Goal: Transaction & Acquisition: Purchase product/service

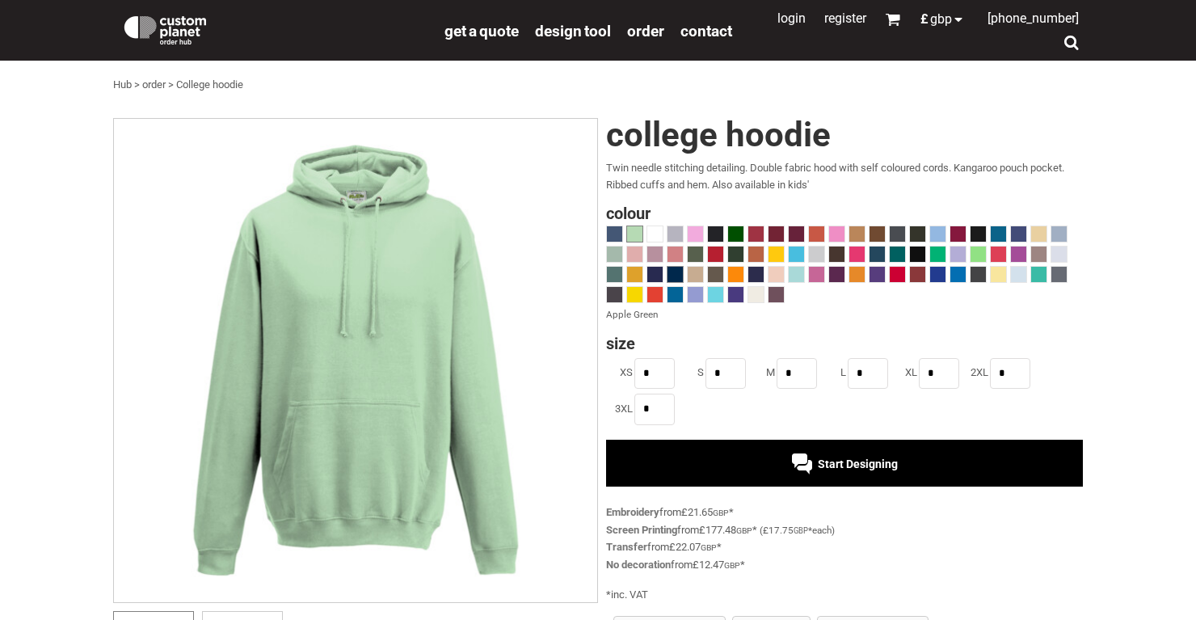
click at [681, 277] on span at bounding box center [675, 274] width 15 height 15
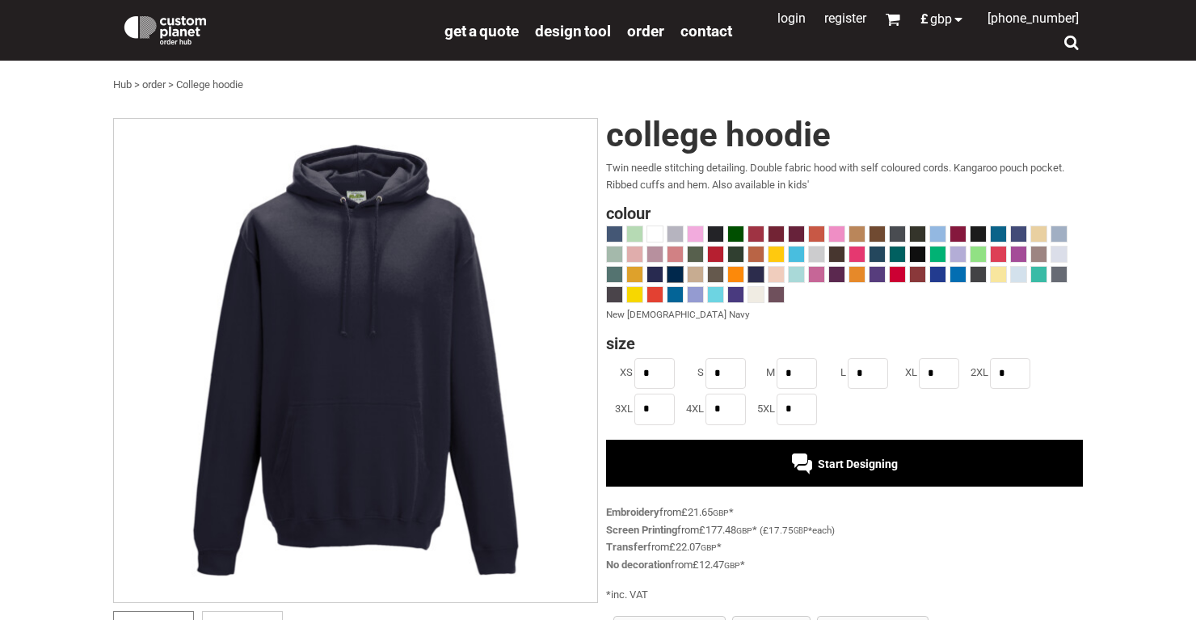
click at [754, 269] on span at bounding box center [755, 274] width 15 height 15
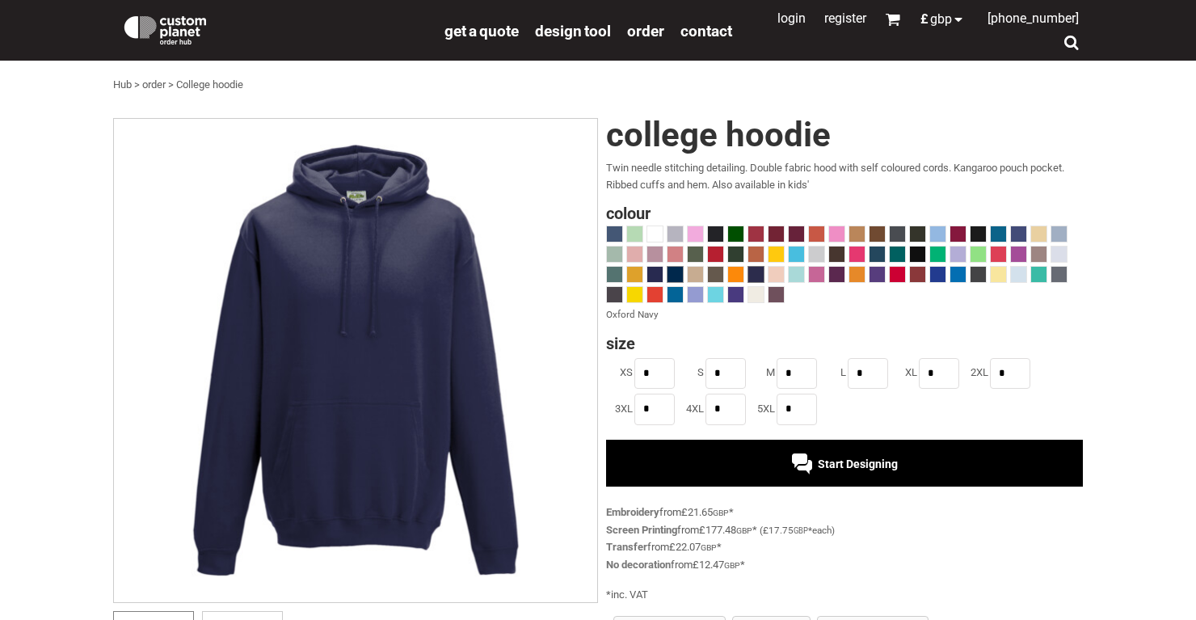
click at [677, 276] on span at bounding box center [675, 274] width 15 height 15
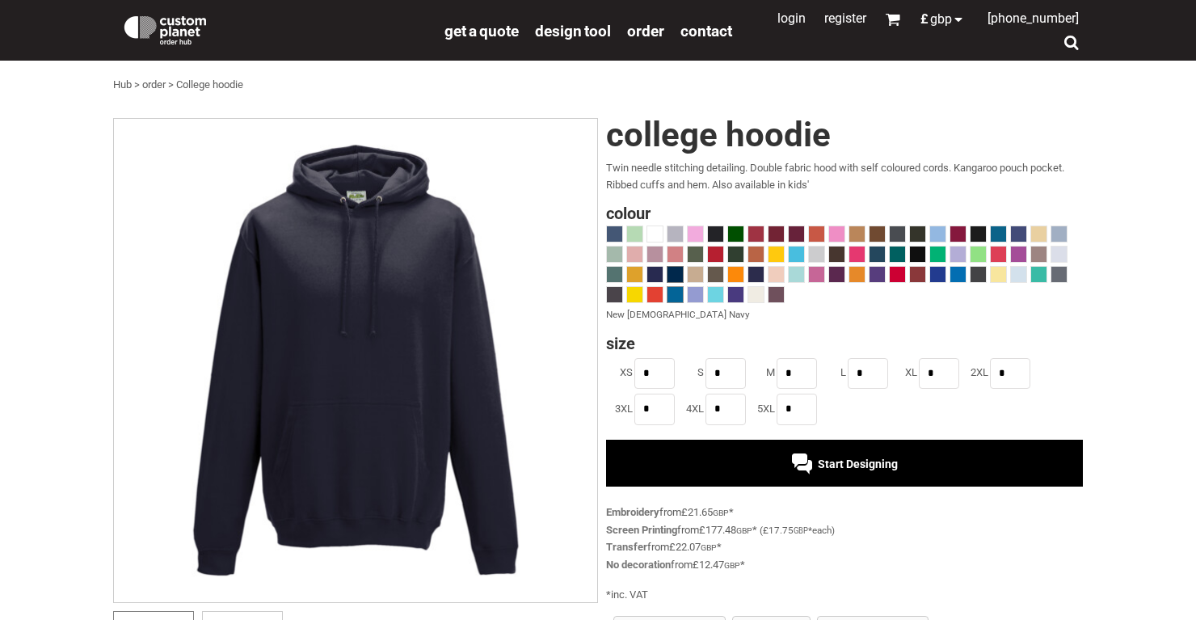
click at [673, 294] on span at bounding box center [675, 294] width 15 height 15
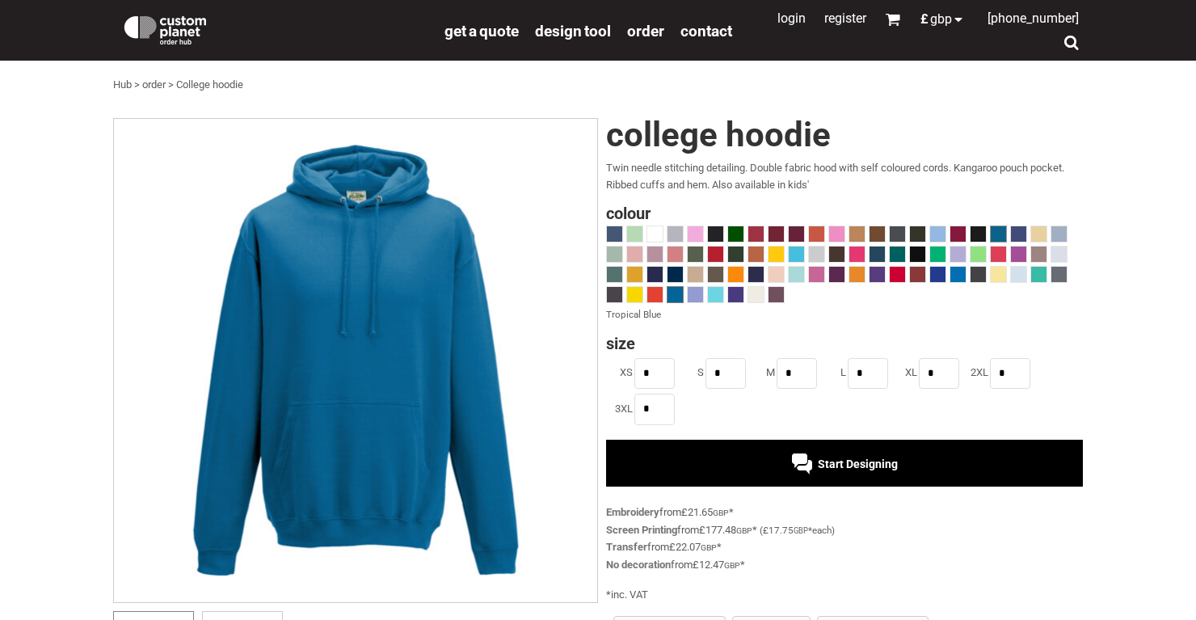
click at [994, 234] on span at bounding box center [998, 233] width 15 height 15
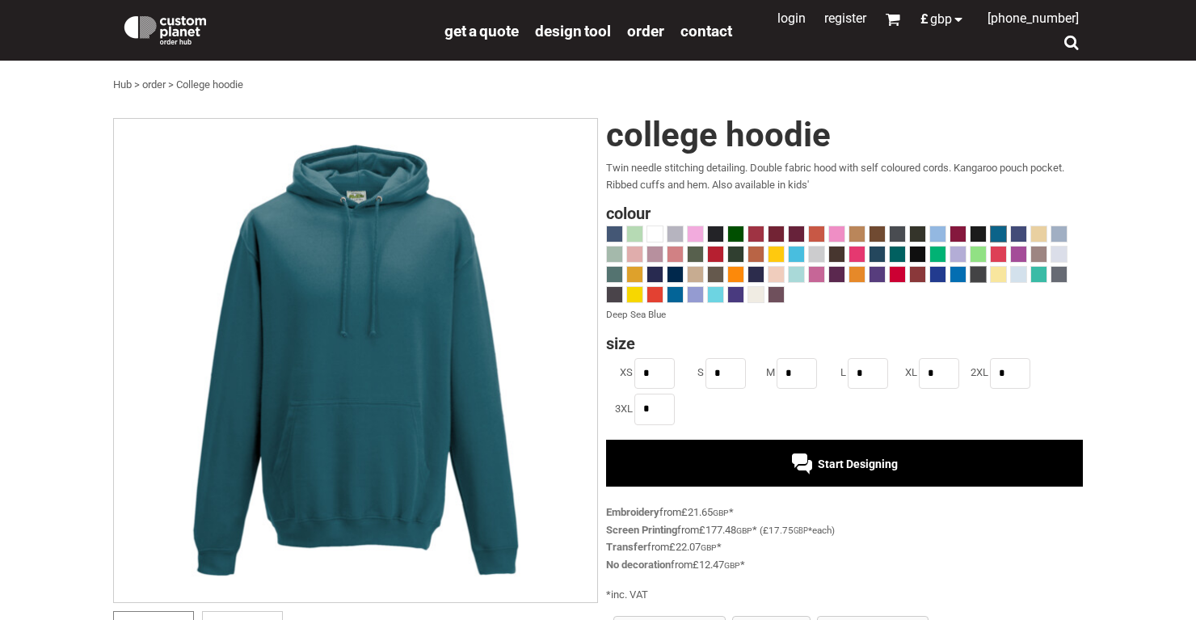
click at [978, 276] on span at bounding box center [978, 274] width 15 height 15
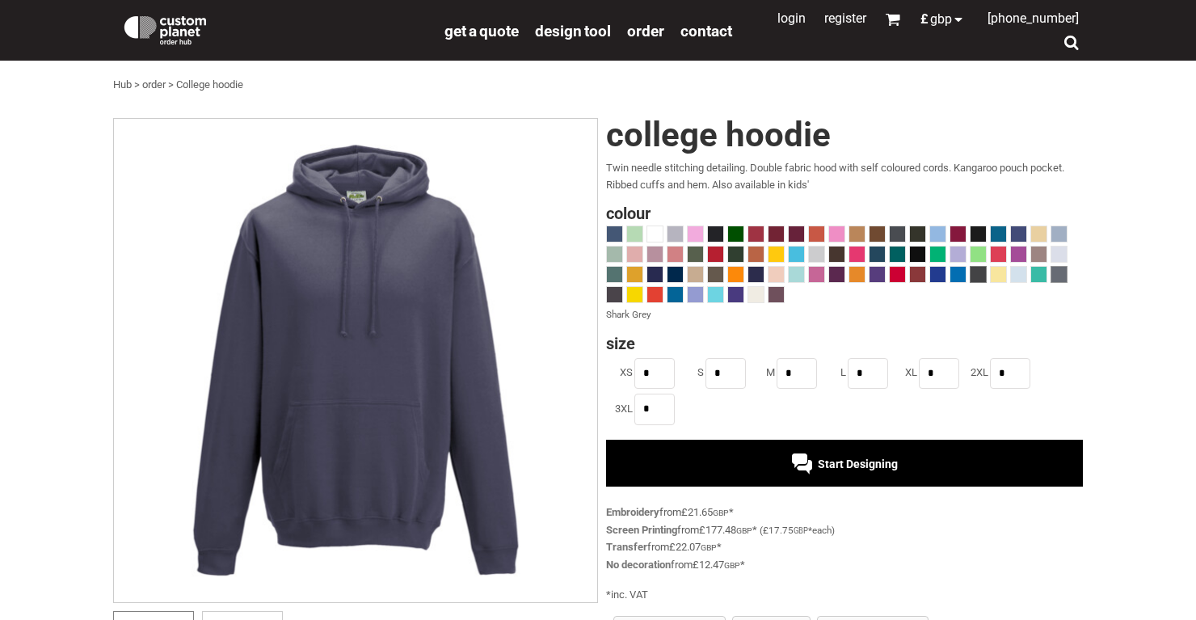
click at [1064, 277] on span at bounding box center [1059, 274] width 15 height 15
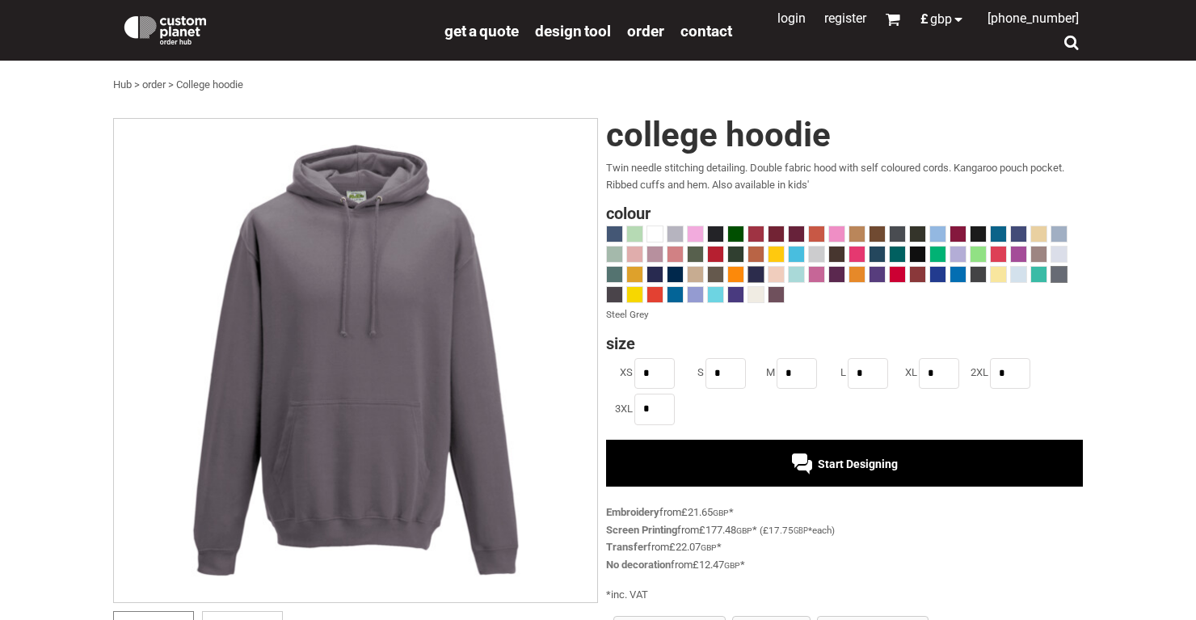
click at [748, 276] on span at bounding box center [755, 274] width 15 height 15
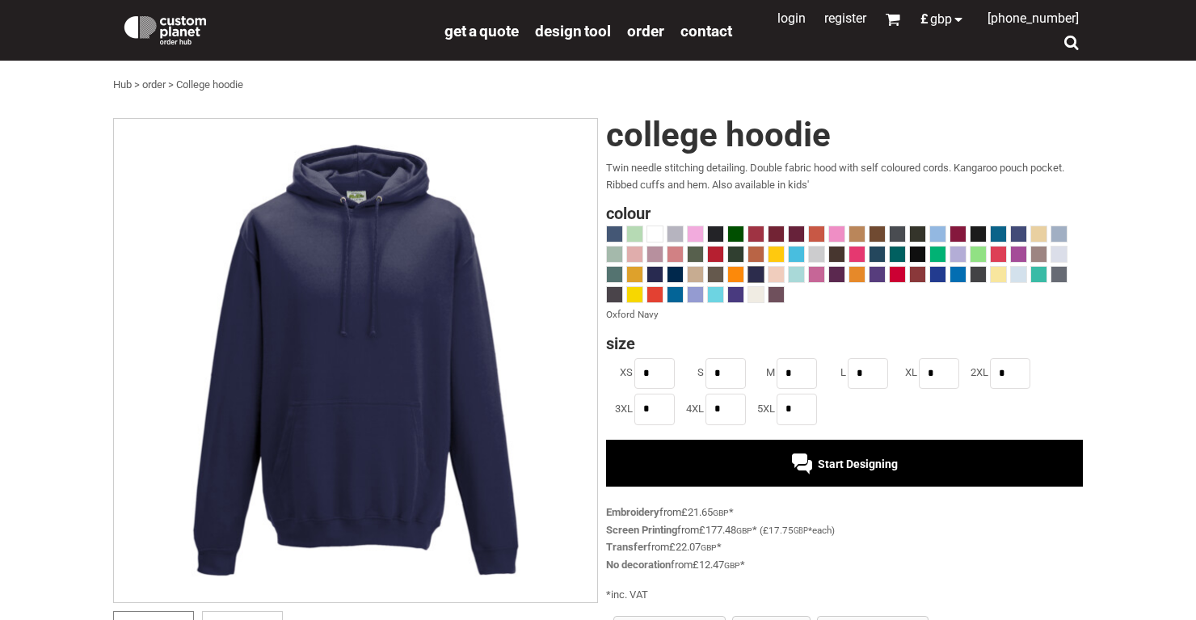
click at [419, 322] on img at bounding box center [355, 360] width 485 height 485
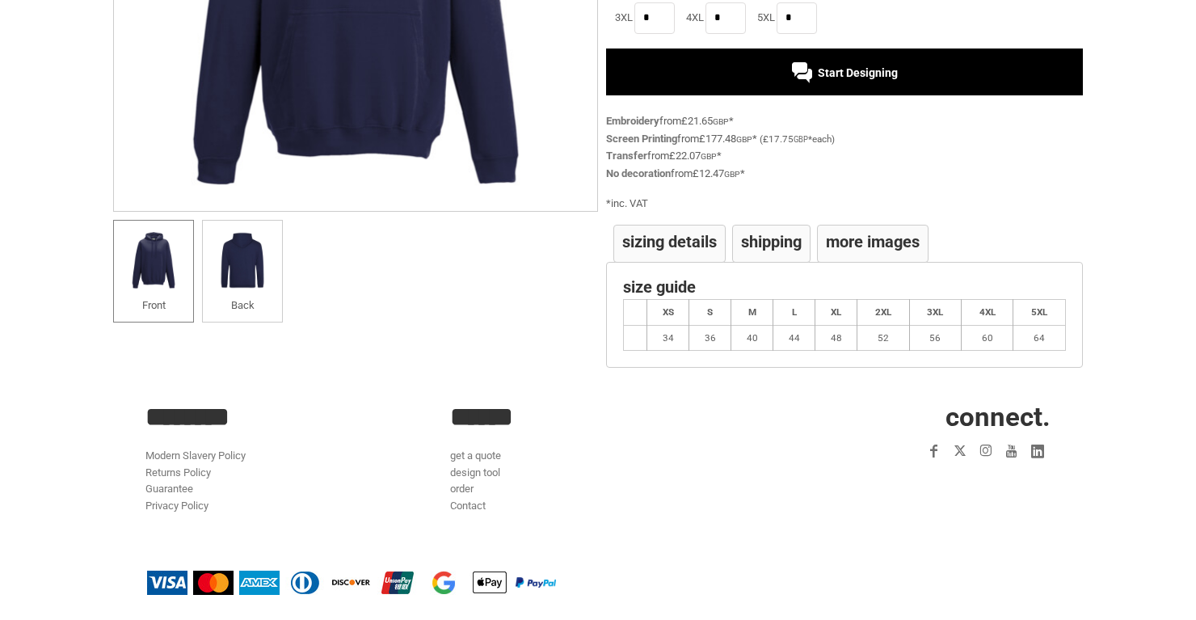
scroll to position [390, 0]
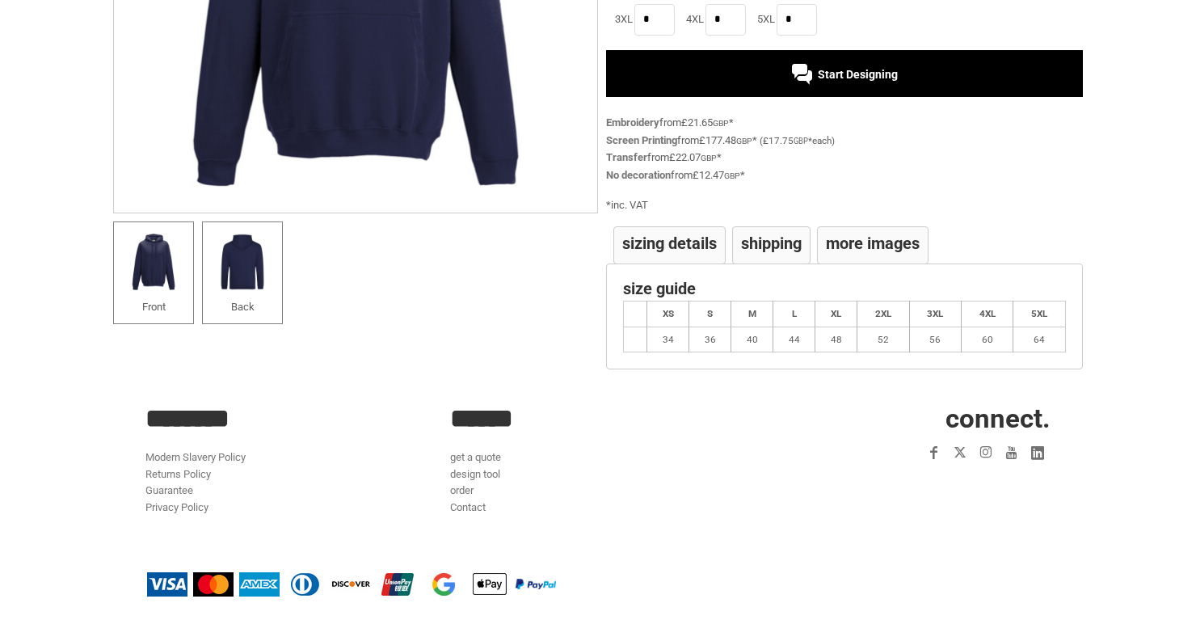
click at [276, 257] on li "Back" at bounding box center [242, 272] width 81 height 103
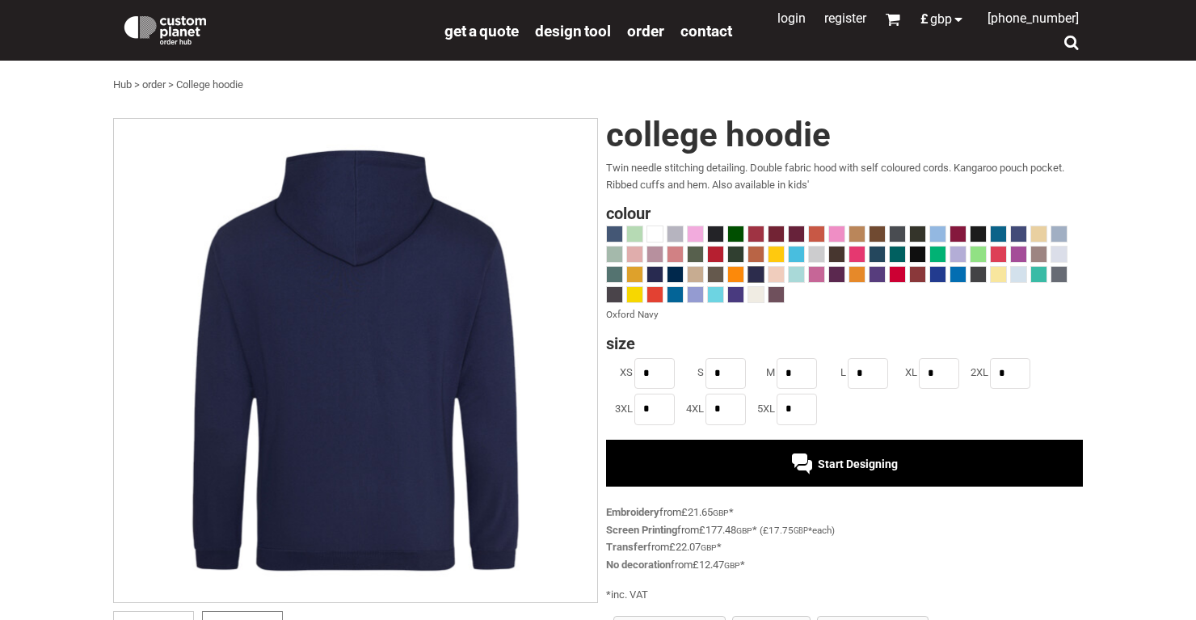
scroll to position [0, 0]
click at [716, 235] on span at bounding box center [715, 233] width 15 height 15
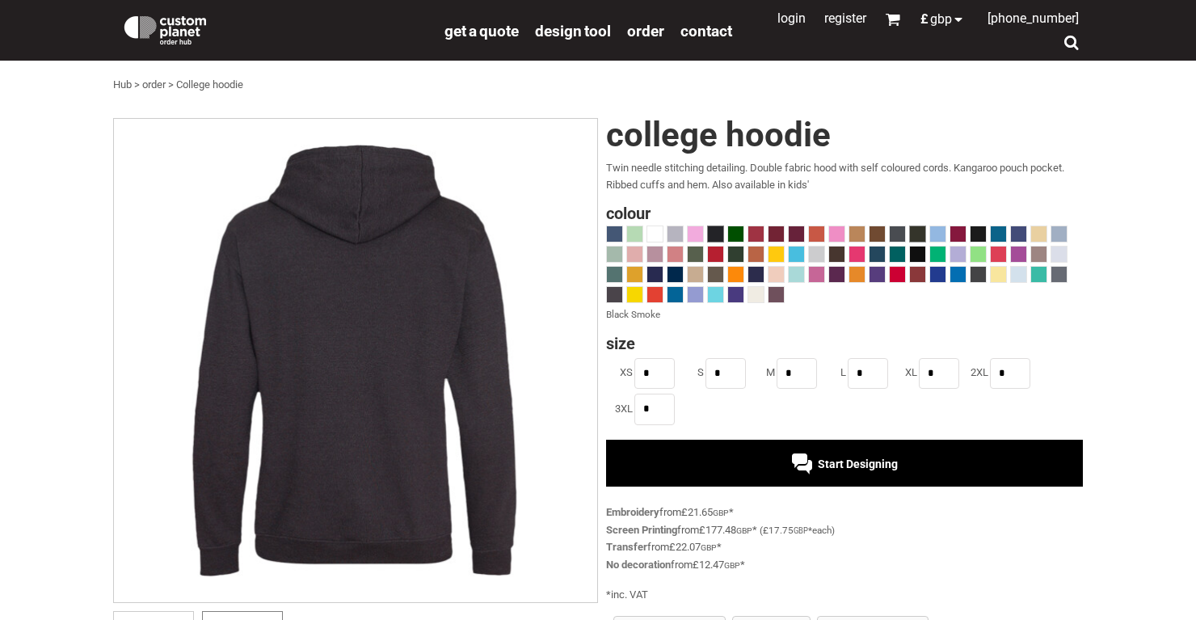
click at [916, 231] on span at bounding box center [917, 233] width 15 height 15
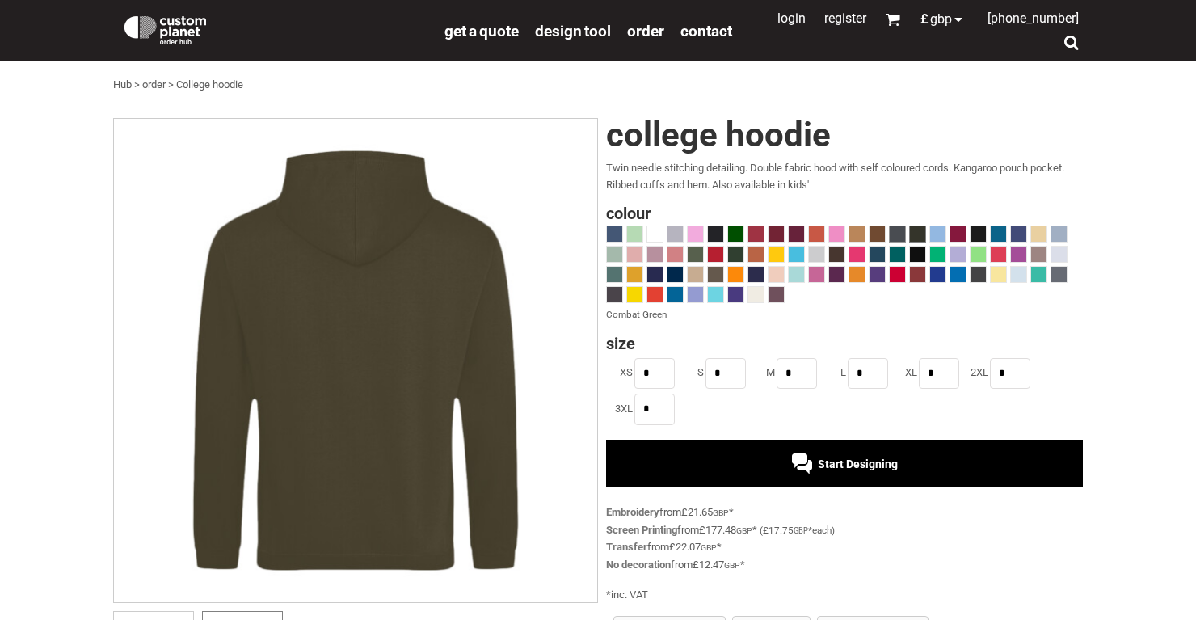
click at [904, 231] on span at bounding box center [897, 233] width 15 height 15
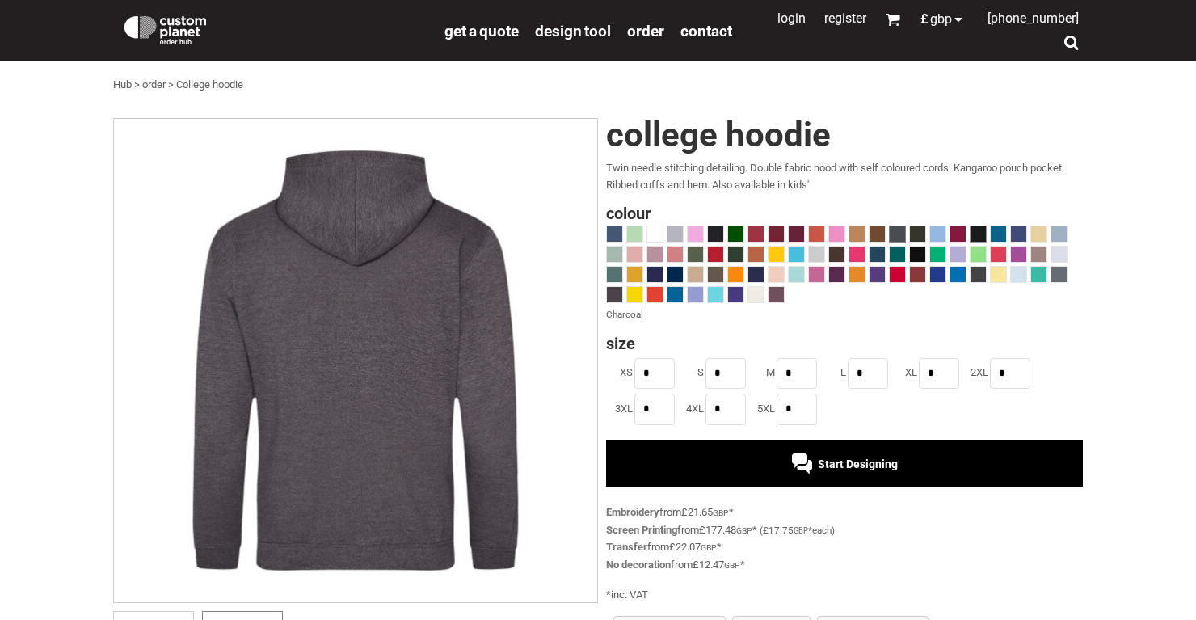
click at [972, 233] on span at bounding box center [978, 233] width 15 height 15
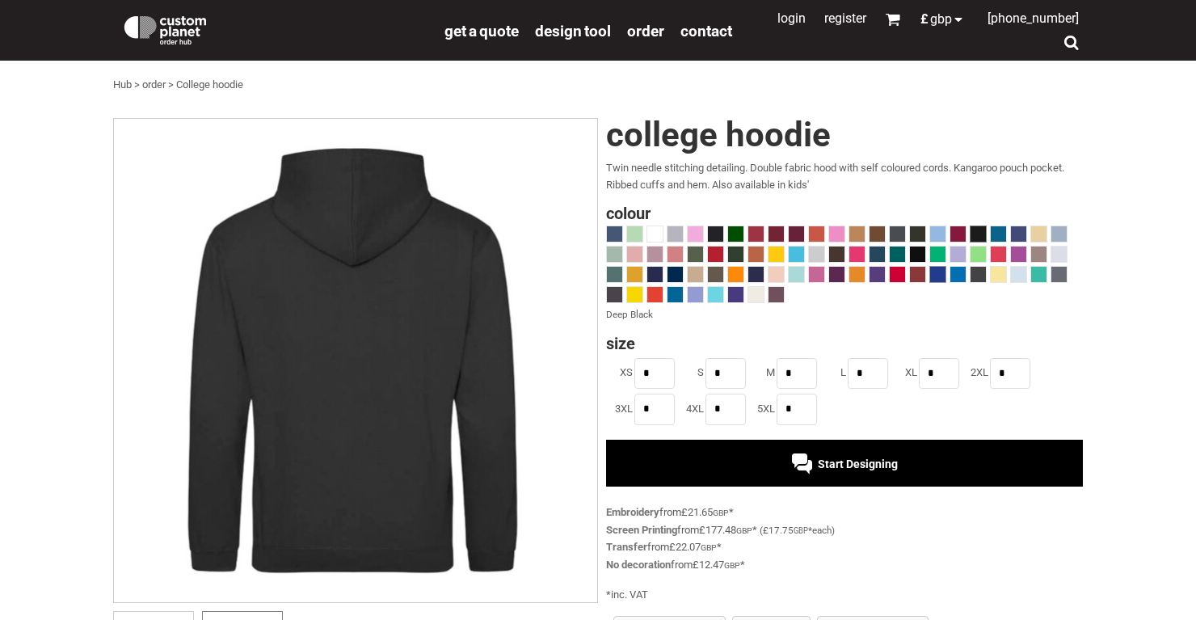
click at [934, 276] on span at bounding box center [937, 274] width 15 height 15
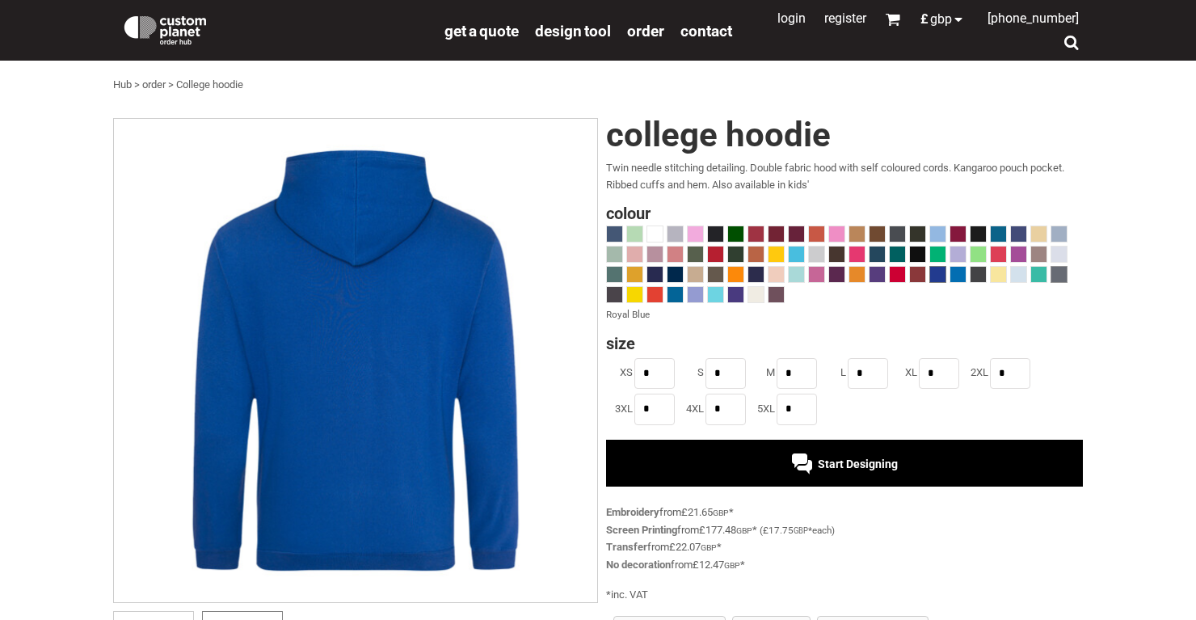
click at [1055, 278] on span at bounding box center [1059, 274] width 15 height 15
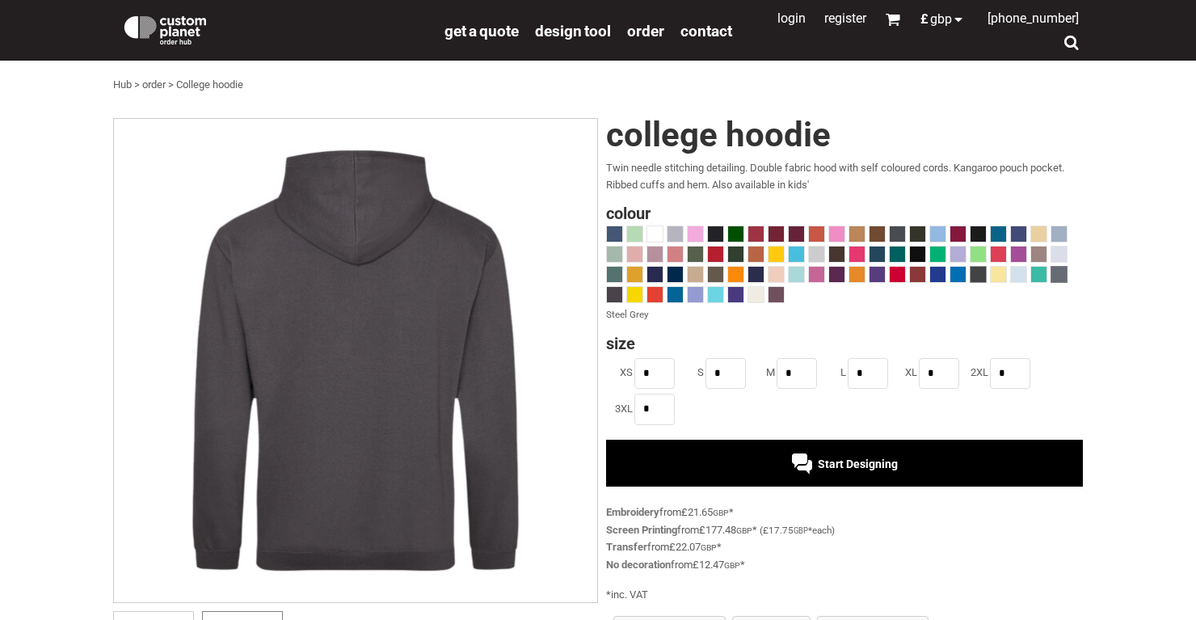
click at [982, 273] on span at bounding box center [978, 274] width 15 height 15
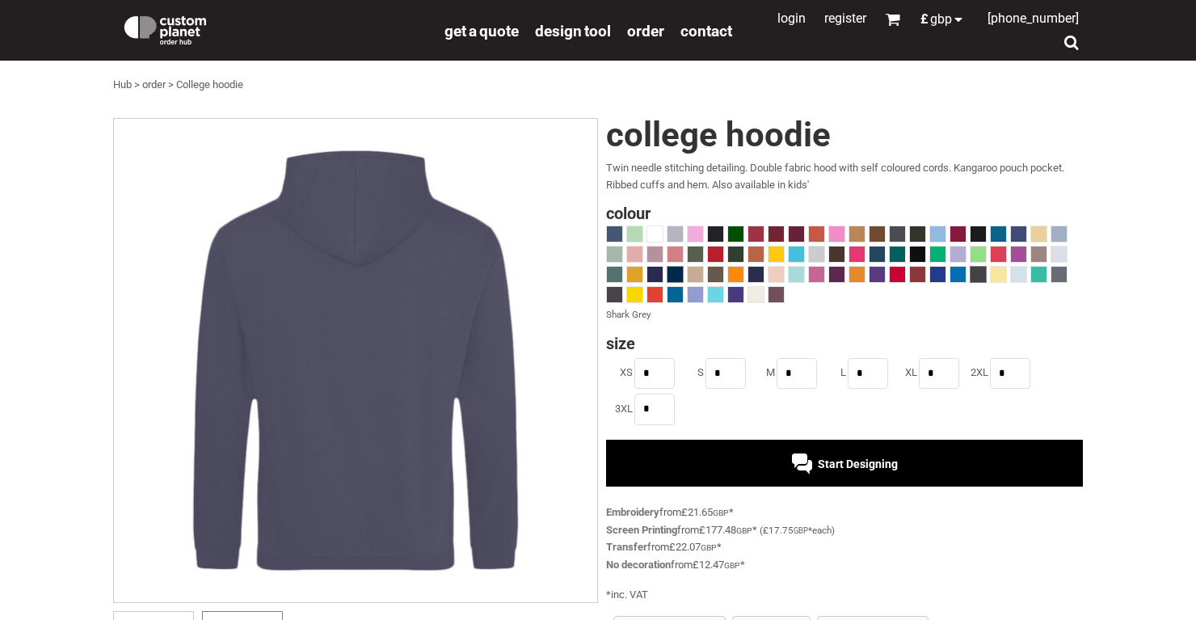
click at [671, 276] on span at bounding box center [675, 274] width 15 height 15
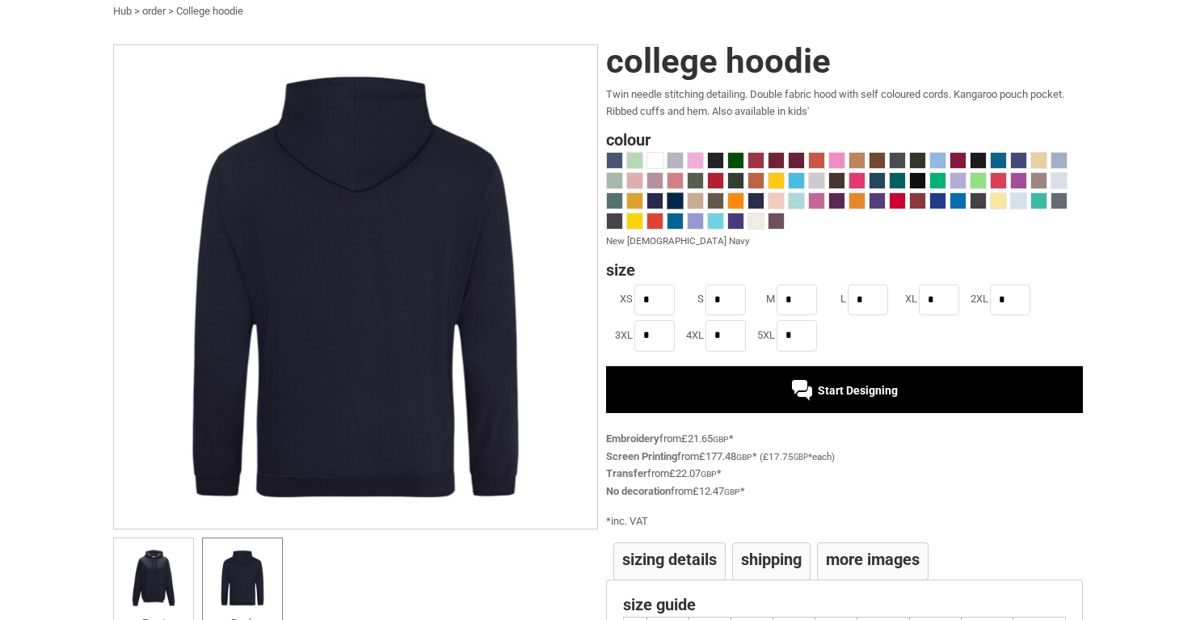
scroll to position [86, 0]
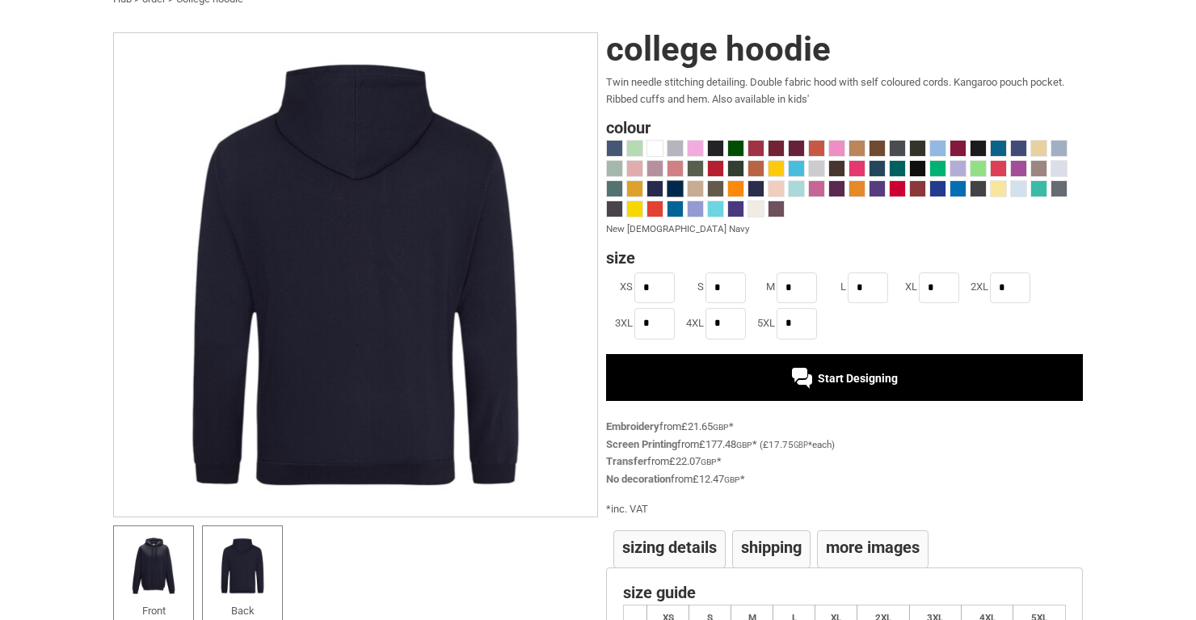
click at [136, 565] on img at bounding box center [153, 565] width 63 height 63
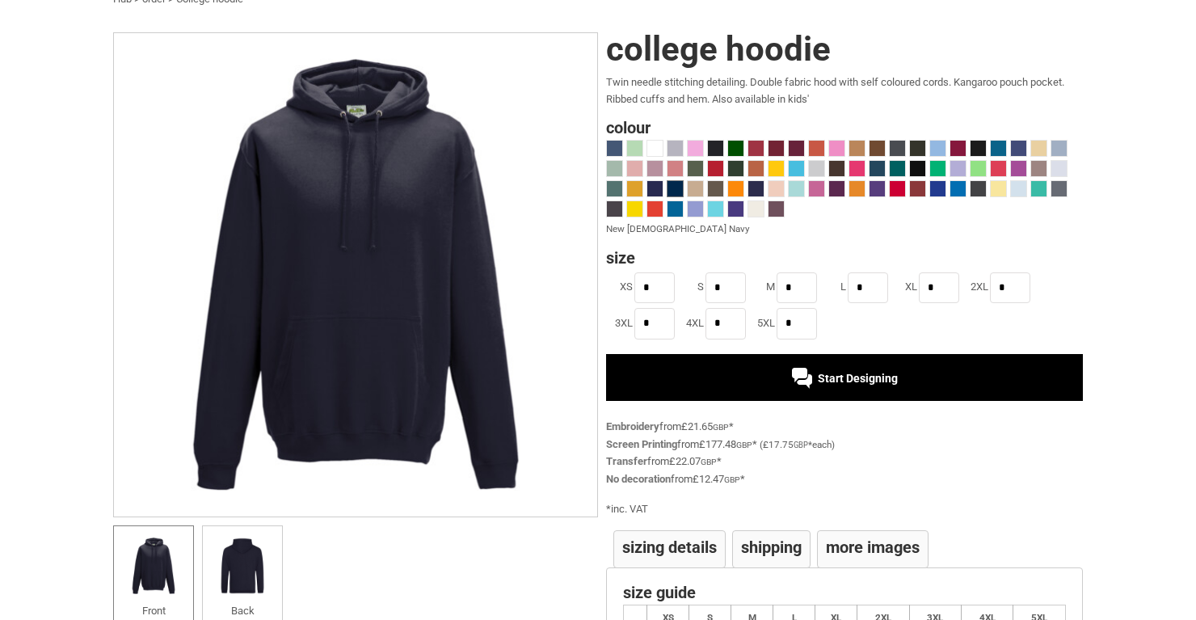
click at [731, 386] on div "Start Designing" at bounding box center [844, 377] width 477 height 47
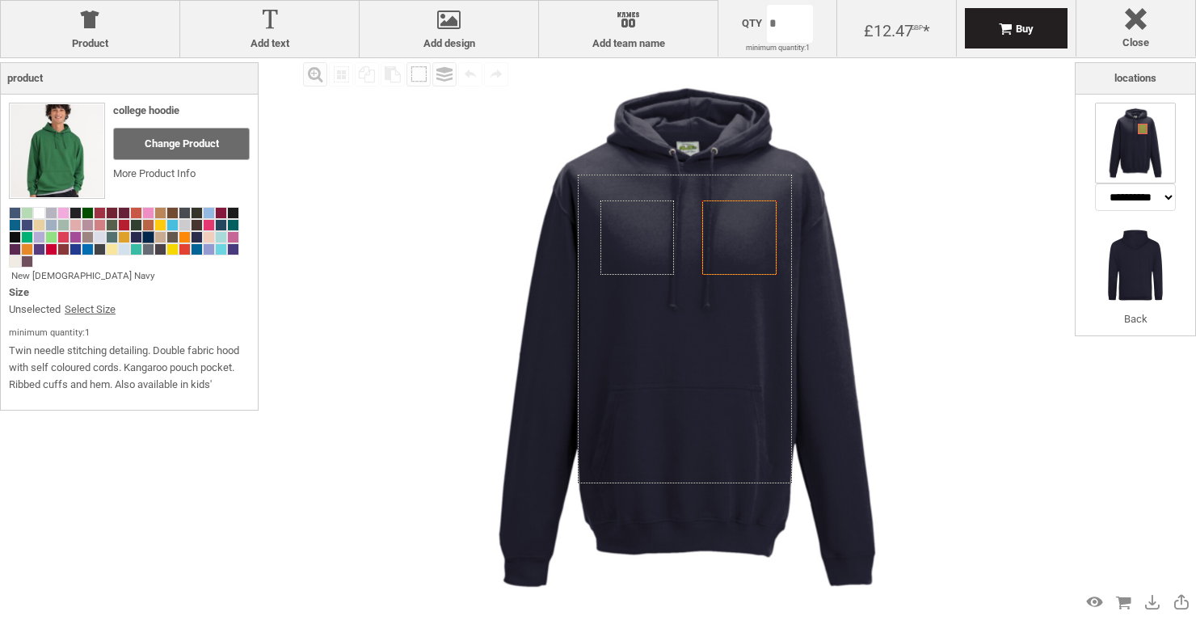
click at [622, 252] on icon "Created with [PERSON_NAME] 2.1.2" at bounding box center [638, 237] width 74 height 74
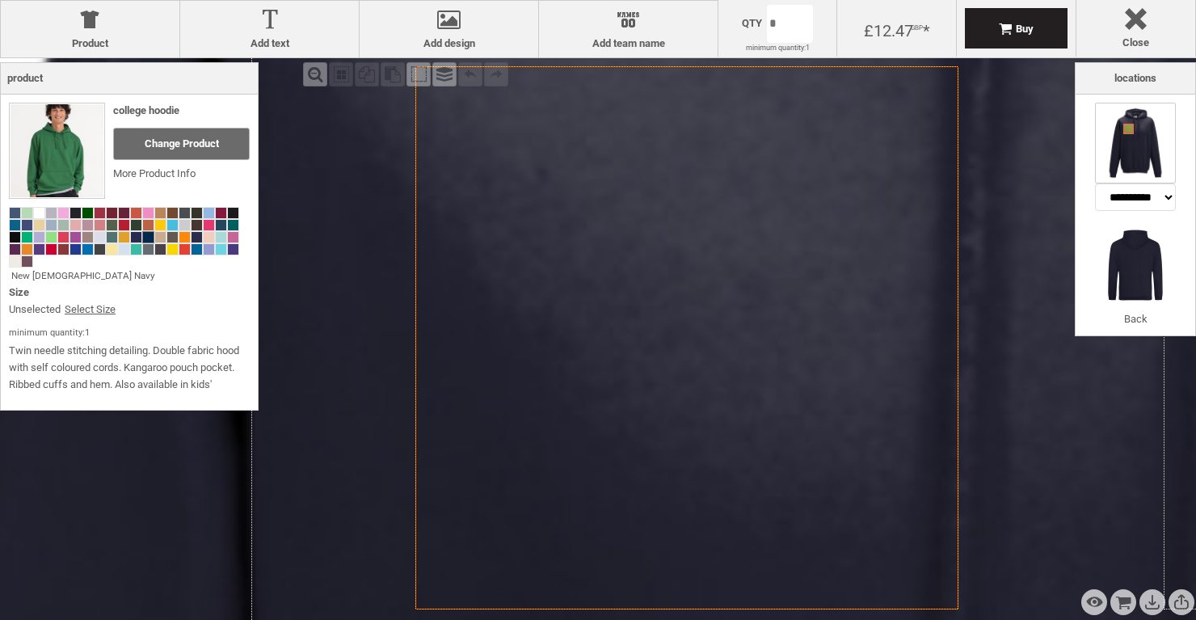
click at [743, 257] on icon "Created with [PERSON_NAME] 2.1.2" at bounding box center [686, 337] width 543 height 543
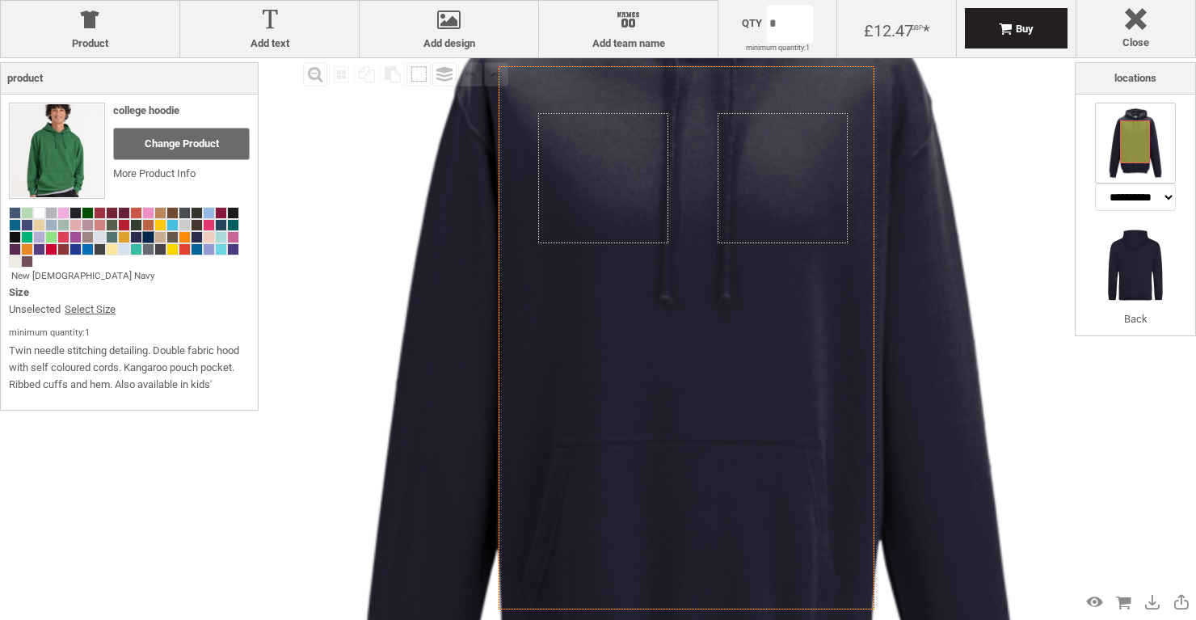
click at [875, 310] on icon "Created with [PERSON_NAME] 2.1.2" at bounding box center [687, 337] width 376 height 543
click at [473, 40] on label "Add design" at bounding box center [449, 43] width 162 height 13
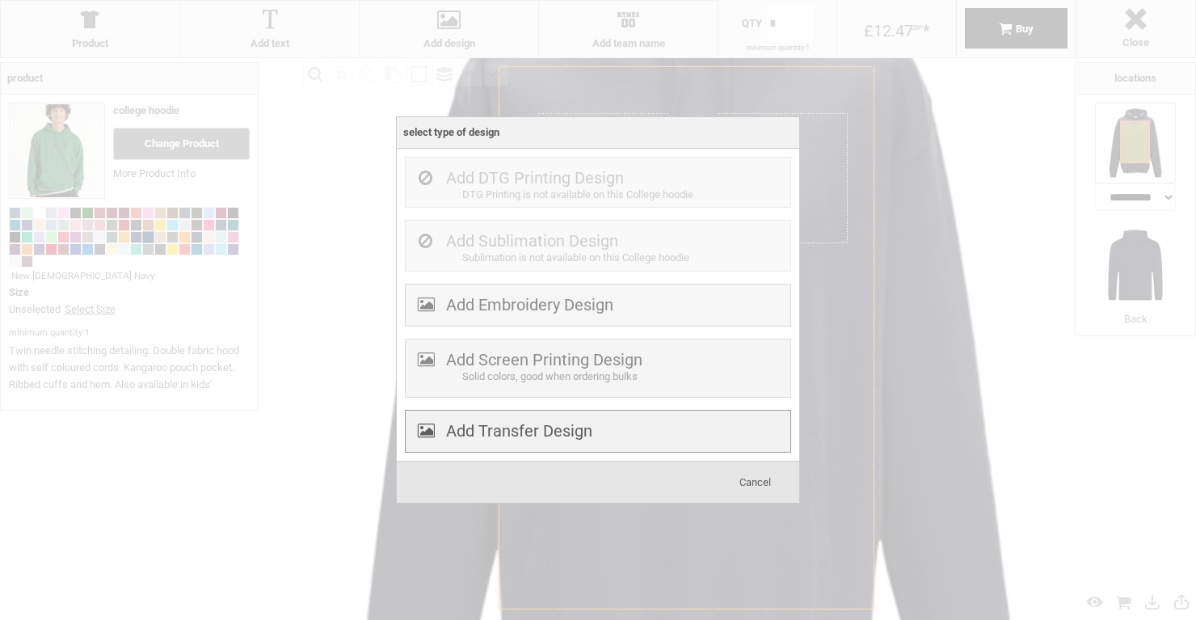
click at [514, 432] on label "Add Transfer Design" at bounding box center [519, 430] width 146 height 19
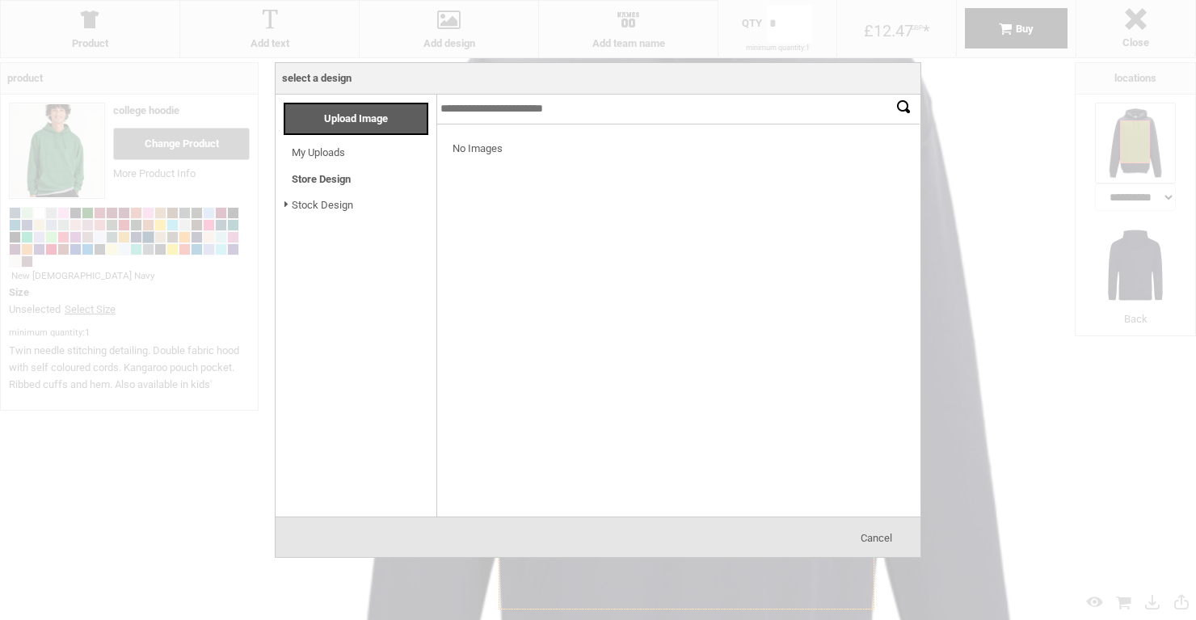
click at [873, 538] on span "Cancel" at bounding box center [877, 538] width 32 height 12
click at [318, 148] on div "Fill Background Zoom in Zoom out Select All Copy All Selected Paste Off On Grou…" at bounding box center [687, 337] width 776 height 559
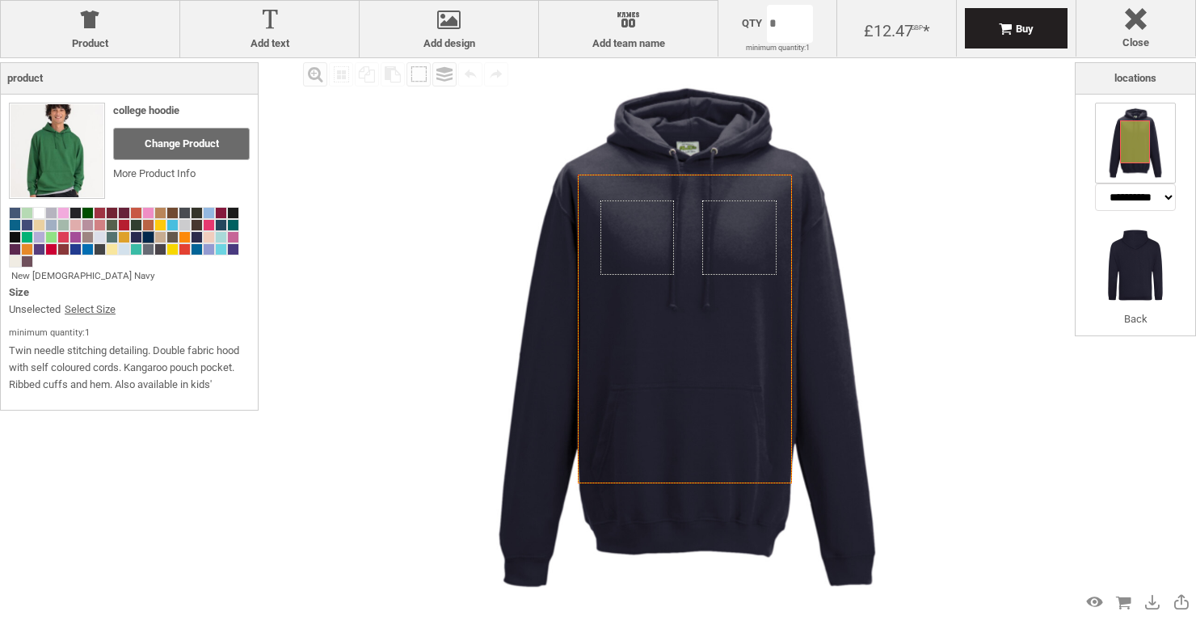
select select "*******"
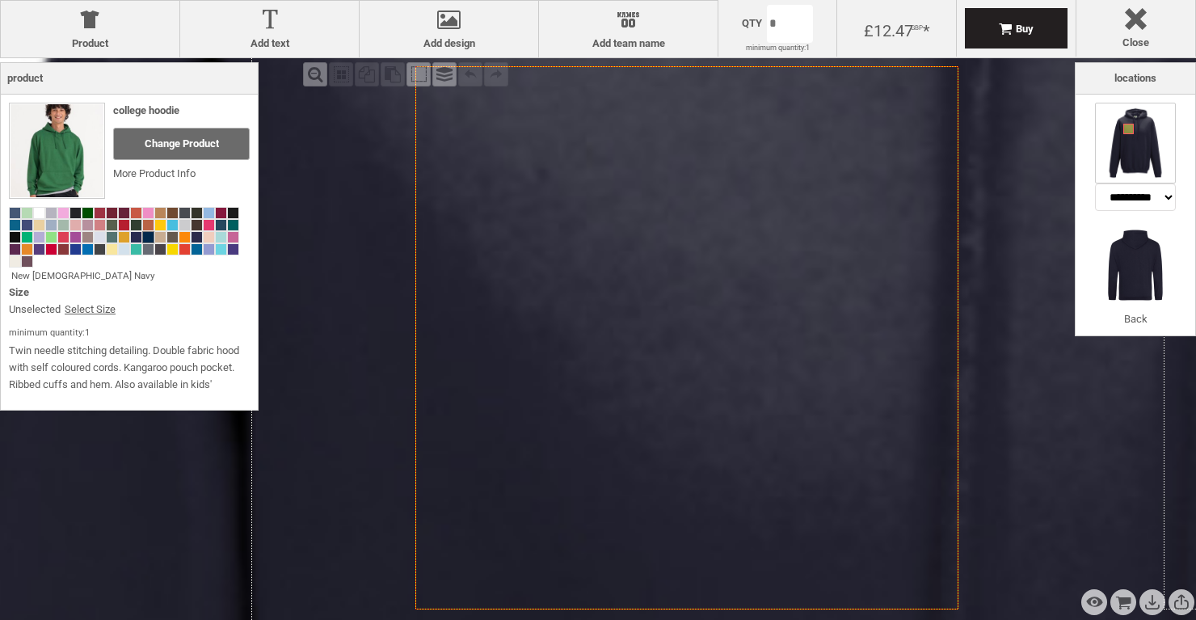
click at [254, 39] on label "Add text" at bounding box center [269, 43] width 162 height 13
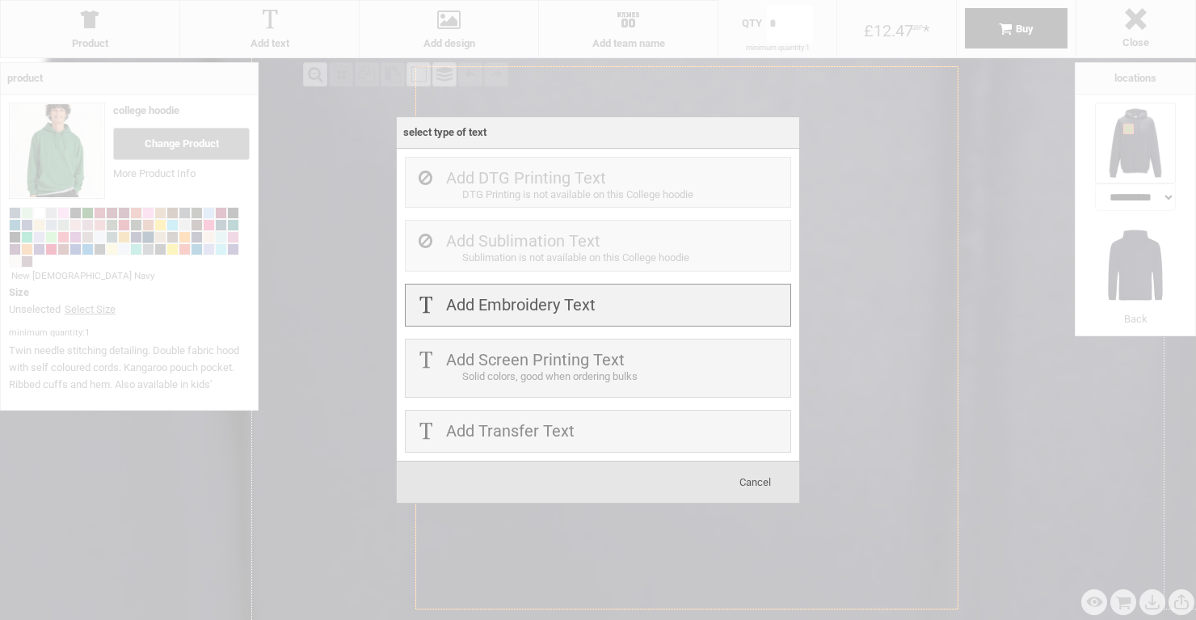
click at [478, 308] on label "Add Embroidery Text" at bounding box center [521, 304] width 150 height 19
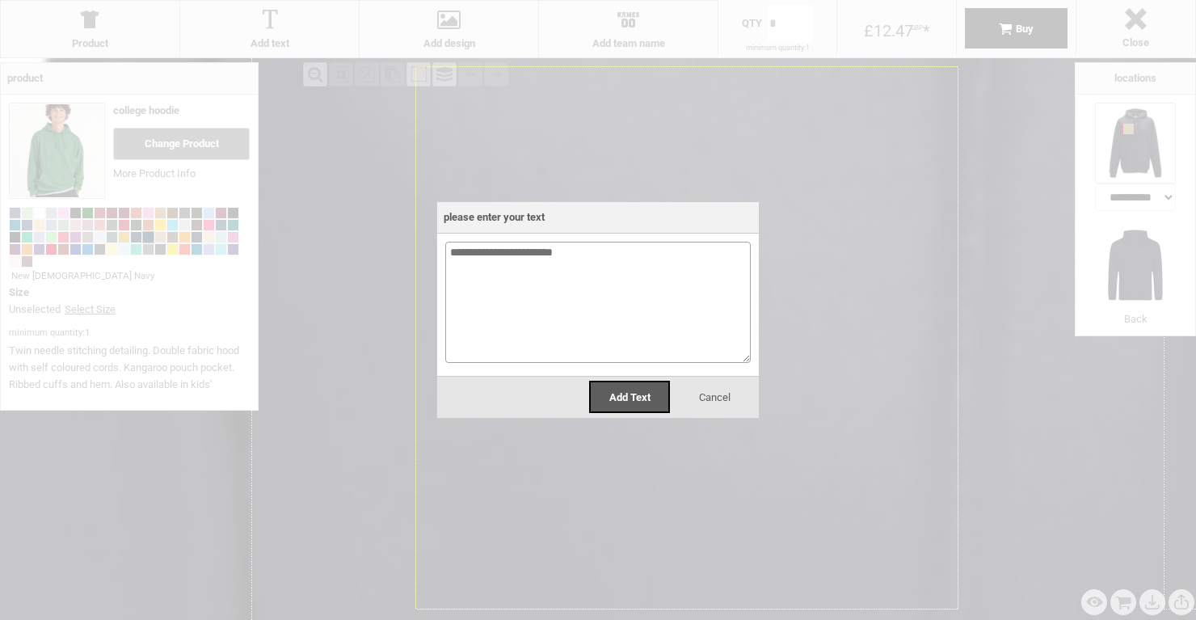
click at [512, 252] on textarea "**********" at bounding box center [598, 302] width 306 height 121
click at [538, 254] on textarea "**********" at bounding box center [598, 302] width 306 height 121
click at [585, 259] on textarea "**********" at bounding box center [598, 302] width 306 height 121
click at [485, 253] on textarea "**********" at bounding box center [598, 302] width 306 height 121
type textarea "**********"
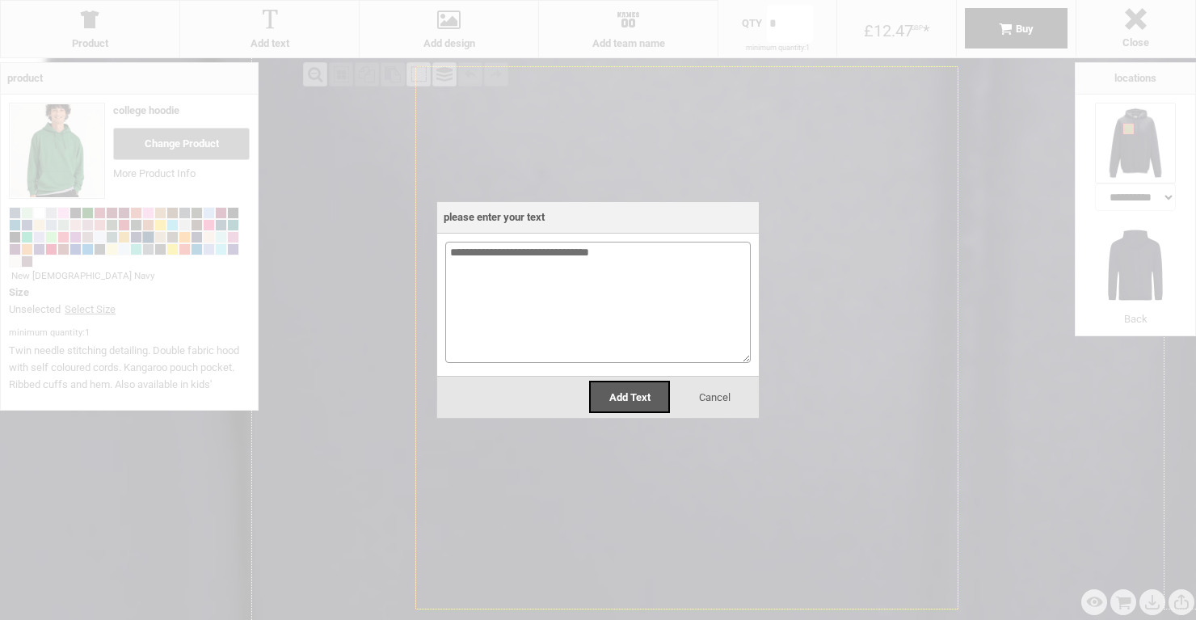
click at [521, 293] on textarea "**********" at bounding box center [598, 302] width 306 height 121
click at [519, 257] on textarea "**********" at bounding box center [598, 302] width 306 height 121
drag, startPoint x: 628, startPoint y: 258, endPoint x: 404, endPoint y: 244, distance: 224.3
click at [404, 244] on div "**********" at bounding box center [598, 310] width 1196 height 620
type textarea "**********"
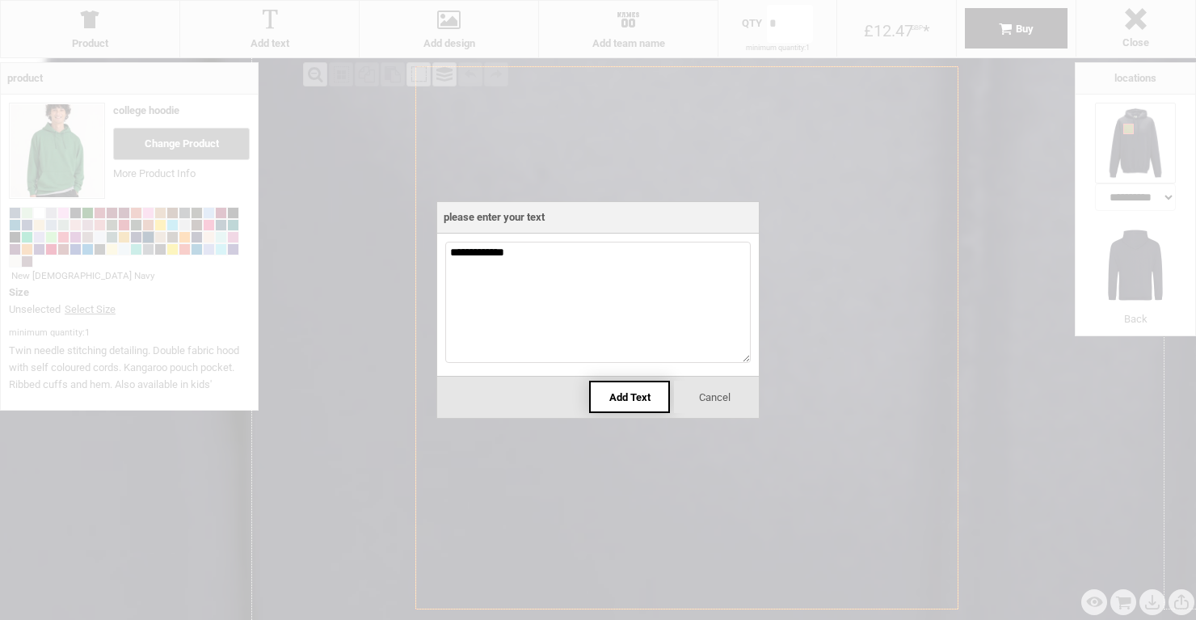
click at [632, 396] on span "Add Text" at bounding box center [629, 397] width 41 height 12
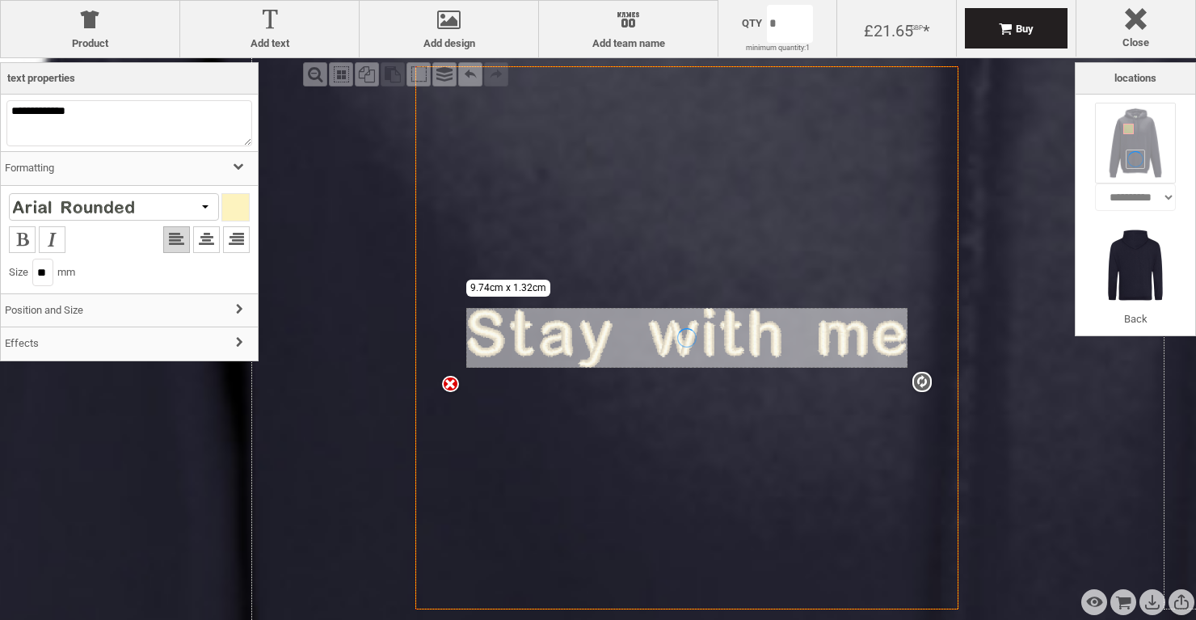
click at [200, 203] on div at bounding box center [114, 206] width 210 height 27
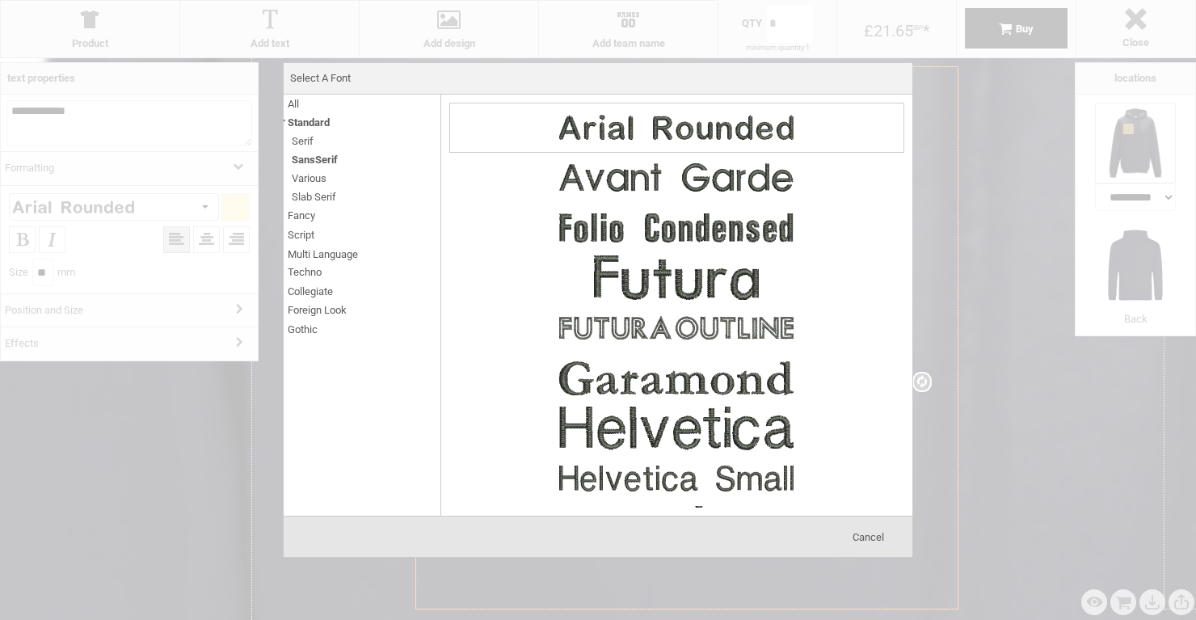
click at [305, 139] on span "Serif" at bounding box center [303, 141] width 22 height 19
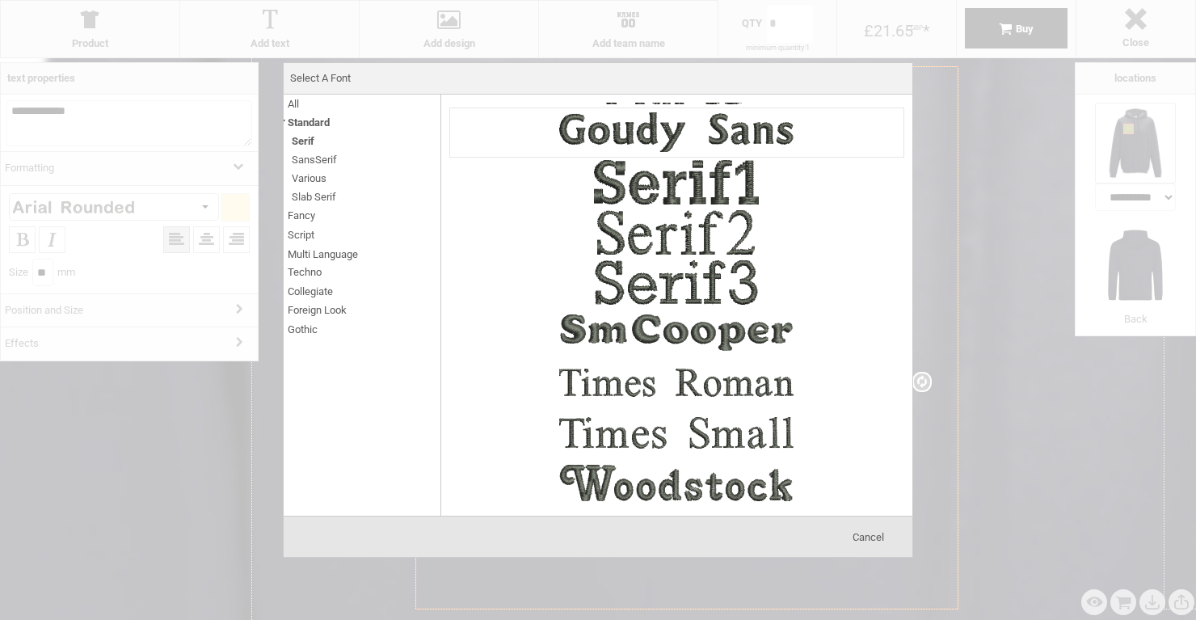
scroll to position [296, 0]
click at [574, 424] on img at bounding box center [676, 433] width 242 height 48
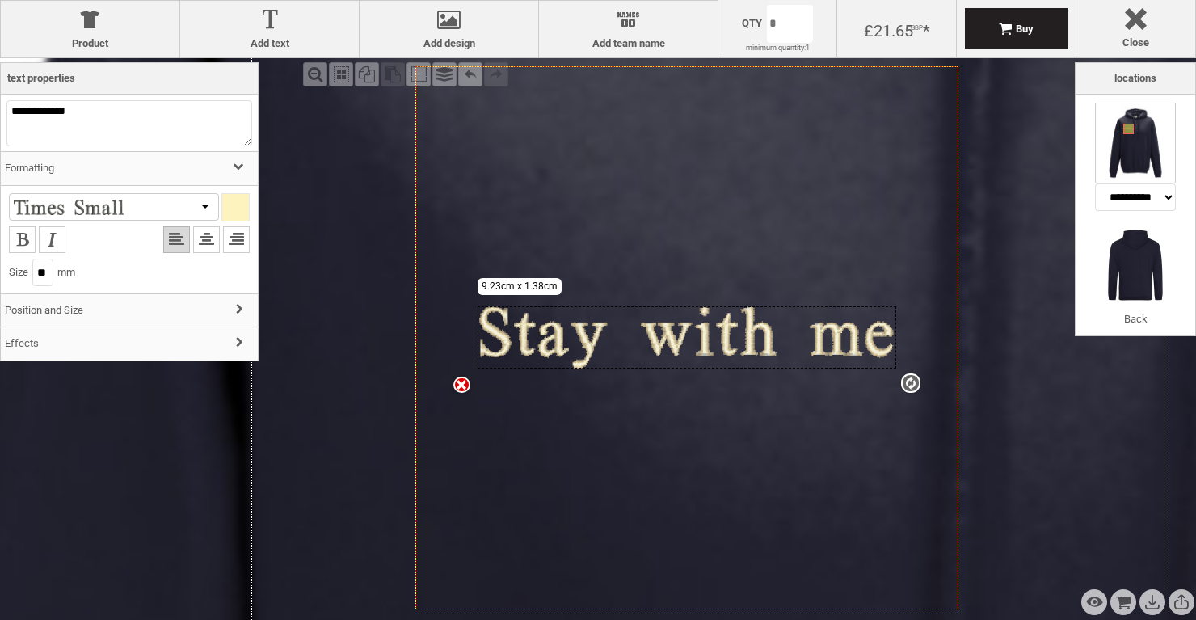
click at [235, 204] on div at bounding box center [235, 207] width 27 height 27
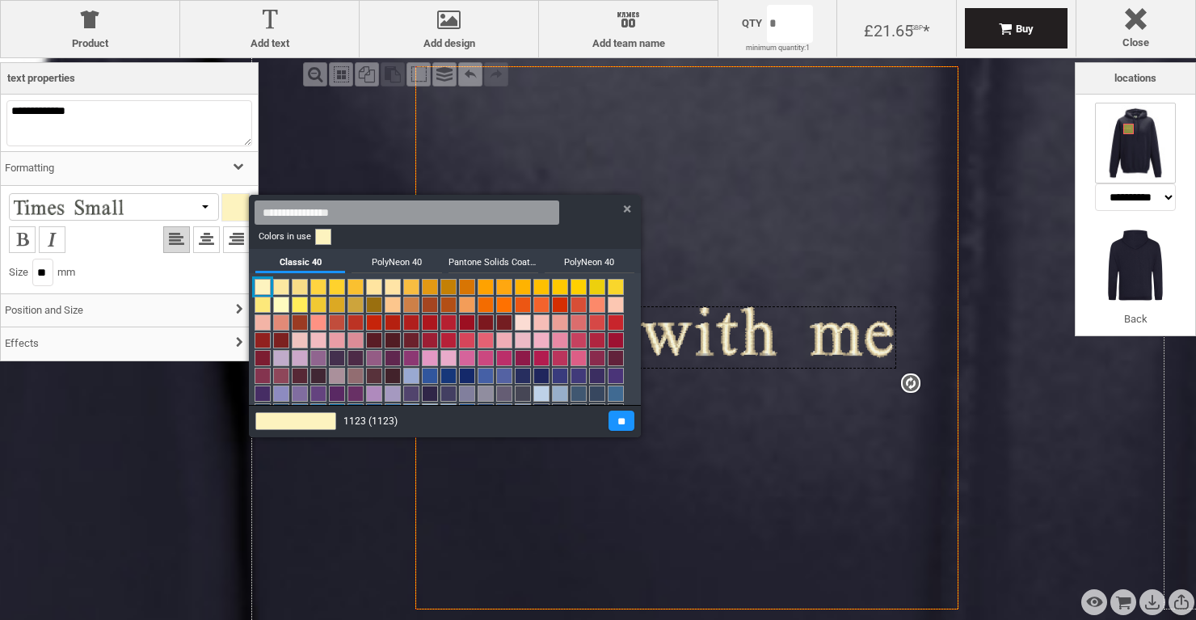
scroll to position [0, 0]
click at [620, 286] on link at bounding box center [616, 287] width 16 height 16
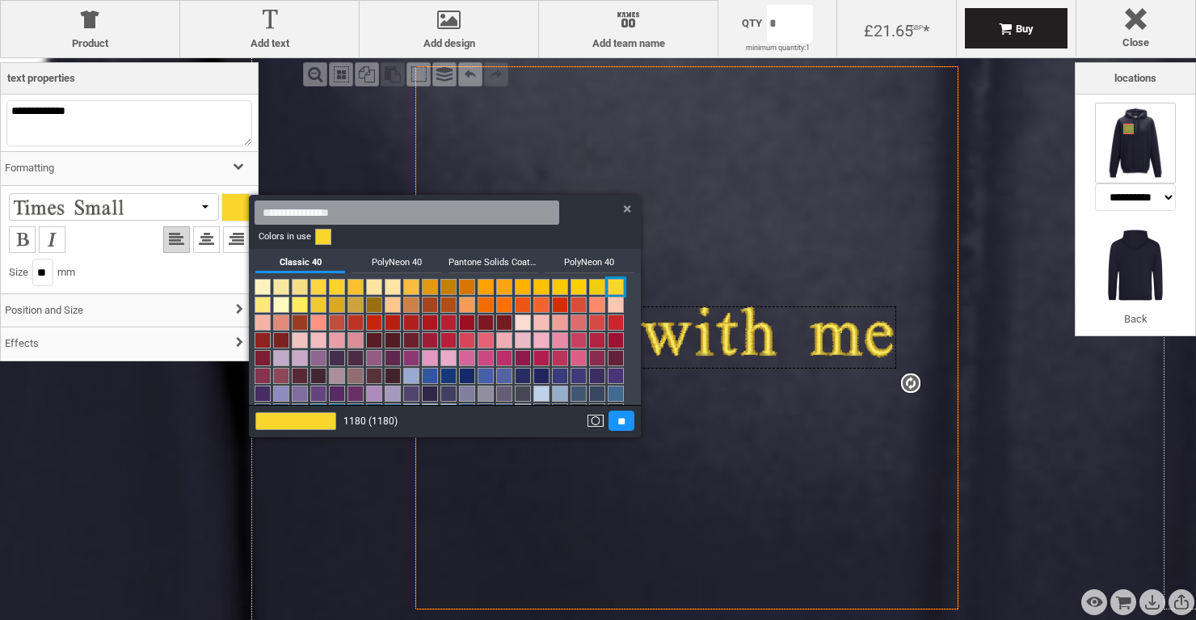
click at [500, 252] on h3 "Pantone Solids Coated V3" at bounding box center [494, 261] width 90 height 24
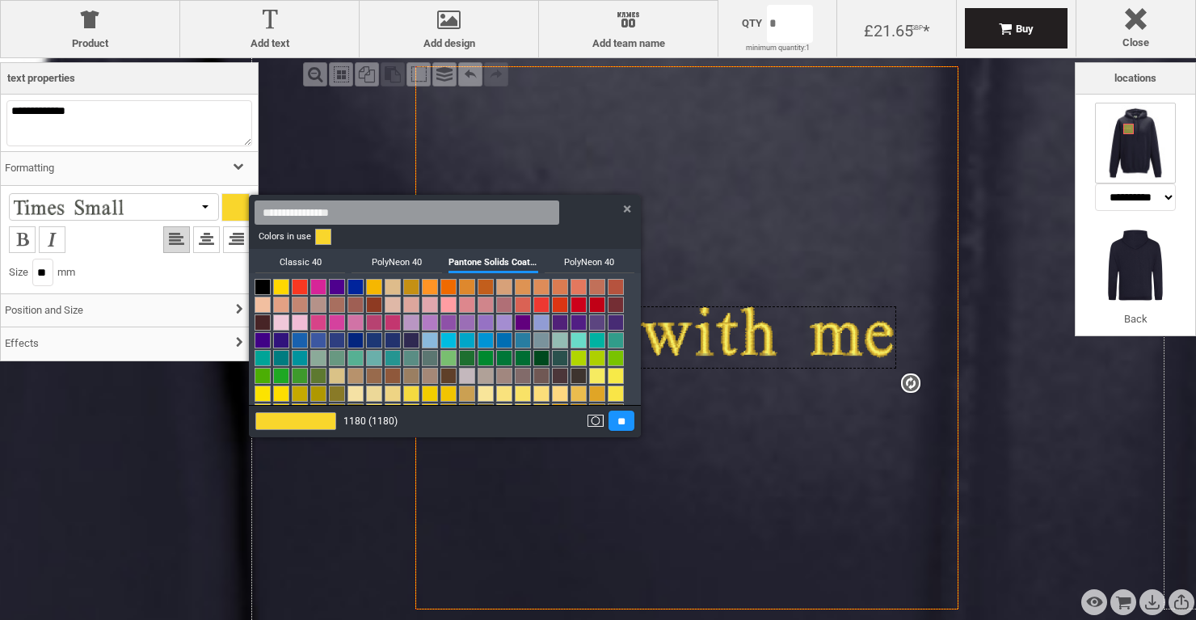
click at [563, 259] on h3 "PolyNeon 40" at bounding box center [590, 261] width 90 height 24
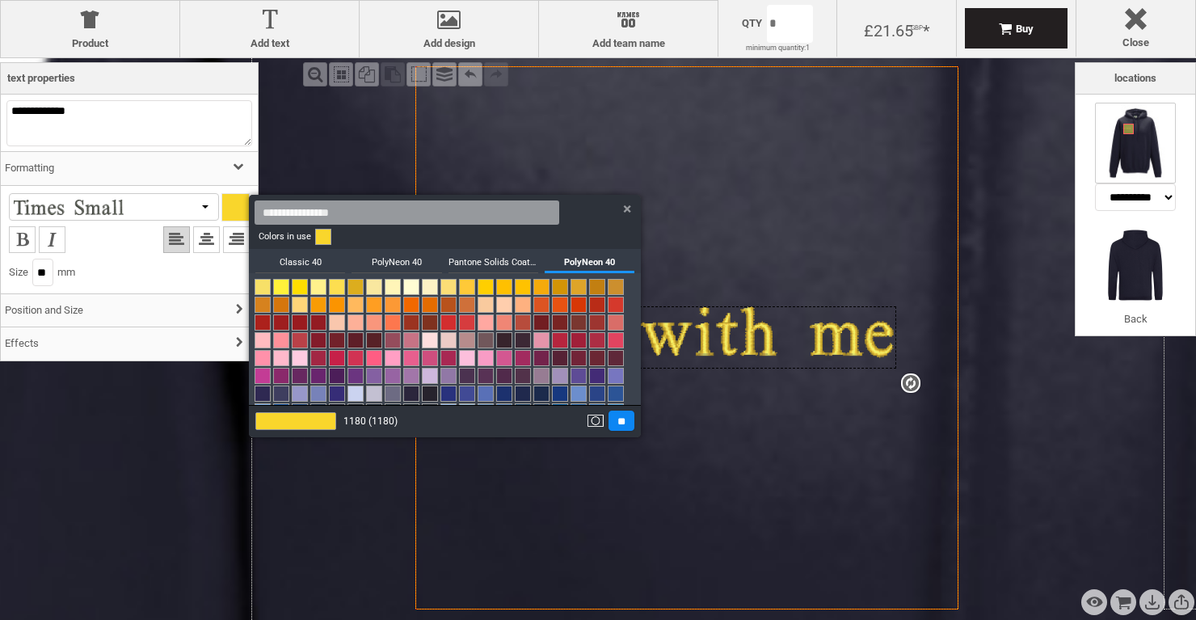
click at [621, 420] on input "**" at bounding box center [622, 421] width 26 height 20
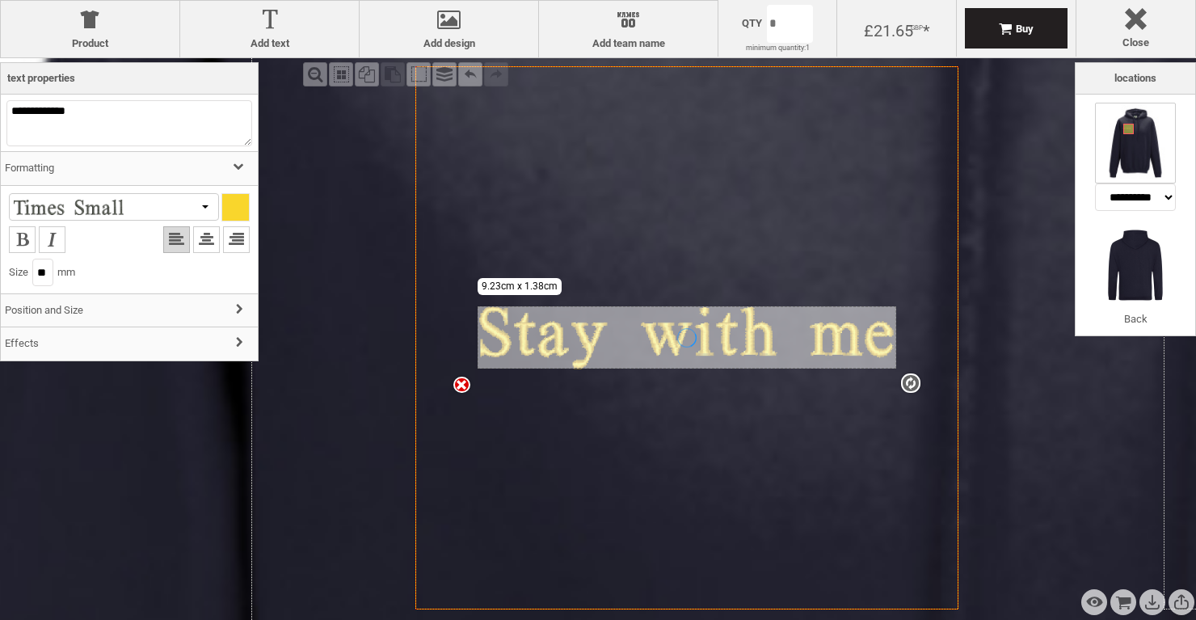
click at [149, 430] on div "Product College hoodie Change Product More Product Info New French Navy Size Un…" at bounding box center [129, 337] width 259 height 550
click at [129, 331] on h3 "Effects" at bounding box center [129, 344] width 257 height 35
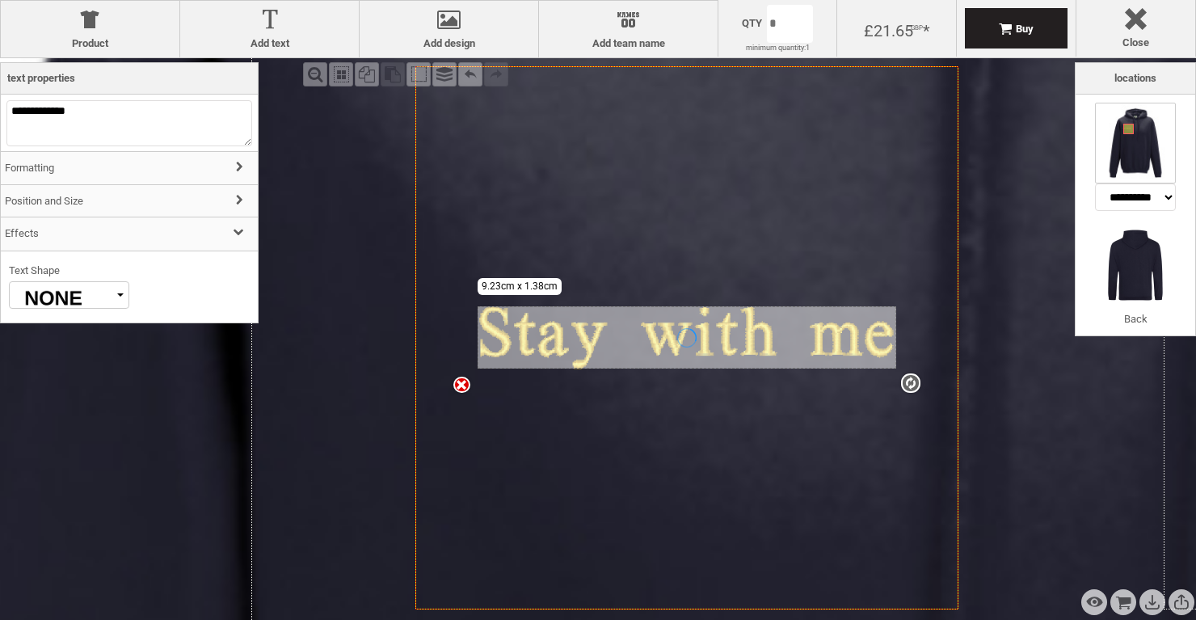
click at [170, 171] on h3 "Formatting" at bounding box center [129, 168] width 257 height 35
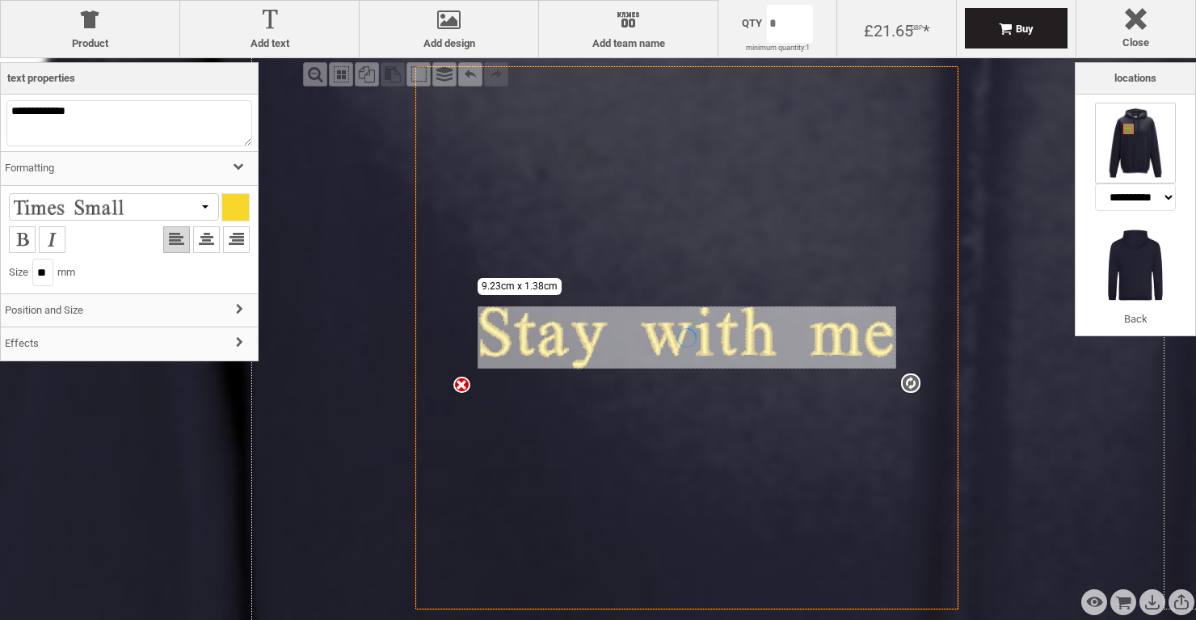
click at [178, 152] on div "**********" at bounding box center [129, 126] width 246 height 52
click at [177, 129] on textarea "**********" at bounding box center [129, 123] width 246 height 46
click at [313, 78] on div "Zoom out" at bounding box center [315, 74] width 24 height 24
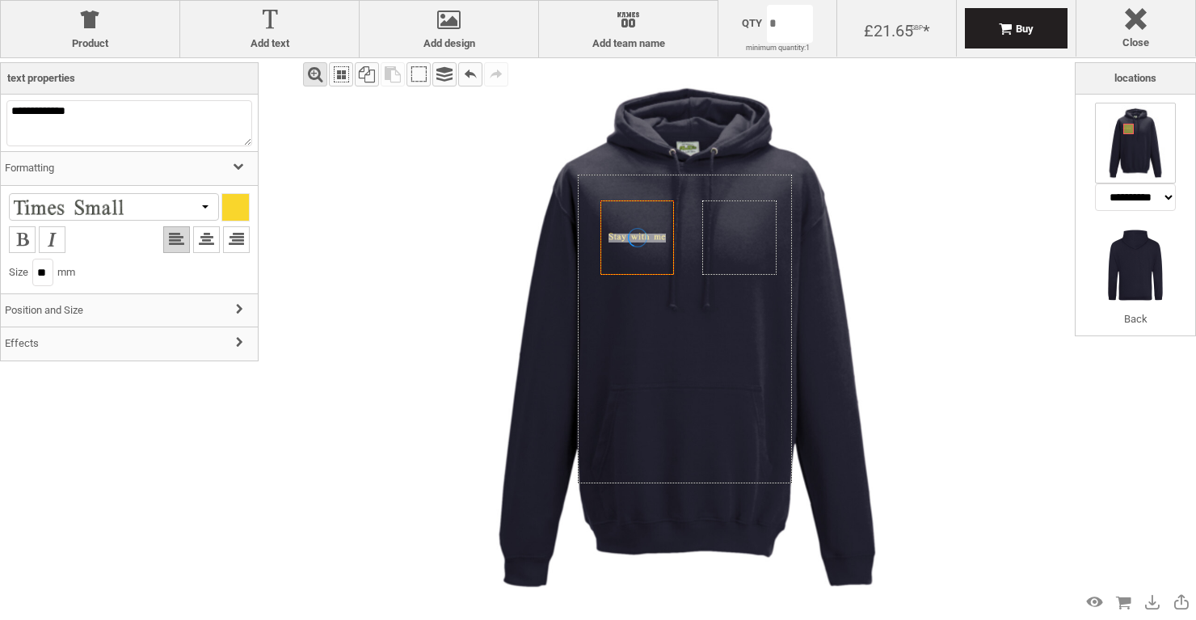
click at [313, 78] on div "Zoom in" at bounding box center [315, 74] width 24 height 24
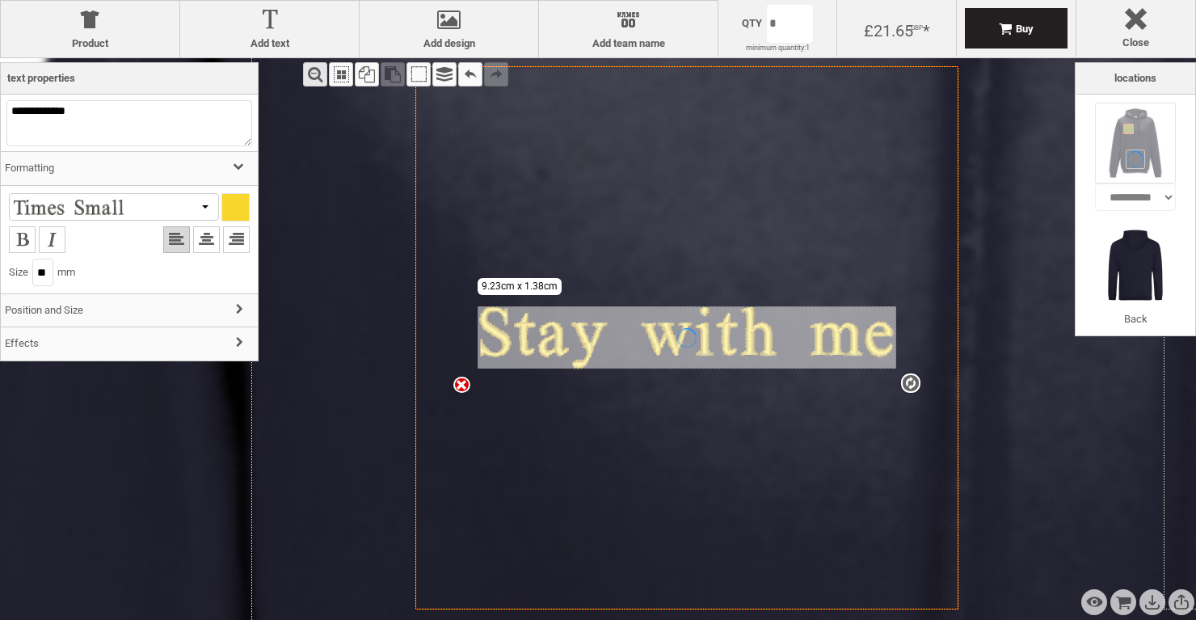
click at [318, 71] on div "Zoom out" at bounding box center [315, 74] width 24 height 24
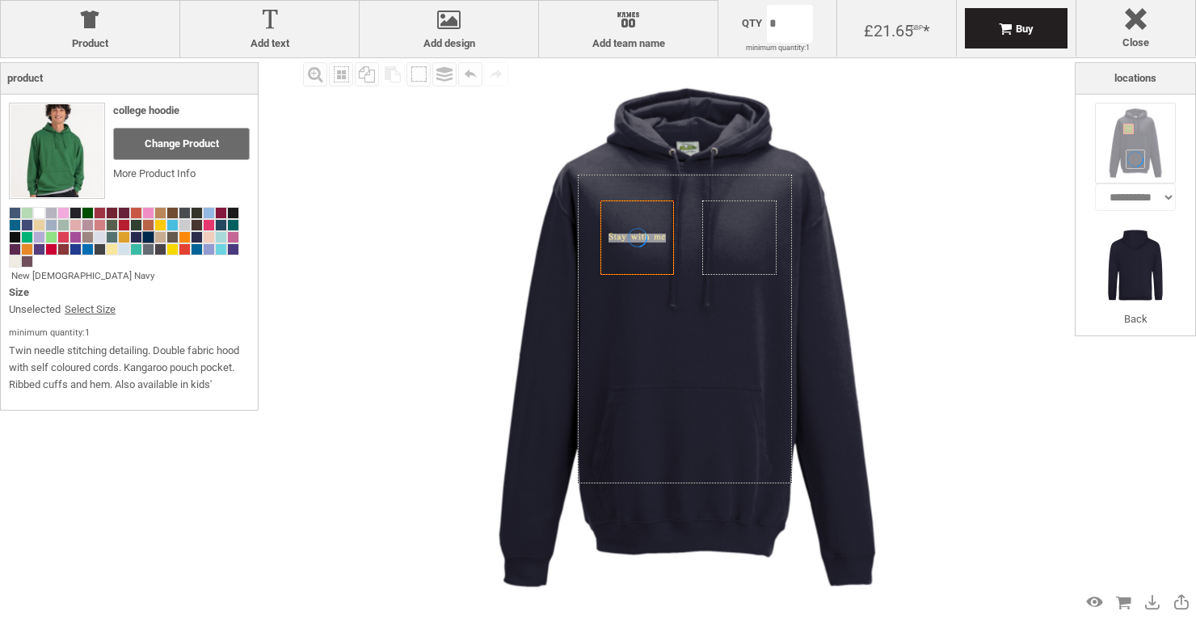
click at [318, 310] on div "Fill Background Zoom in Zoom out Select All Copy All Selected Paste Off On Grou…" at bounding box center [687, 337] width 776 height 559
click at [1016, 255] on div "Fill Background Zoom in Zoom out Select All Copy All Selected Paste Off On Grou…" at bounding box center [687, 337] width 776 height 559
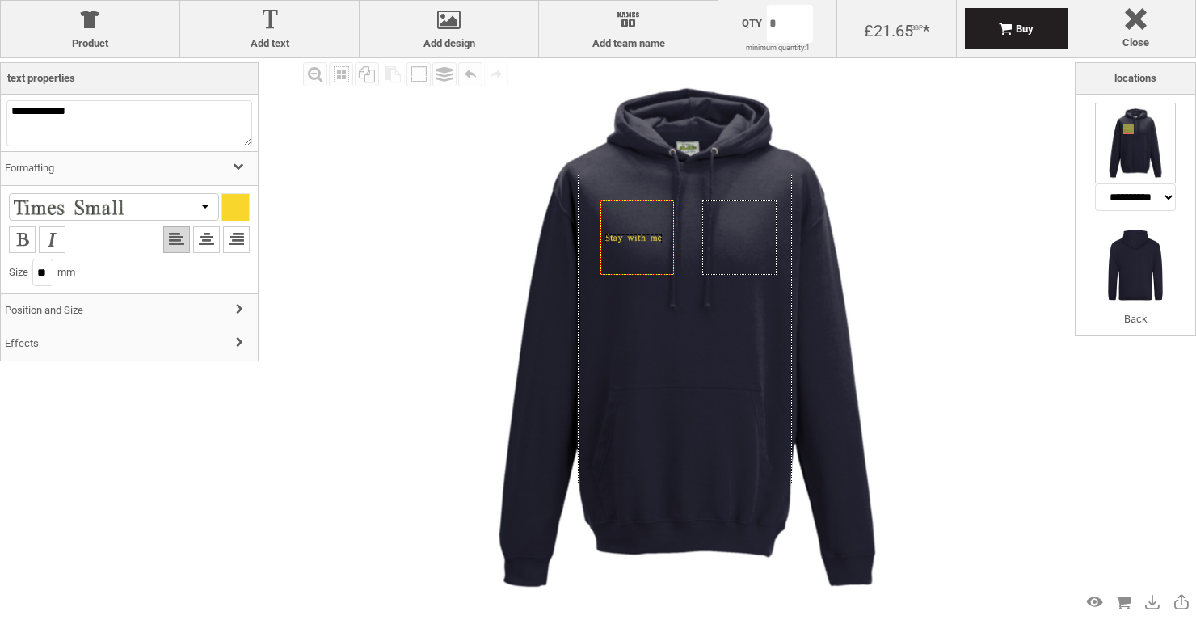
click at [626, 236] on icon "Created with [PERSON_NAME] 2.1.2" at bounding box center [636, 238] width 62 height 9
click at [620, 175] on icon "Created with [PERSON_NAME] 2.1.2" at bounding box center [685, 329] width 214 height 309
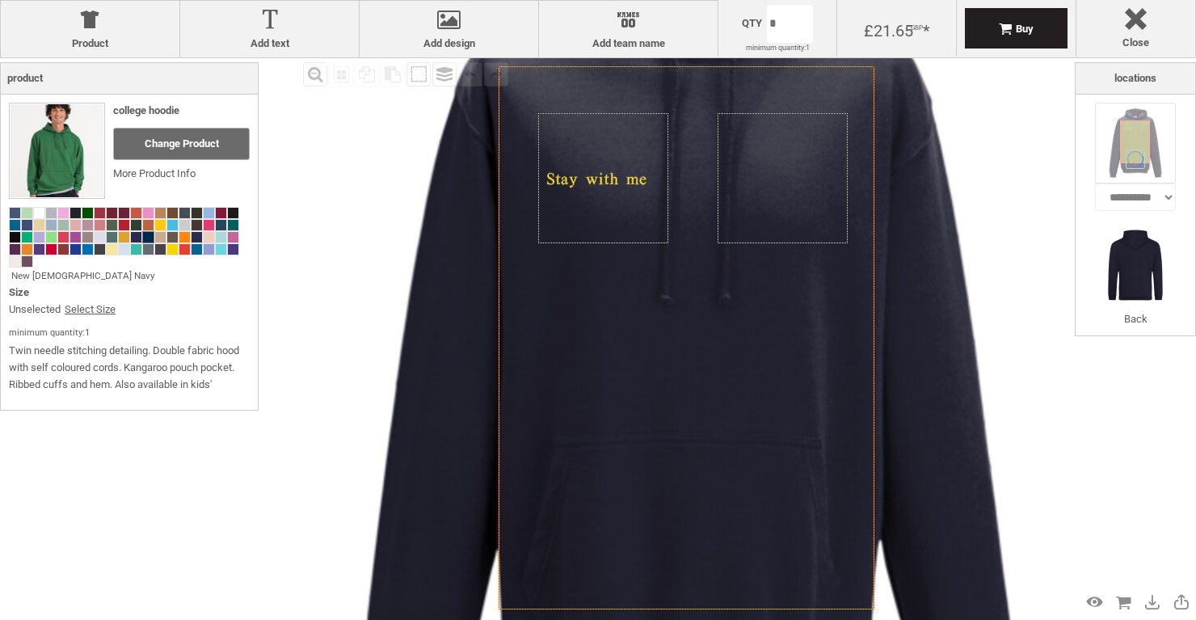
click at [627, 199] on icon "Created with [PERSON_NAME] 2.1.2" at bounding box center [687, 337] width 376 height 543
click at [1128, 183] on li "**********" at bounding box center [1135, 160] width 81 height 114
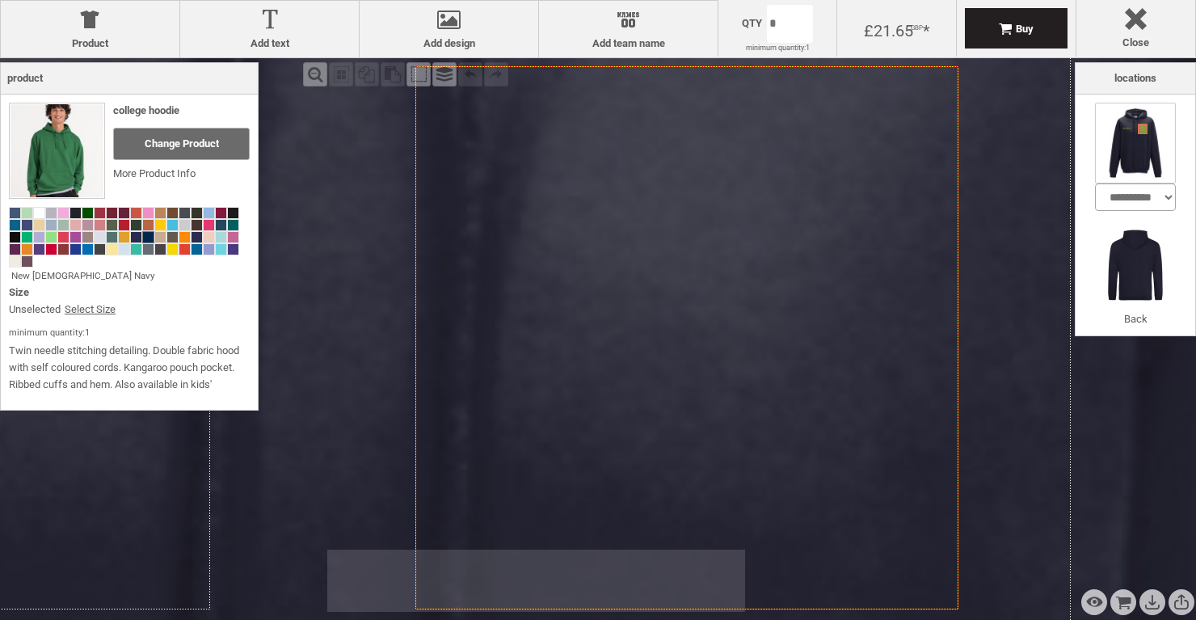
select select "*******"
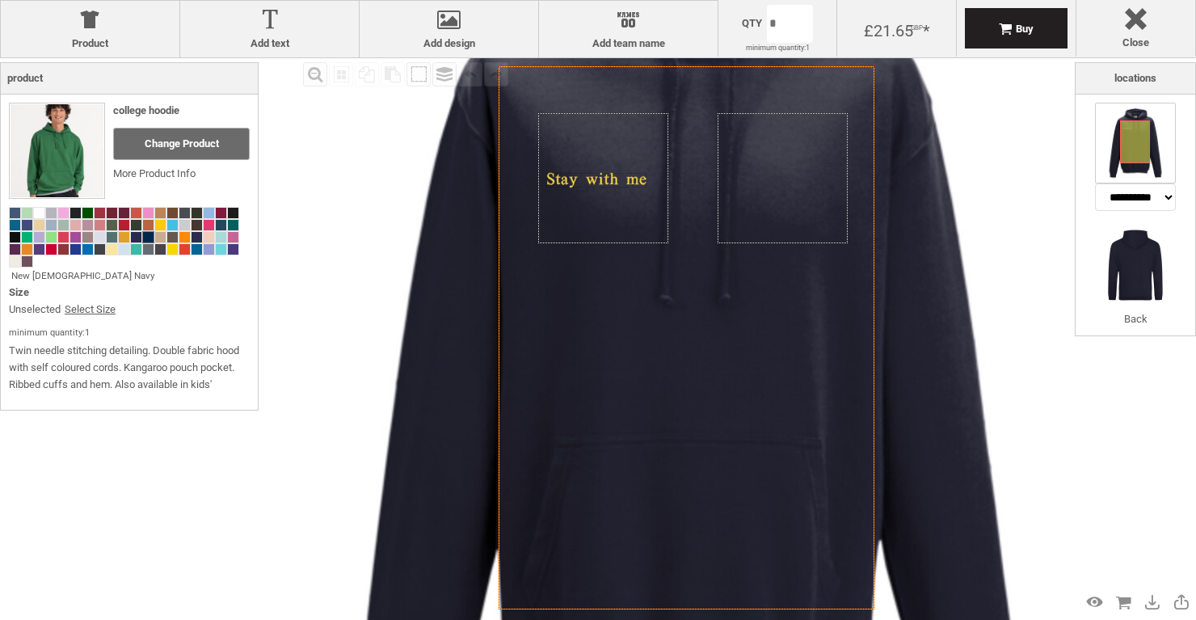
click at [343, 218] on div "Fill Background Zoom in Zoom out Select All Copy All Selected Paste Off On Grou…" at bounding box center [687, 337] width 776 height 559
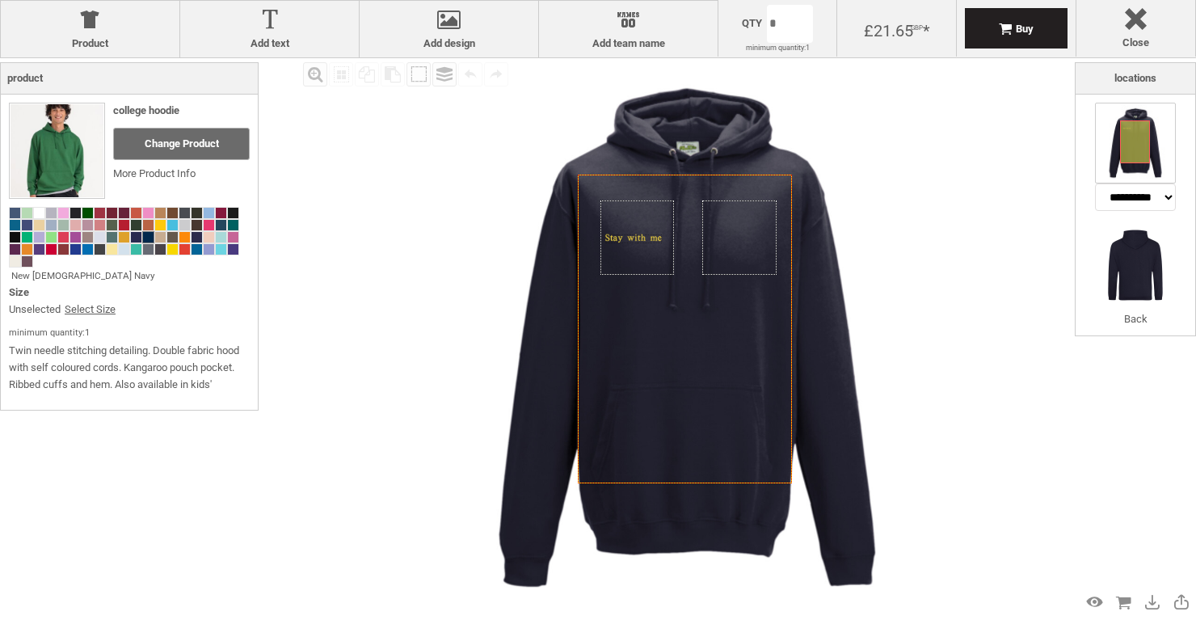
click at [154, 237] on div at bounding box center [148, 237] width 12 height 12
click at [77, 249] on span at bounding box center [75, 249] width 11 height 11
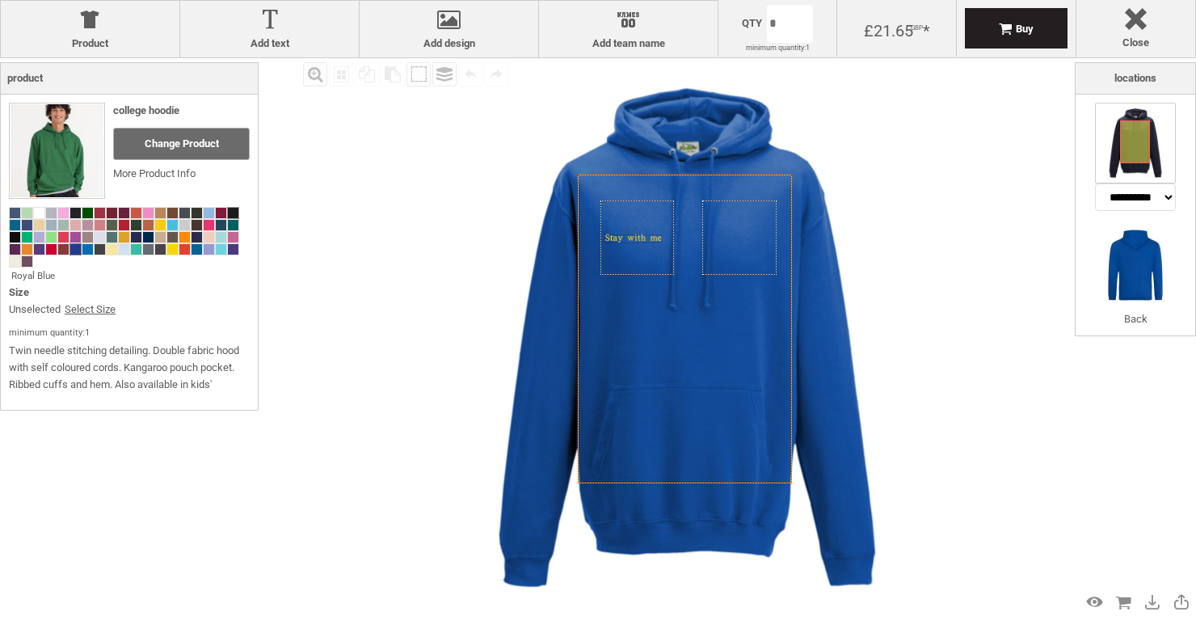
click at [230, 213] on span at bounding box center [233, 213] width 11 height 11
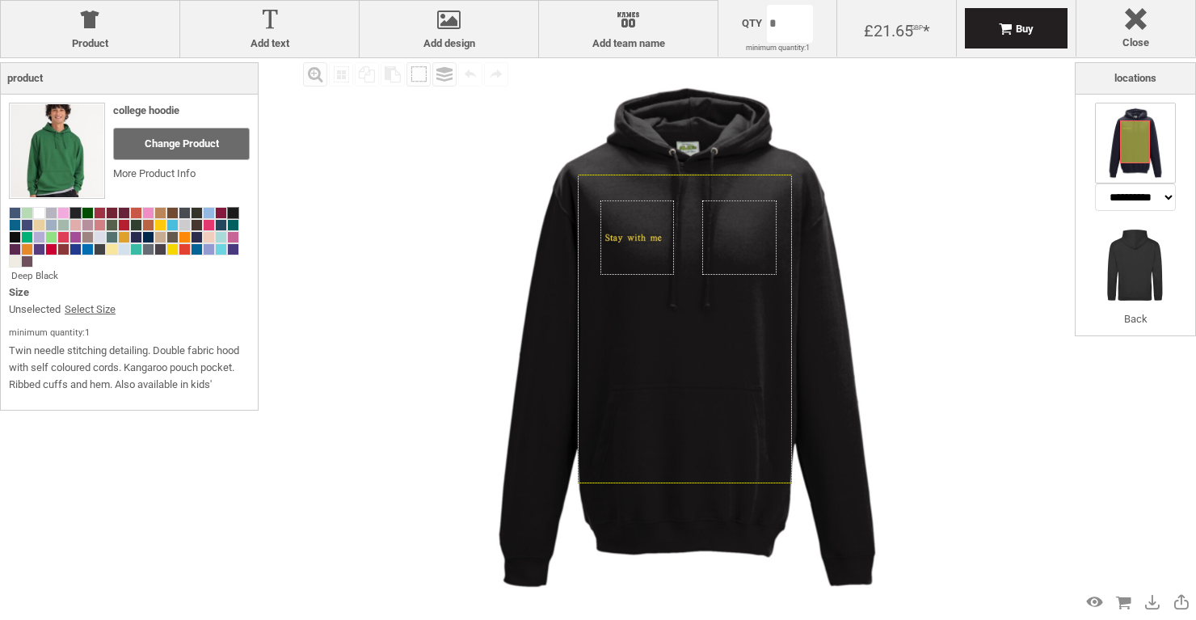
click at [75, 213] on span at bounding box center [75, 213] width 11 height 11
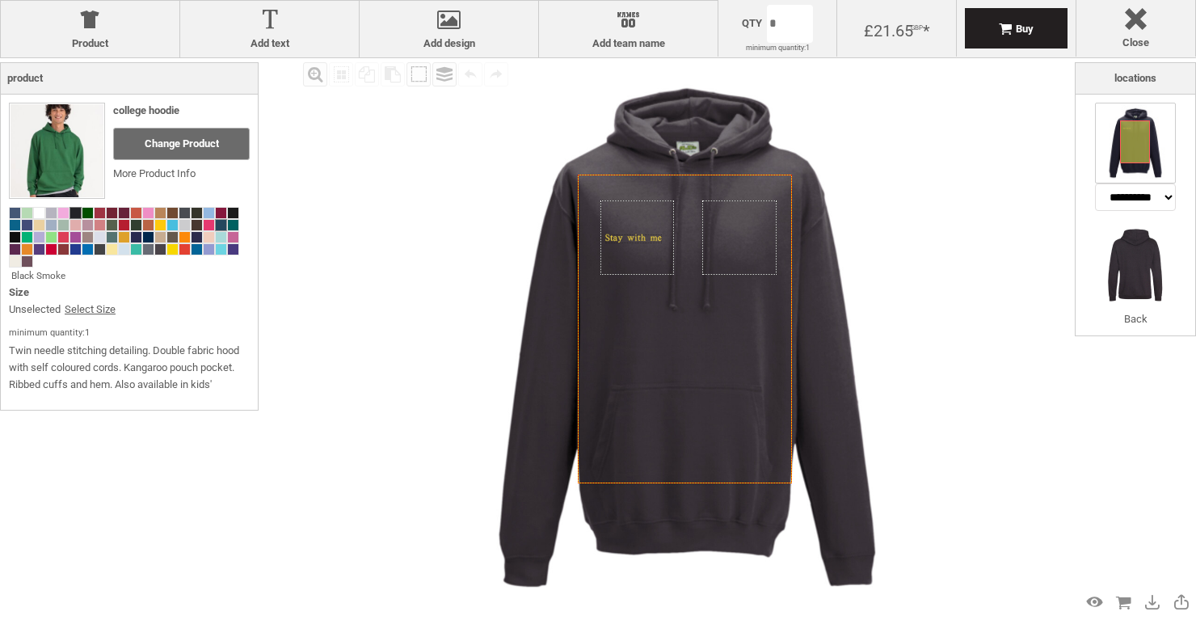
click at [220, 226] on span at bounding box center [221, 225] width 11 height 11
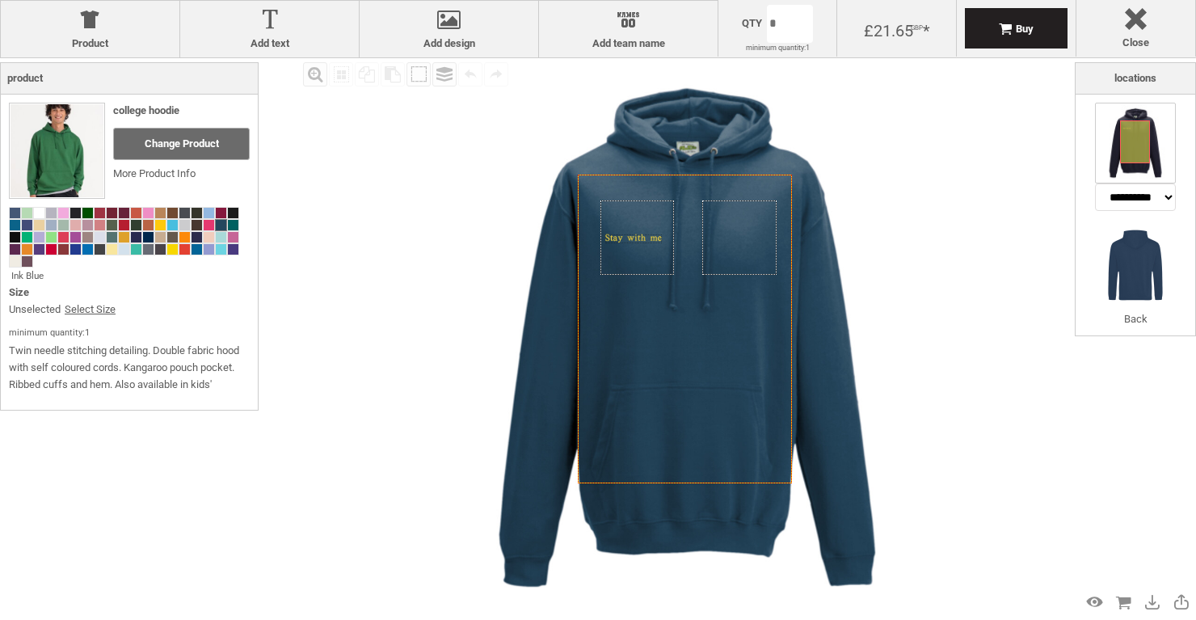
click at [778, 0] on body "get a quote design tool order Contact More Login Register 0 £ GBP +44 191 270 8…" at bounding box center [598, 0] width 1196 height 0
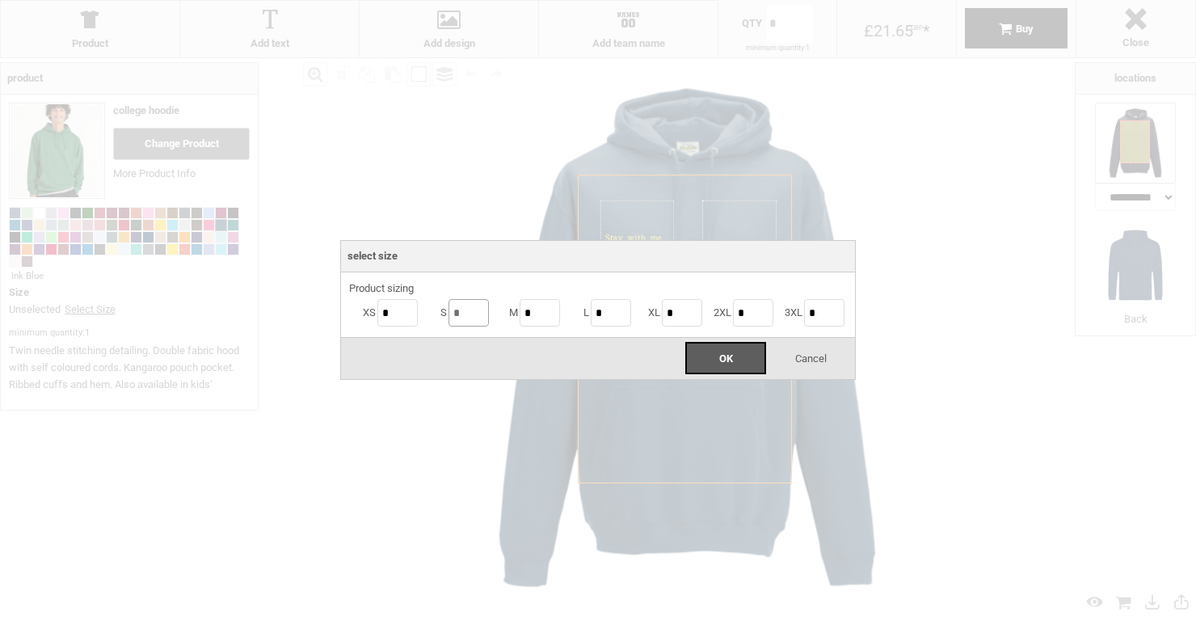
click at [471, 312] on input "*" at bounding box center [469, 312] width 40 height 27
type input "*"
click at [534, 310] on input "*" at bounding box center [540, 312] width 40 height 27
type input "*"
click at [618, 319] on input "*" at bounding box center [611, 312] width 40 height 27
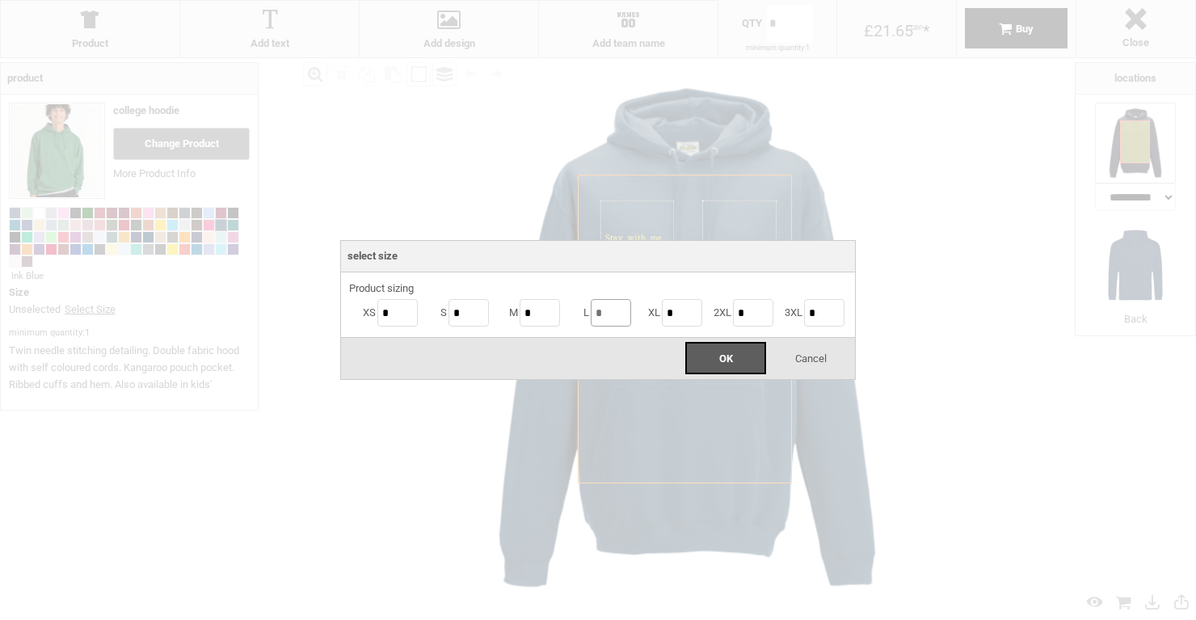
type input "*"
click at [683, 310] on input "*" at bounding box center [682, 312] width 40 height 27
type input "*"
click at [734, 358] on div "OK" at bounding box center [725, 358] width 81 height 32
type input "*"
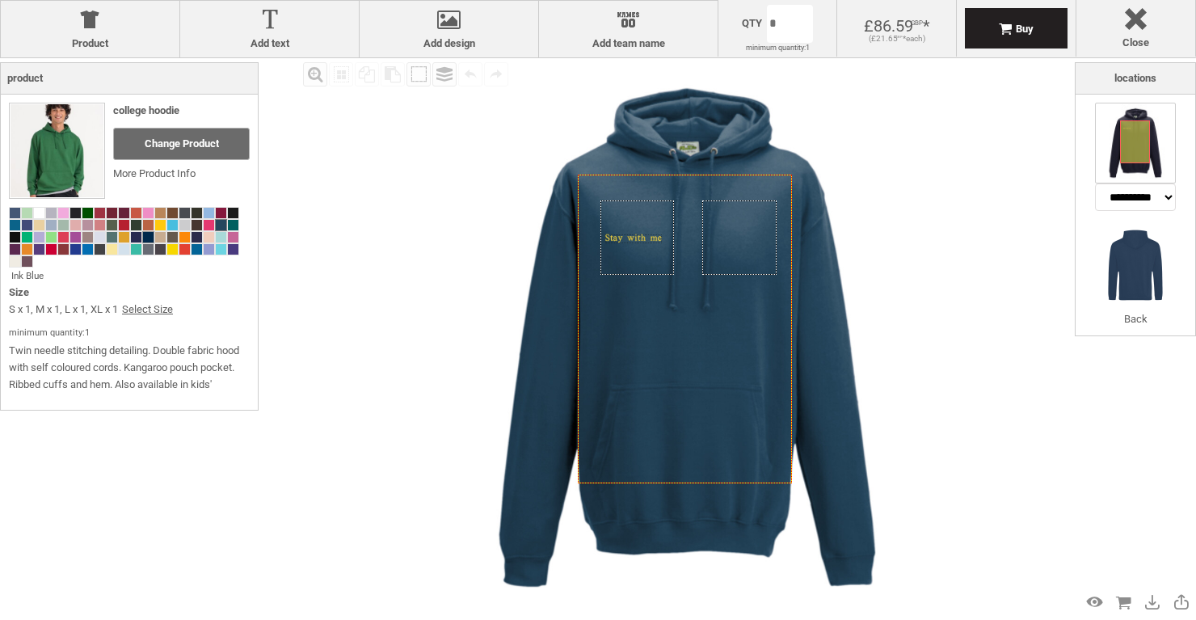
click at [148, 234] on span at bounding box center [148, 237] width 11 height 11
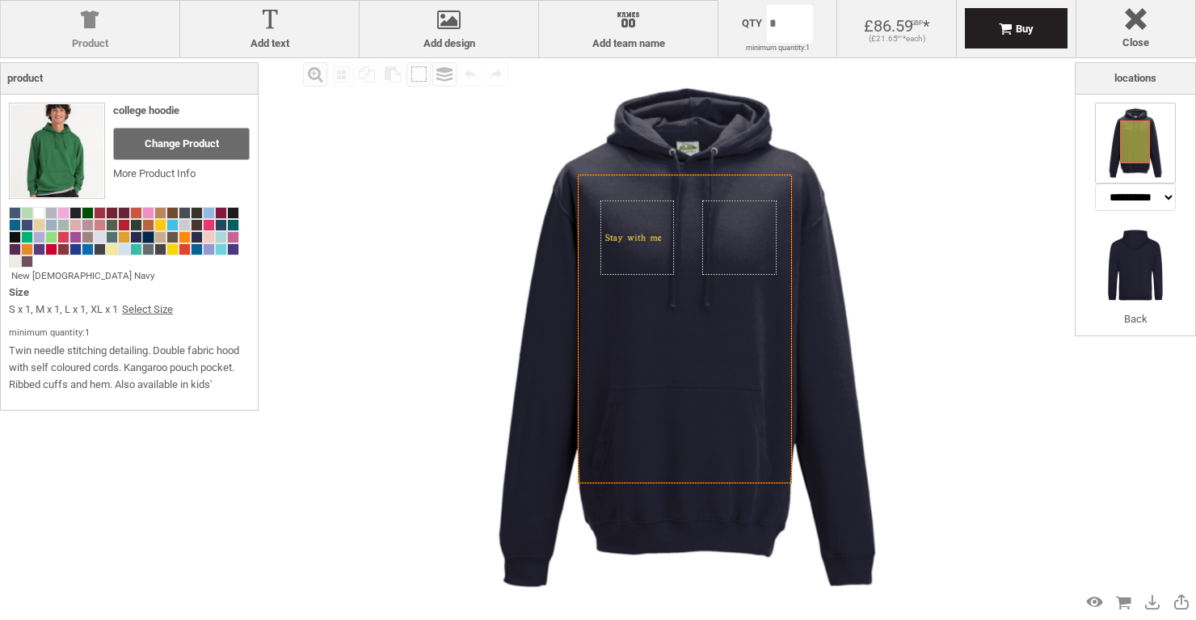
click at [95, 45] on label "Product" at bounding box center [90, 43] width 162 height 13
click at [191, 150] on div "Change Product" at bounding box center [181, 144] width 137 height 32
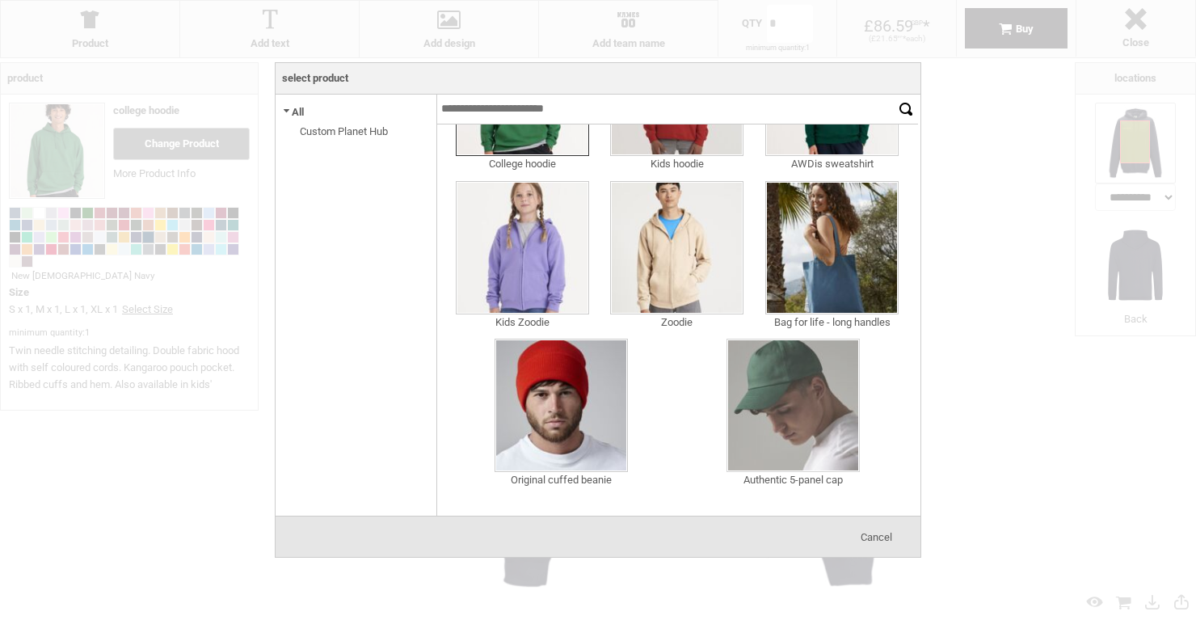
scroll to position [463, 0]
click at [792, 418] on img at bounding box center [793, 405] width 133 height 133
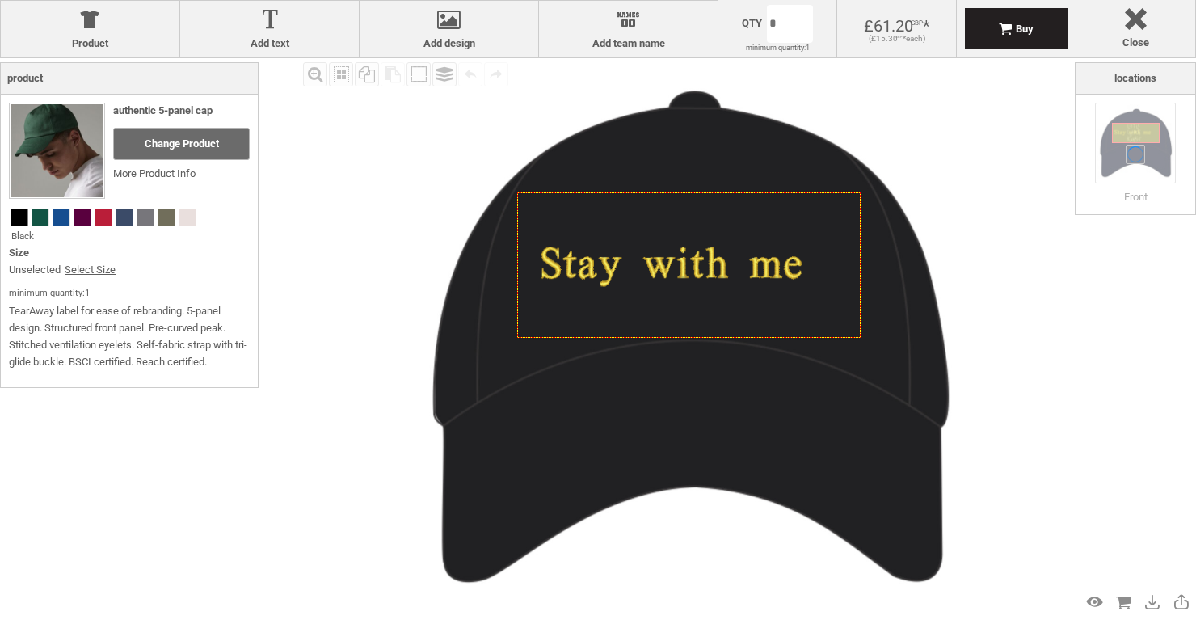
click at [120, 220] on span at bounding box center [124, 217] width 16 height 16
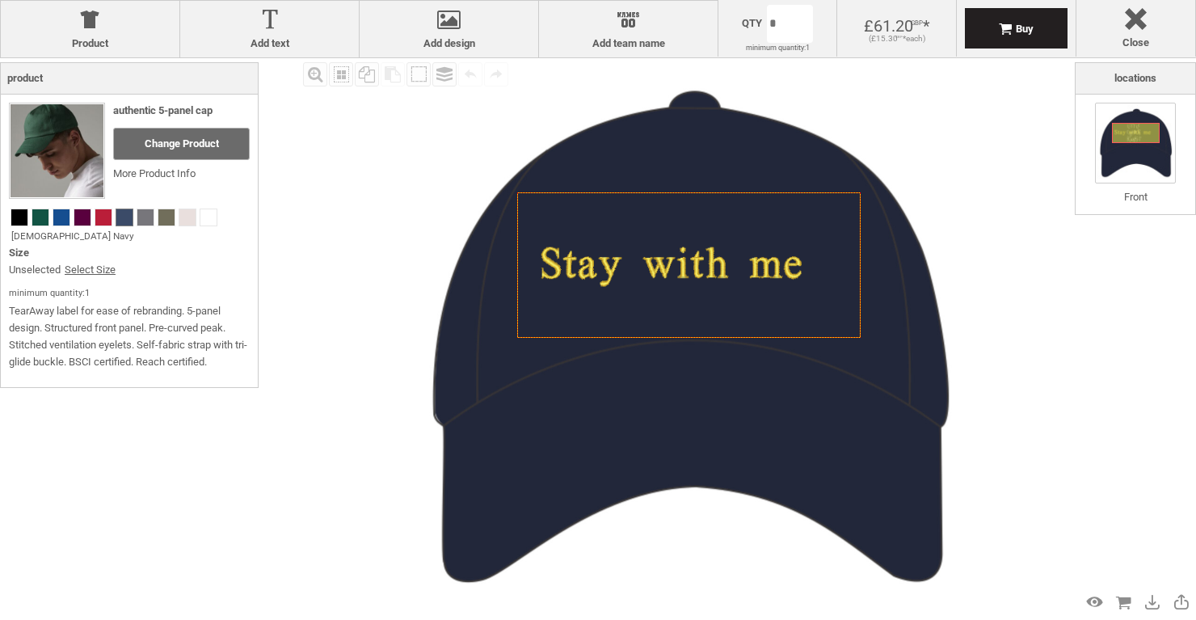
click at [619, 238] on icon "Created with [PERSON_NAME] 2.1.2" at bounding box center [689, 264] width 344 height 145
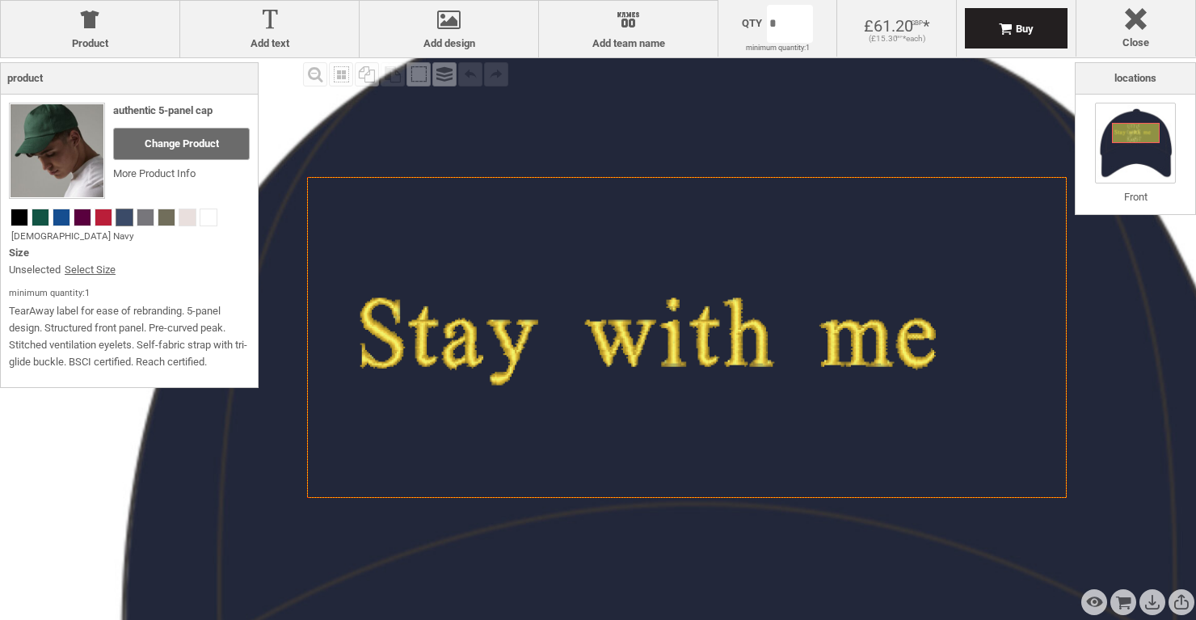
click at [601, 324] on image at bounding box center [649, 341] width 584 height 87
click at [483, 335] on image at bounding box center [649, 341] width 584 height 87
click at [533, 359] on image at bounding box center [649, 341] width 584 height 87
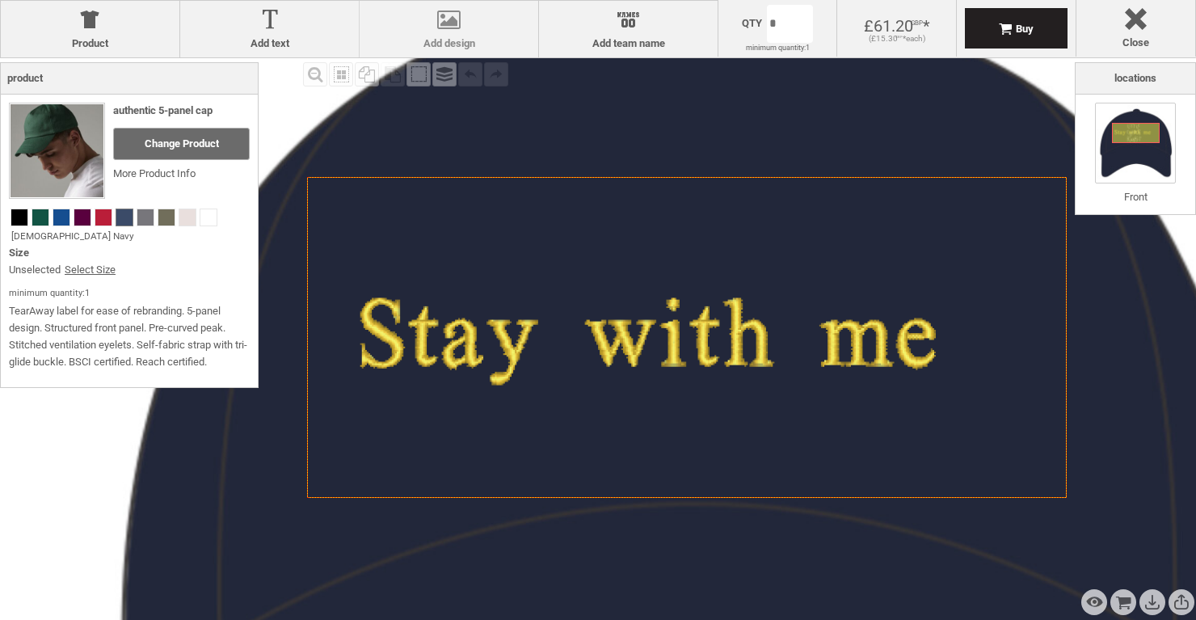
click at [447, 27] on div at bounding box center [449, 23] width 162 height 28
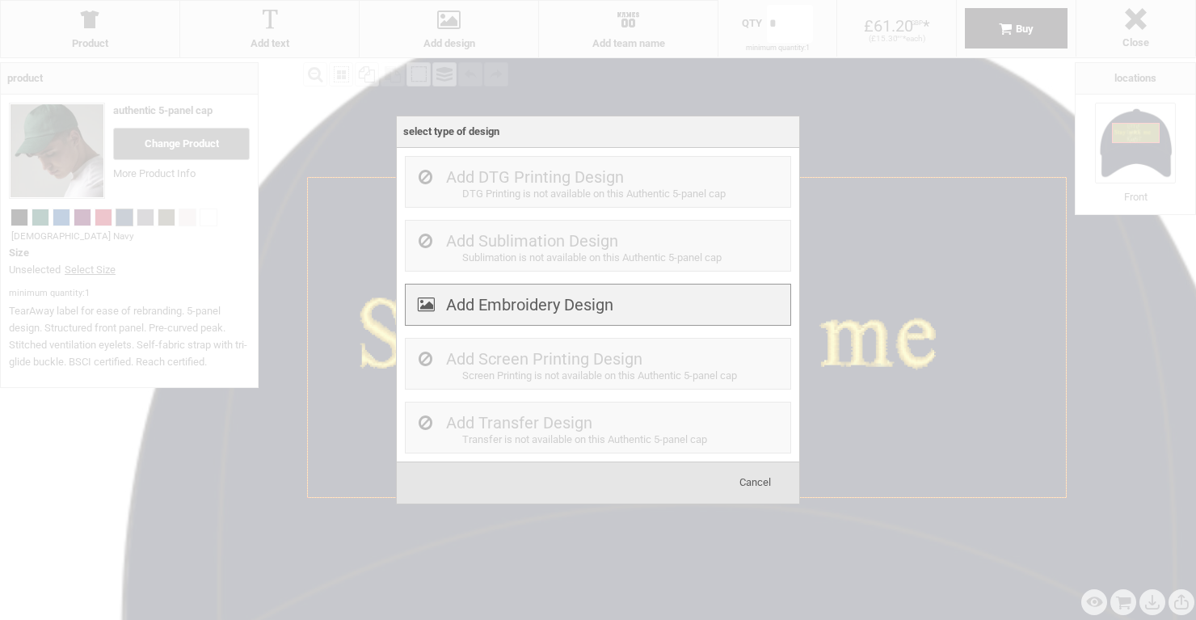
click at [525, 303] on label "Add Embroidery Design" at bounding box center [529, 304] width 167 height 19
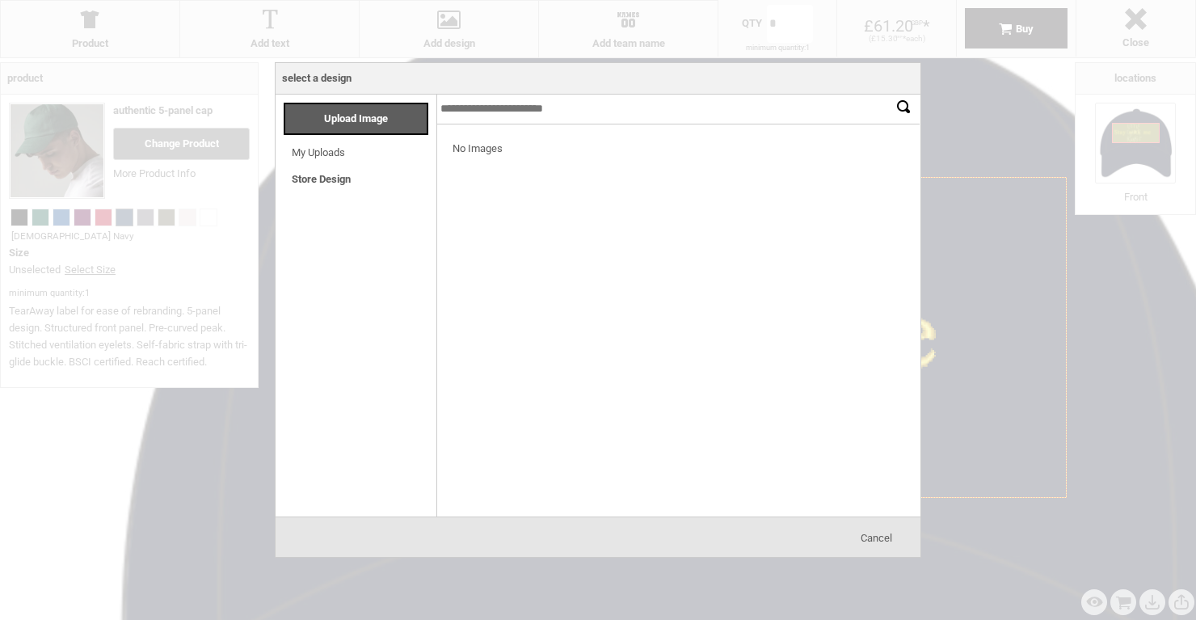
click at [324, 183] on link "Store Design" at bounding box center [321, 179] width 59 height 12
click at [320, 152] on link "My Uploads" at bounding box center [318, 152] width 53 height 12
click at [352, 119] on span "Upload Image" at bounding box center [356, 118] width 64 height 12
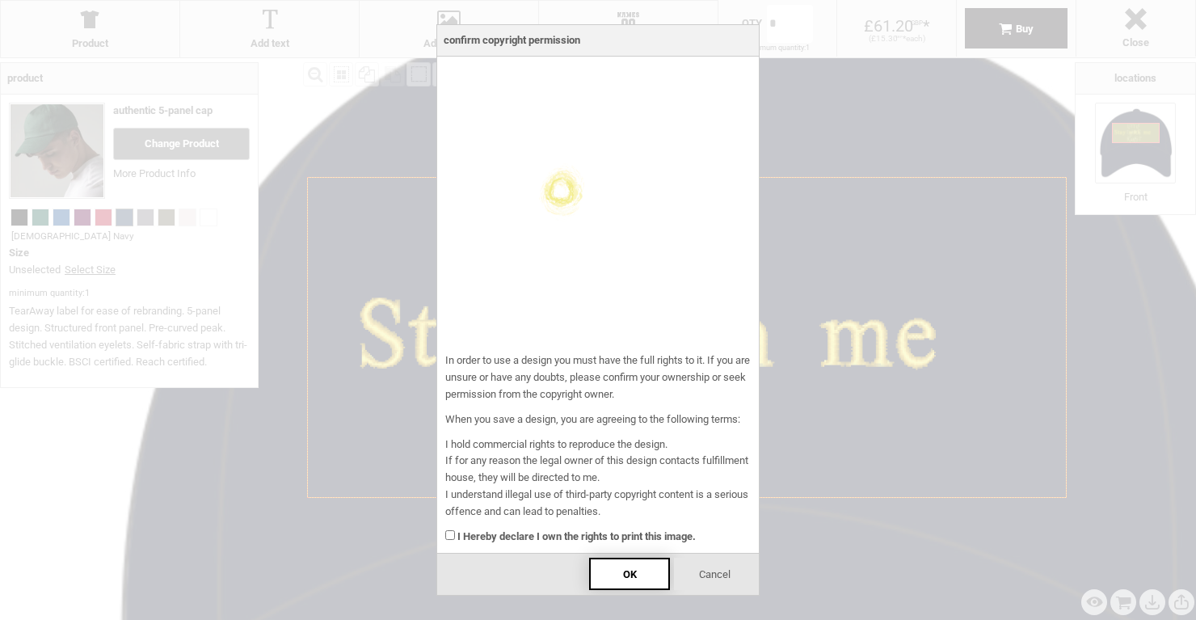
click at [660, 579] on div "OK" at bounding box center [629, 574] width 81 height 32
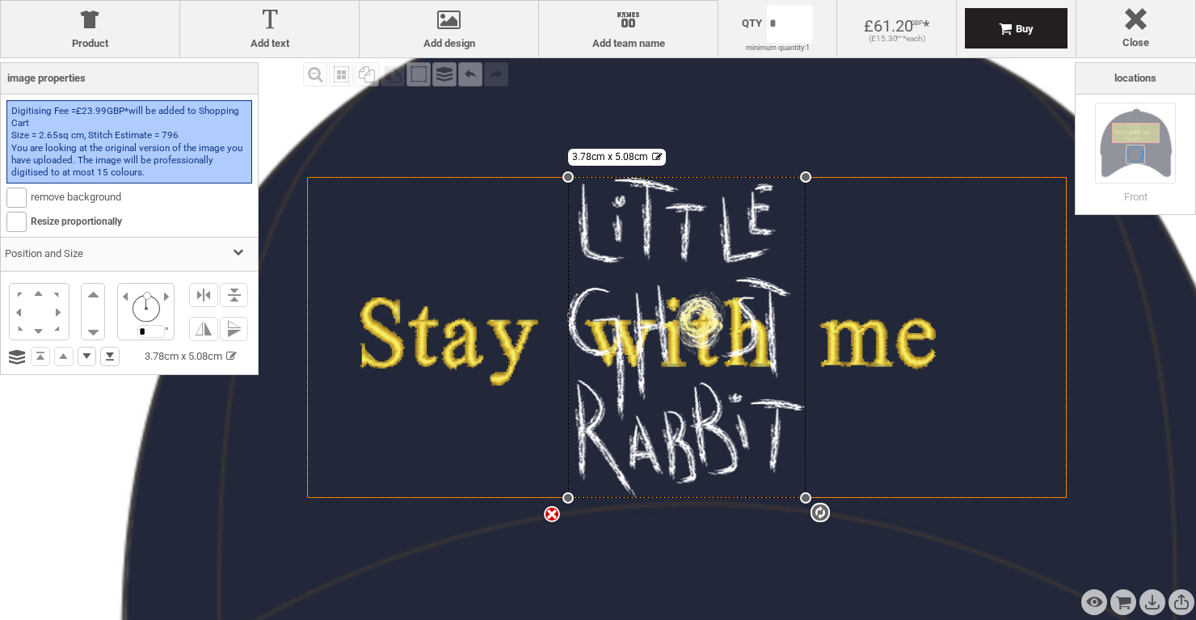
click at [356, 361] on icon "Created with [PERSON_NAME] 2.1.2" at bounding box center [687, 337] width 760 height 321
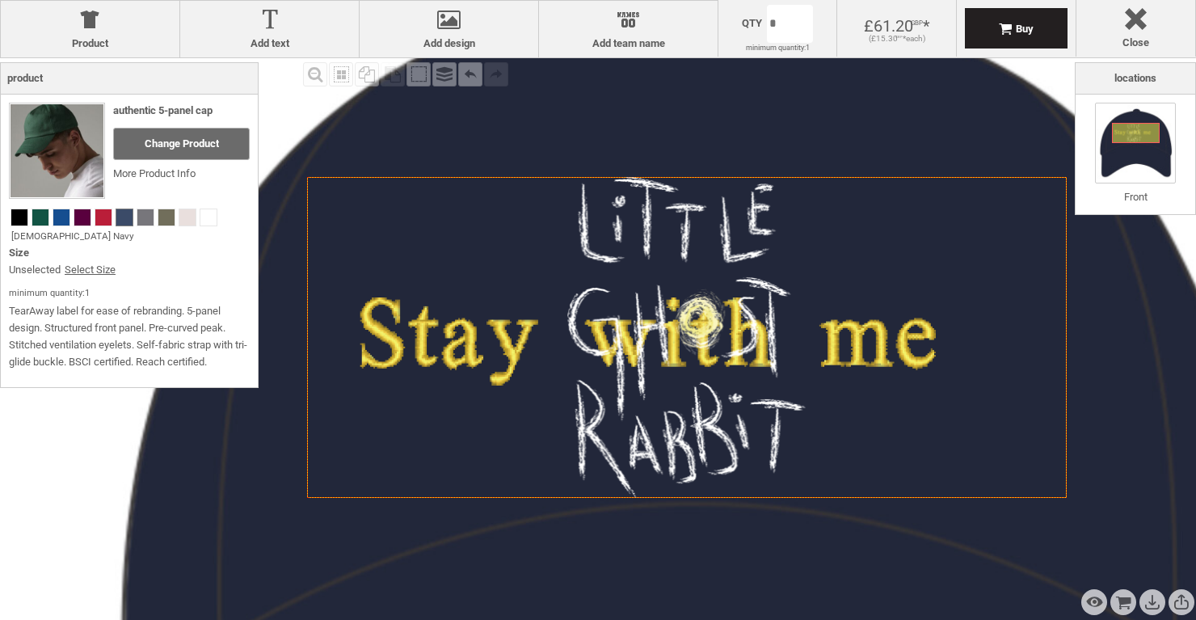
click at [382, 346] on image at bounding box center [649, 341] width 584 height 87
click at [409, 338] on image at bounding box center [649, 341] width 584 height 87
click at [429, 339] on image at bounding box center [649, 341] width 584 height 87
drag, startPoint x: 439, startPoint y: 338, endPoint x: 456, endPoint y: 297, distance: 43.8
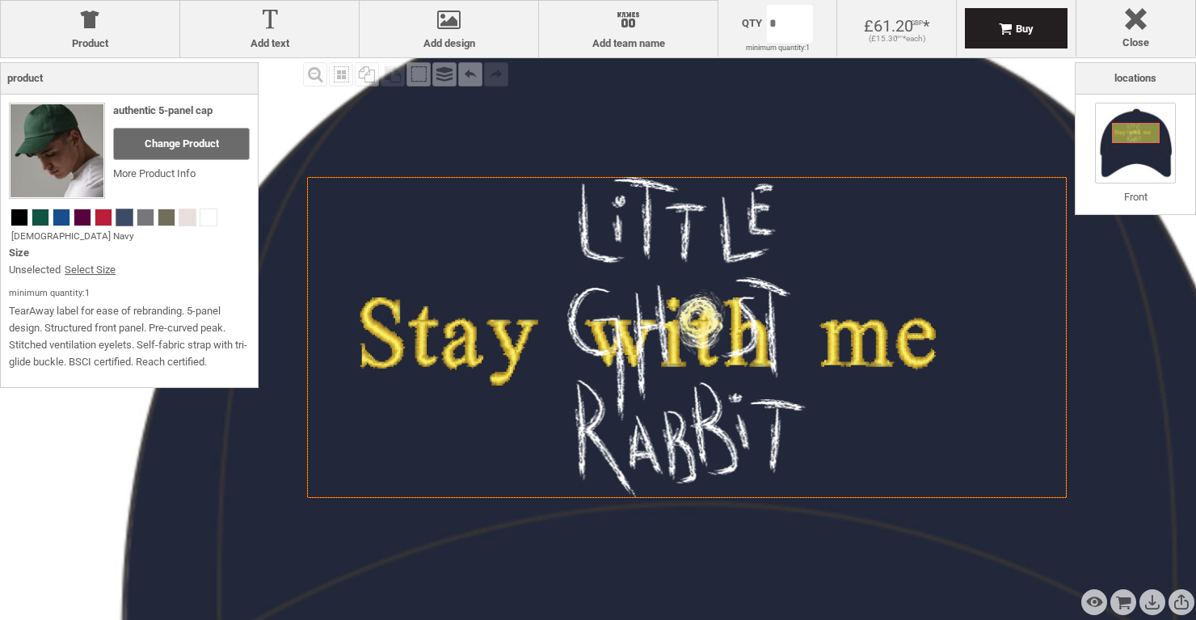
click at [456, 297] on icon "Created with [PERSON_NAME] 2.1.2" at bounding box center [687, 337] width 760 height 321
click at [421, 297] on icon "Created with [PERSON_NAME] 2.1.2" at bounding box center [687, 337] width 760 height 321
click at [423, 310] on image at bounding box center [649, 341] width 584 height 87
drag, startPoint x: 522, startPoint y: 251, endPoint x: 522, endPoint y: 181, distance: 70.3
click at [522, 181] on icon "Created with [PERSON_NAME] 2.1.2" at bounding box center [687, 337] width 760 height 321
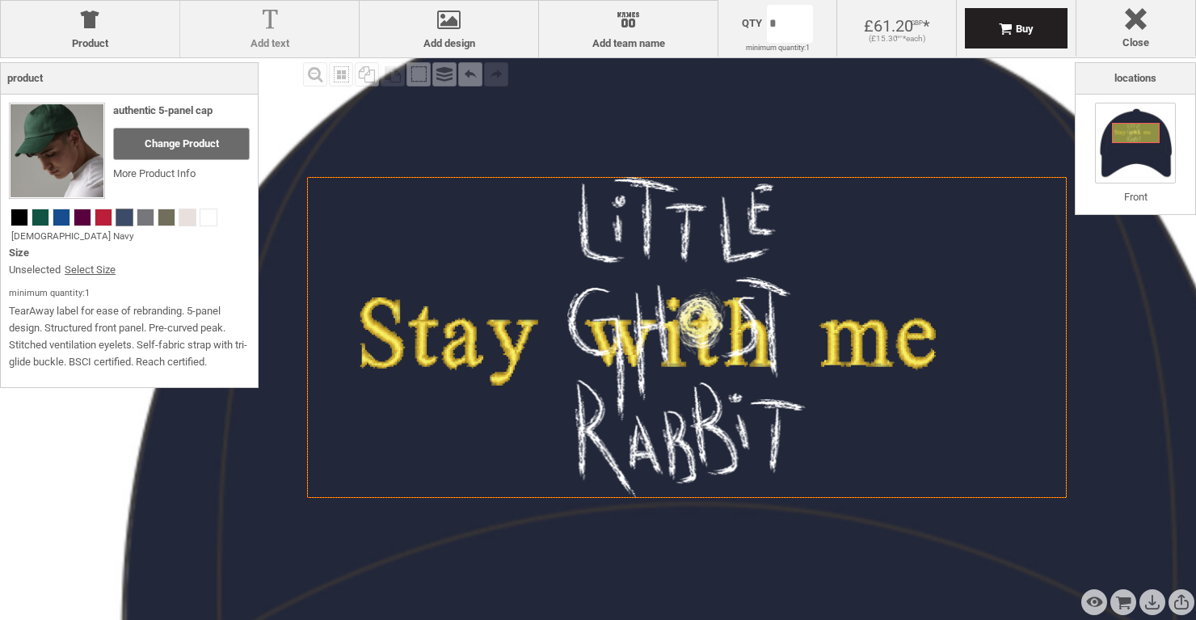
click at [274, 41] on label "Add text" at bounding box center [269, 43] width 162 height 13
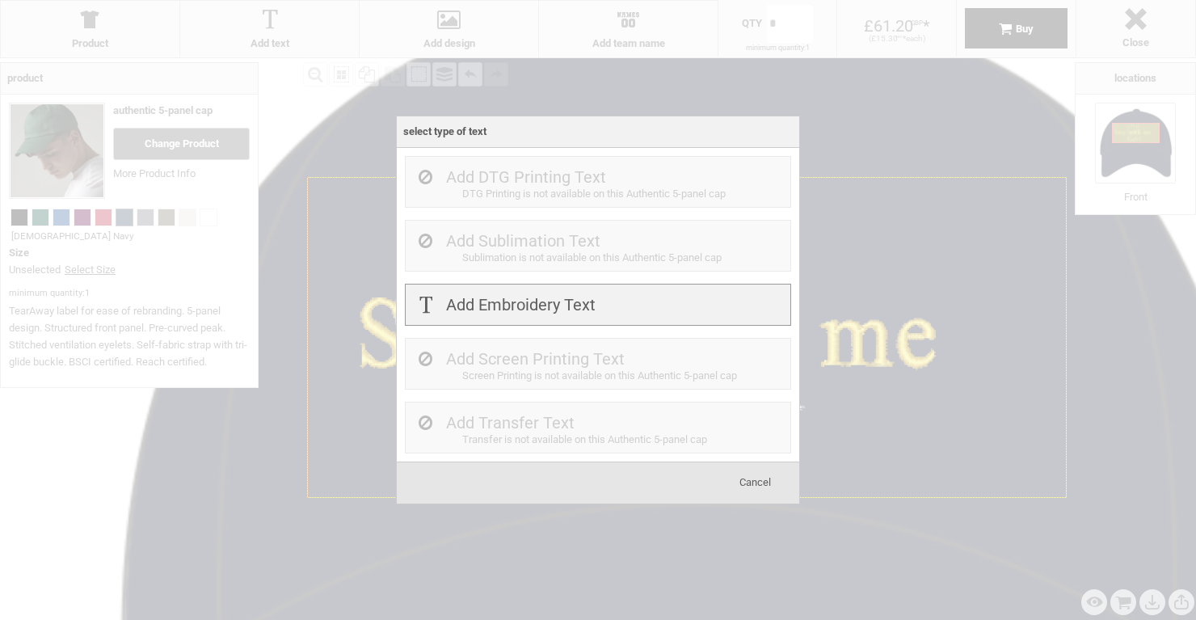
click at [509, 312] on label "Add Embroidery Text" at bounding box center [521, 304] width 150 height 19
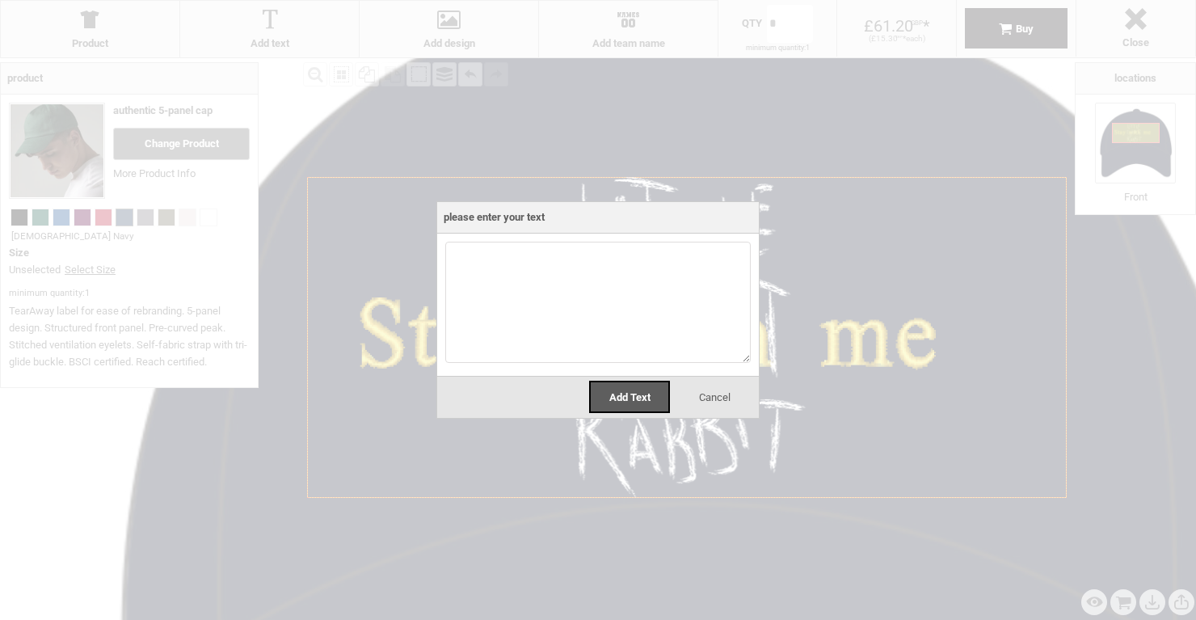
click at [709, 398] on span "Cancel" at bounding box center [715, 397] width 32 height 12
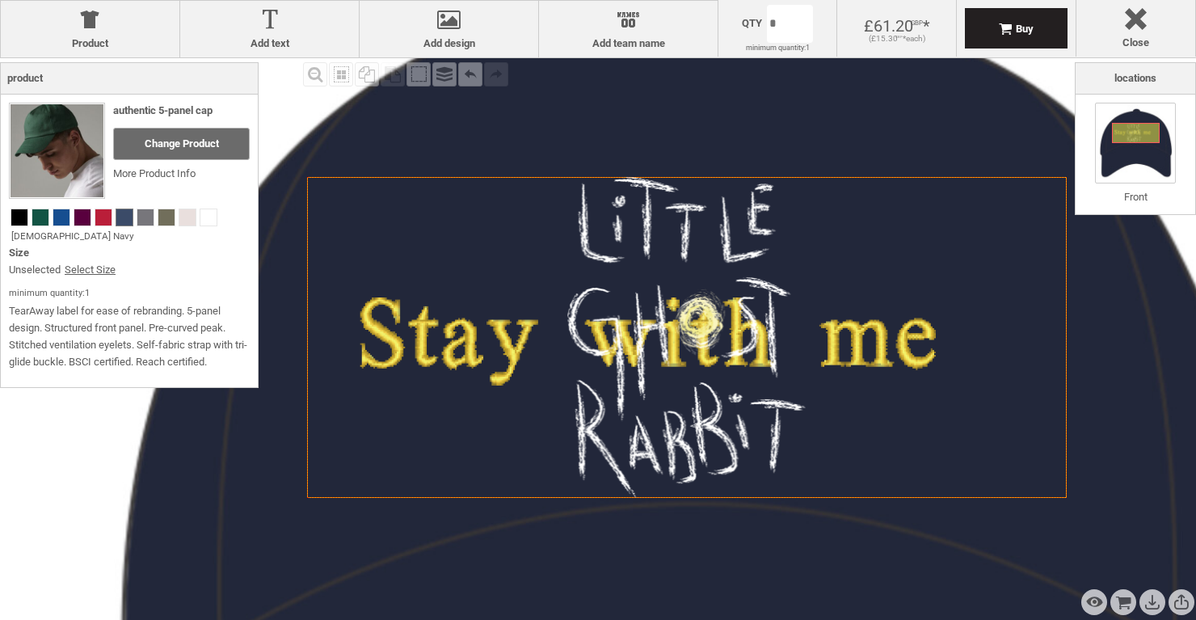
click at [472, 322] on image at bounding box center [649, 341] width 584 height 87
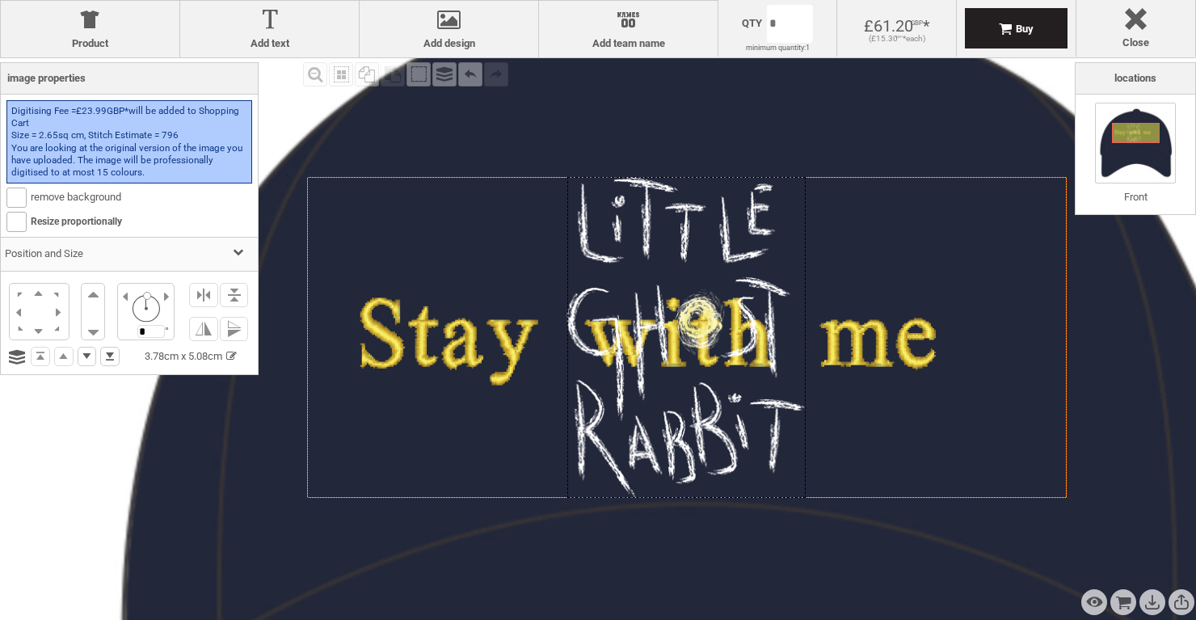
click at [698, 313] on div at bounding box center [686, 337] width 238 height 321
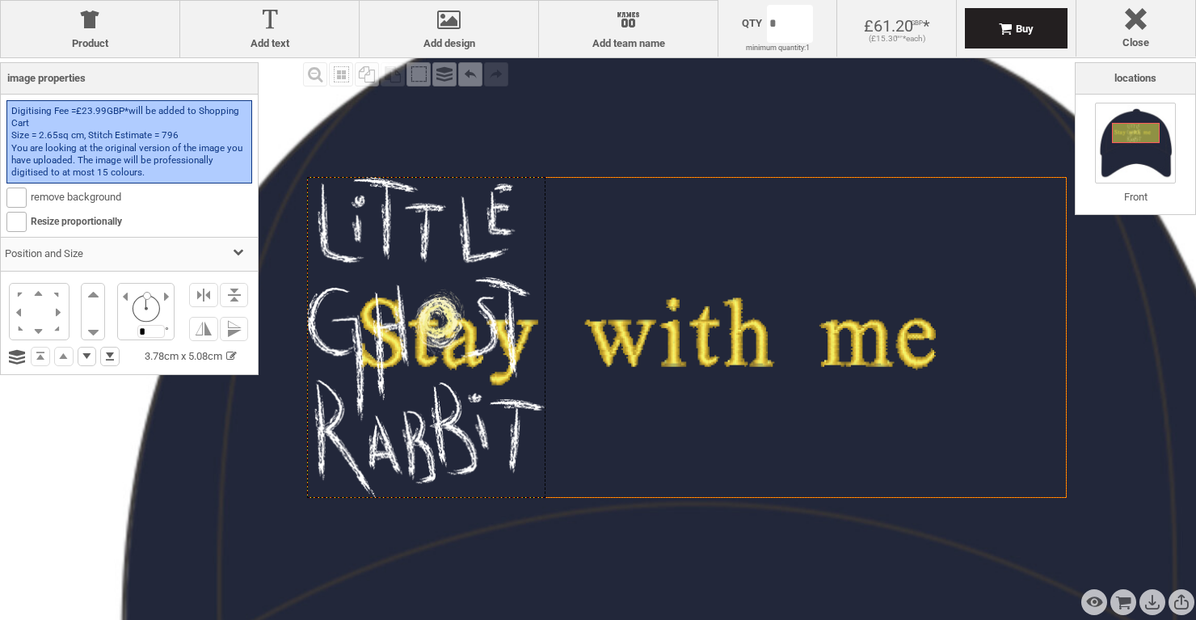
drag, startPoint x: 698, startPoint y: 313, endPoint x: 394, endPoint y: 313, distance: 303.9
click at [392, 313] on div at bounding box center [426, 337] width 238 height 321
drag, startPoint x: 622, startPoint y: 348, endPoint x: 682, endPoint y: 348, distance: 59.8
click at [682, 348] on image at bounding box center [649, 341] width 584 height 87
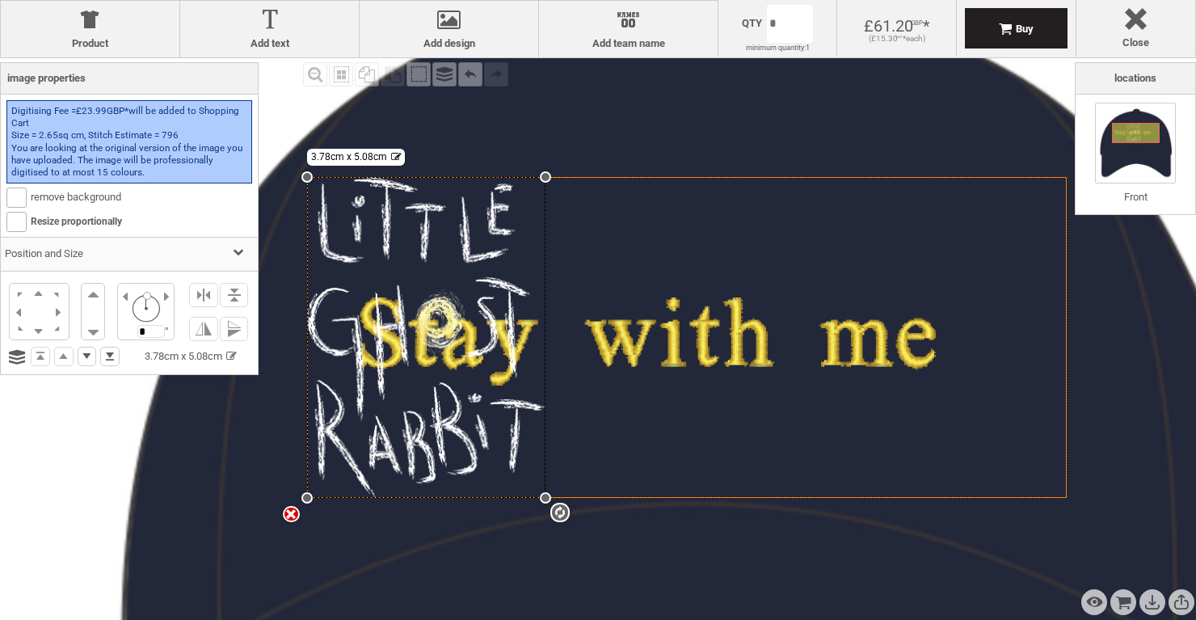
click at [682, 348] on image at bounding box center [649, 341] width 584 height 87
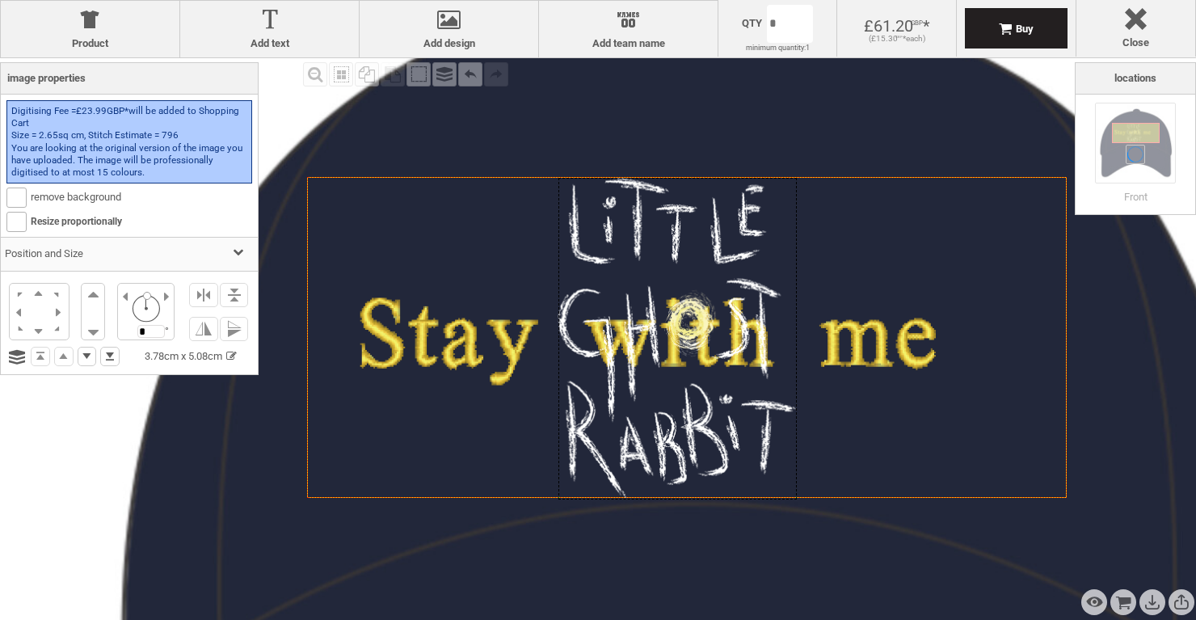
drag, startPoint x: 459, startPoint y: 340, endPoint x: 710, endPoint y: 344, distance: 251.4
click at [710, 344] on div at bounding box center [678, 338] width 238 height 321
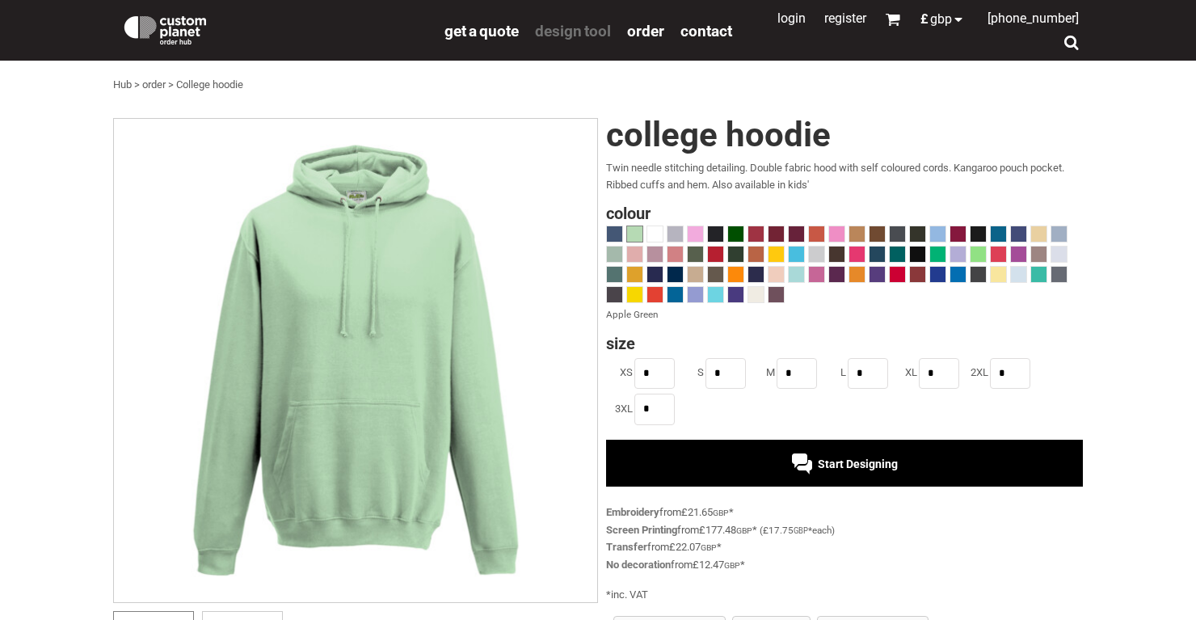
click at [563, 36] on span "design tool" at bounding box center [573, 31] width 76 height 19
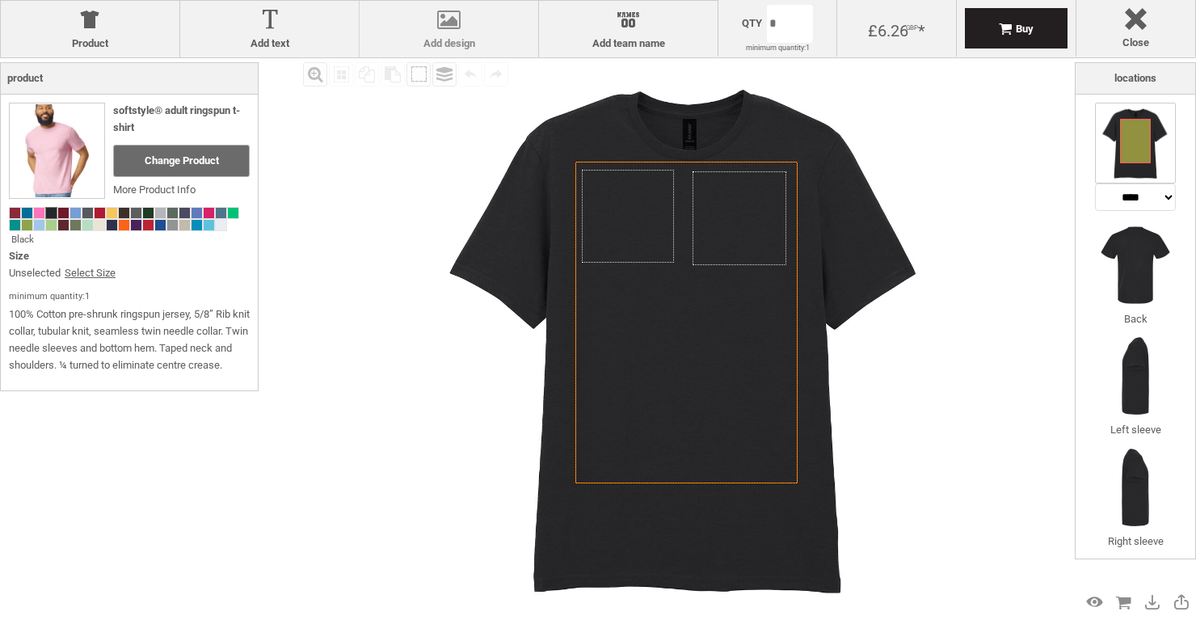
click at [444, 39] on label "Add design" at bounding box center [449, 43] width 162 height 13
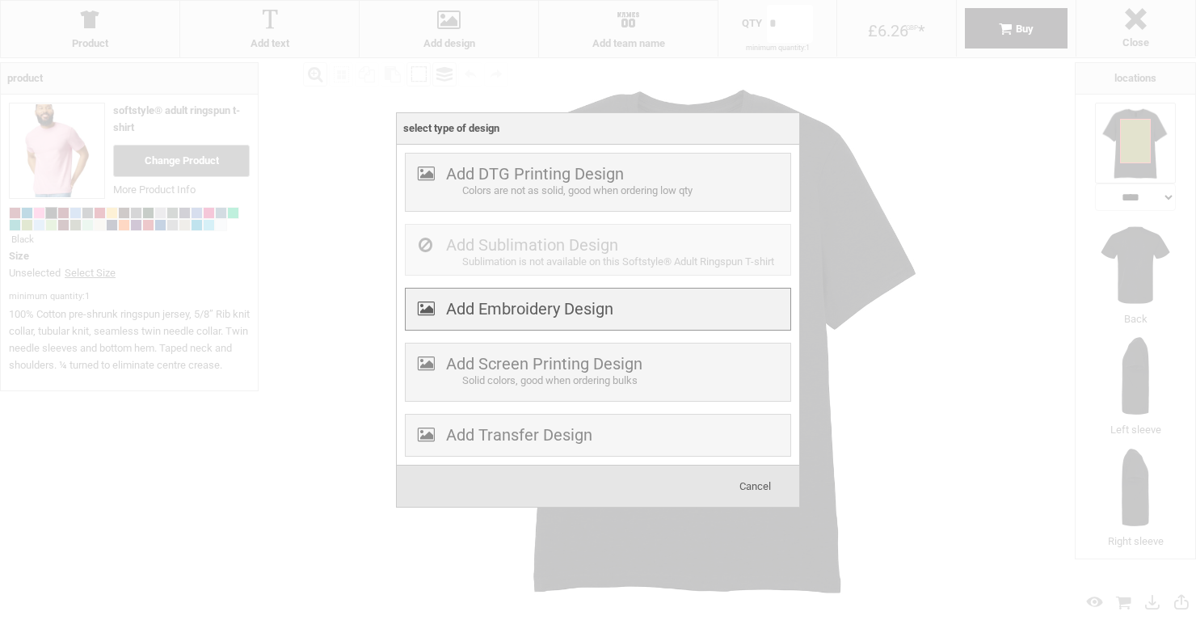
click at [479, 311] on label "Add Embroidery Design" at bounding box center [529, 308] width 167 height 19
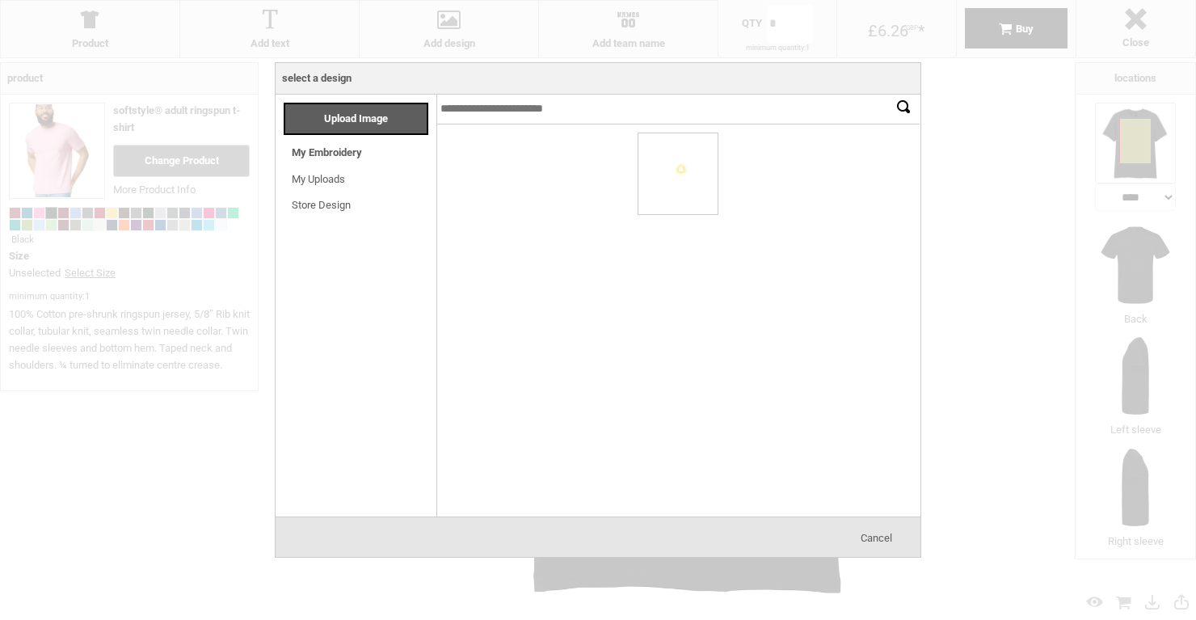
drag, startPoint x: 681, startPoint y: 184, endPoint x: 544, endPoint y: 159, distance: 139.7
click at [681, 184] on div at bounding box center [678, 173] width 79 height 81
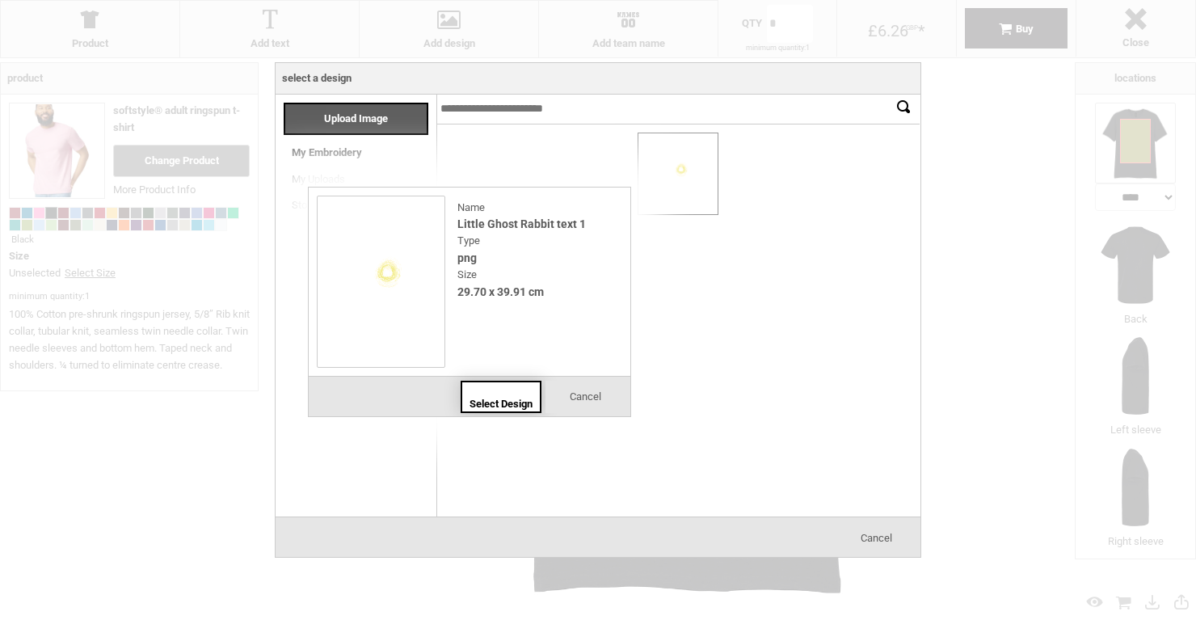
click at [503, 405] on span "Select Design" at bounding box center [501, 404] width 63 height 12
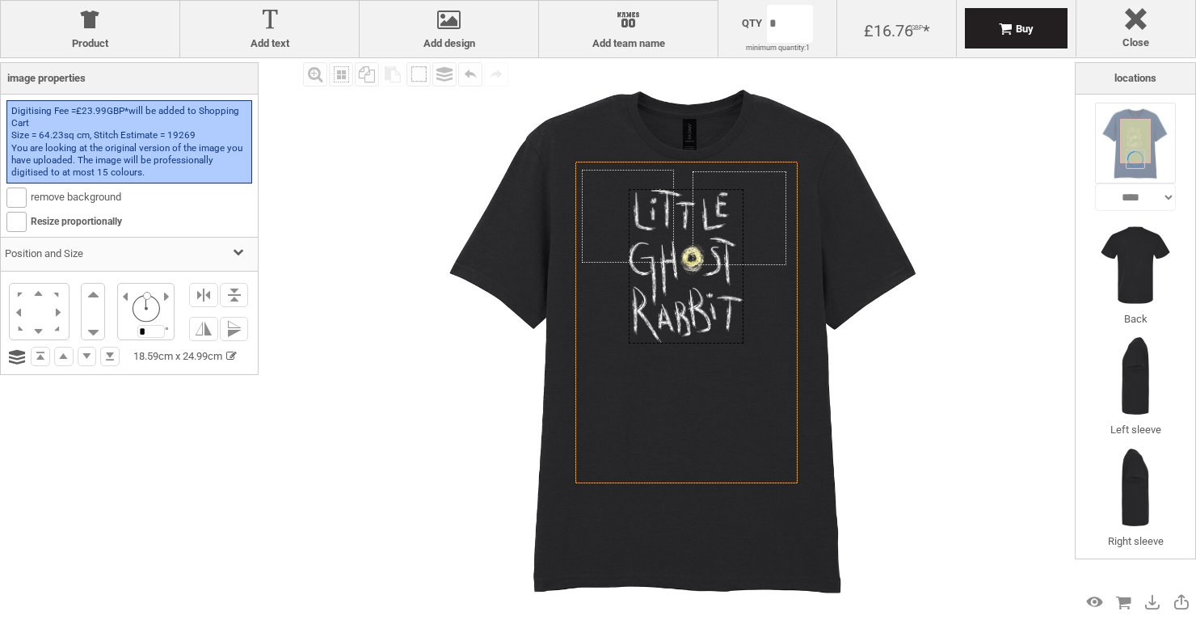
drag, startPoint x: 690, startPoint y: 277, endPoint x: 689, endPoint y: 305, distance: 27.5
click at [689, 305] on div at bounding box center [686, 266] width 115 height 154
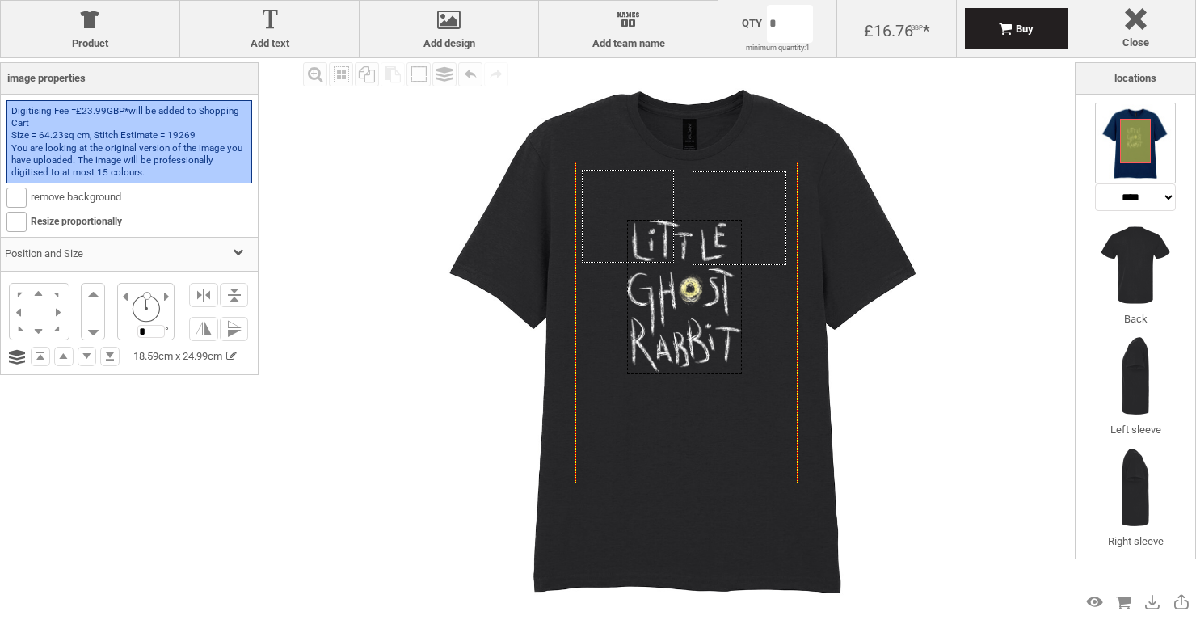
drag, startPoint x: 689, startPoint y: 305, endPoint x: 688, endPoint y: 335, distance: 30.0
click at [688, 335] on div at bounding box center [684, 297] width 115 height 154
click at [481, 330] on img at bounding box center [686, 337] width 559 height 559
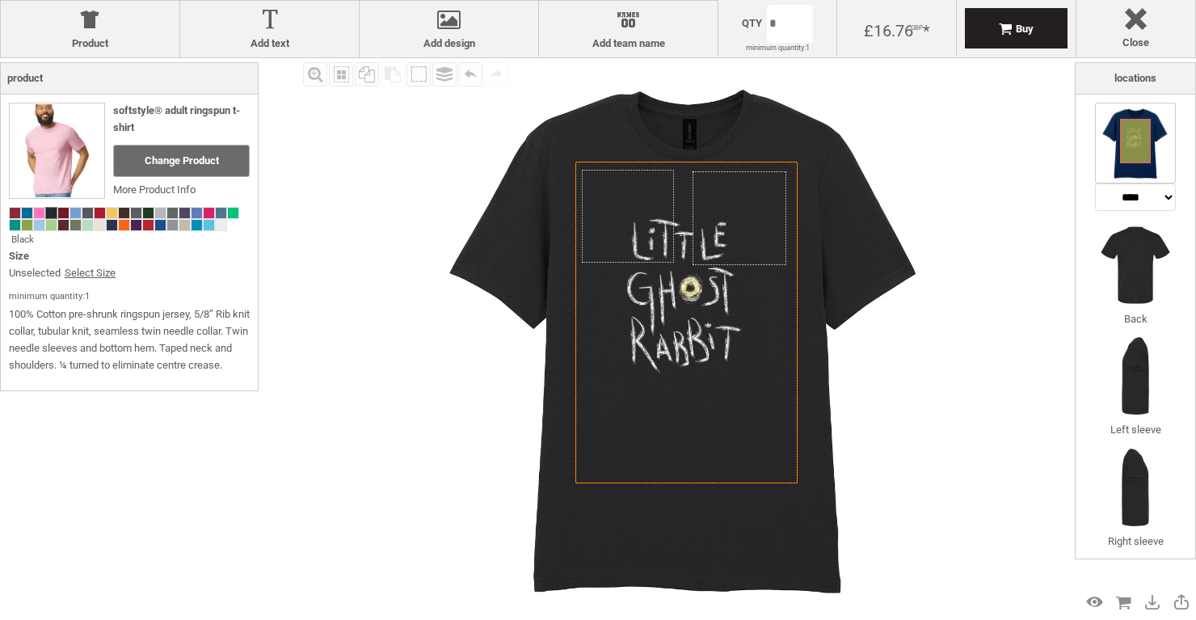
click at [401, 411] on div "Fill Background Zoom in Zoom out Select All Copy All Selected Paste Off On Grou…" at bounding box center [687, 337] width 776 height 559
click at [63, 211] on span at bounding box center [63, 213] width 11 height 11
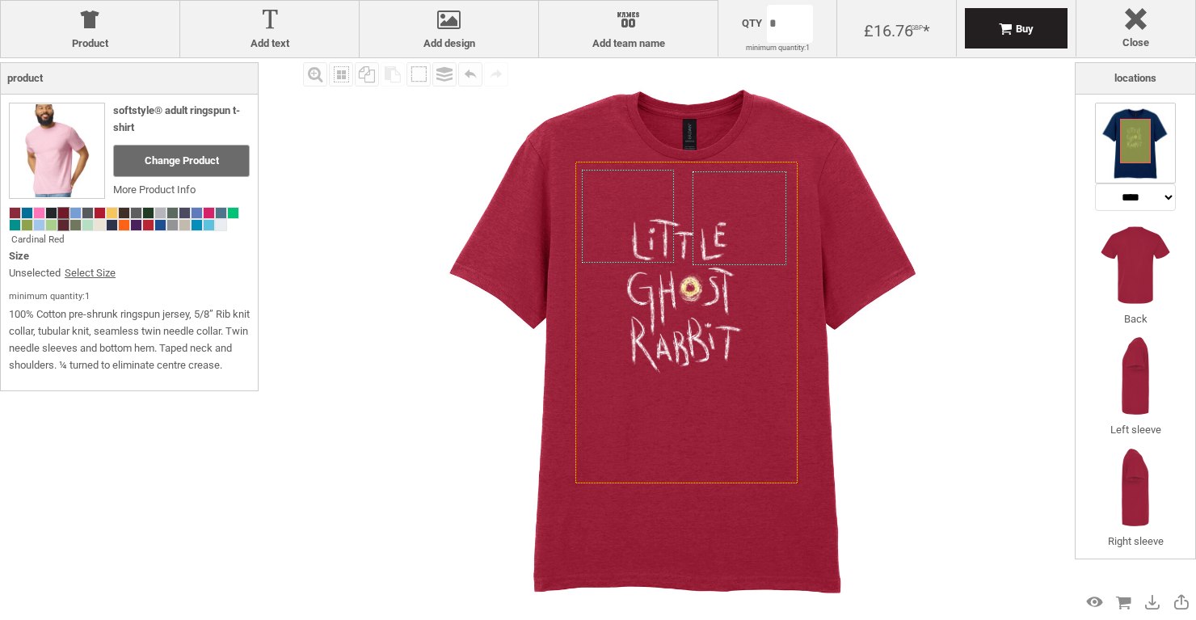
click at [64, 226] on span at bounding box center [63, 225] width 11 height 11
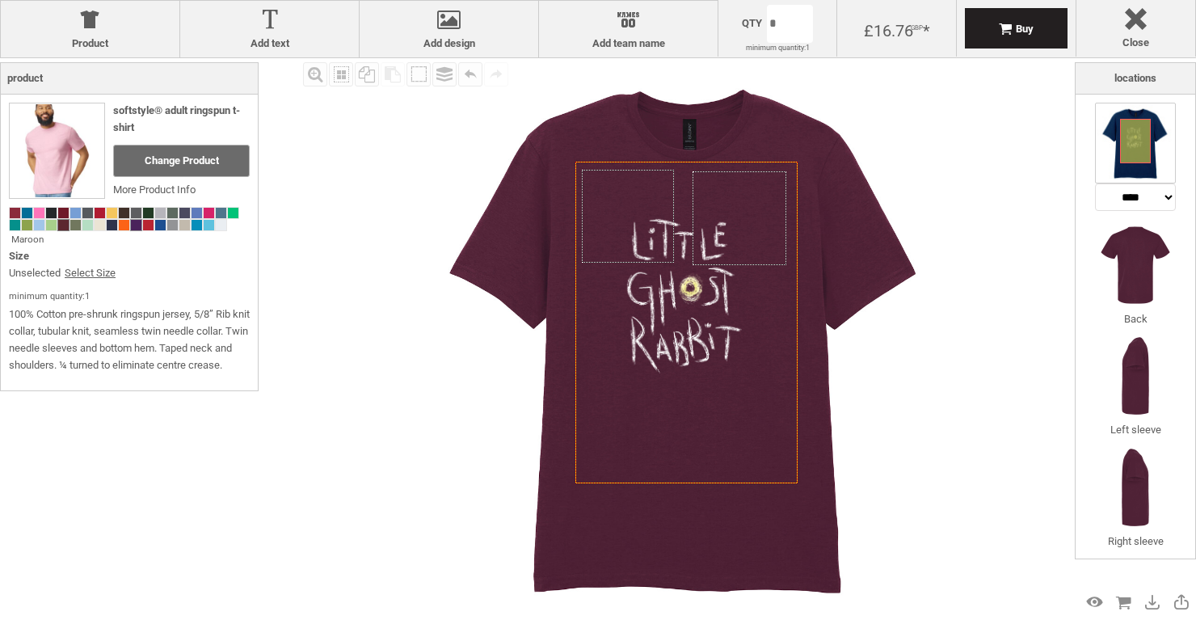
click at [139, 226] on span at bounding box center [136, 225] width 11 height 11
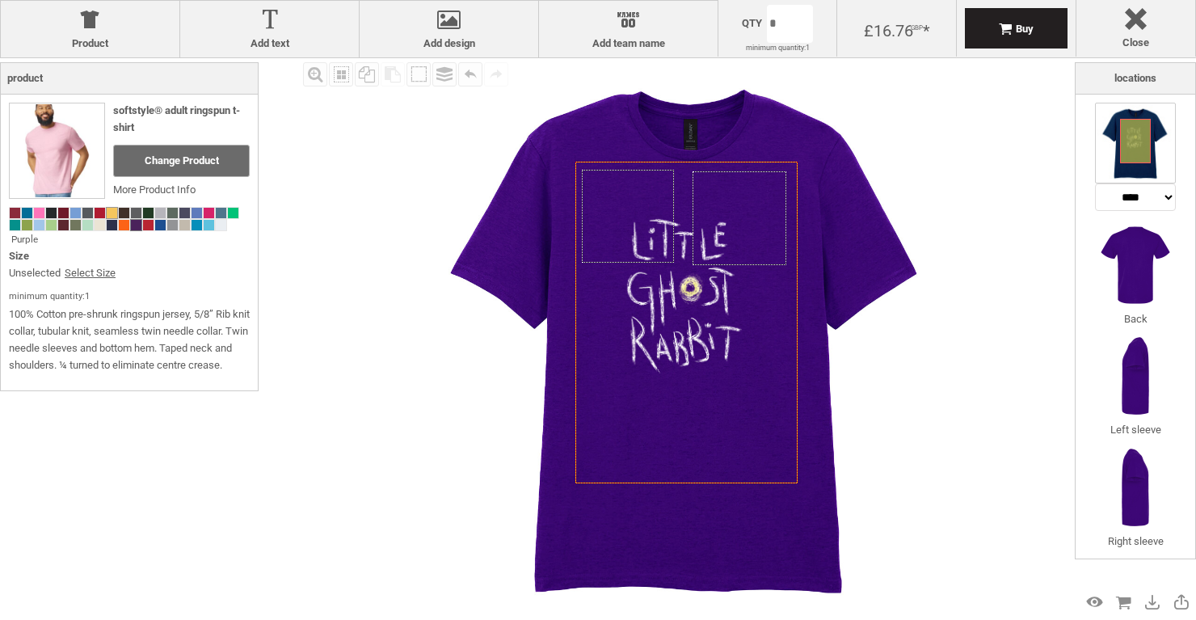
click at [113, 214] on span at bounding box center [112, 213] width 11 height 11
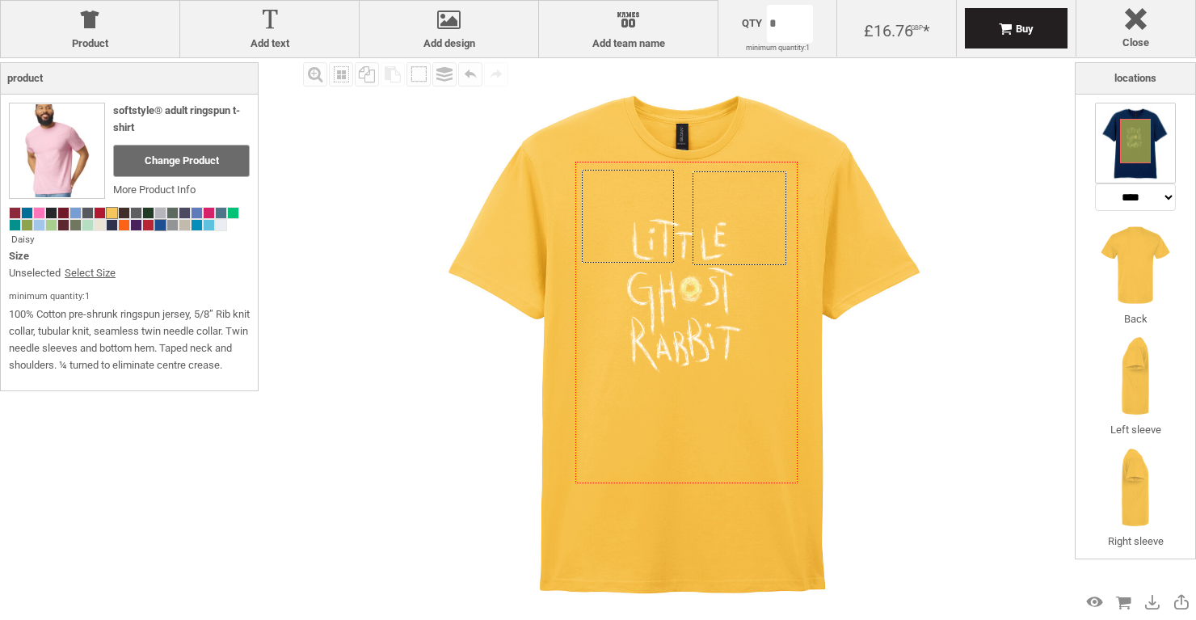
click at [160, 225] on span at bounding box center [160, 225] width 11 height 11
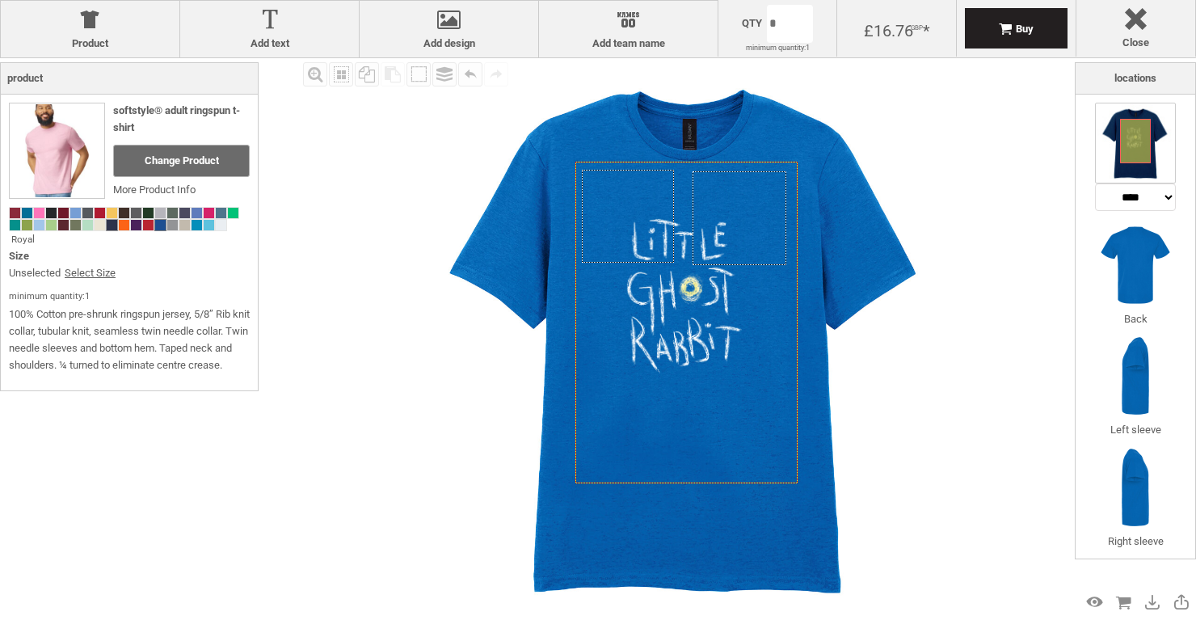
click at [113, 226] on span at bounding box center [112, 225] width 11 height 11
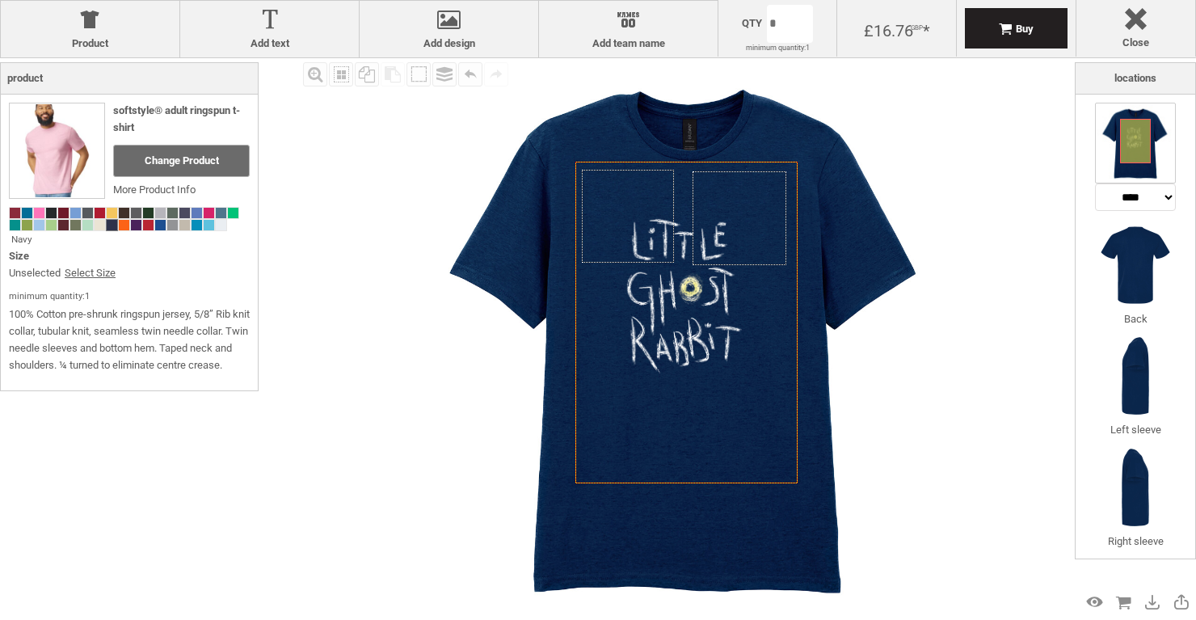
click at [351, 318] on div "Fill Background Zoom in Zoom out Select All Copy All Selected Paste Off On Grou…" at bounding box center [687, 337] width 776 height 559
click at [410, 297] on img at bounding box center [686, 337] width 559 height 559
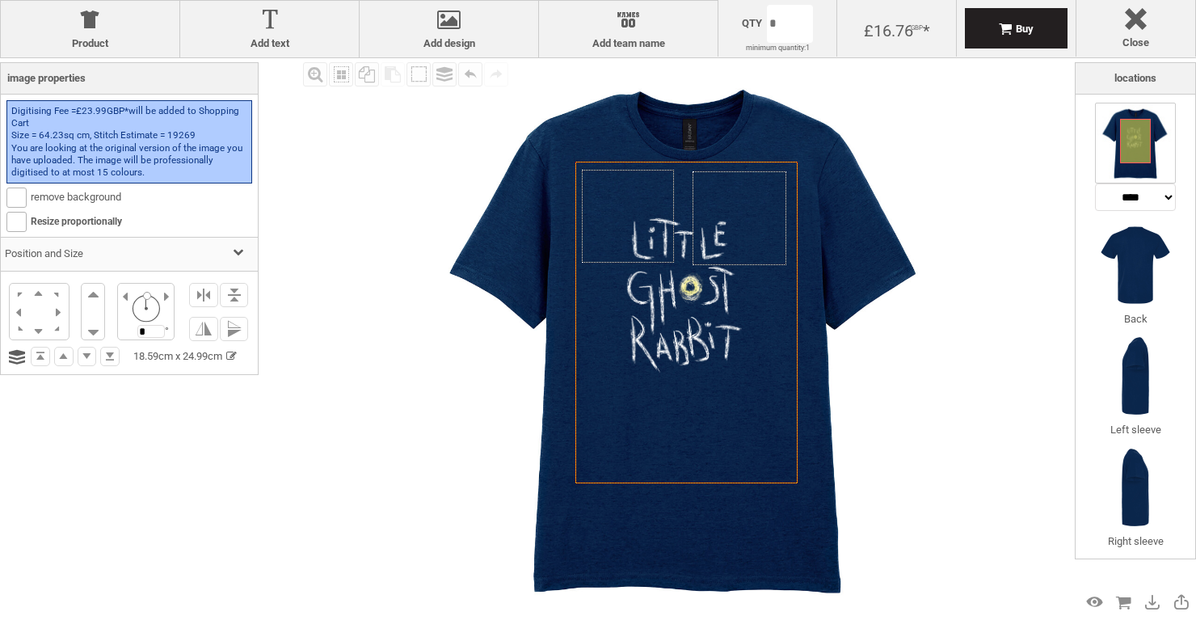
click at [675, 319] on div at bounding box center [684, 295] width 115 height 154
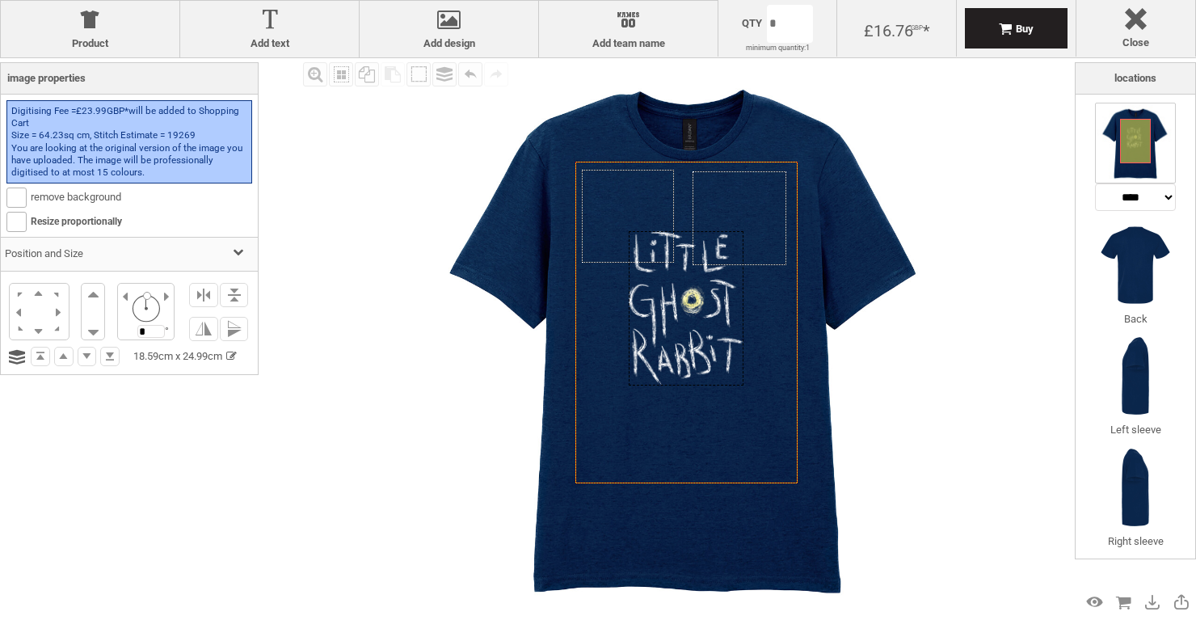
drag, startPoint x: 675, startPoint y: 319, endPoint x: 677, endPoint y: 331, distance: 11.4
click at [677, 331] on div at bounding box center [686, 308] width 115 height 154
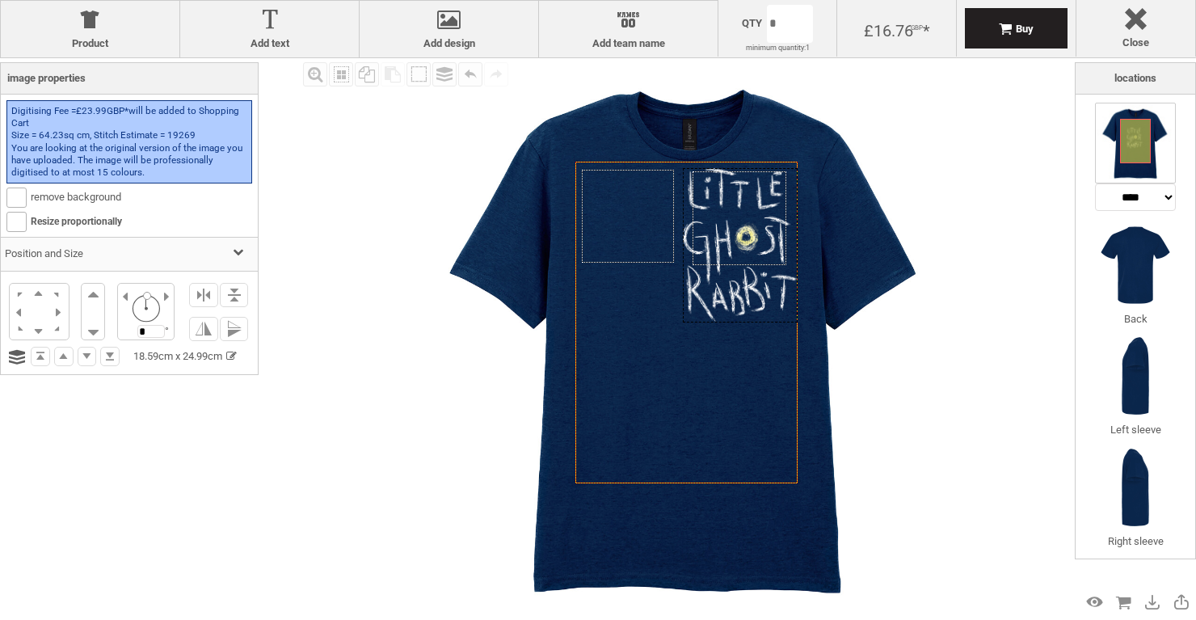
drag, startPoint x: 677, startPoint y: 331, endPoint x: 732, endPoint y: 268, distance: 83.6
click at [732, 268] on div at bounding box center [740, 245] width 115 height 154
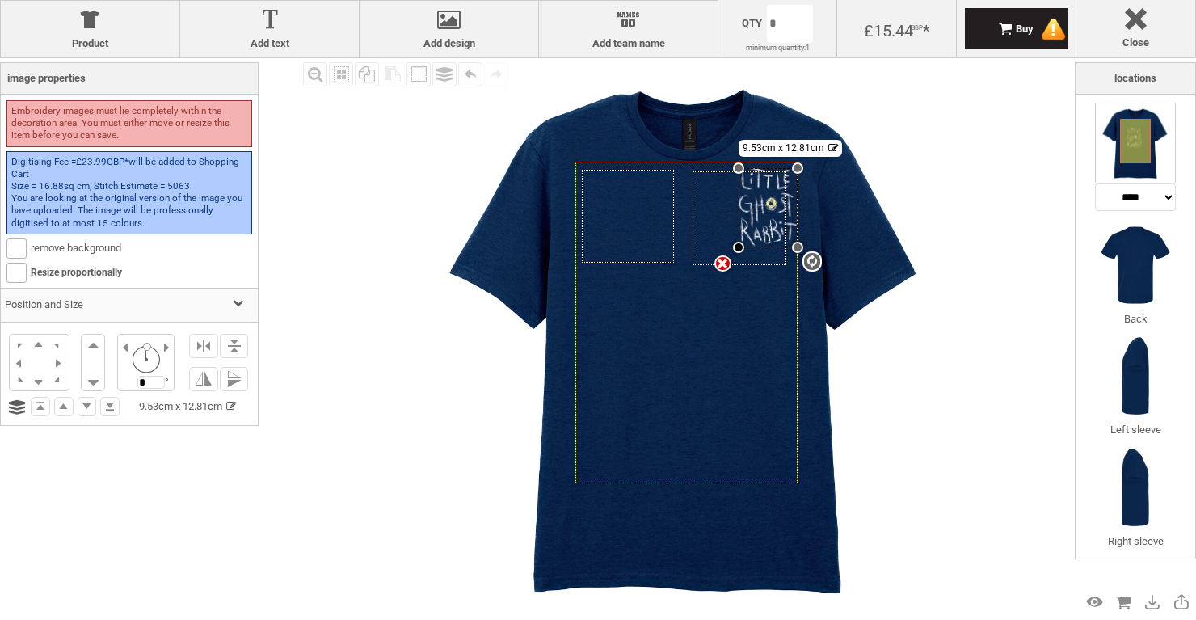
drag, startPoint x: 685, startPoint y: 321, endPoint x: 737, endPoint y: 247, distance: 90.4
click at [737, 247] on div at bounding box center [738, 247] width 11 height 11
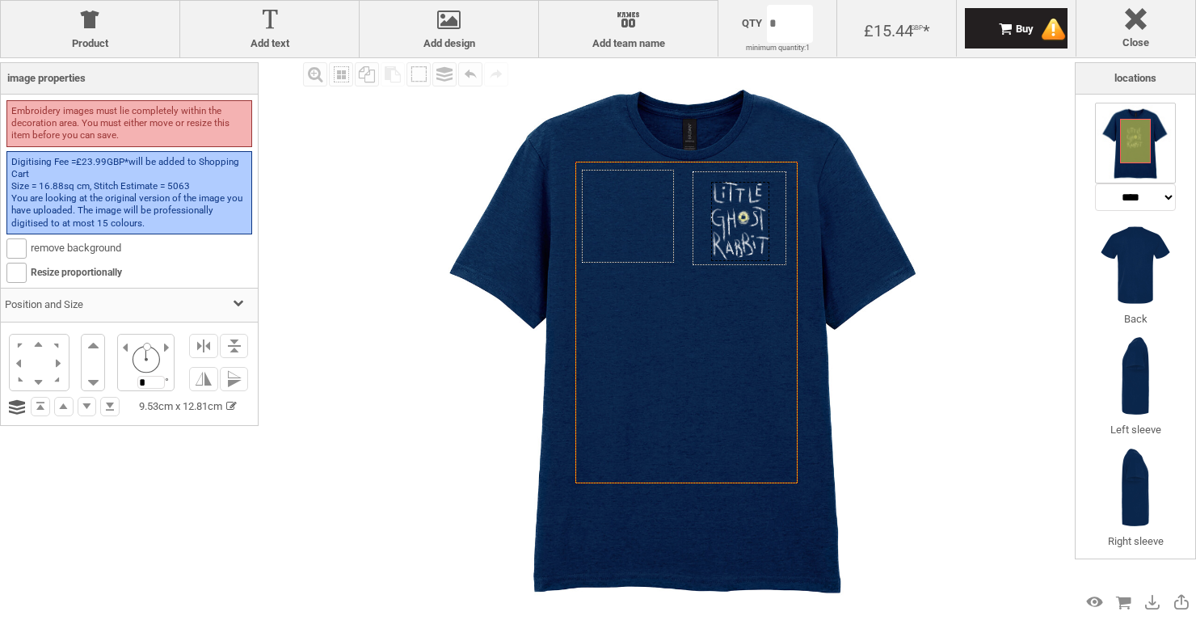
drag, startPoint x: 762, startPoint y: 232, endPoint x: 735, endPoint y: 246, distance: 30.7
click at [735, 246] on div at bounding box center [740, 221] width 59 height 79
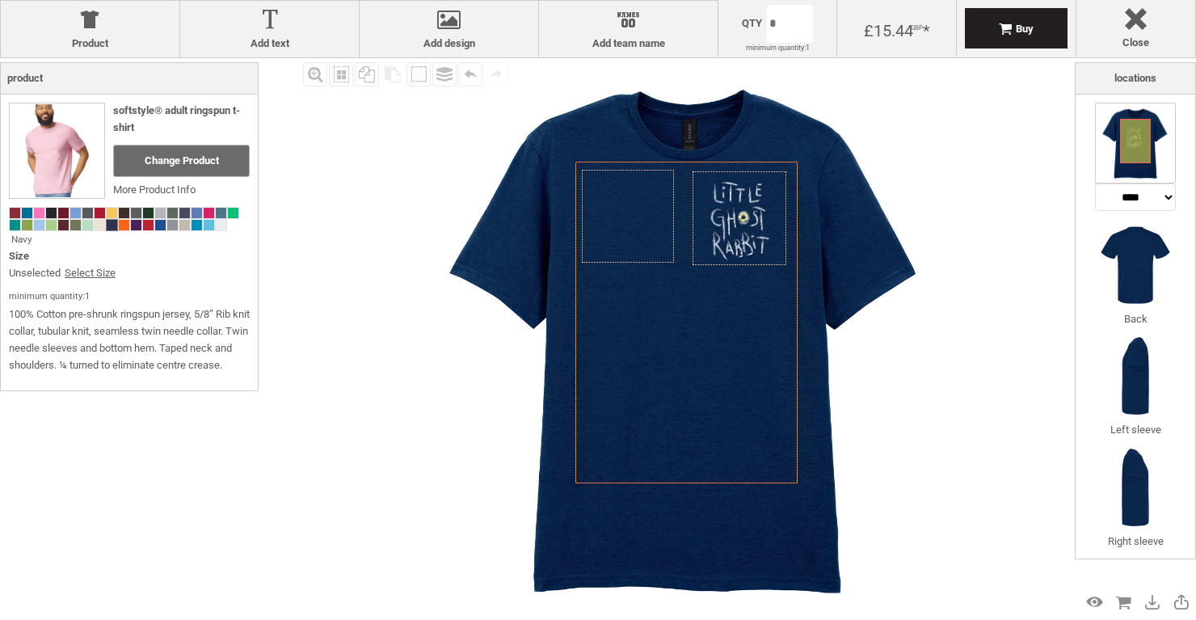
click at [446, 447] on img at bounding box center [686, 337] width 559 height 559
click at [968, 432] on div "Fill Background Zoom in Zoom out Select All Copy All Selected Paste Off On Grou…" at bounding box center [687, 337] width 776 height 559
click at [1091, 602] on div "Preview Design" at bounding box center [1095, 602] width 26 height 26
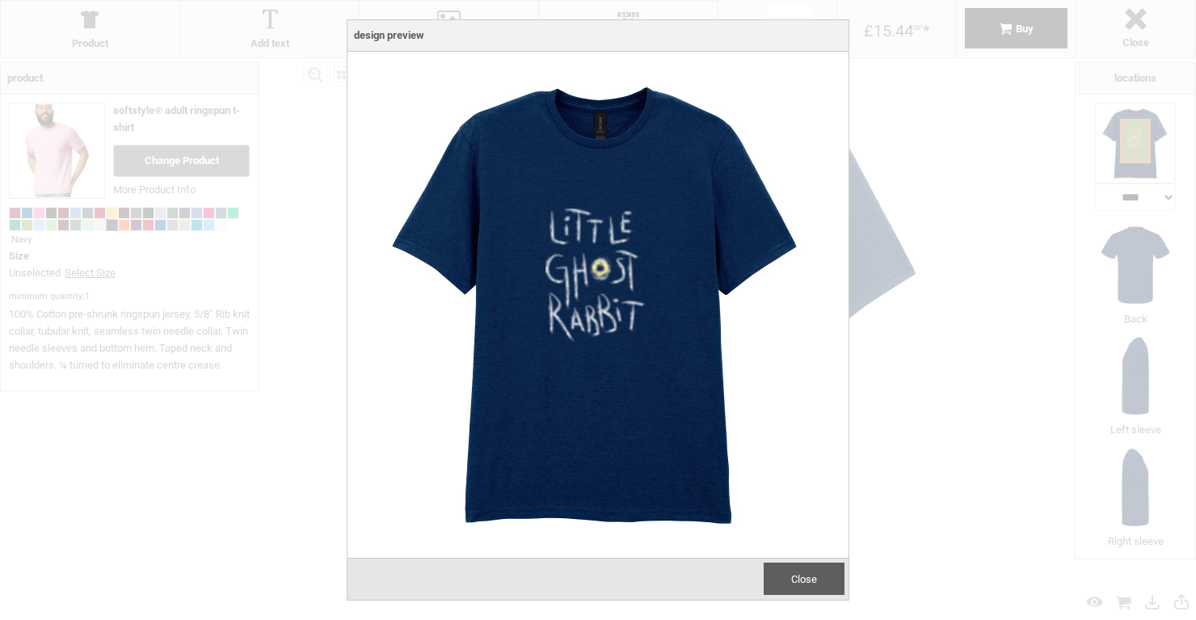
click at [676, 219] on img at bounding box center [598, 302] width 485 height 485
click at [803, 573] on span "Close" at bounding box center [804, 579] width 26 height 12
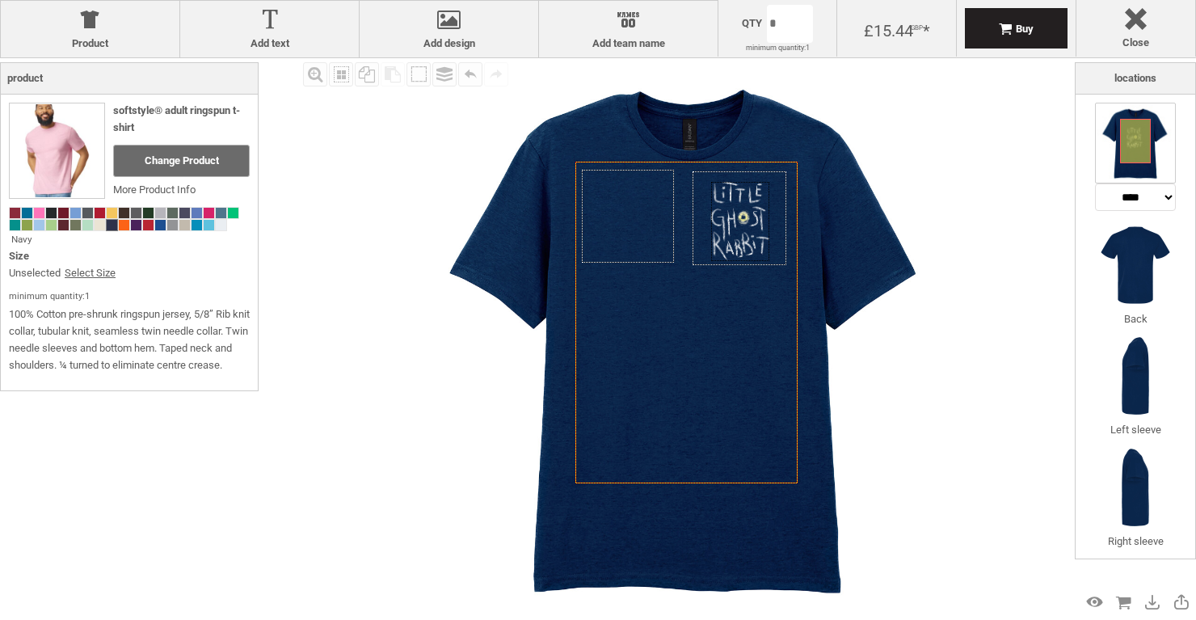
click at [744, 243] on div at bounding box center [740, 221] width 59 height 79
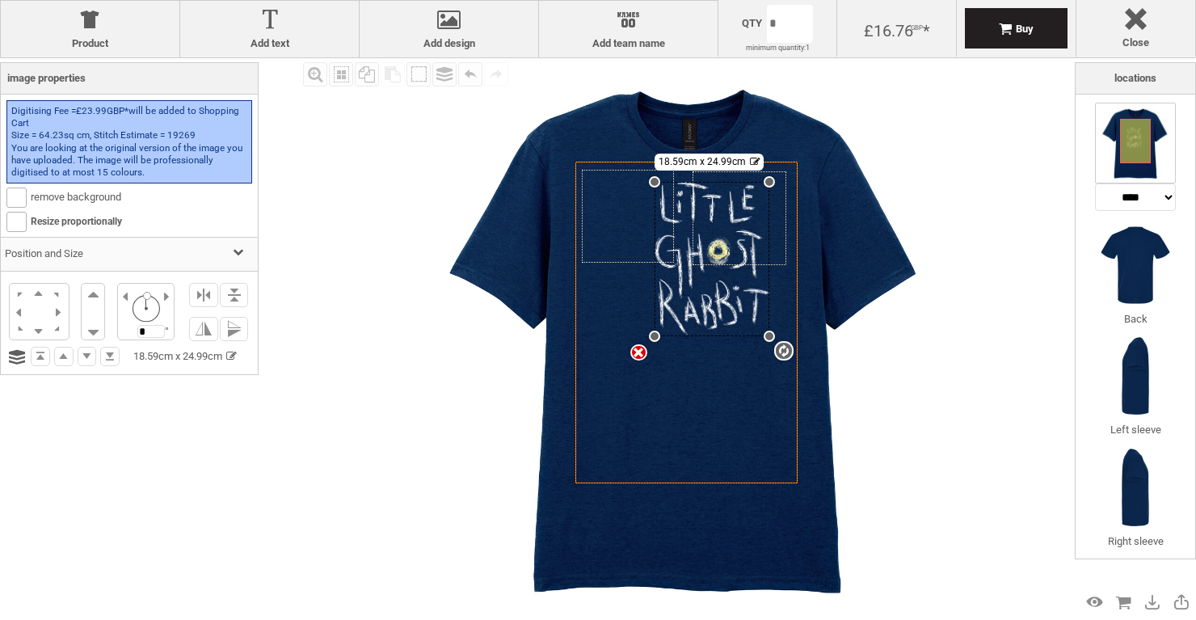
drag, startPoint x: 708, startPoint y: 259, endPoint x: 592, endPoint y: 426, distance: 203.4
click at [592, 426] on div "Created with Raphaël 2.1.2 Created with Raphaël 2.1.2 Created with Raphaël 2.1.…" at bounding box center [687, 323] width 222 height 322
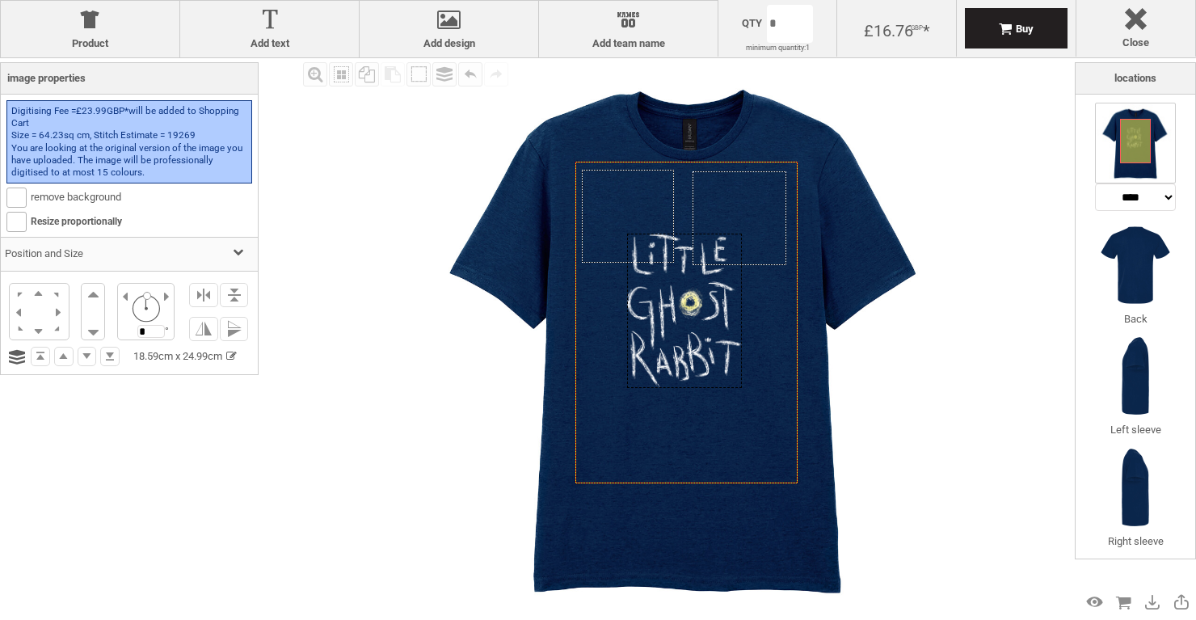
drag, startPoint x: 693, startPoint y: 278, endPoint x: 664, endPoint y: 330, distance: 59.0
click at [664, 330] on div at bounding box center [684, 311] width 115 height 154
click at [674, 328] on div at bounding box center [686, 309] width 115 height 154
click at [841, 391] on img at bounding box center [686, 337] width 559 height 559
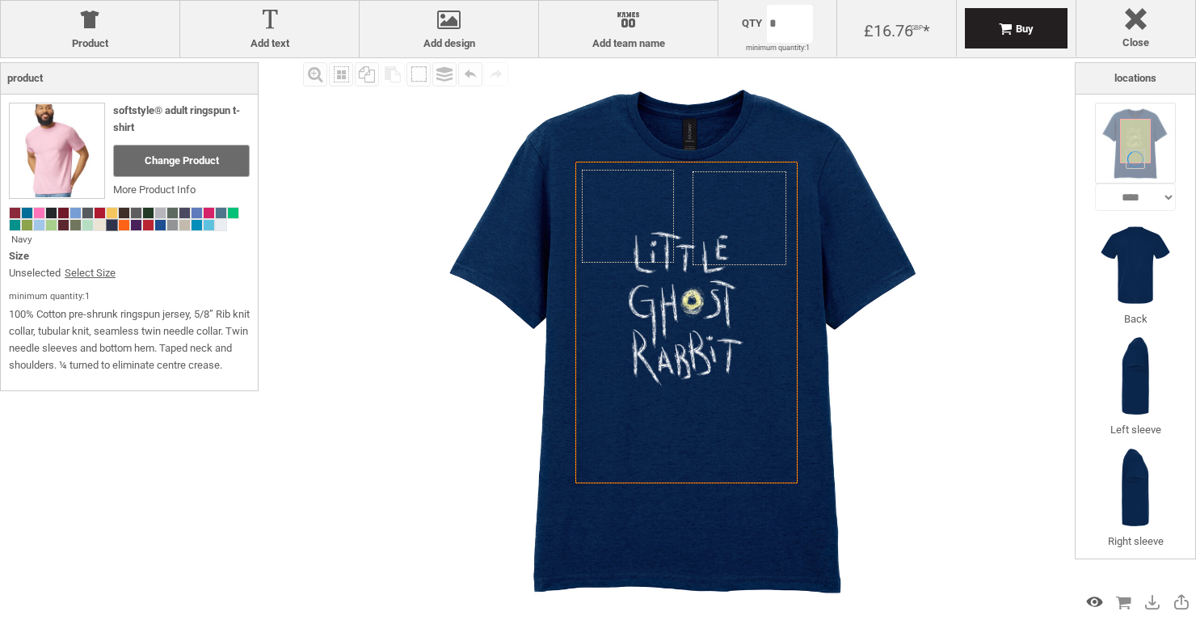
click at [1098, 601] on div "Preview Design" at bounding box center [1095, 602] width 26 height 26
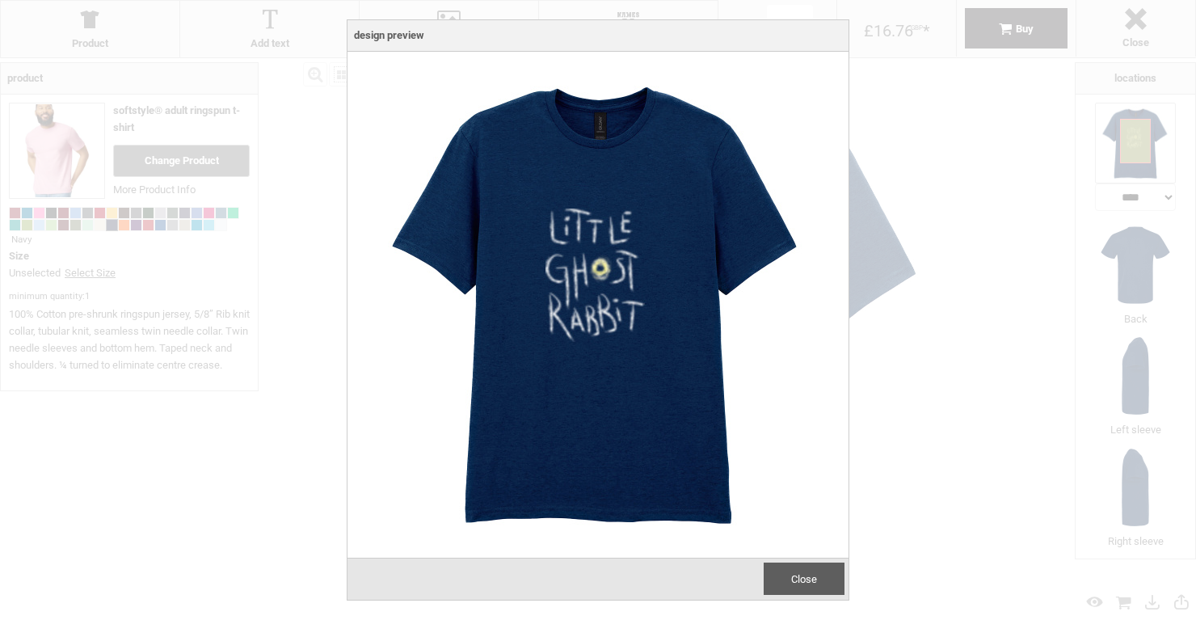
click at [818, 581] on div "Close" at bounding box center [804, 579] width 81 height 32
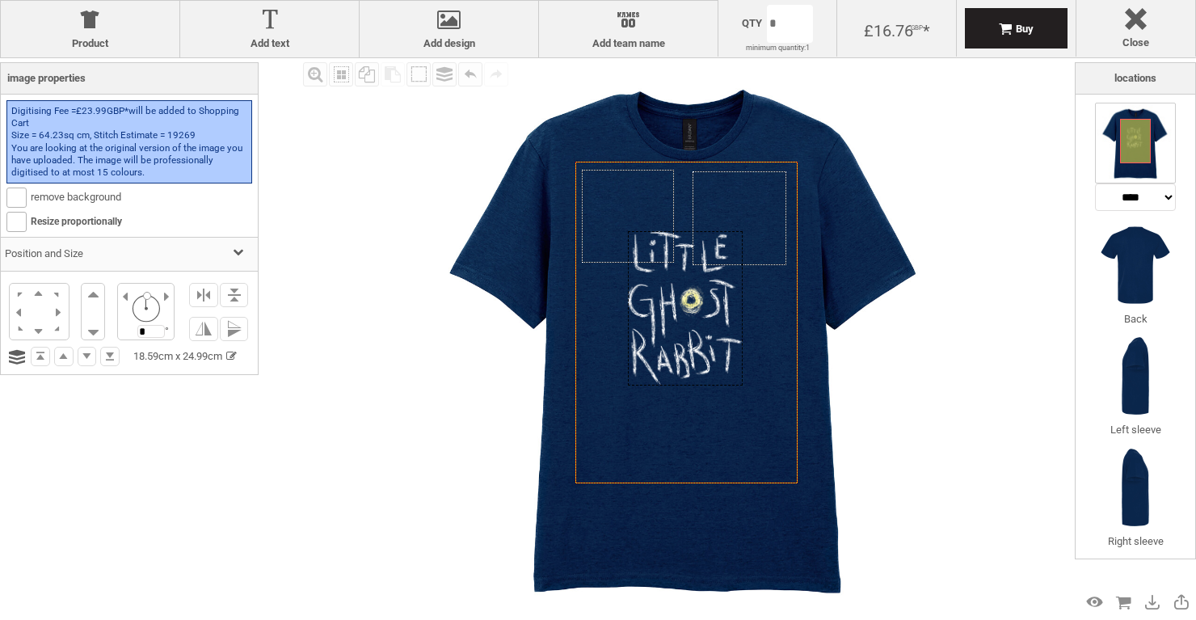
click at [689, 352] on div at bounding box center [685, 308] width 115 height 154
click at [907, 410] on img at bounding box center [686, 337] width 559 height 559
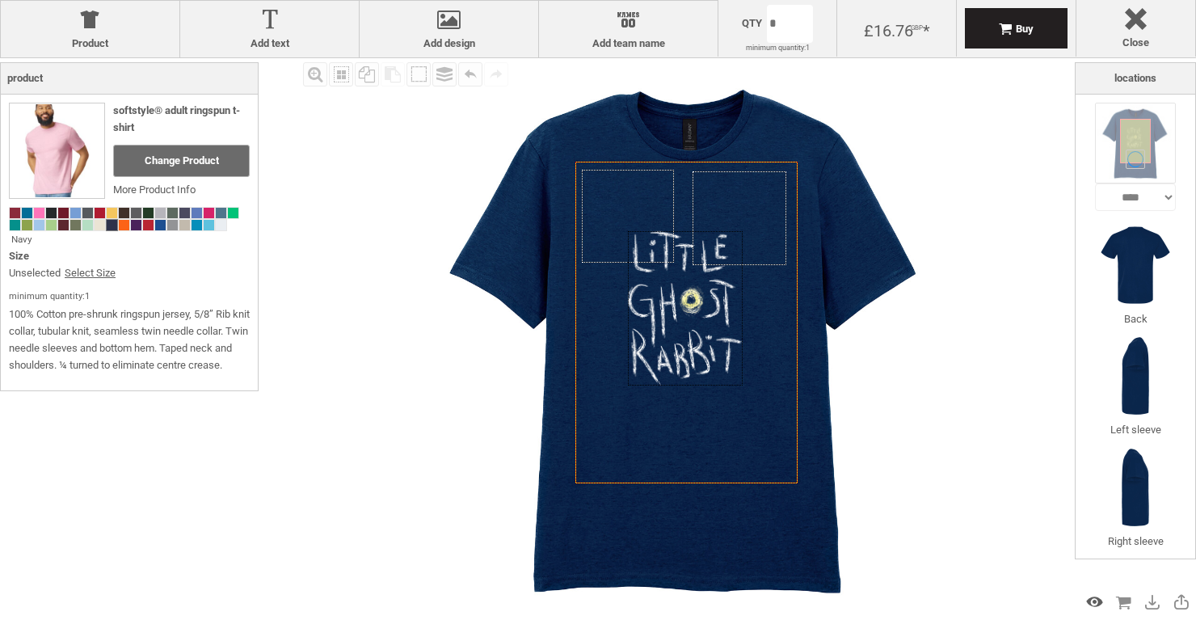
click at [1093, 600] on div "Preview Design" at bounding box center [1095, 602] width 26 height 26
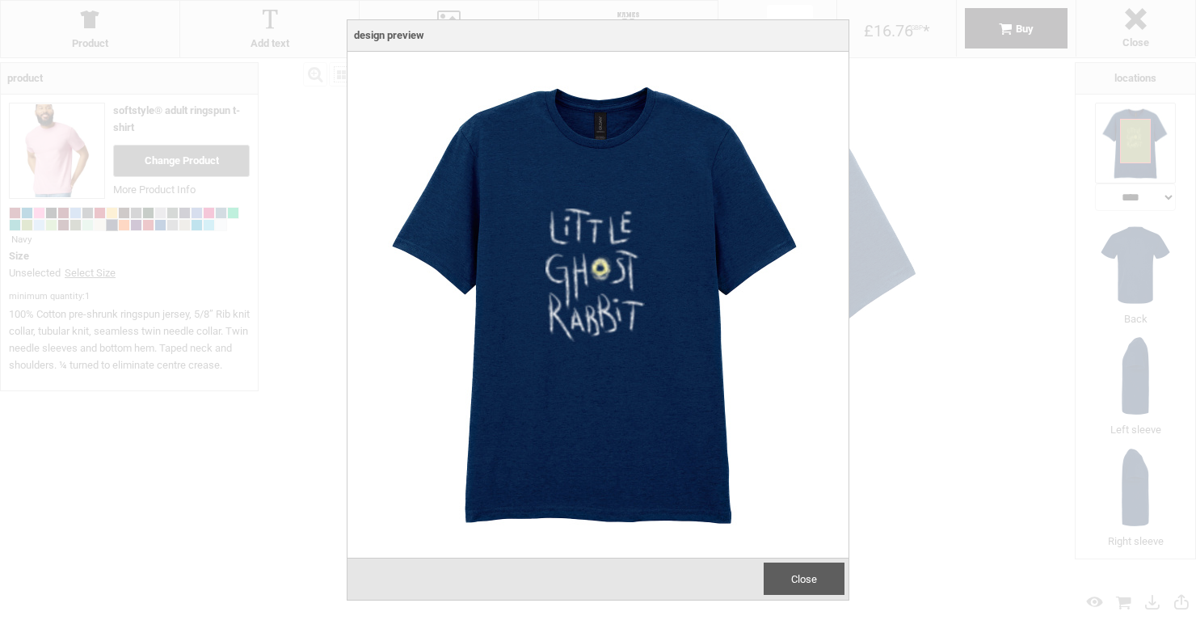
click at [797, 588] on div "Close" at bounding box center [804, 579] width 81 height 32
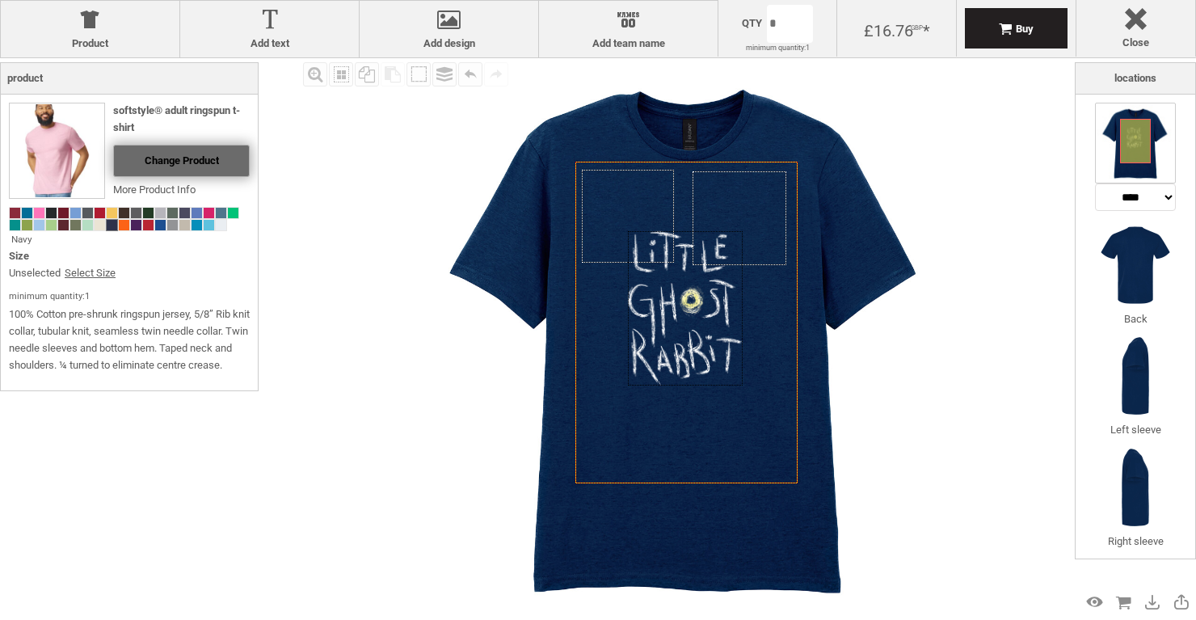
click at [197, 167] on div "Change Product" at bounding box center [181, 161] width 137 height 32
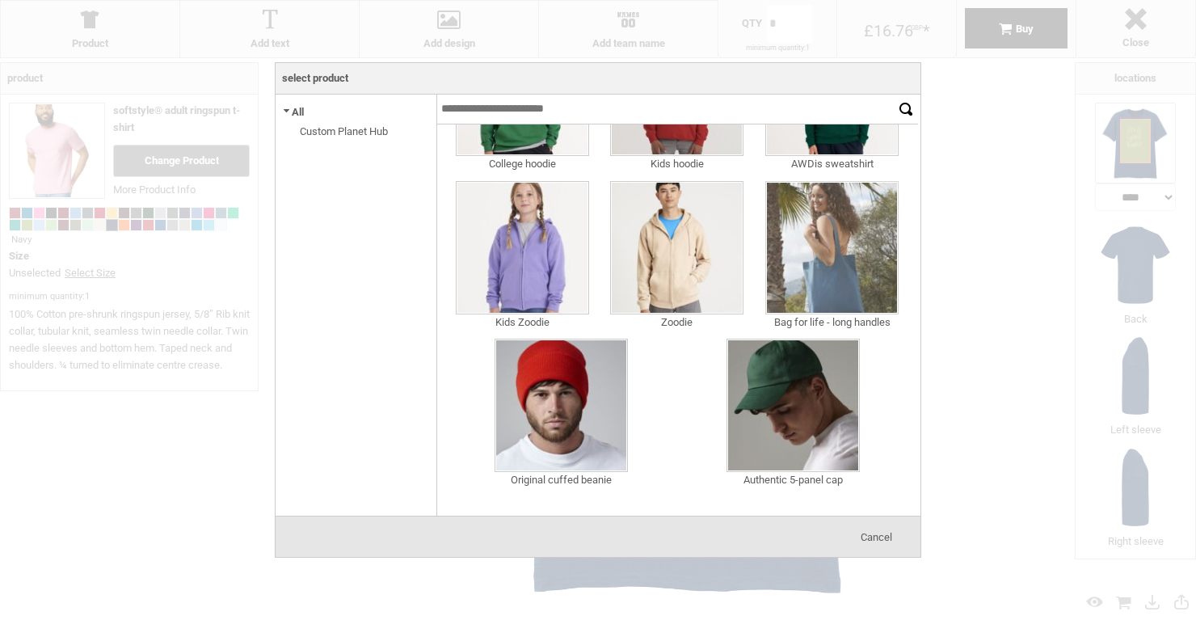
scroll to position [463, 0]
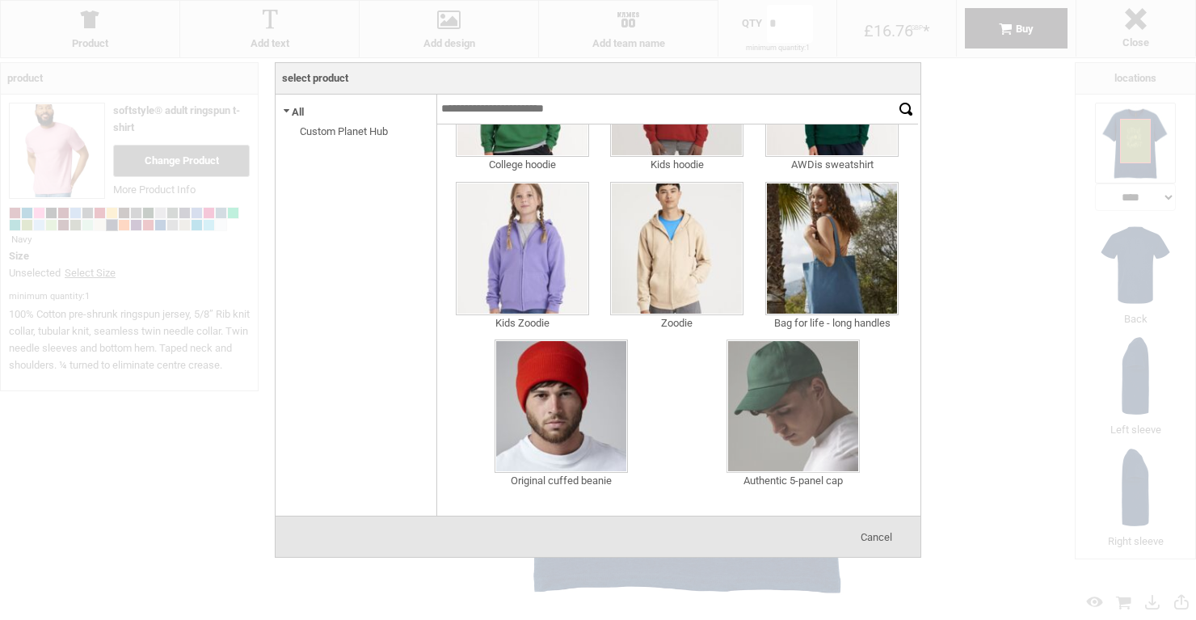
click at [776, 420] on img at bounding box center [793, 405] width 133 height 133
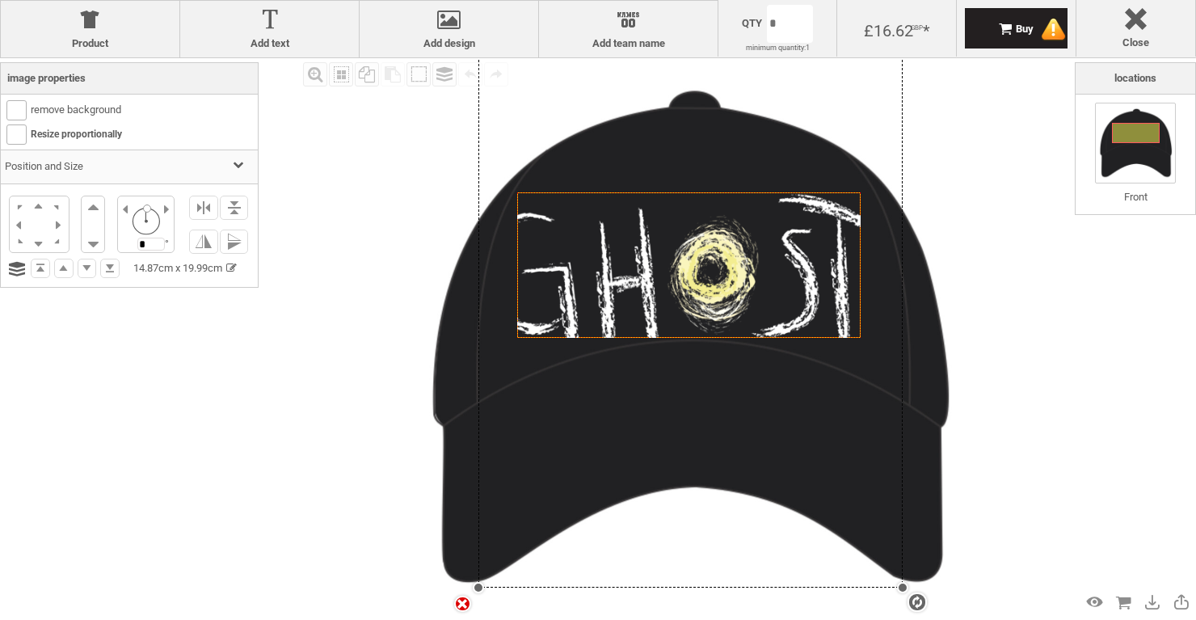
click at [719, 278] on div "settings 14.87cm x 19.99cm" at bounding box center [691, 301] width 424 height 572
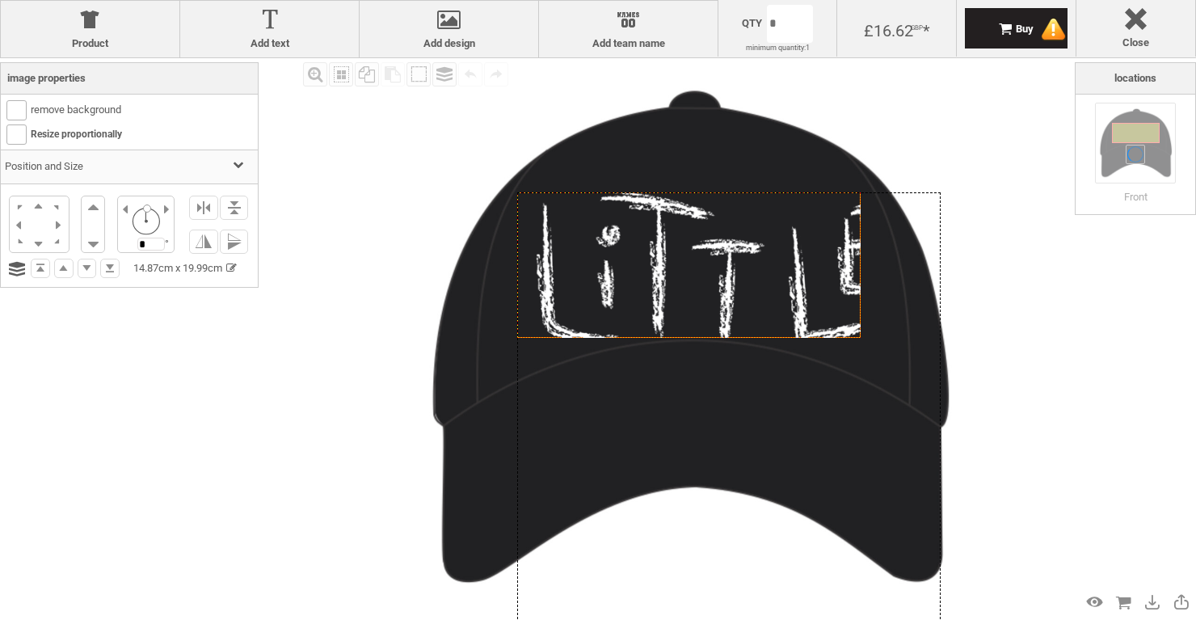
drag, startPoint x: 610, startPoint y: 293, endPoint x: 624, endPoint y: 288, distance: 14.9
click at [624, 288] on div at bounding box center [729, 478] width 424 height 572
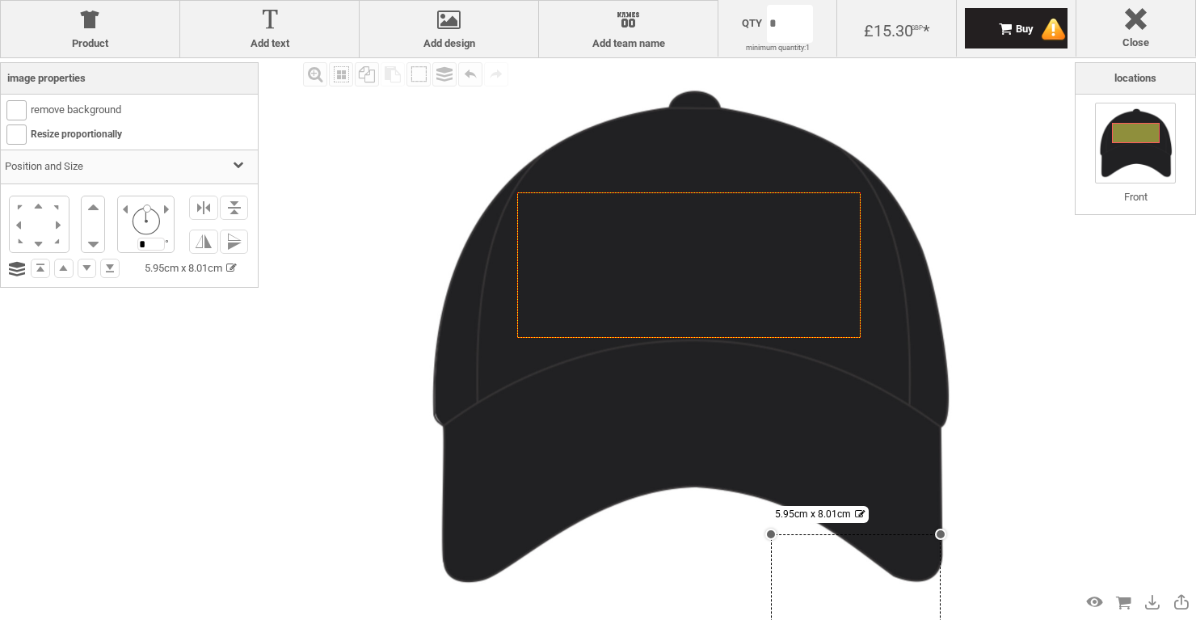
drag, startPoint x: 515, startPoint y: 187, endPoint x: 826, endPoint y: 540, distance: 470.8
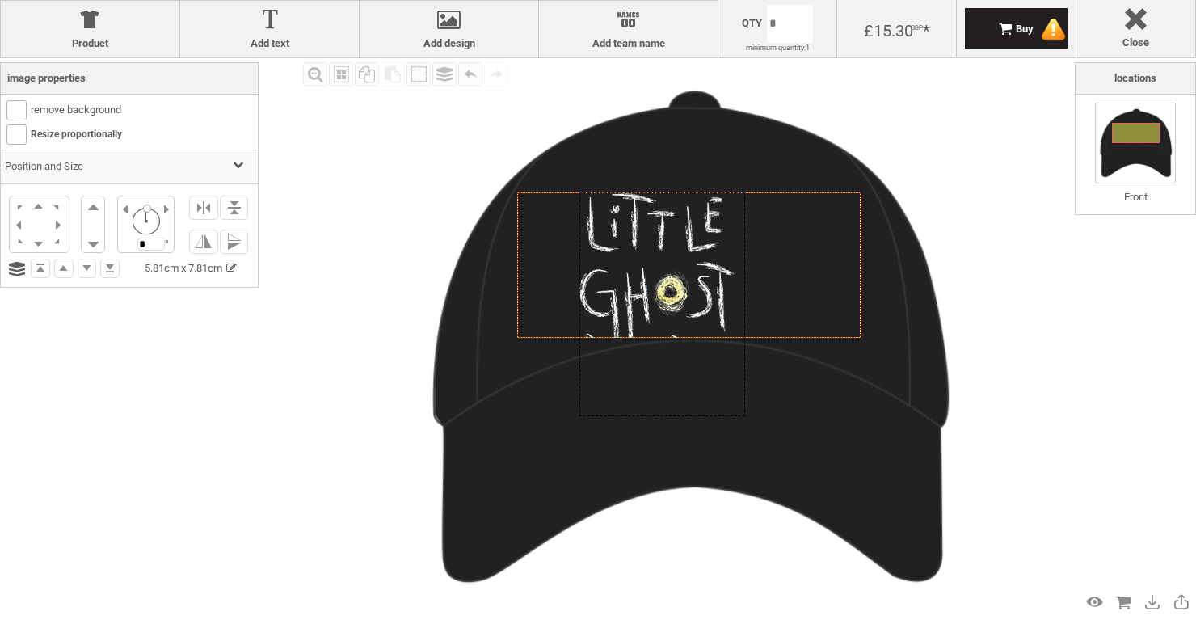
drag, startPoint x: 835, startPoint y: 579, endPoint x: 668, endPoint y: 205, distance: 409.9
click at [668, 205] on div at bounding box center [663, 303] width 166 height 223
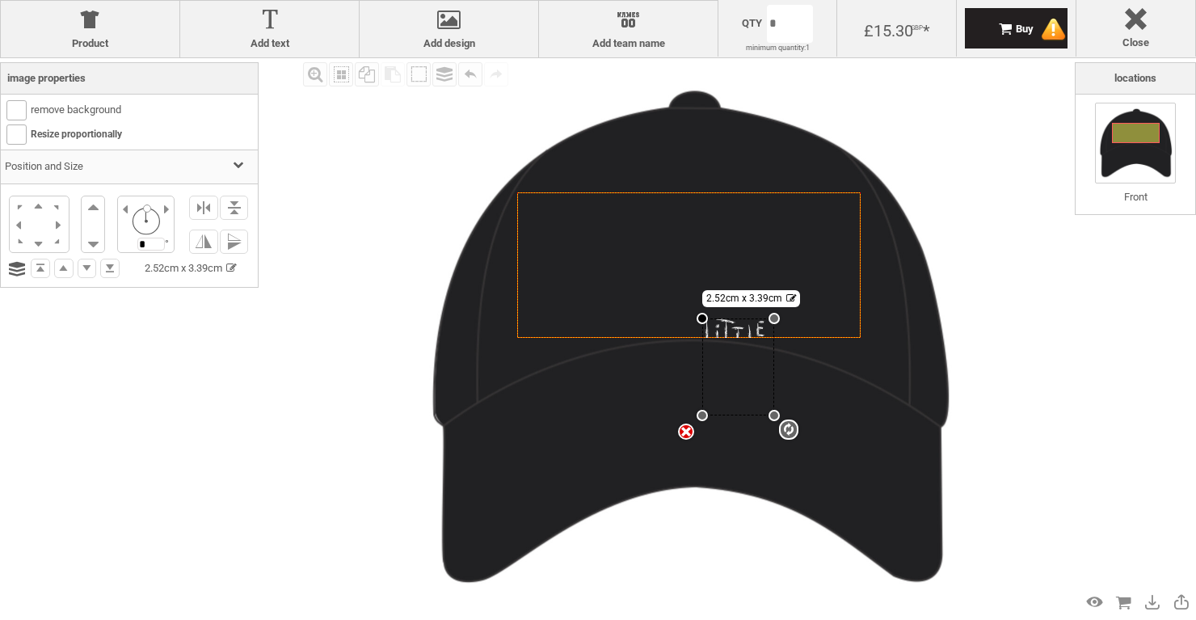
drag, startPoint x: 609, startPoint y: 196, endPoint x: 705, endPoint y: 320, distance: 156.8
click at [705, 320] on div at bounding box center [702, 318] width 11 height 11
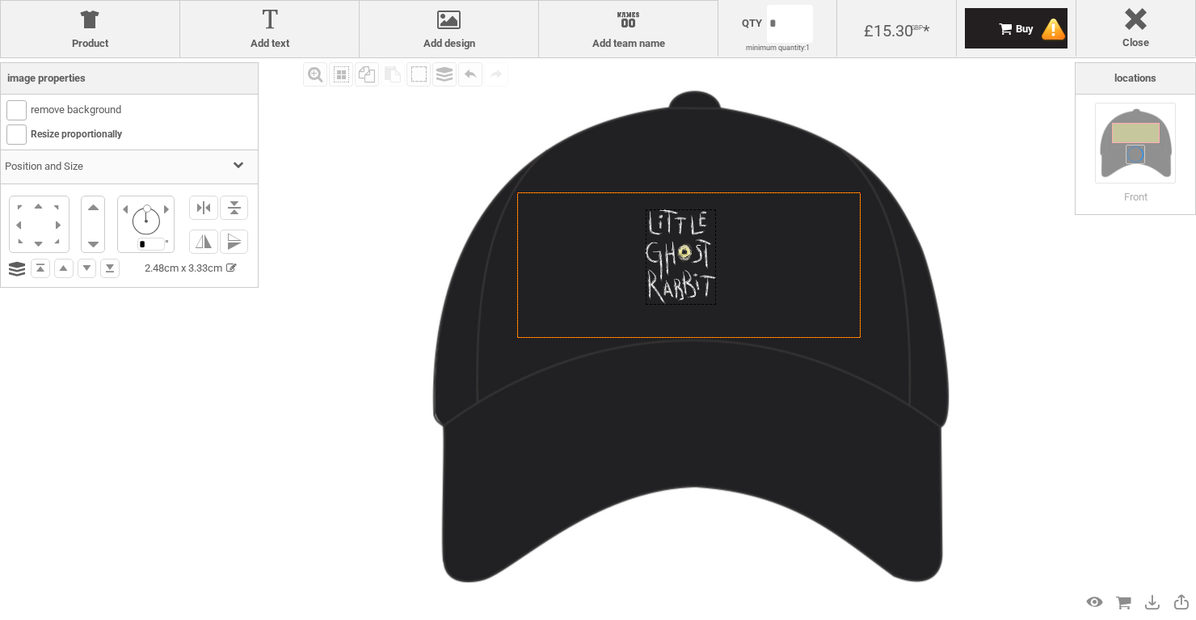
drag, startPoint x: 736, startPoint y: 329, endPoint x: 676, endPoint y: 217, distance: 126.6
click at [676, 217] on div at bounding box center [681, 256] width 70 height 95
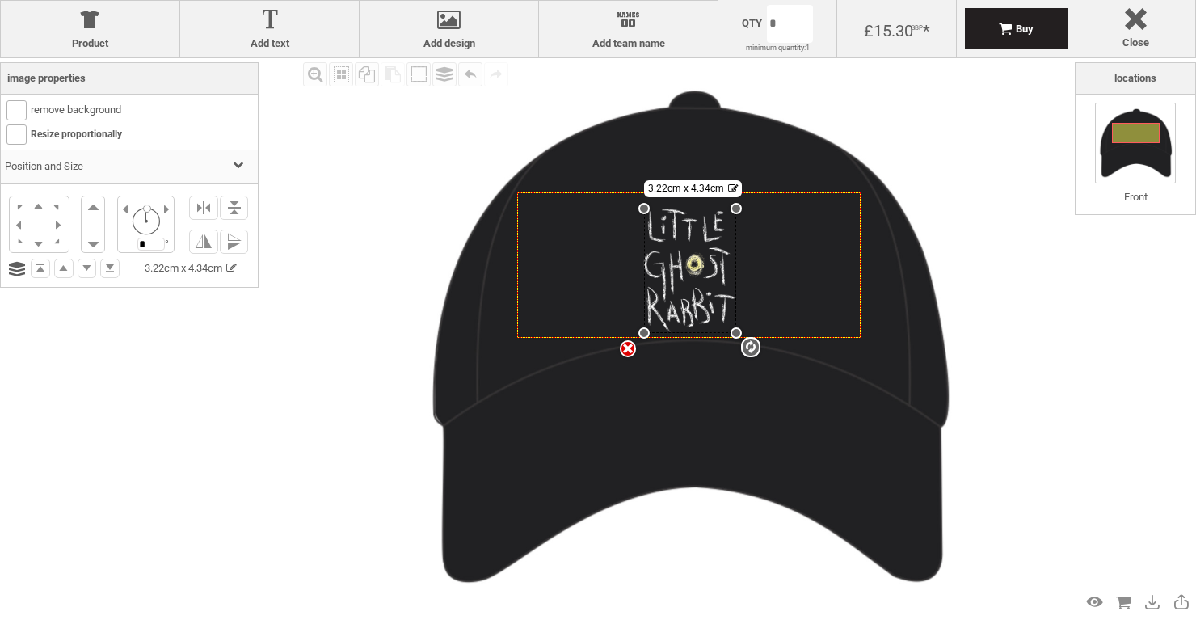
drag, startPoint x: 711, startPoint y: 301, endPoint x: 747, endPoint y: 332, distance: 47.0
click at [747, 332] on div "Created with Raphaël 2.1.2 settings 3.22cm x 4.34cm" at bounding box center [689, 264] width 344 height 145
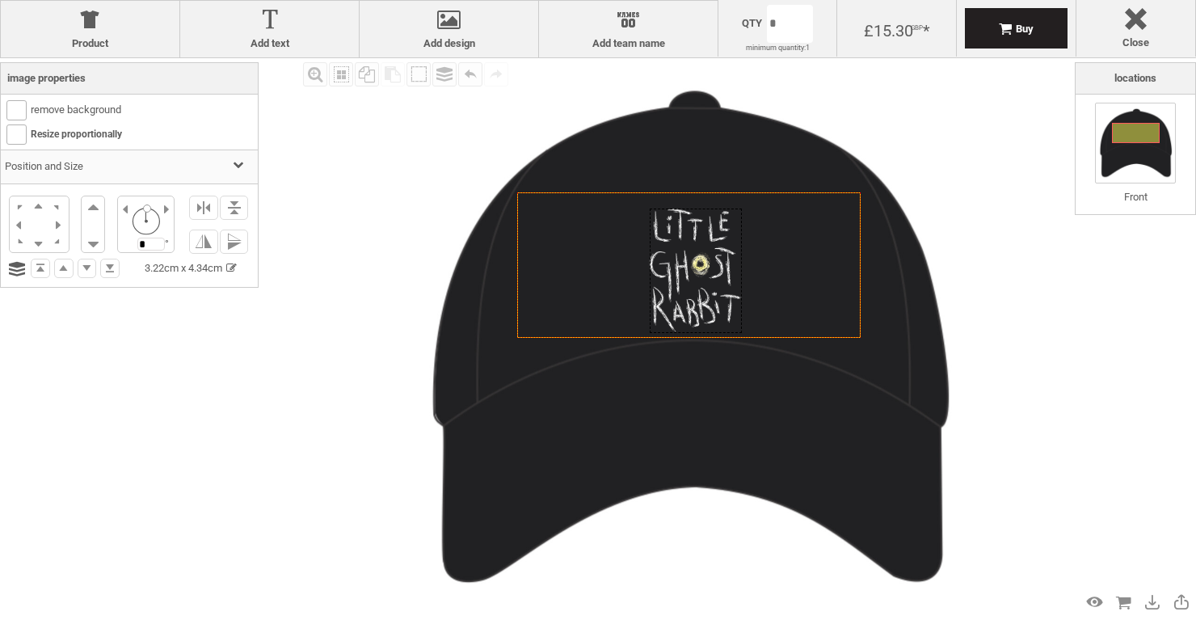
click at [702, 315] on div at bounding box center [696, 271] width 92 height 124
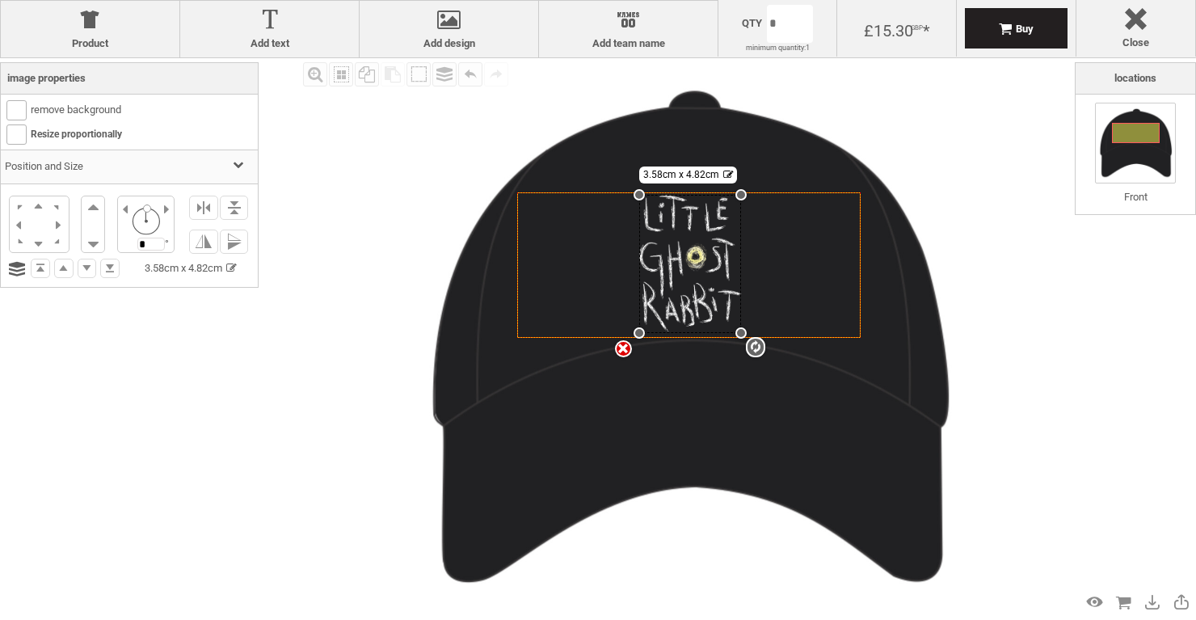
drag, startPoint x: 648, startPoint y: 211, endPoint x: 631, endPoint y: 195, distance: 23.4
click at [631, 195] on div "Created with Raphaël 2.1.2 settings 3.58cm x 4.82cm" at bounding box center [689, 264] width 344 height 145
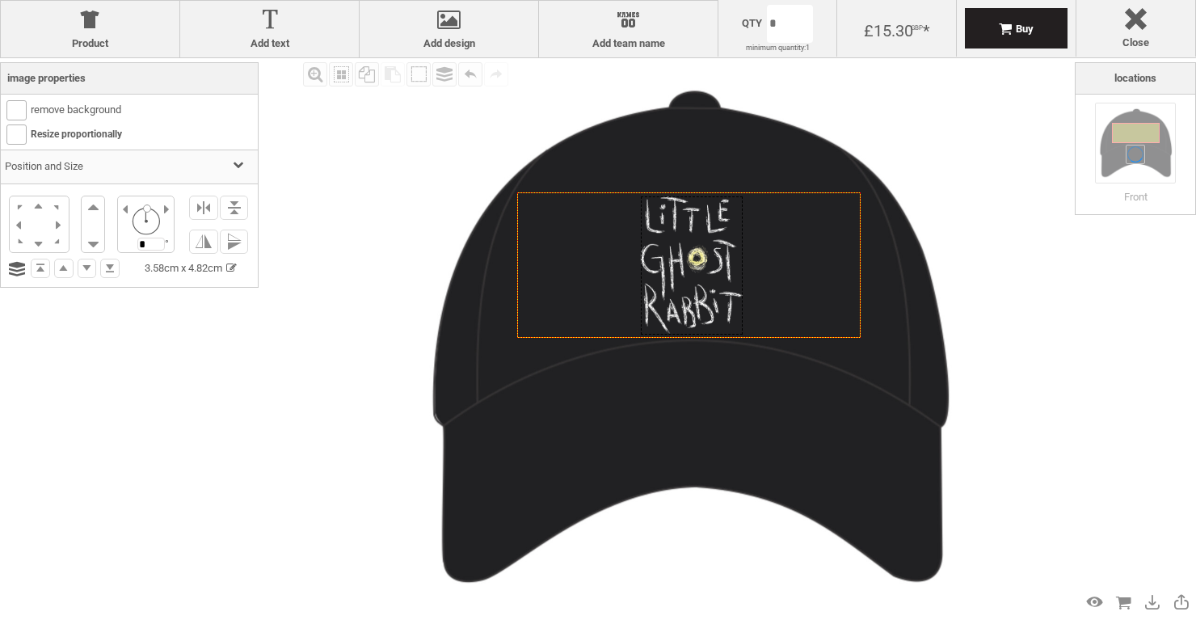
click at [702, 272] on div at bounding box center [692, 265] width 102 height 138
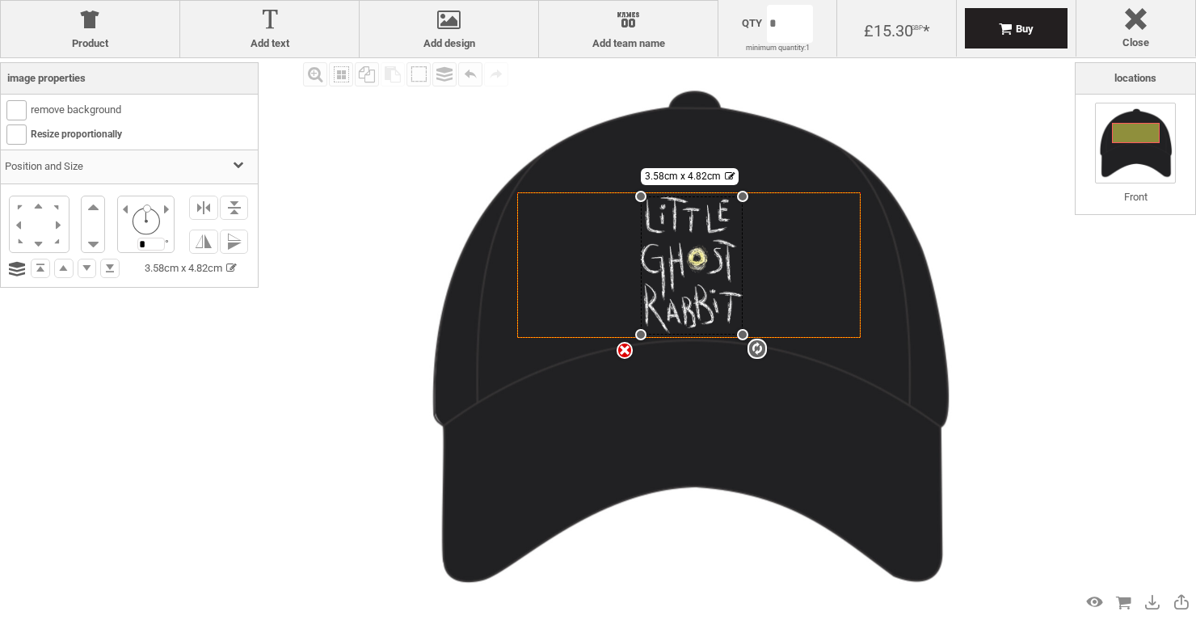
click at [282, 322] on div "Fill Background Zoom in Zoom out Select All Copy All Selected Paste Off On Grou…" at bounding box center [598, 368] width 1196 height 620
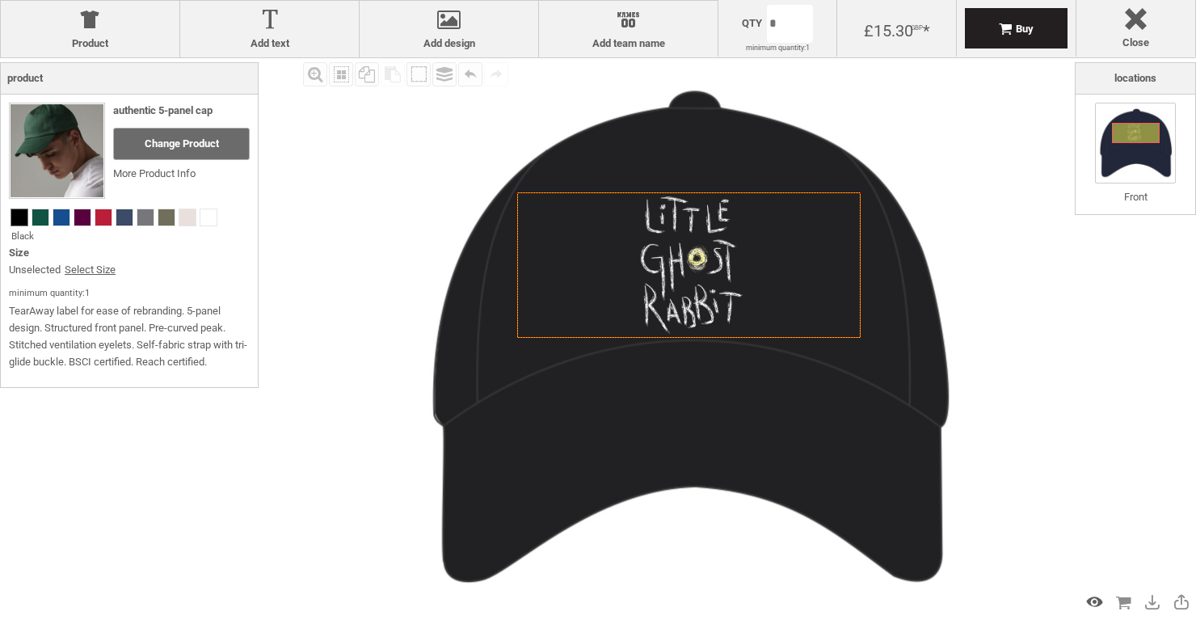
click at [1090, 600] on div "Preview Design" at bounding box center [1095, 602] width 26 height 26
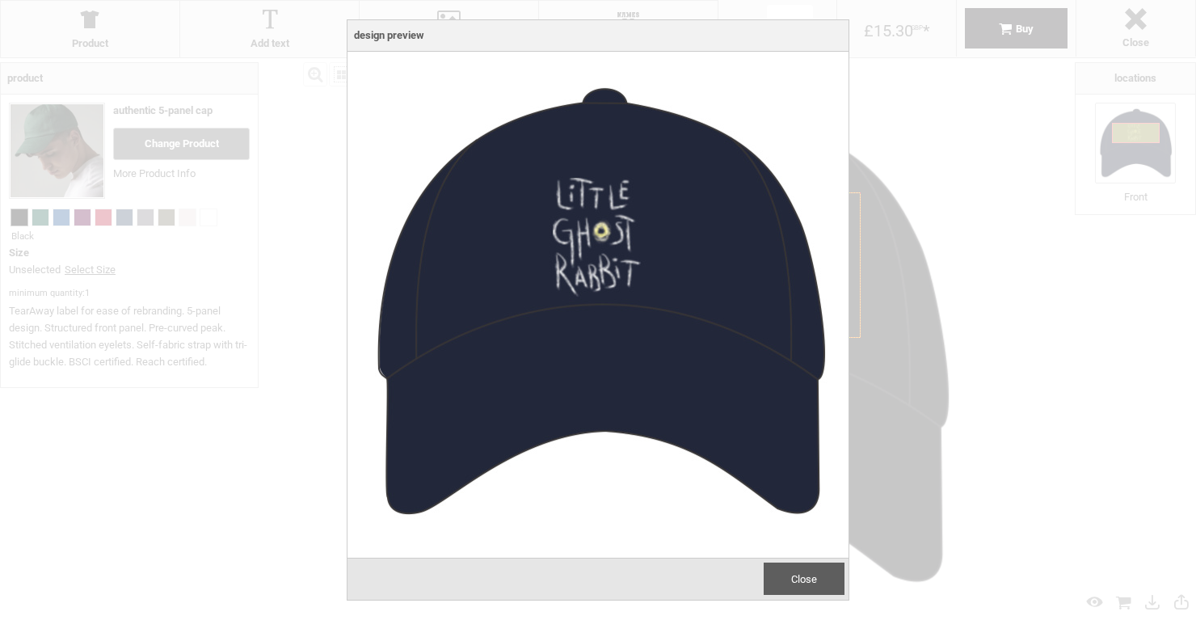
click at [1130, 331] on div at bounding box center [598, 310] width 1196 height 620
click at [787, 587] on div "Close" at bounding box center [804, 579] width 81 height 32
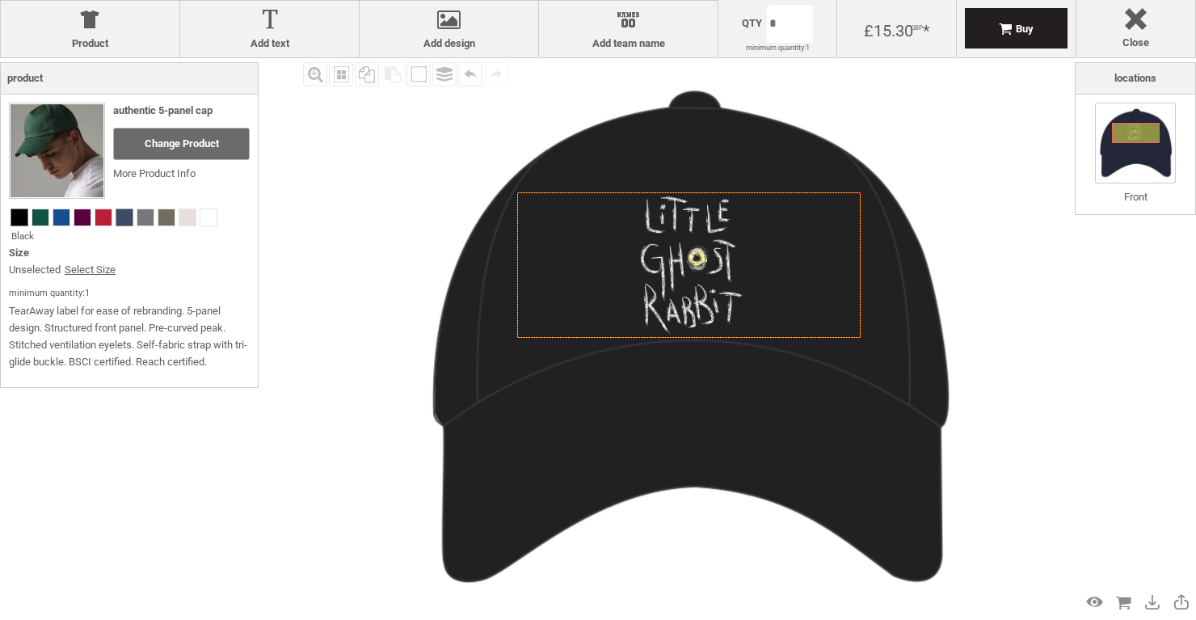
click at [122, 217] on span at bounding box center [124, 217] width 16 height 16
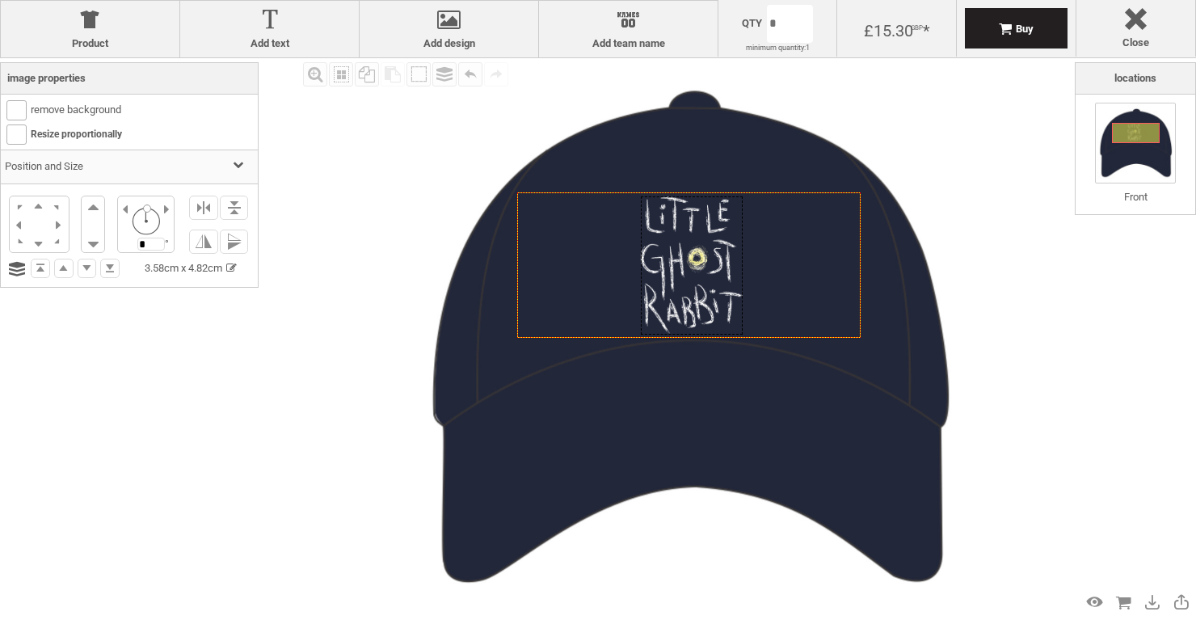
click at [655, 289] on div at bounding box center [692, 265] width 102 height 138
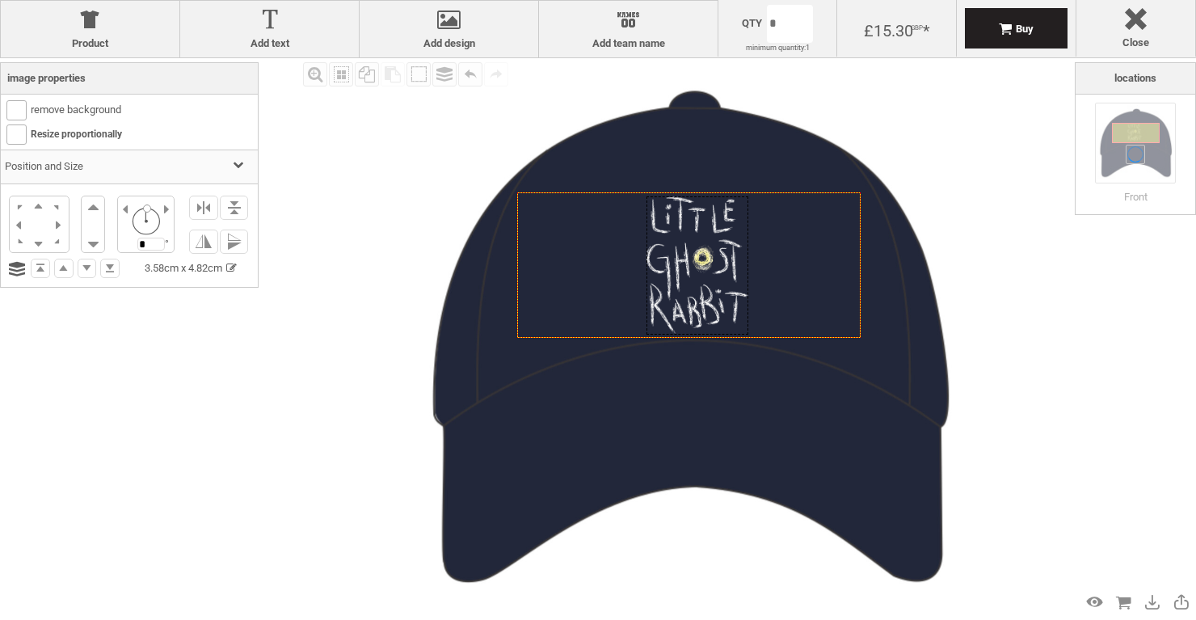
click at [732, 291] on div at bounding box center [698, 265] width 102 height 138
click at [291, 375] on div "Fill Background Zoom in Zoom out Select All Copy All Selected Paste Off On Grou…" at bounding box center [598, 368] width 1196 height 620
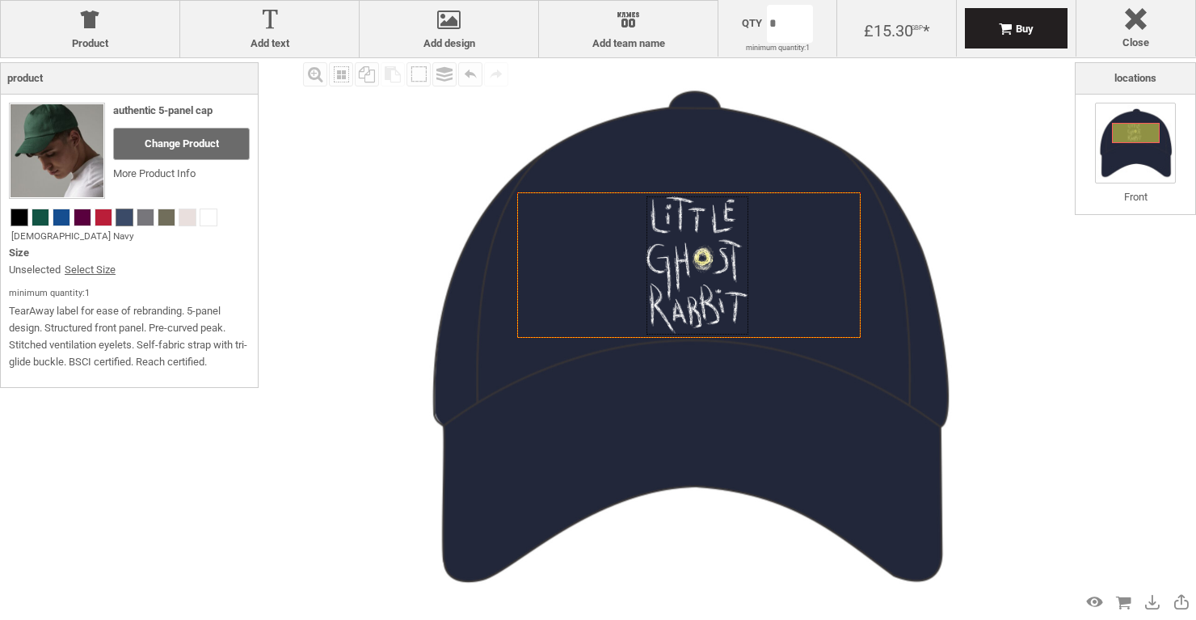
click at [23, 221] on span at bounding box center [19, 217] width 16 height 16
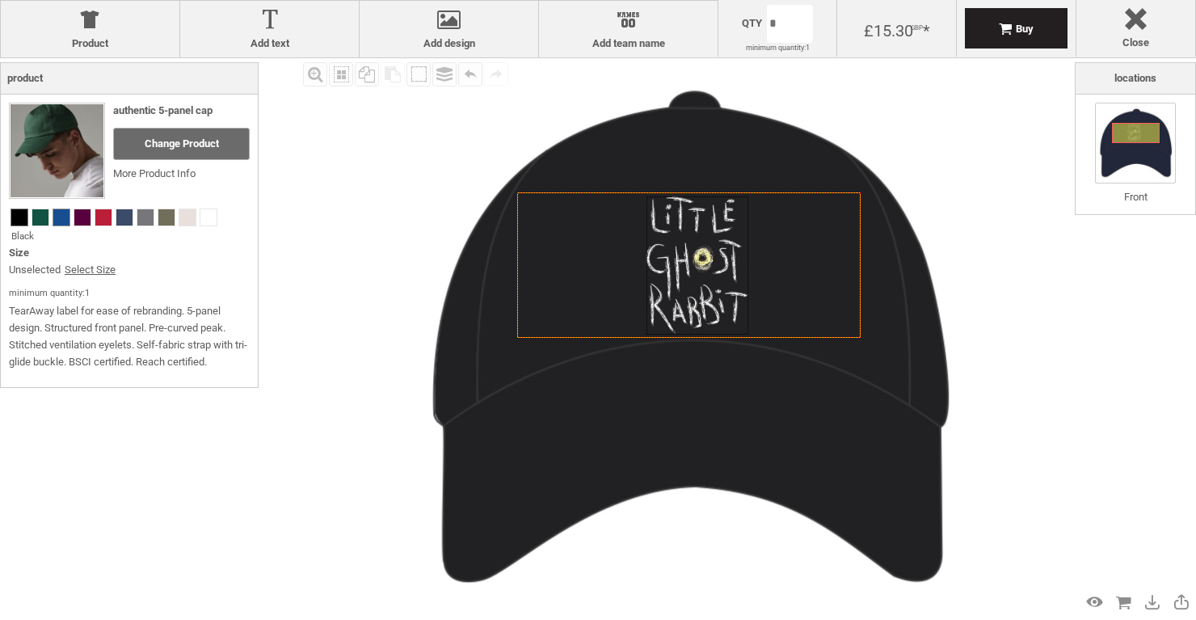
click at [60, 223] on span at bounding box center [61, 217] width 16 height 16
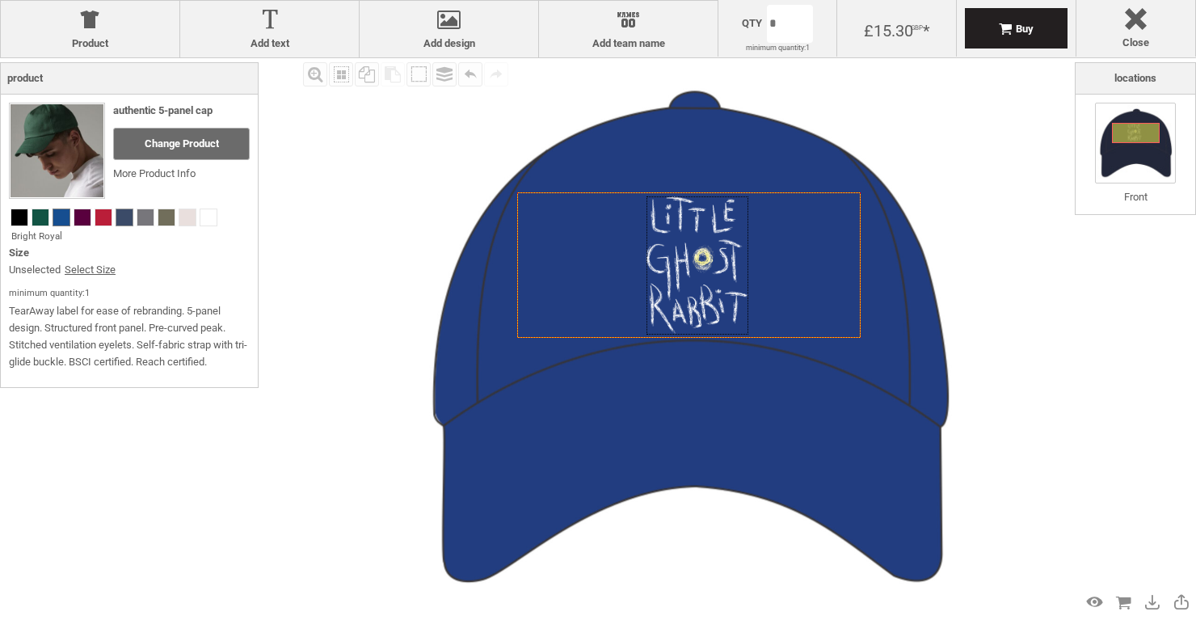
click at [121, 221] on span at bounding box center [124, 217] width 16 height 16
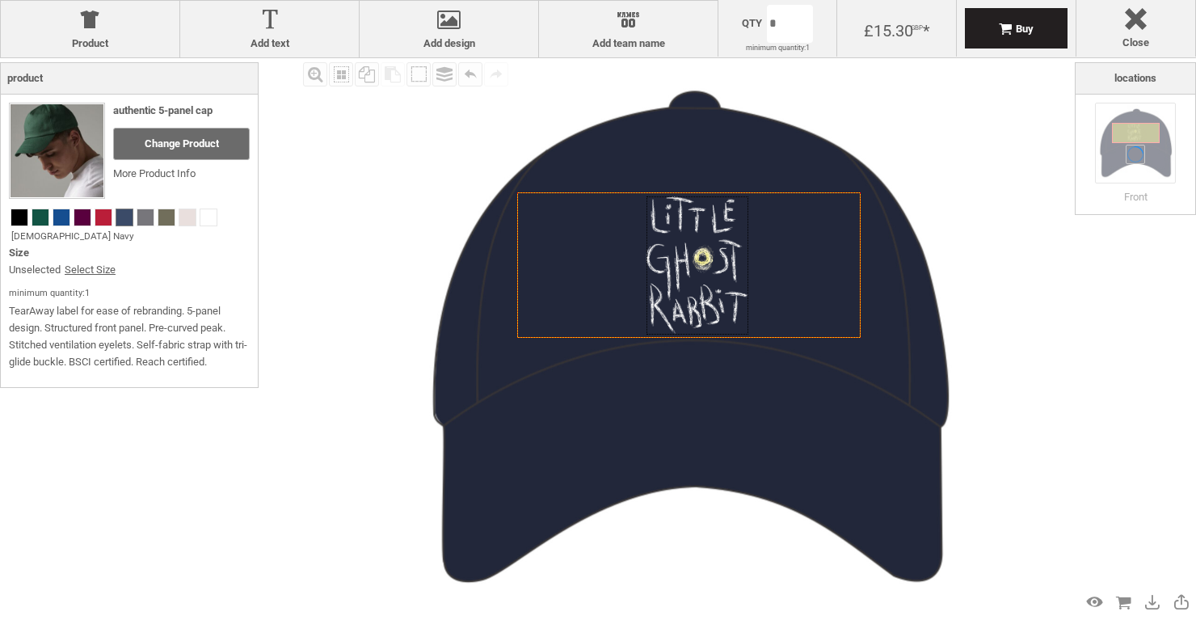
click at [356, 398] on div "Fill Background Zoom in Zoom out Select All Copy All Selected Paste Off On Grou…" at bounding box center [687, 337] width 776 height 559
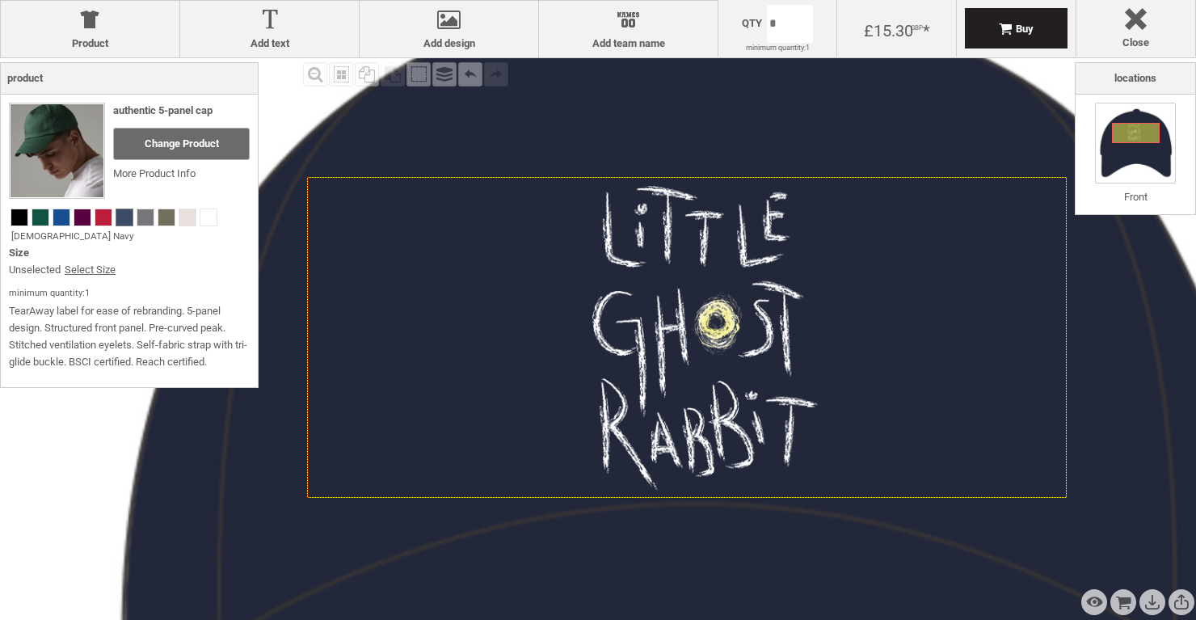
click at [640, 294] on div "Created with [PERSON_NAME] 2.1.2" at bounding box center [687, 337] width 760 height 321
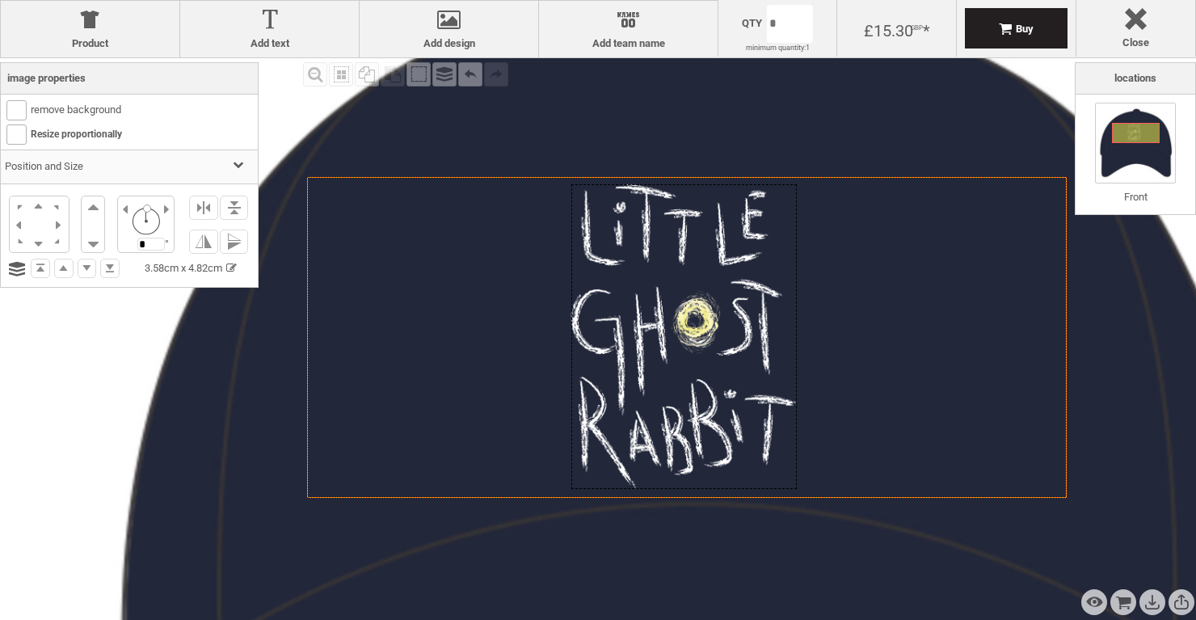
drag, startPoint x: 699, startPoint y: 305, endPoint x: 679, endPoint y: 303, distance: 20.3
click at [679, 303] on div at bounding box center [684, 336] width 226 height 305
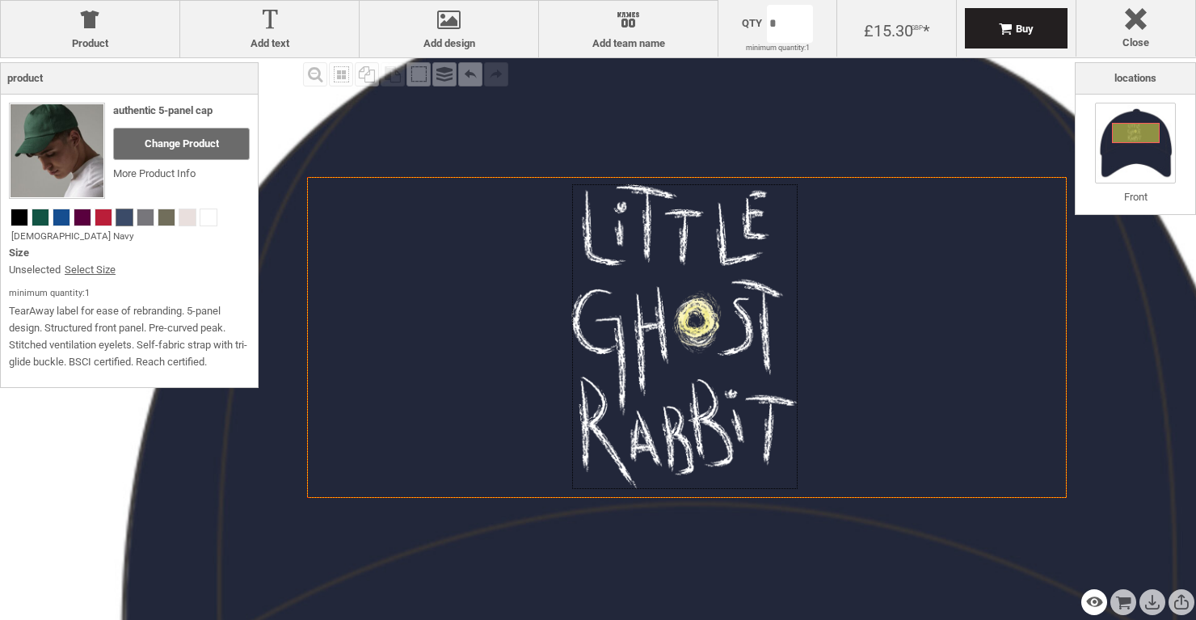
click at [1090, 607] on div "Preview Design" at bounding box center [1095, 602] width 26 height 26
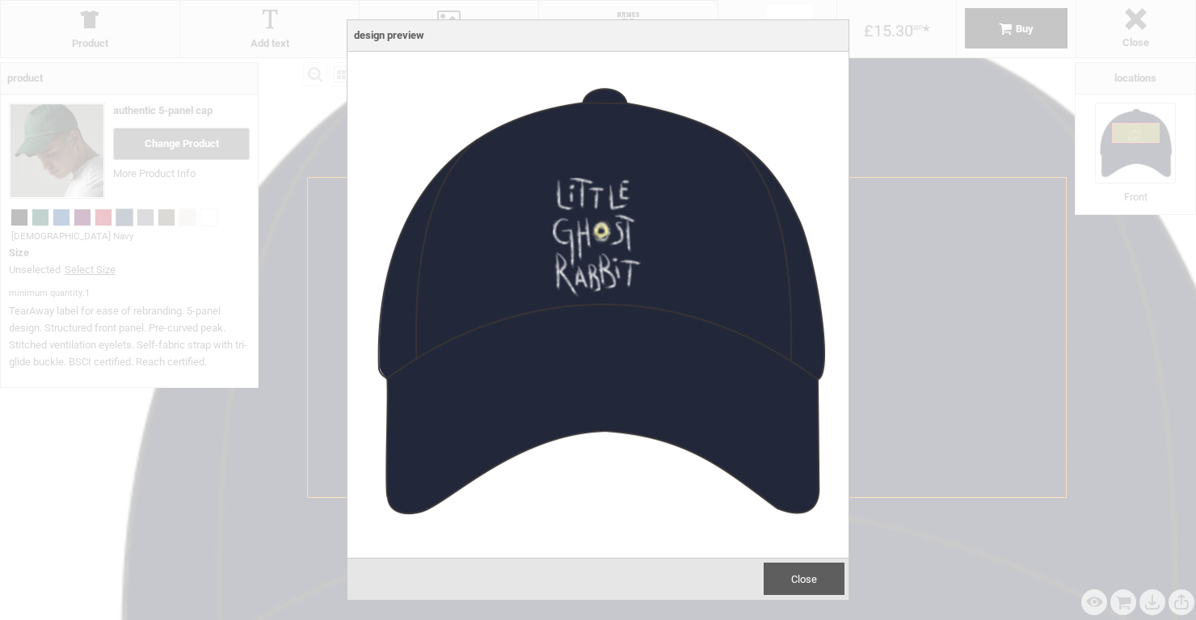
click at [796, 579] on span "Close" at bounding box center [804, 579] width 26 height 12
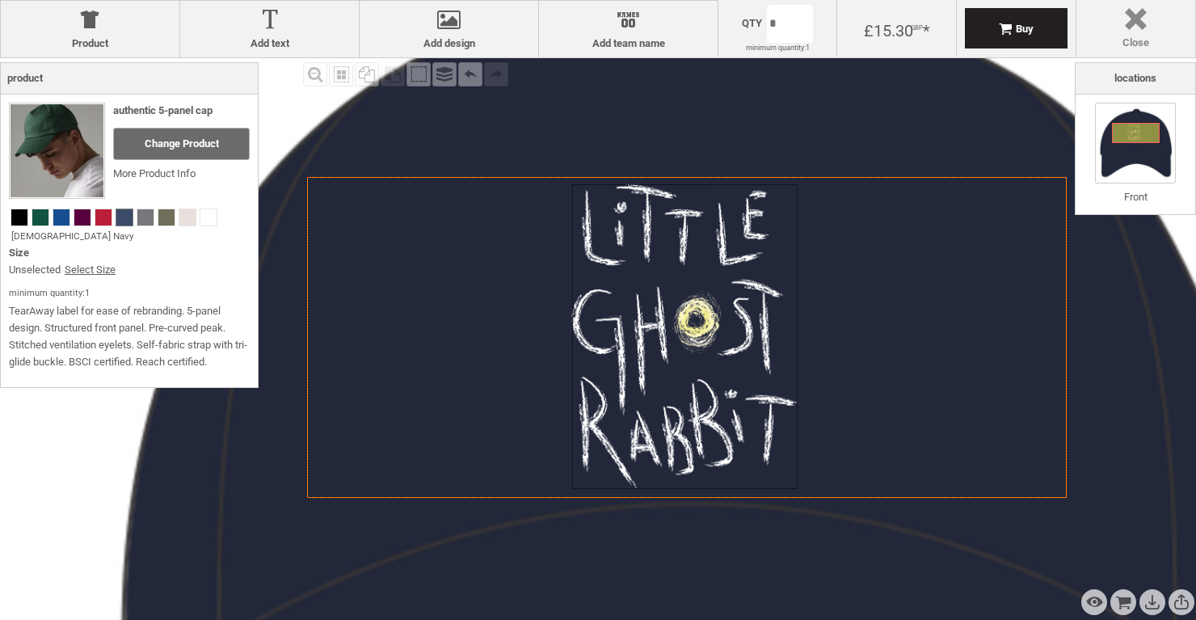
click at [1141, 42] on label "Close" at bounding box center [1136, 42] width 103 height 13
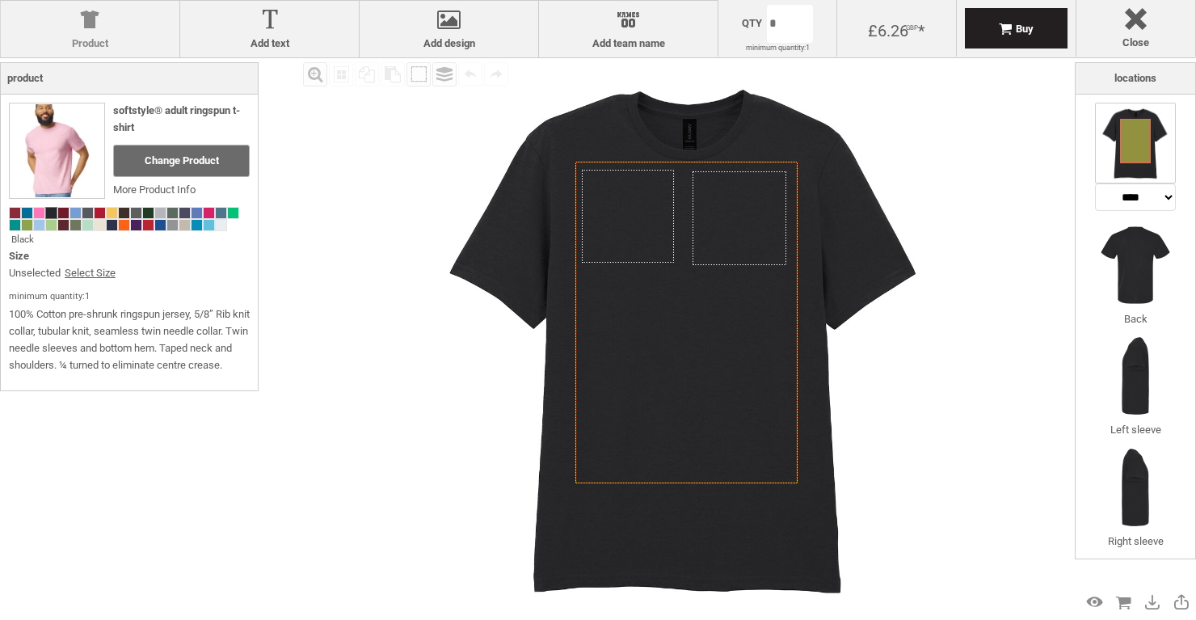
click at [98, 30] on div at bounding box center [90, 23] width 162 height 28
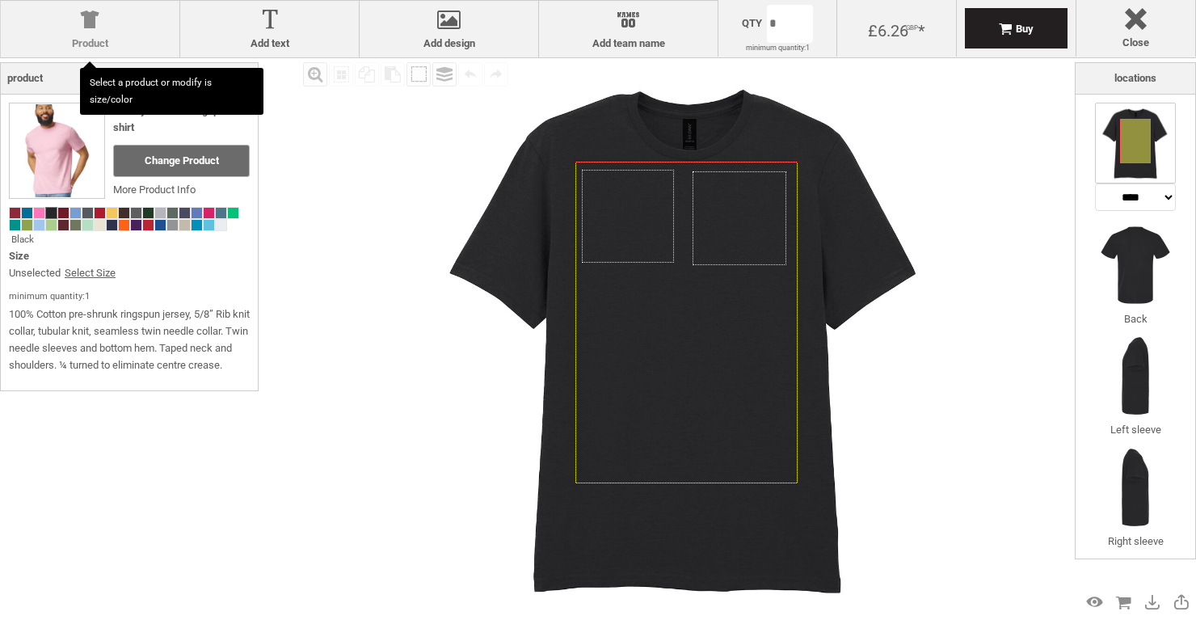
click at [82, 43] on label "Product" at bounding box center [90, 43] width 162 height 13
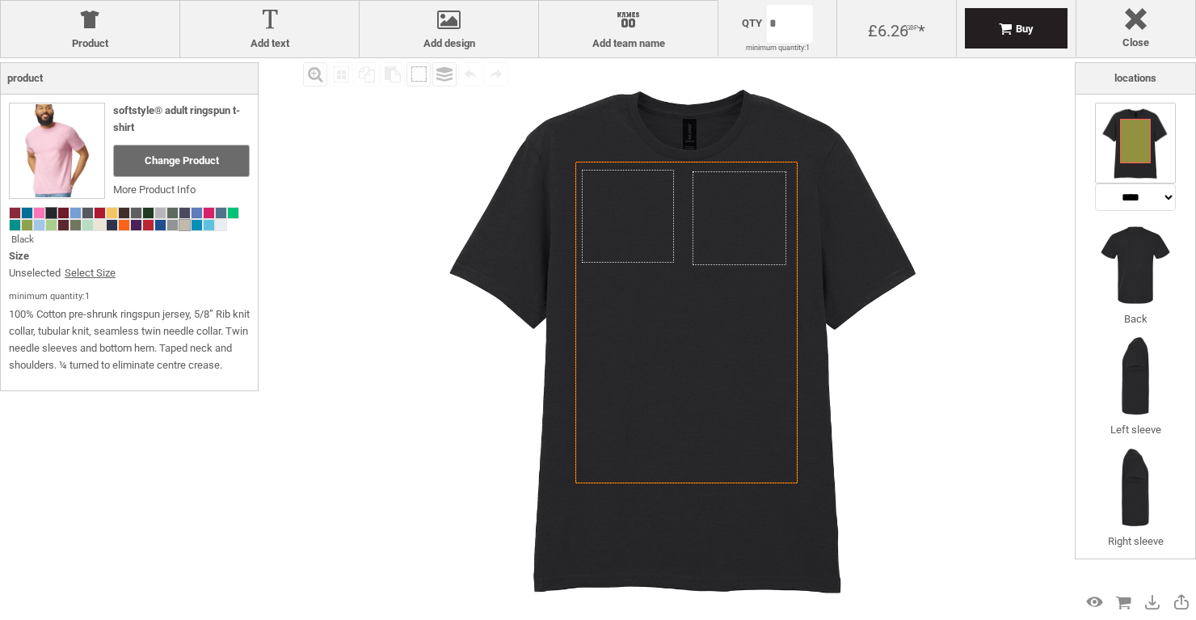
click at [185, 223] on span at bounding box center [184, 225] width 11 height 11
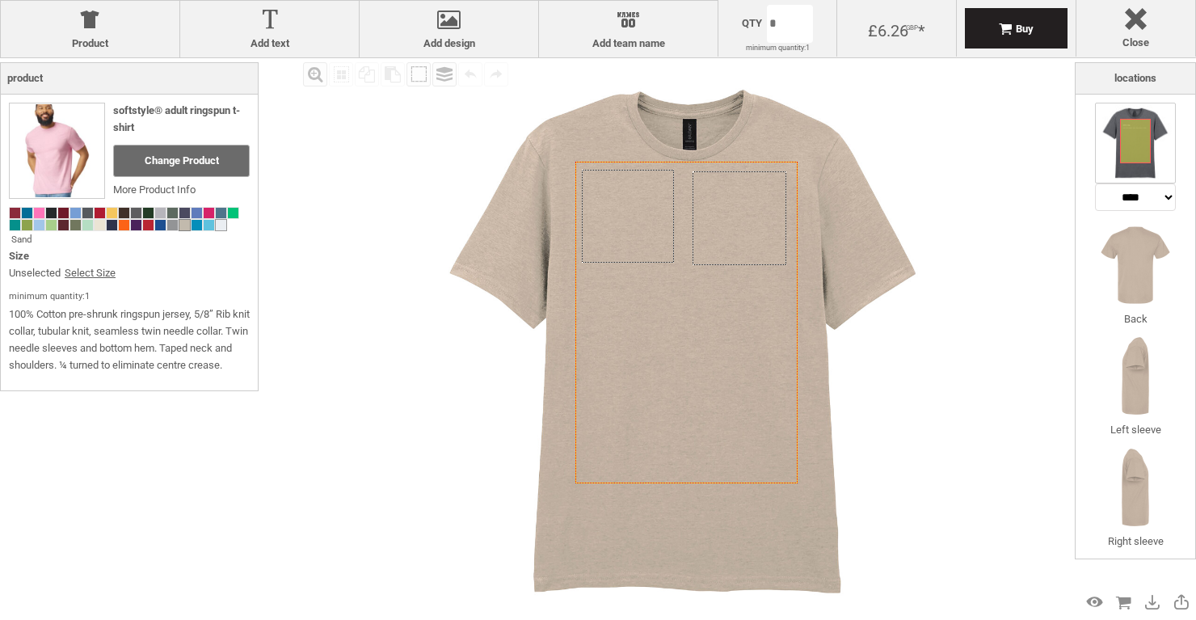
click at [219, 223] on span at bounding box center [221, 225] width 11 height 11
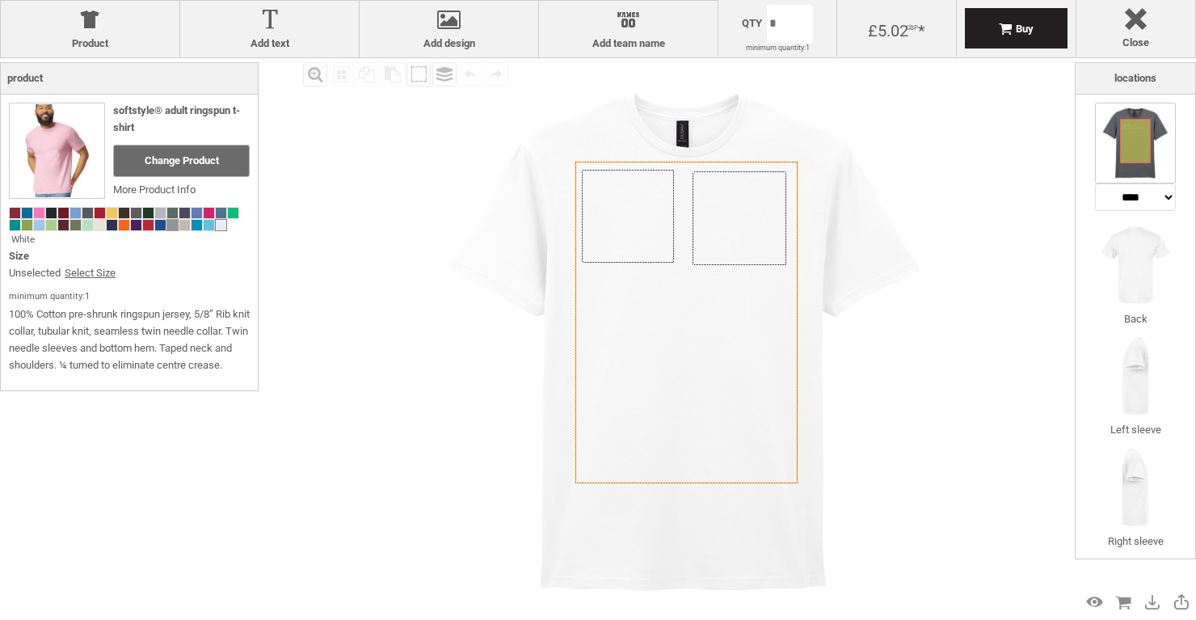
click at [175, 226] on span at bounding box center [172, 225] width 11 height 11
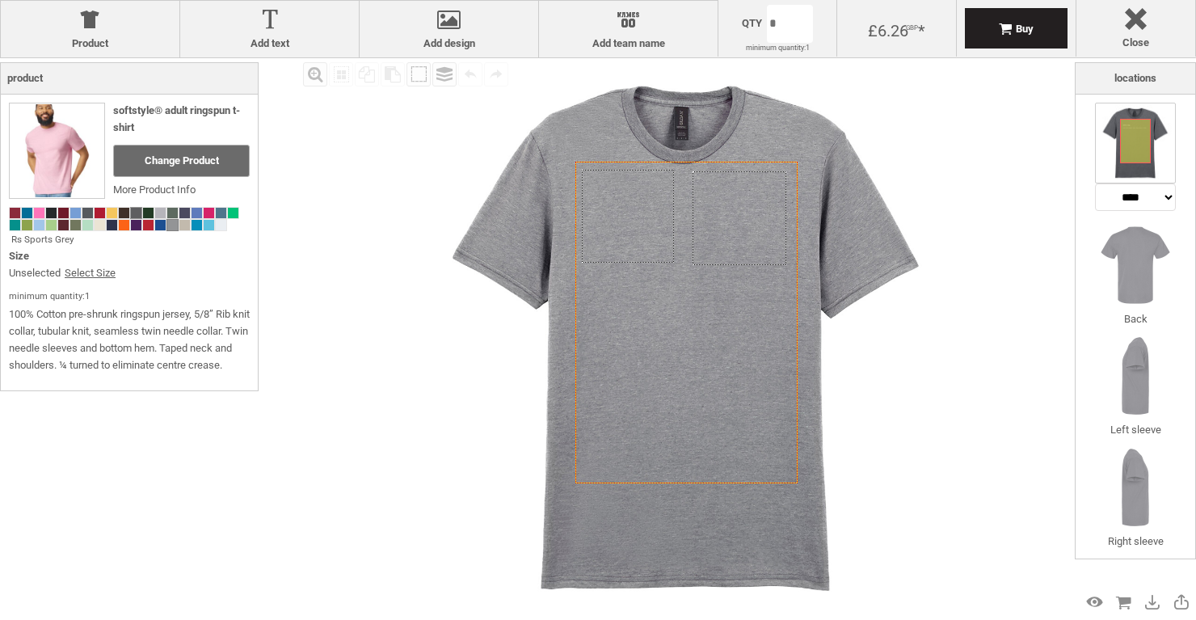
click at [137, 213] on span at bounding box center [136, 213] width 11 height 11
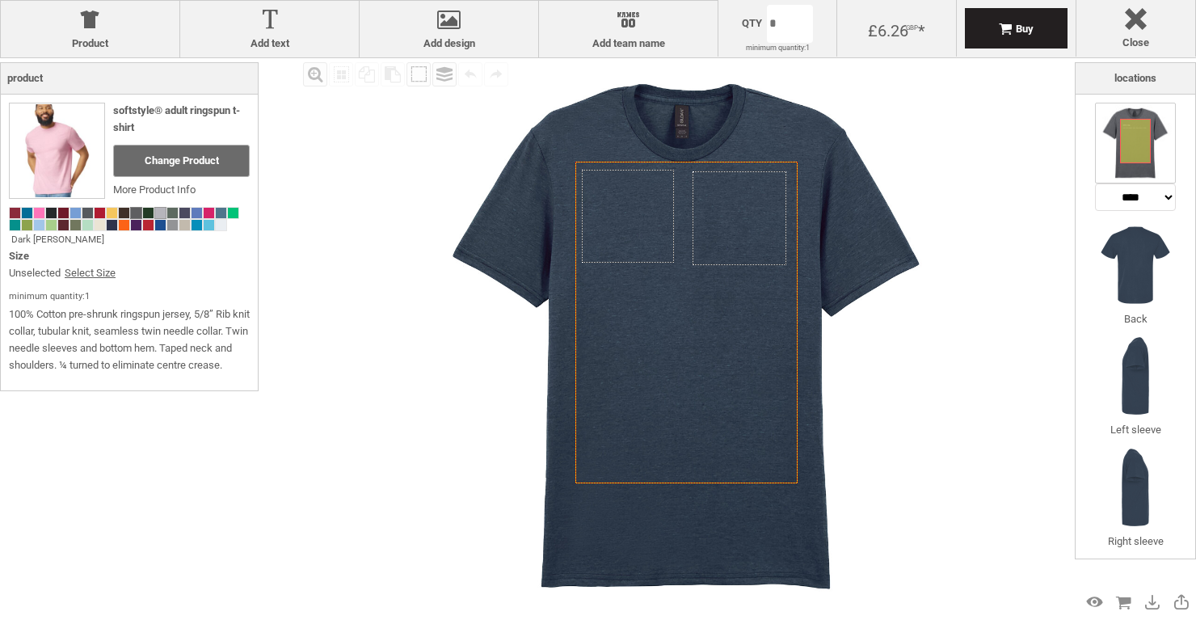
click at [161, 213] on span at bounding box center [160, 213] width 11 height 11
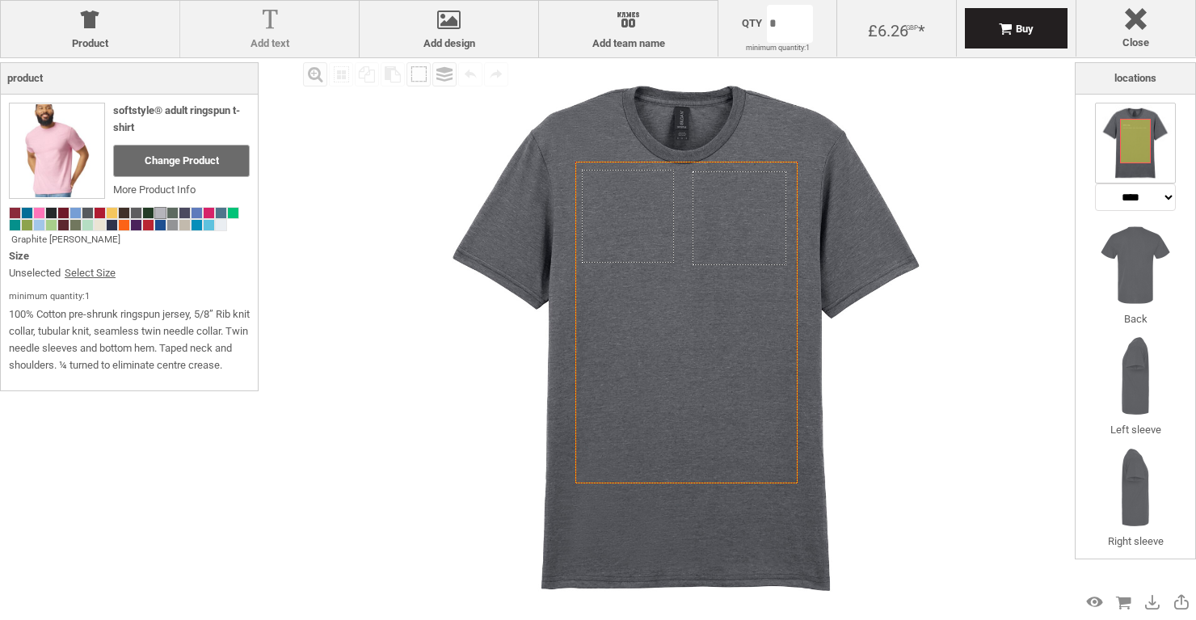
click at [261, 42] on label "Add text" at bounding box center [269, 43] width 162 height 13
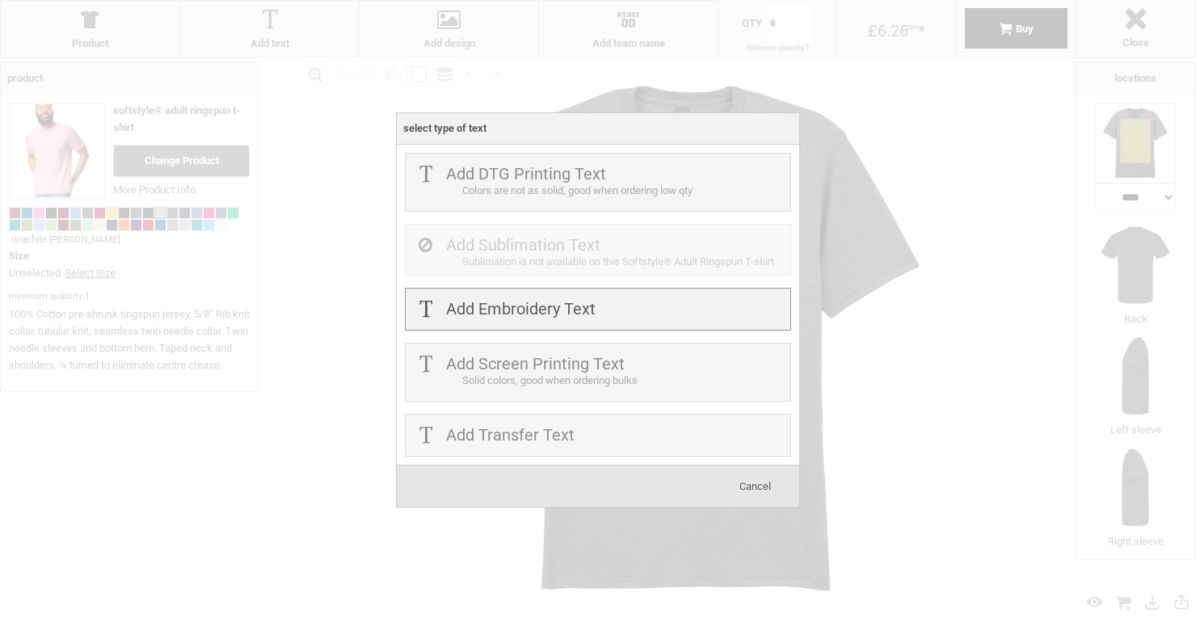
click at [474, 312] on label "Add Embroidery Text" at bounding box center [521, 308] width 150 height 19
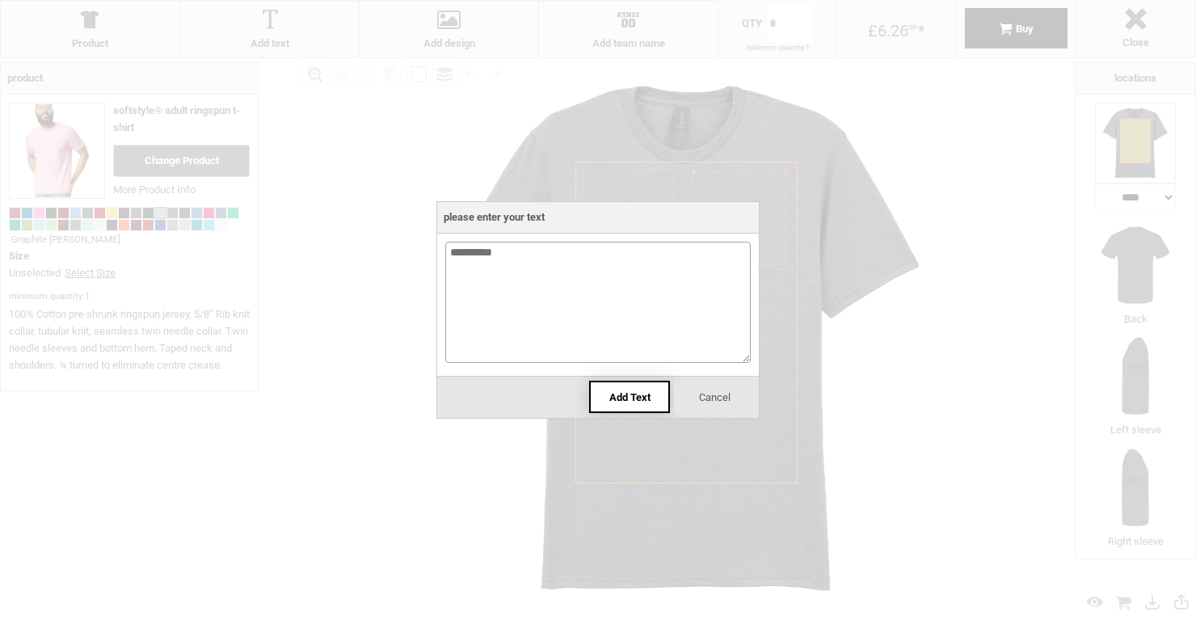
type textarea "**********"
click at [643, 403] on div "Add Text" at bounding box center [629, 397] width 81 height 32
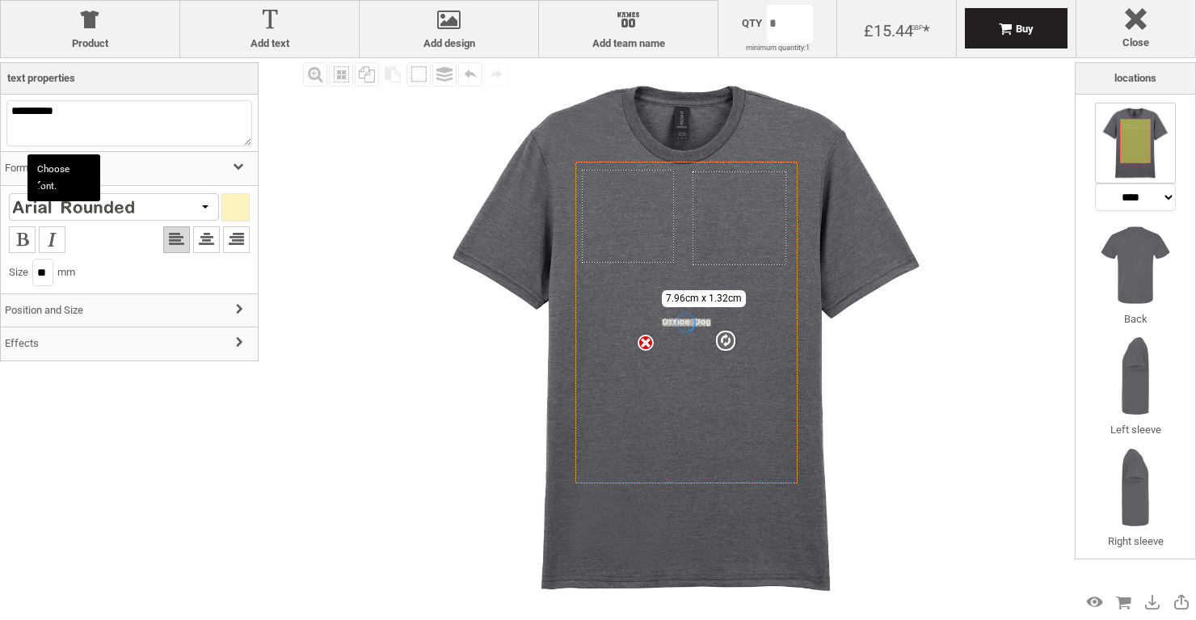
click at [129, 209] on div at bounding box center [73, 207] width 121 height 15
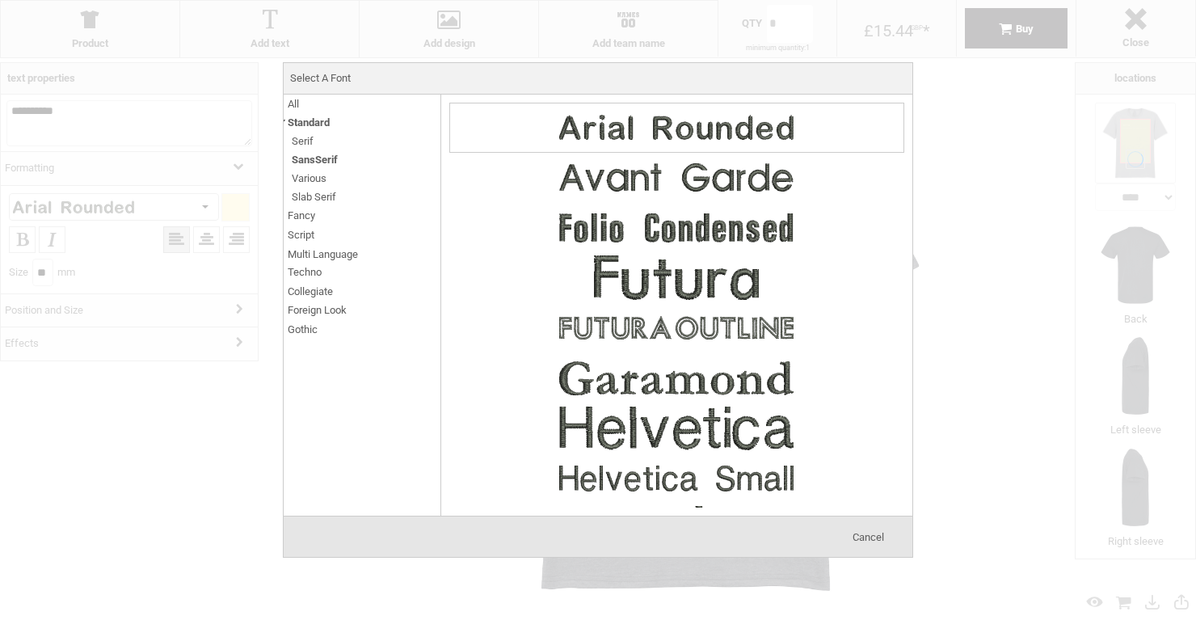
drag, startPoint x: 312, startPoint y: 286, endPoint x: 504, endPoint y: 268, distance: 193.2
click at [312, 286] on span "Collegiate" at bounding box center [310, 291] width 45 height 19
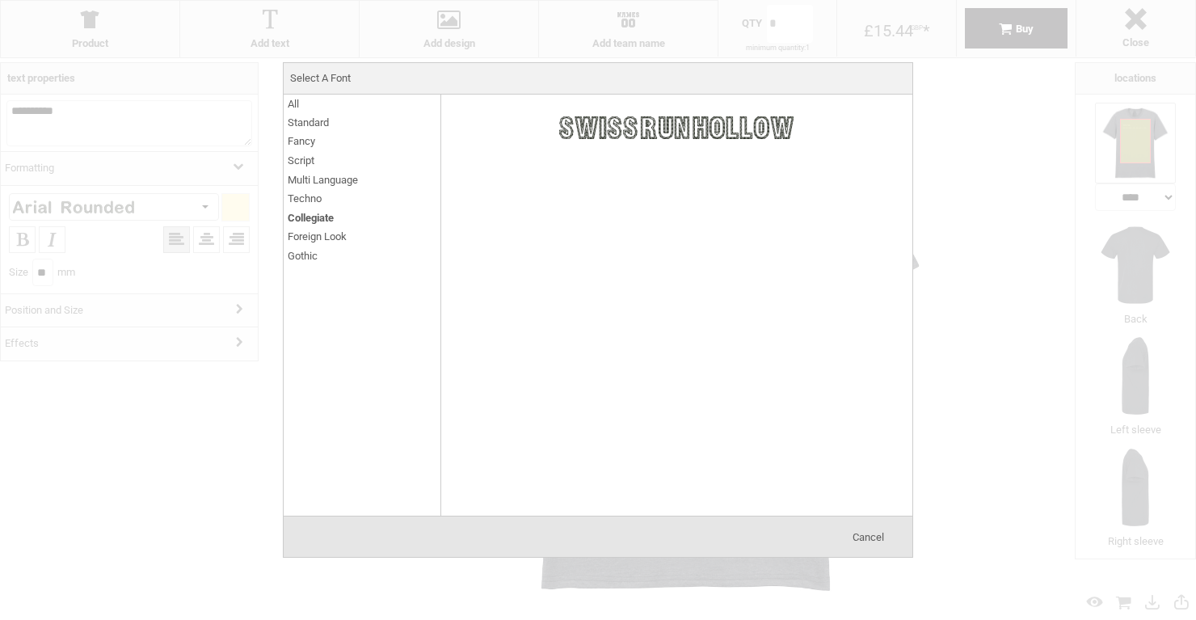
click at [309, 230] on span "Foreign Look" at bounding box center [317, 236] width 59 height 19
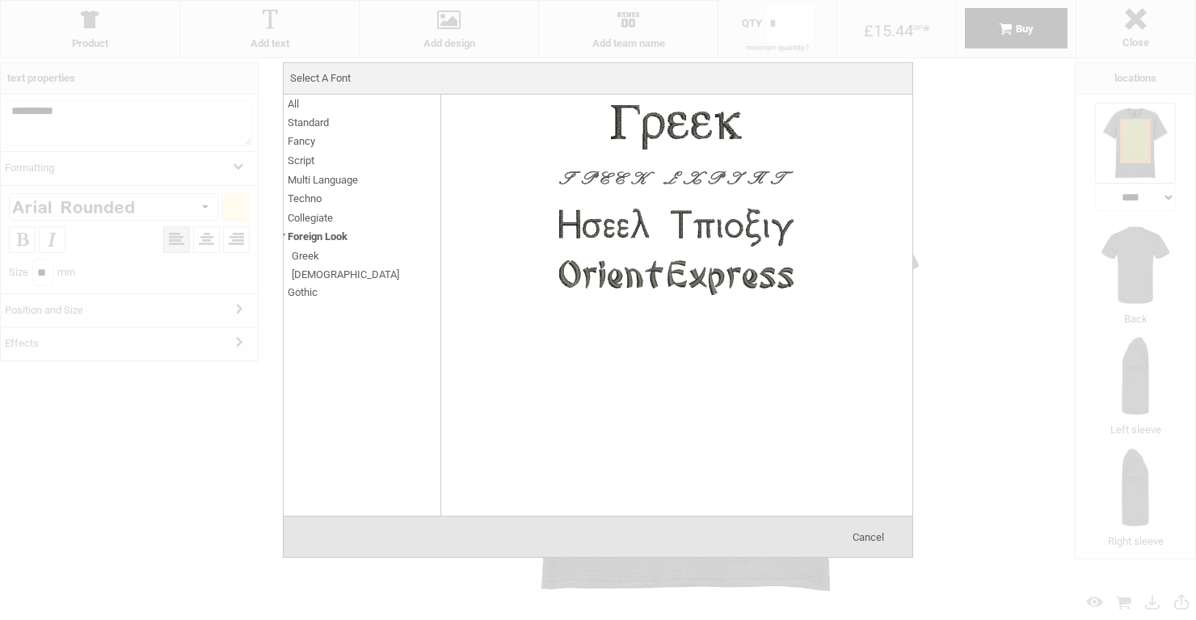
click at [301, 283] on span "Gothic" at bounding box center [303, 292] width 30 height 19
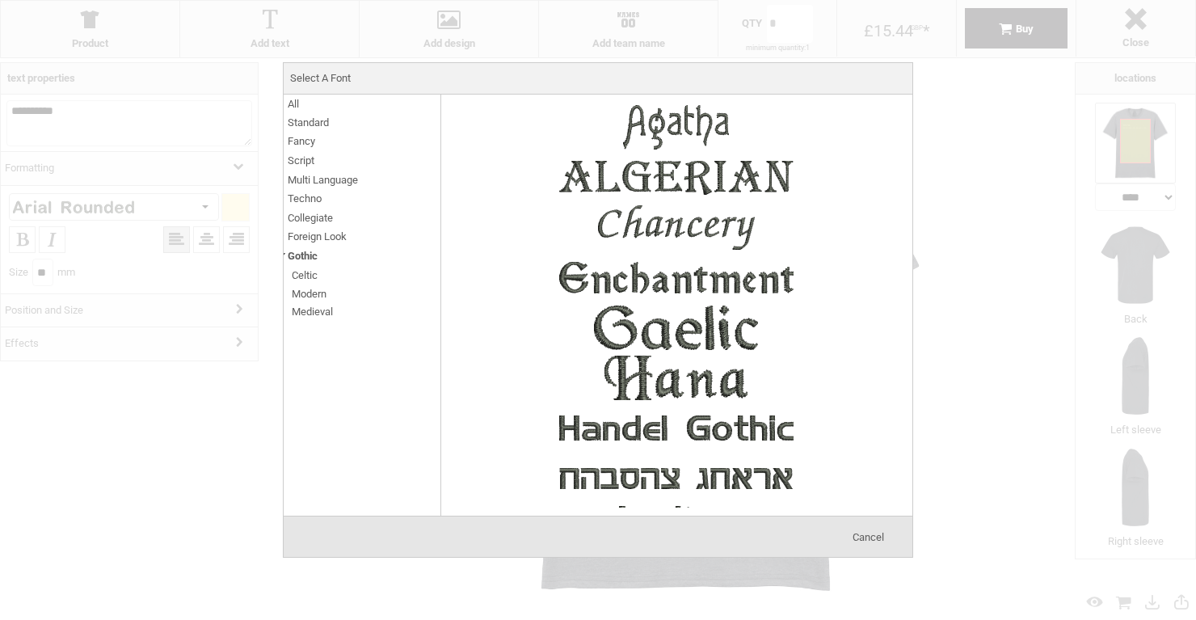
click at [305, 143] on span "Fancy" at bounding box center [301, 141] width 27 height 19
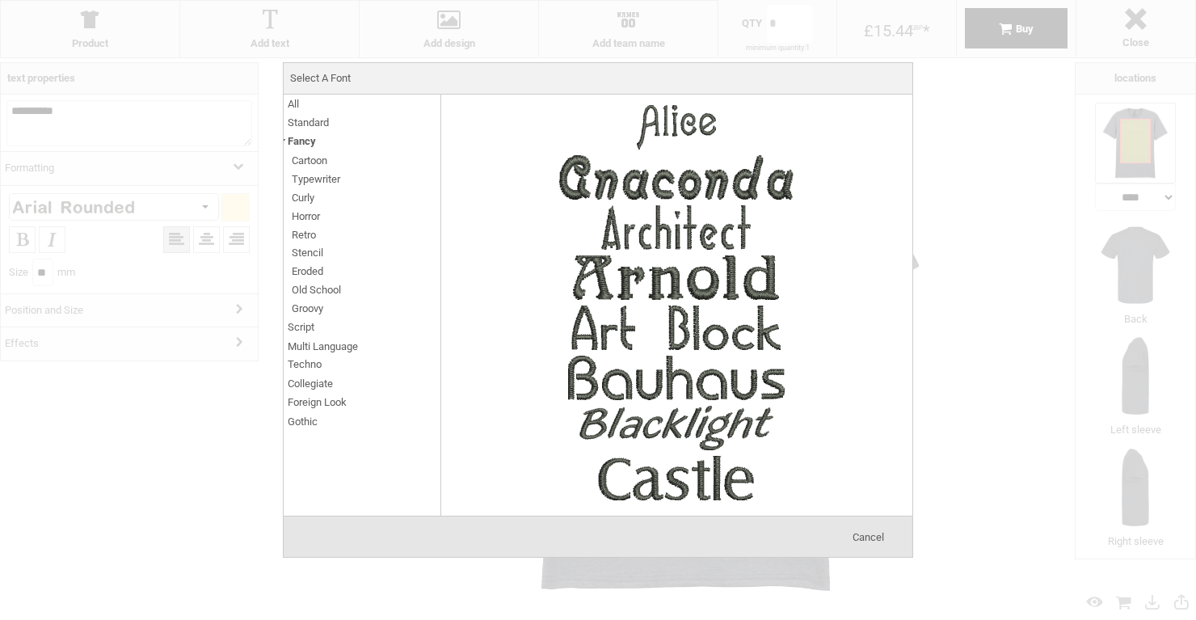
click at [308, 117] on span "Standard" at bounding box center [308, 122] width 41 height 19
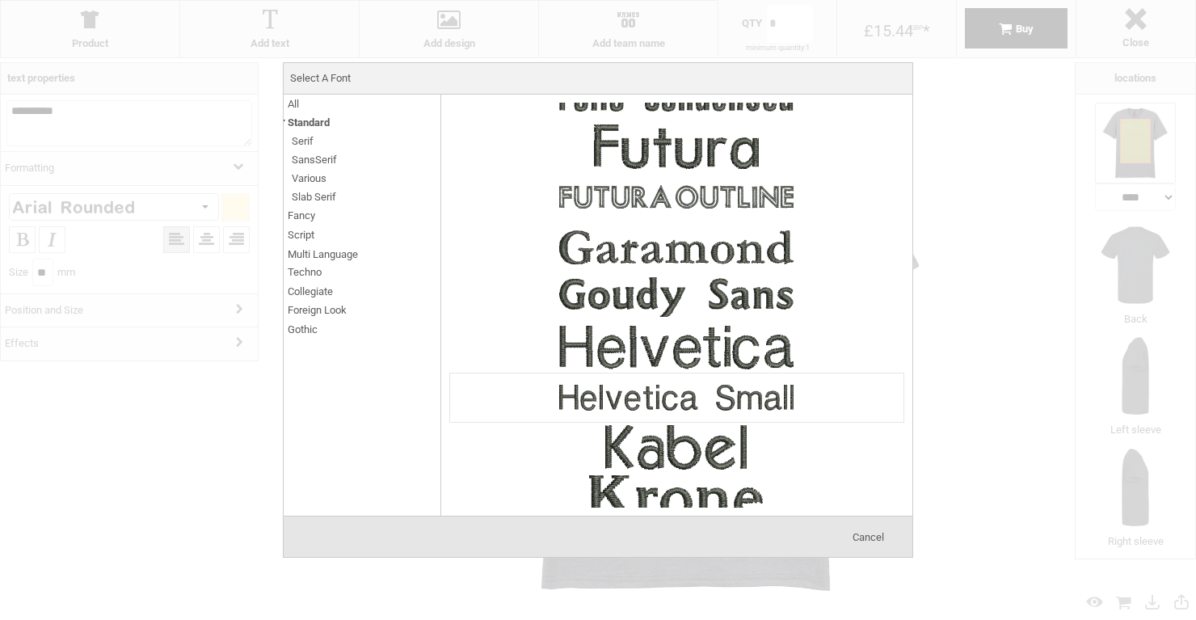
scroll to position [835, 0]
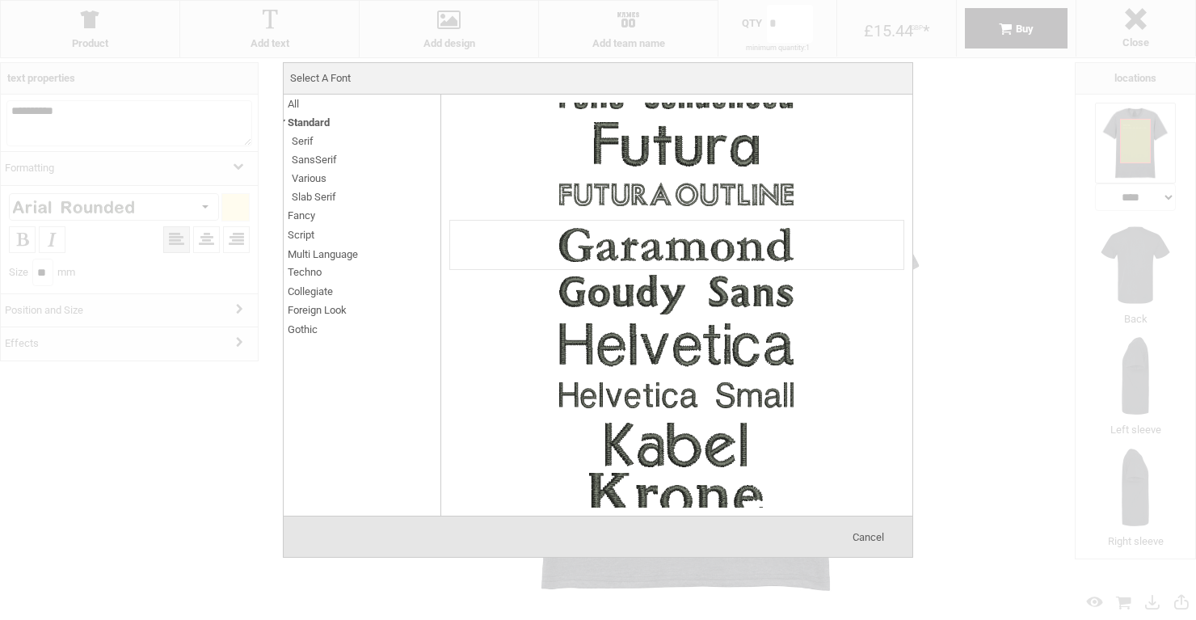
click at [592, 255] on img at bounding box center [676, 245] width 242 height 48
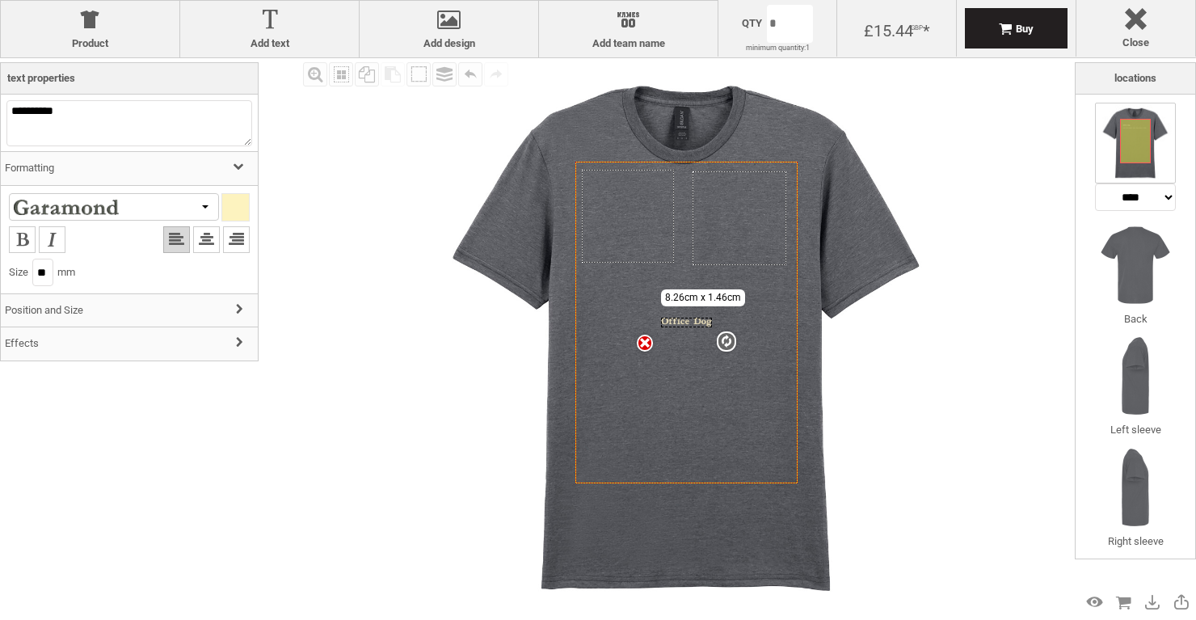
click at [234, 220] on div at bounding box center [235, 207] width 27 height 27
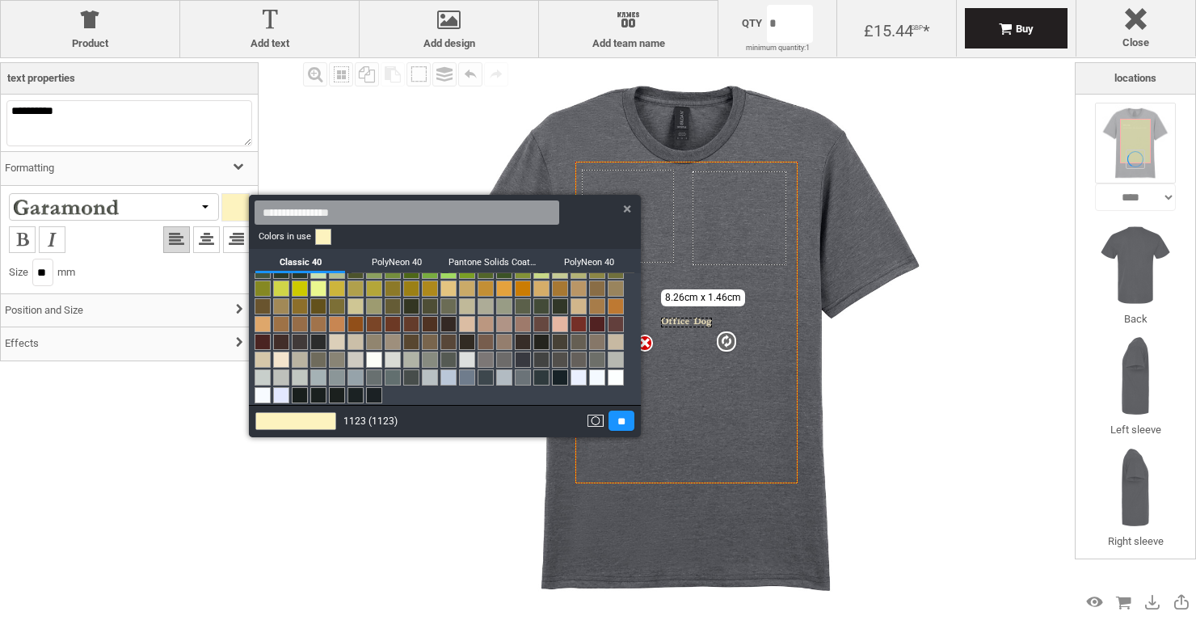
scroll to position [230, 0]
click at [621, 377] on link at bounding box center [616, 377] width 16 height 16
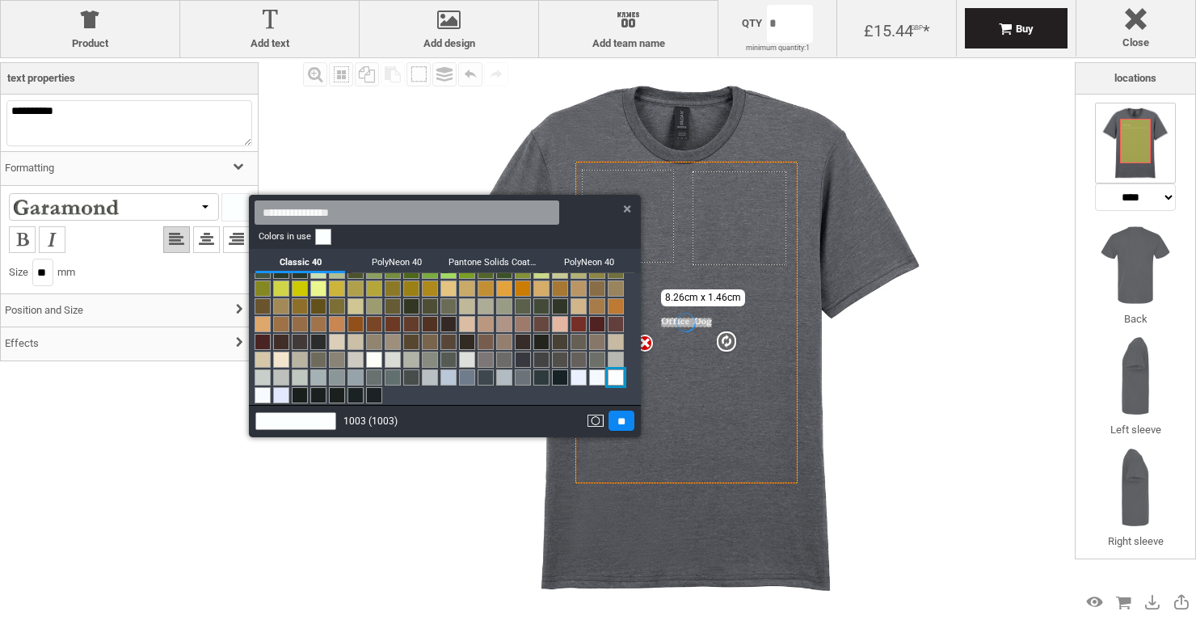
click at [618, 426] on input "**" at bounding box center [622, 421] width 26 height 20
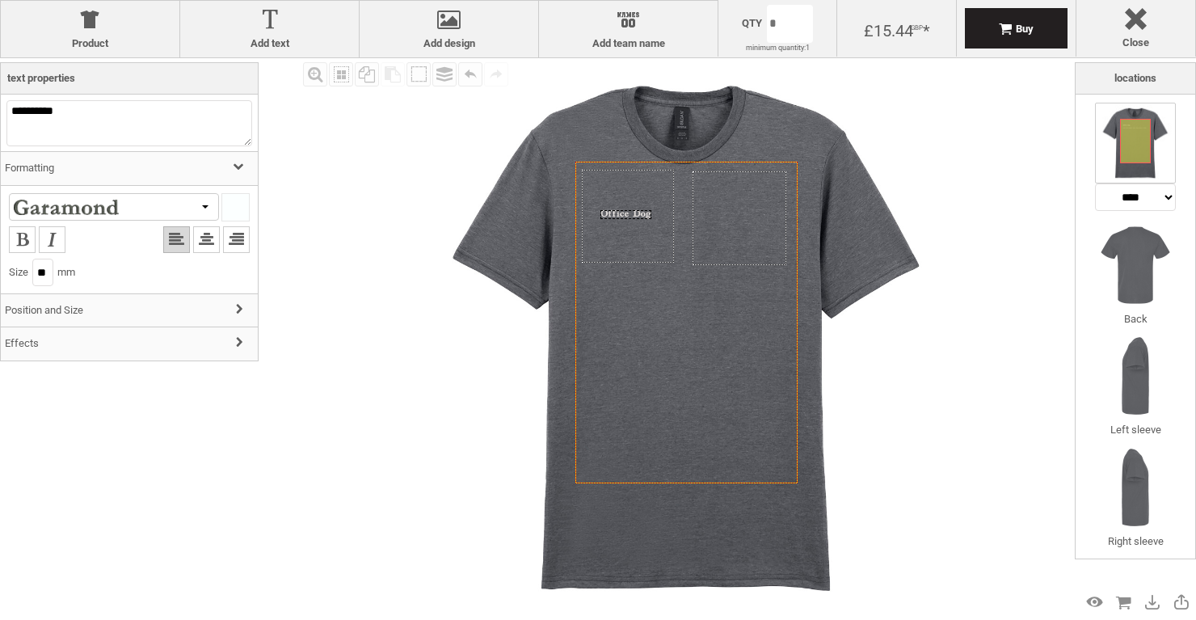
drag, startPoint x: 668, startPoint y: 322, endPoint x: 607, endPoint y: 214, distance: 123.4
click at [607, 214] on div "Created with [PERSON_NAME] 2.1.2" at bounding box center [626, 214] width 51 height 9
click at [476, 348] on img at bounding box center [686, 337] width 559 height 559
click at [609, 214] on div "Created with Raphaël 2.1.2 settings 8.26cm x 1.46cm" at bounding box center [626, 214] width 51 height 9
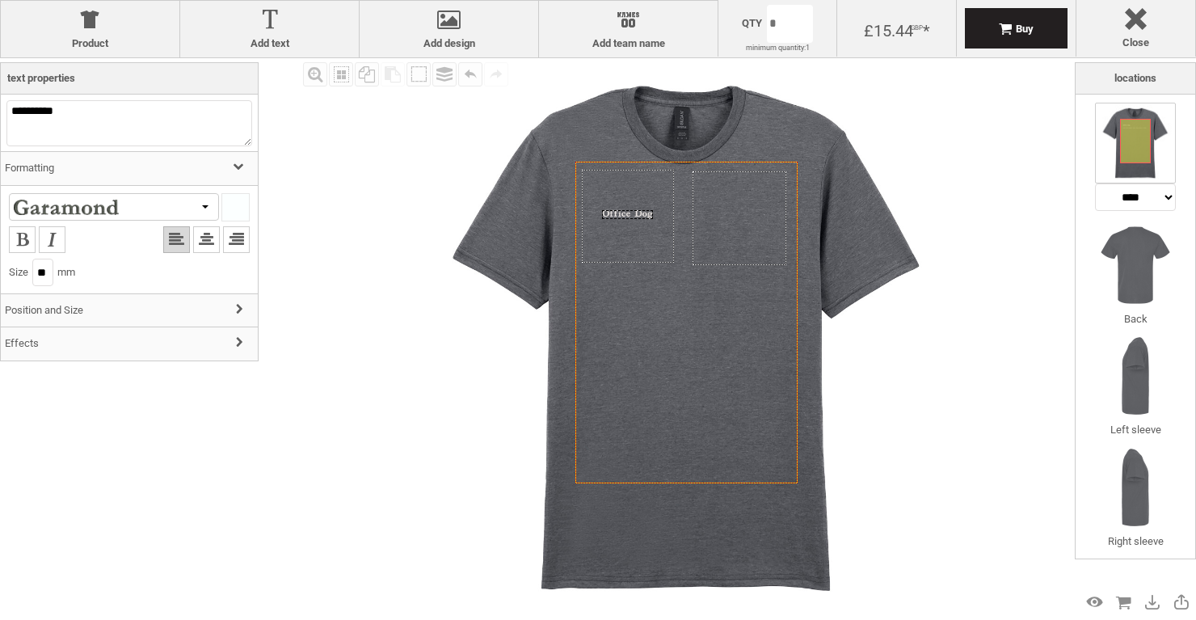
click at [611, 214] on div "Created with [PERSON_NAME] 2.1.2" at bounding box center [627, 214] width 51 height 9
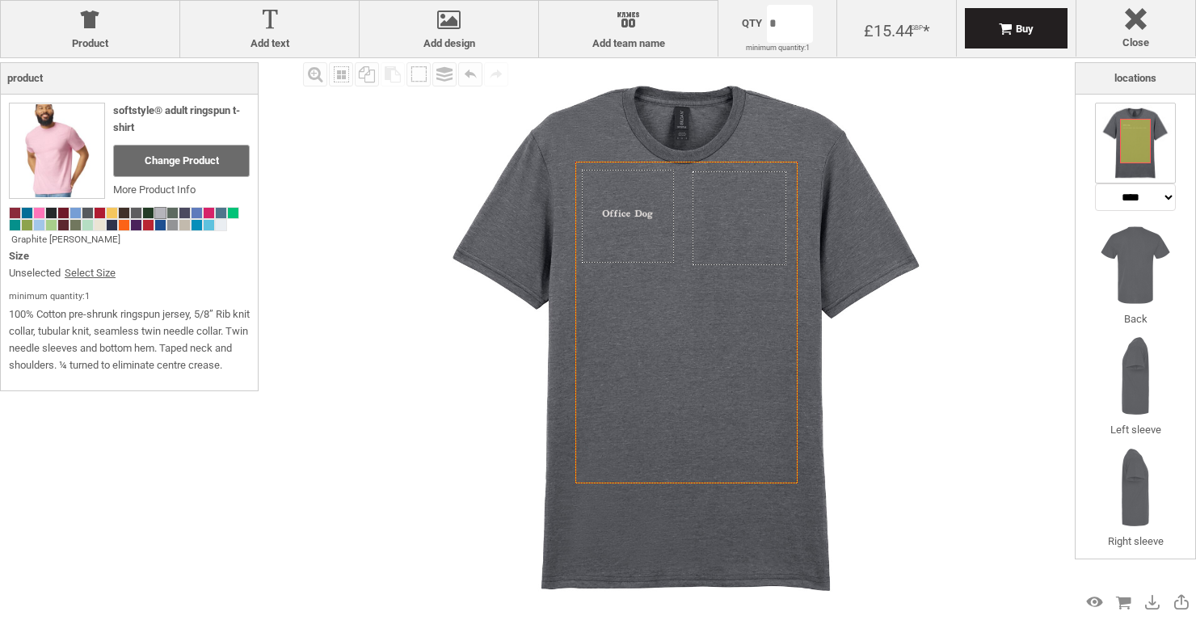
click at [424, 416] on img at bounding box center [686, 337] width 559 height 559
click at [279, 44] on label "Add text" at bounding box center [269, 43] width 162 height 13
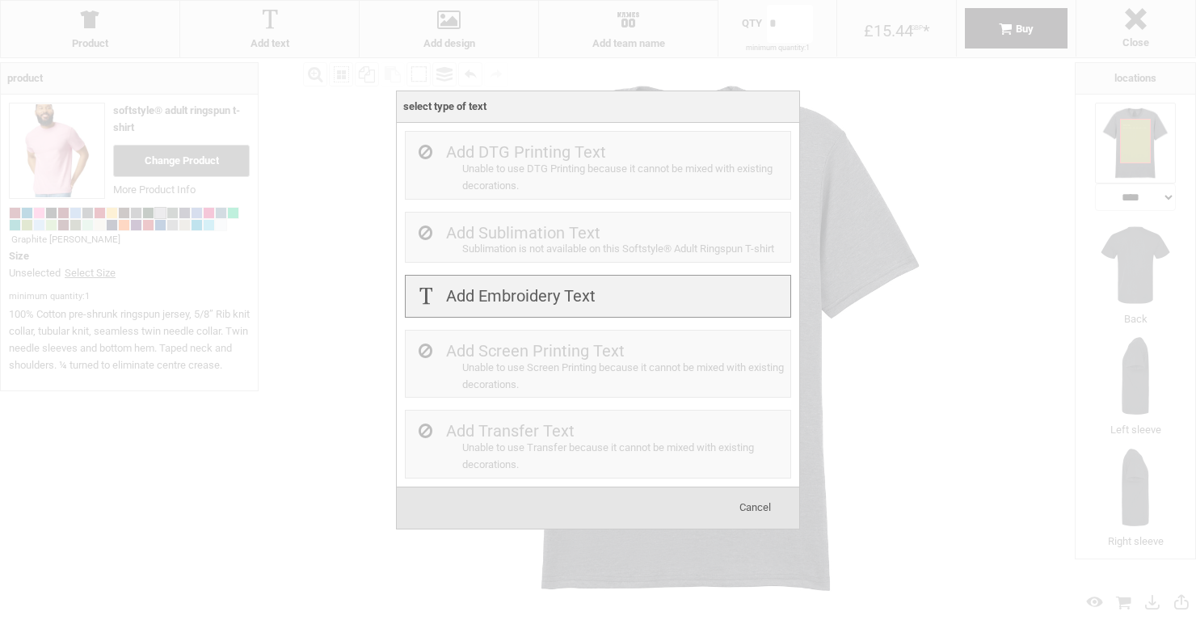
click at [490, 297] on label "Add Embroidery Text" at bounding box center [521, 295] width 150 height 19
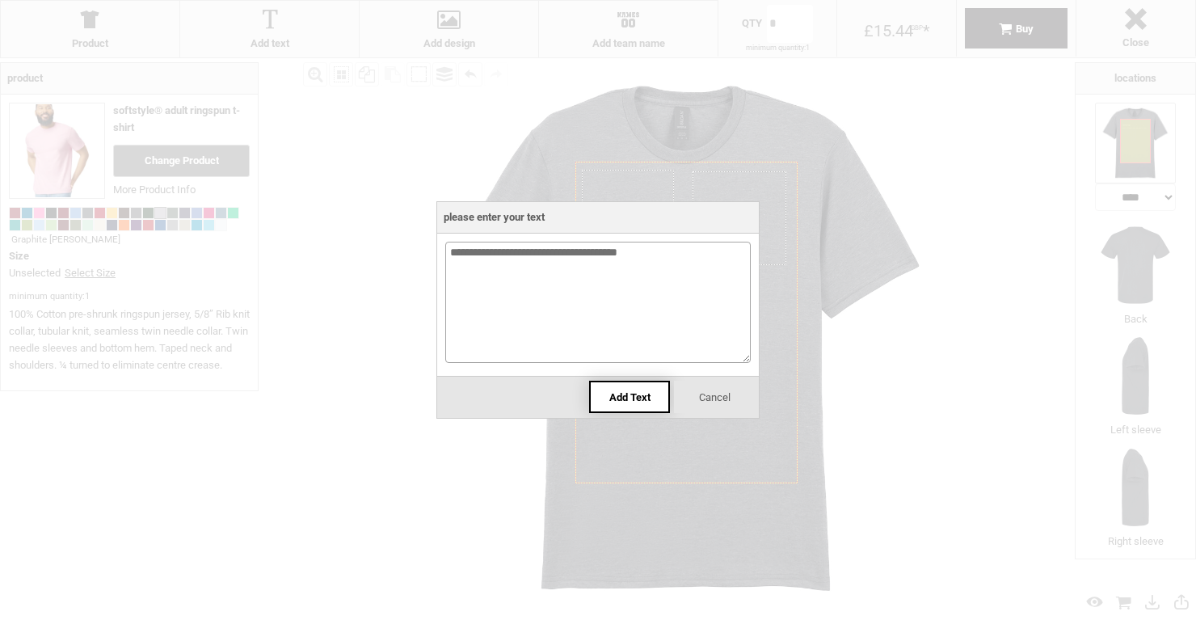
type textarea "**********"
click at [618, 386] on div "Add Text" at bounding box center [629, 397] width 81 height 32
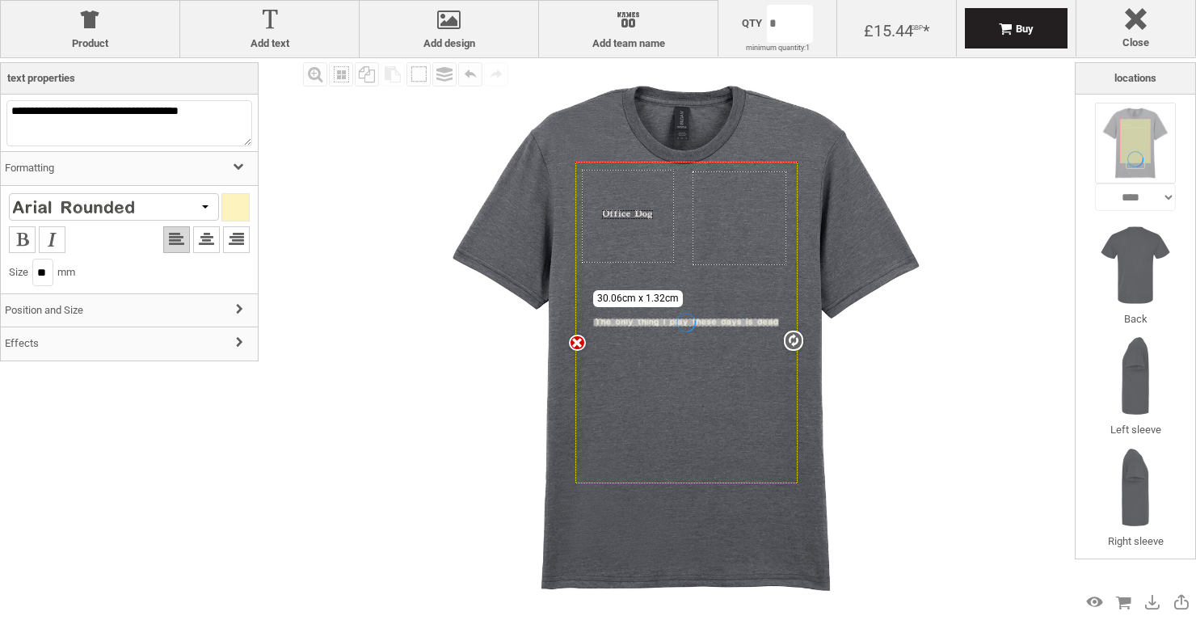
click at [118, 213] on div at bounding box center [73, 207] width 121 height 15
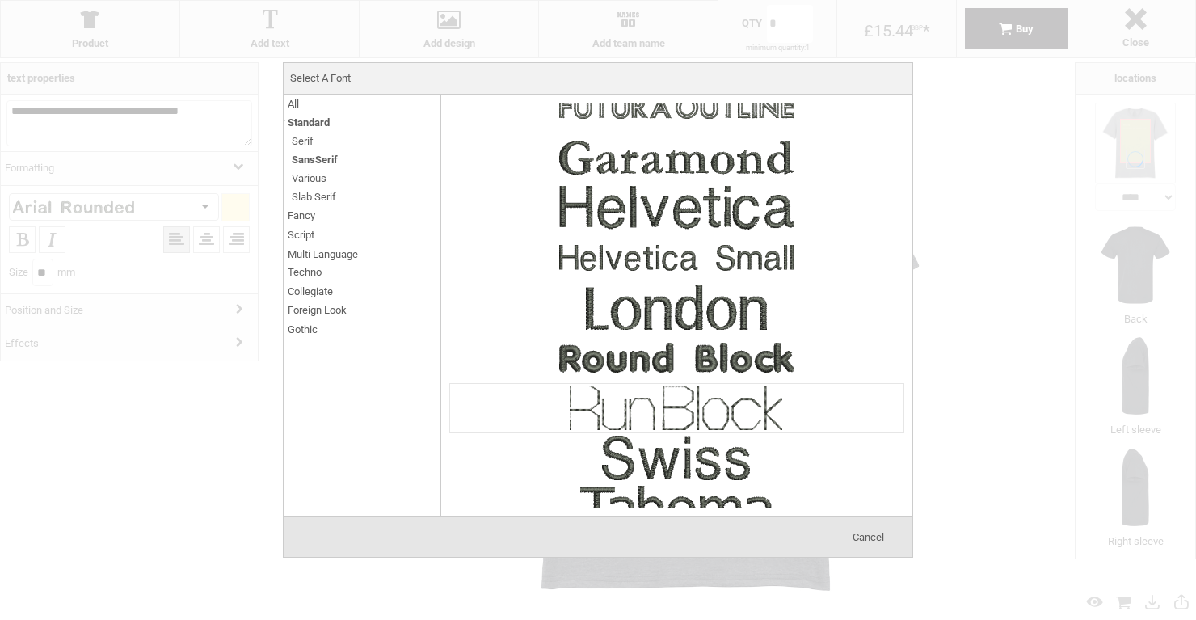
scroll to position [163, 0]
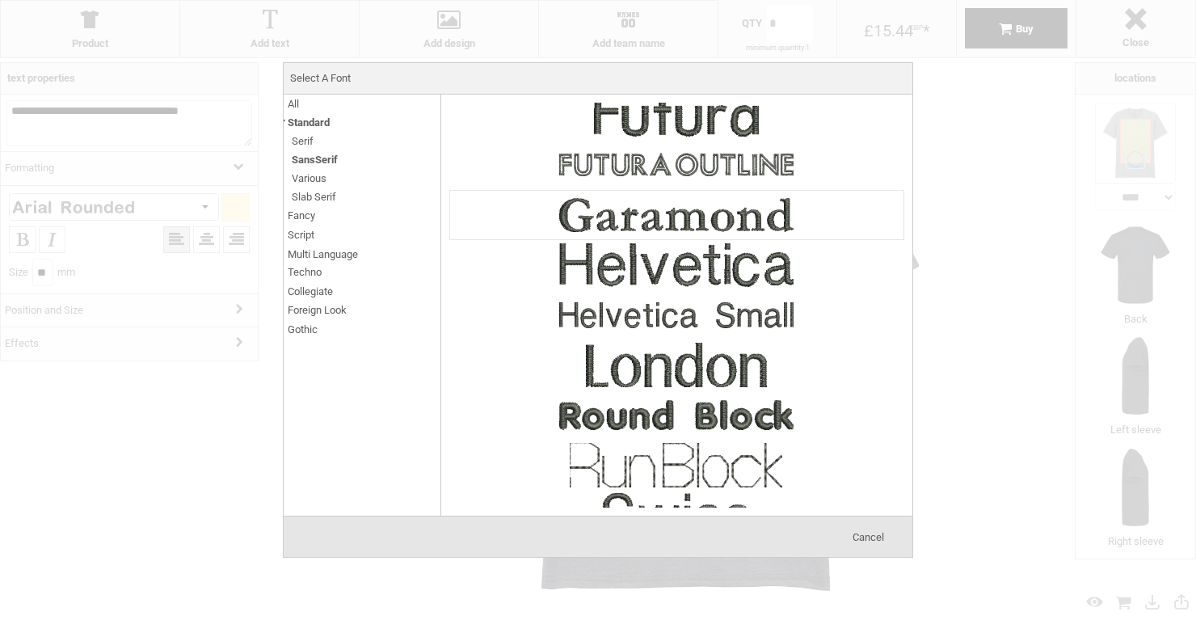
click at [624, 219] on img at bounding box center [676, 215] width 242 height 48
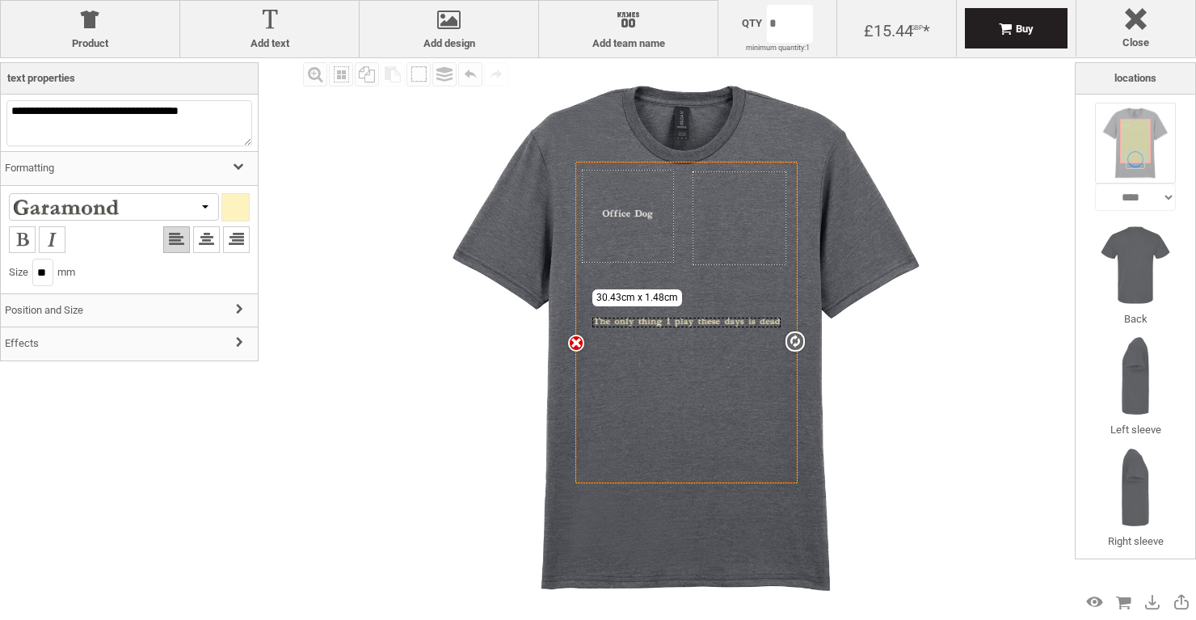
click at [230, 196] on div at bounding box center [235, 207] width 27 height 27
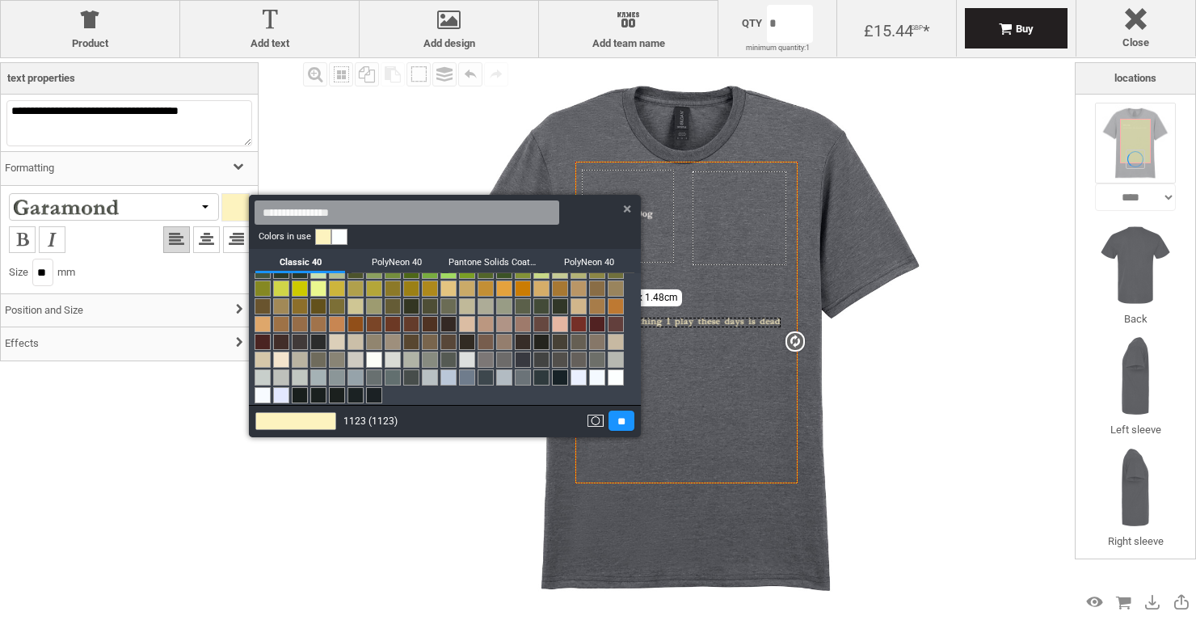
click at [343, 242] on link at bounding box center [339, 237] width 16 height 16
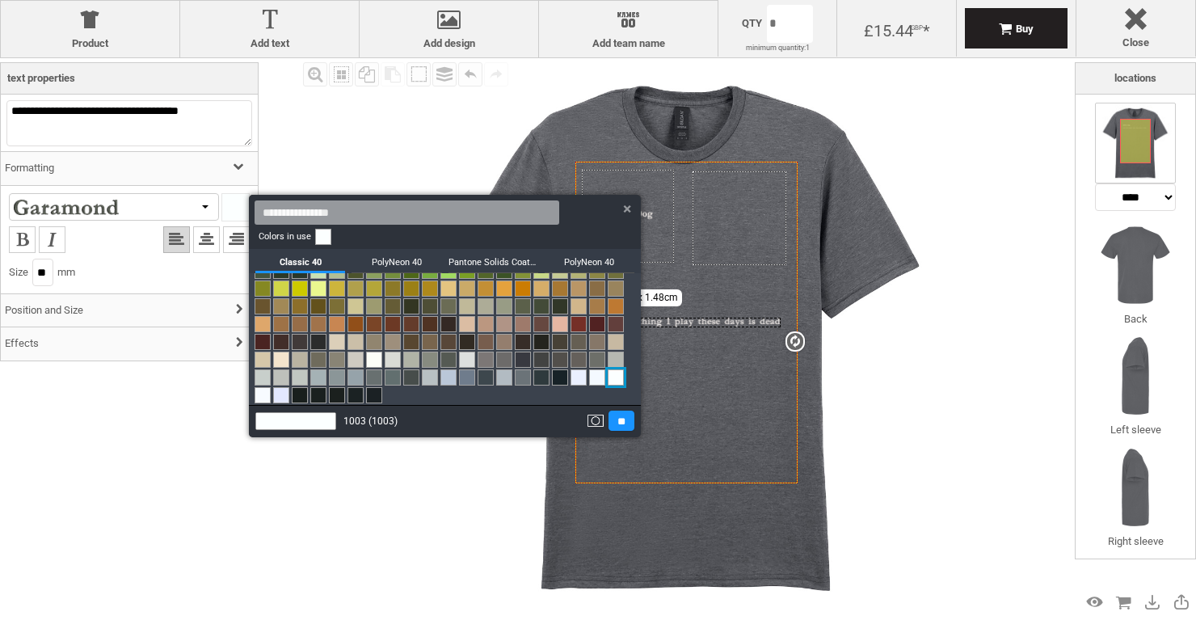
click at [919, 407] on div at bounding box center [598, 310] width 1196 height 620
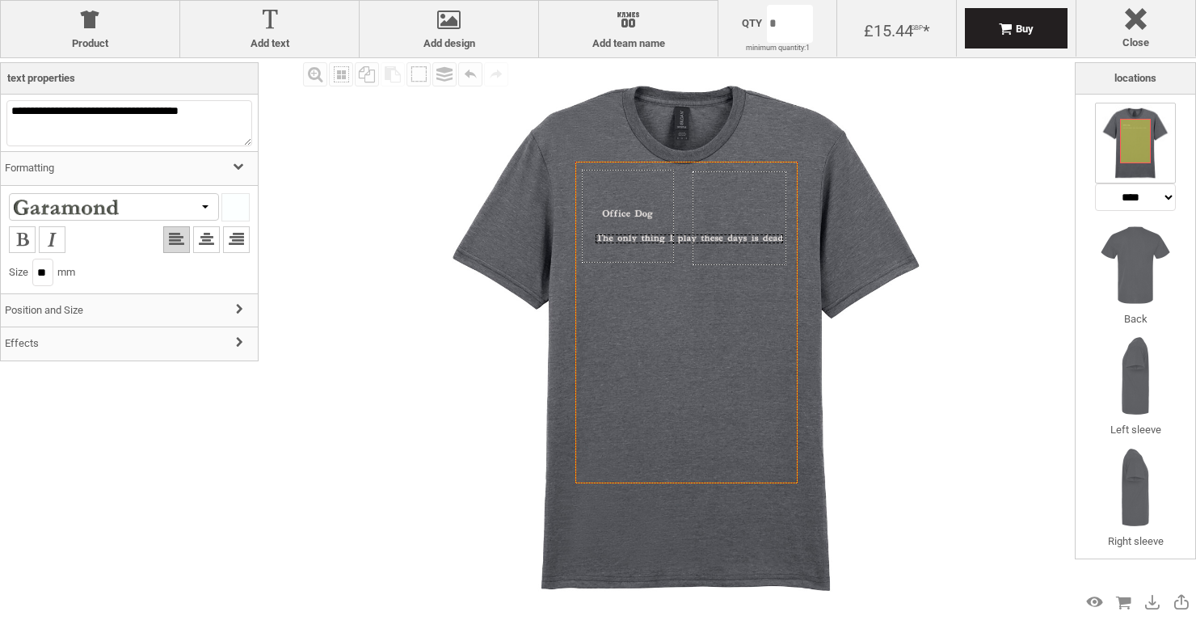
drag, startPoint x: 622, startPoint y: 325, endPoint x: 625, endPoint y: 242, distance: 83.3
click at [625, 242] on div "Created with [PERSON_NAME] 2.1.2" at bounding box center [690, 238] width 188 height 9
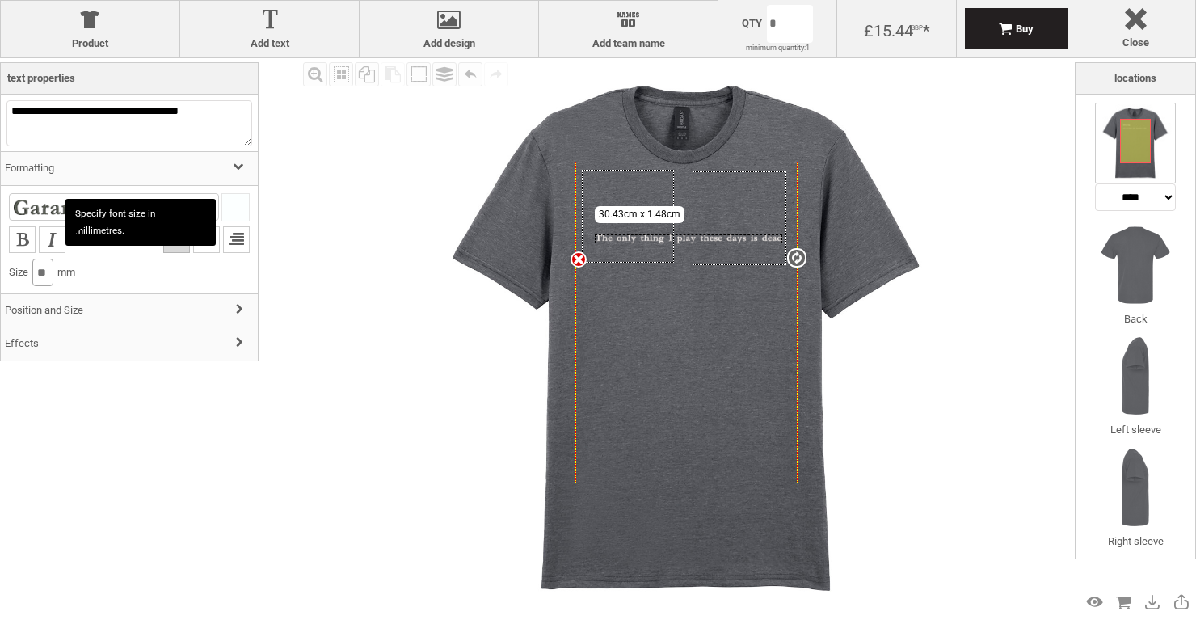
click at [48, 272] on input "**" at bounding box center [42, 272] width 21 height 27
type input "*"
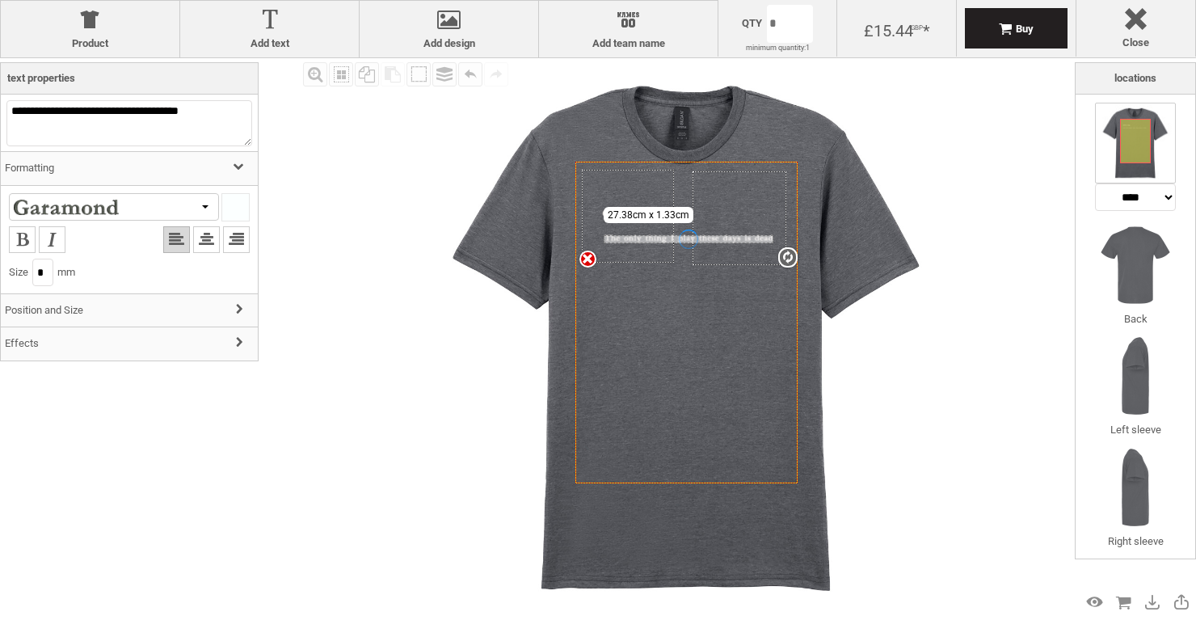
click at [200, 378] on div "Product Softstyle® Adult Ringspun T-shirt Change Product More Product Info Grap…" at bounding box center [129, 337] width 259 height 550
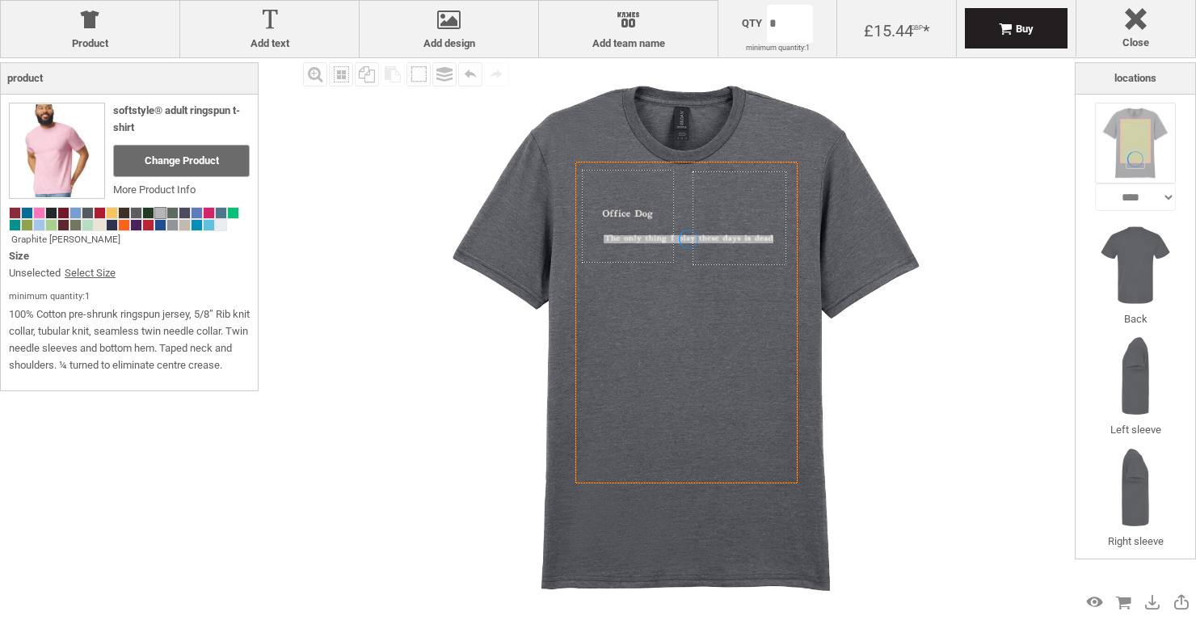
click at [337, 345] on div "Fill Background Zoom in Zoom out Select All Copy All Selected Paste Off On Grou…" at bounding box center [687, 337] width 776 height 559
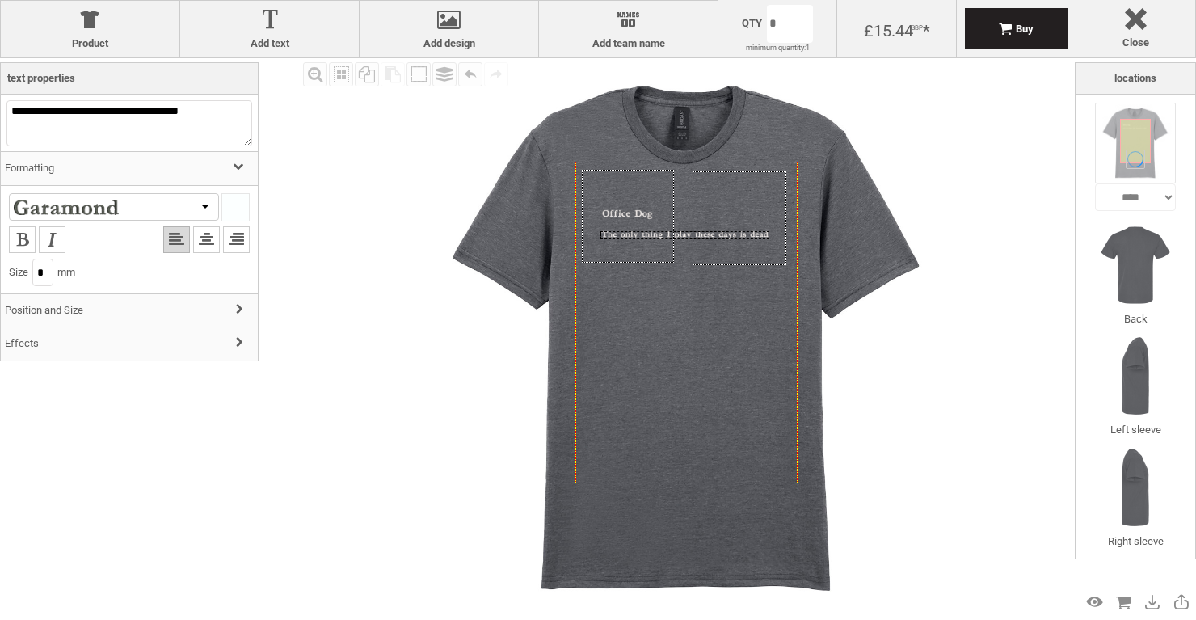
click at [626, 232] on icon "Created with [PERSON_NAME] 2.1.2" at bounding box center [631, 232] width 61 height 2
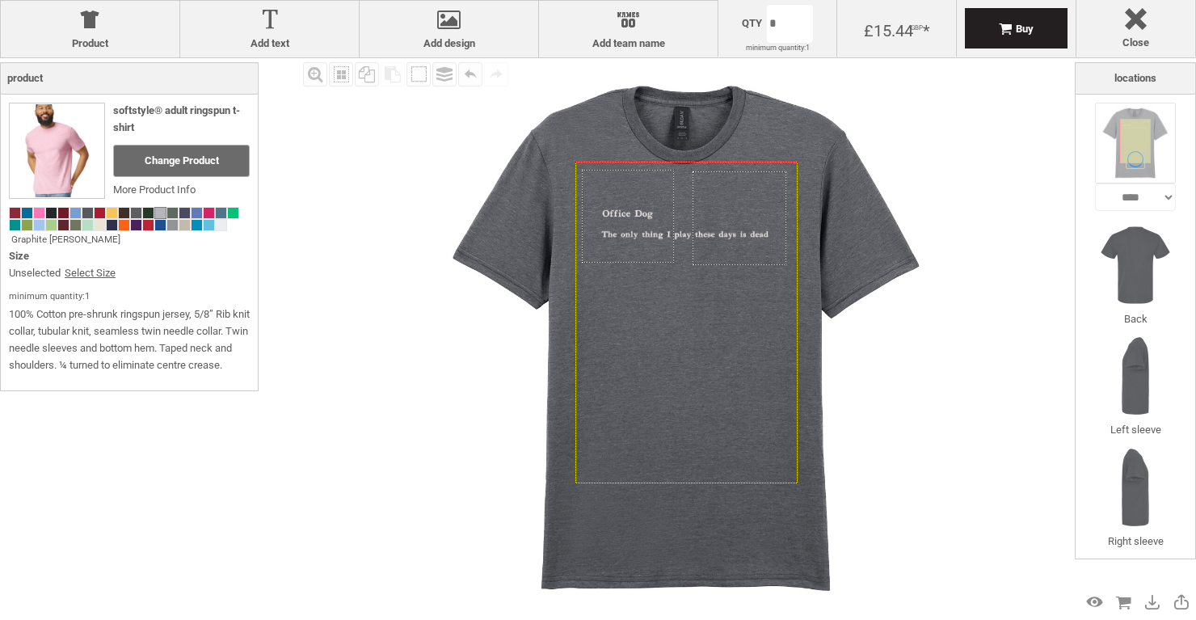
click at [419, 407] on img at bounding box center [686, 337] width 559 height 559
click at [1090, 596] on div "Preview Design" at bounding box center [1095, 602] width 26 height 26
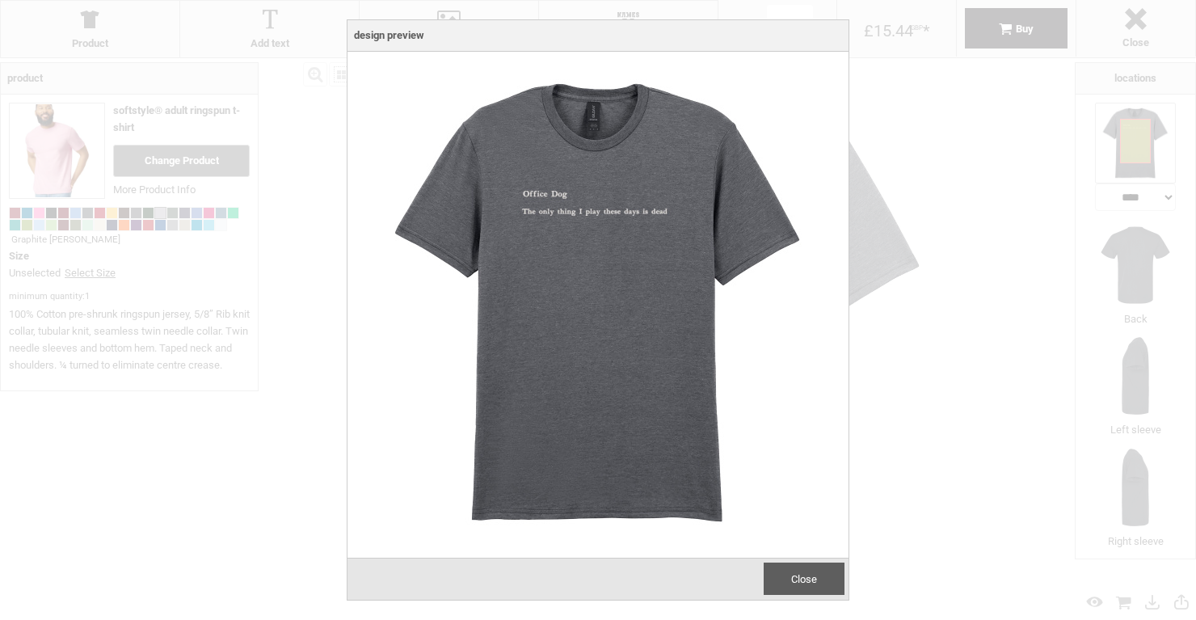
click at [816, 576] on span "Close" at bounding box center [804, 579] width 26 height 12
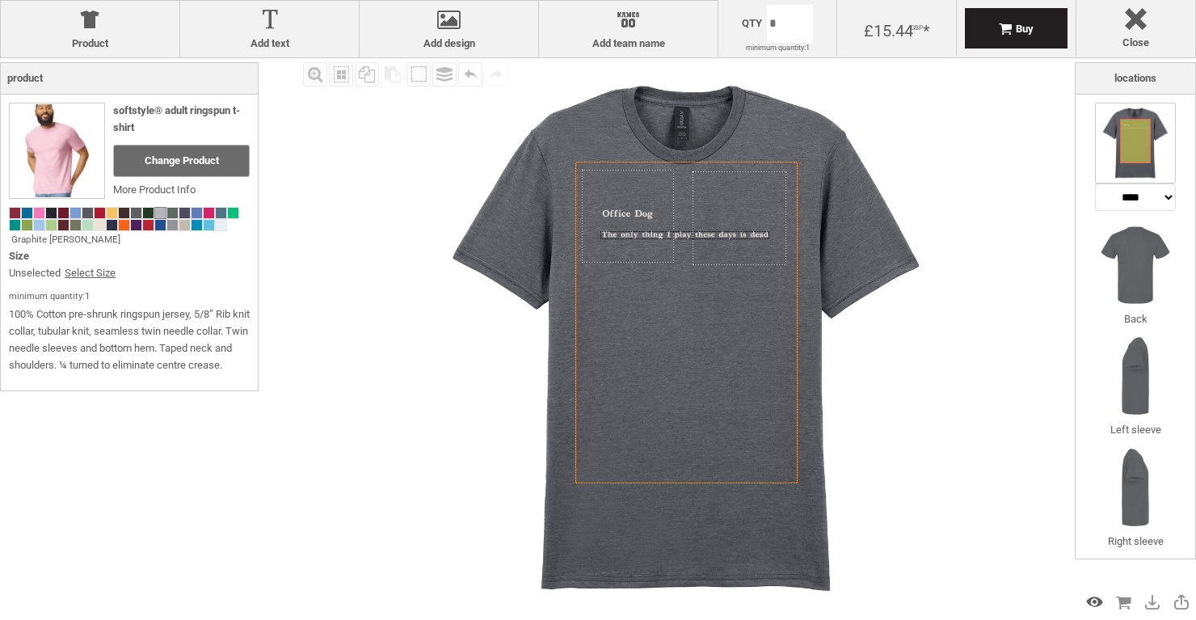
click at [1092, 605] on div "Preview Design" at bounding box center [1095, 602] width 26 height 26
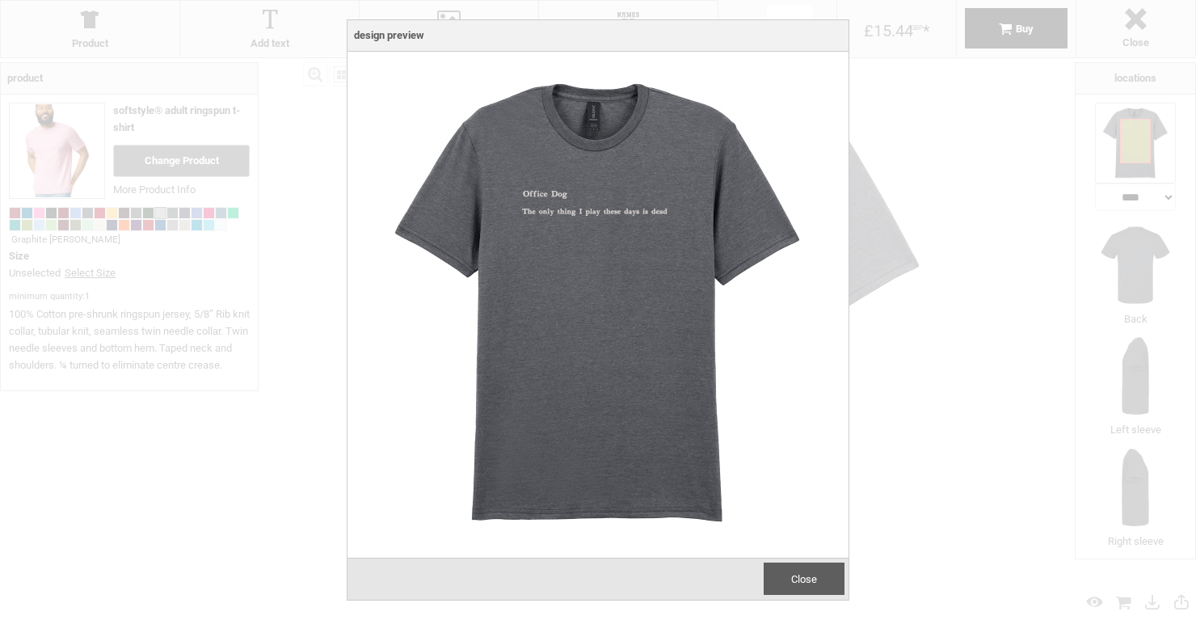
click at [811, 577] on span "Close" at bounding box center [804, 579] width 26 height 12
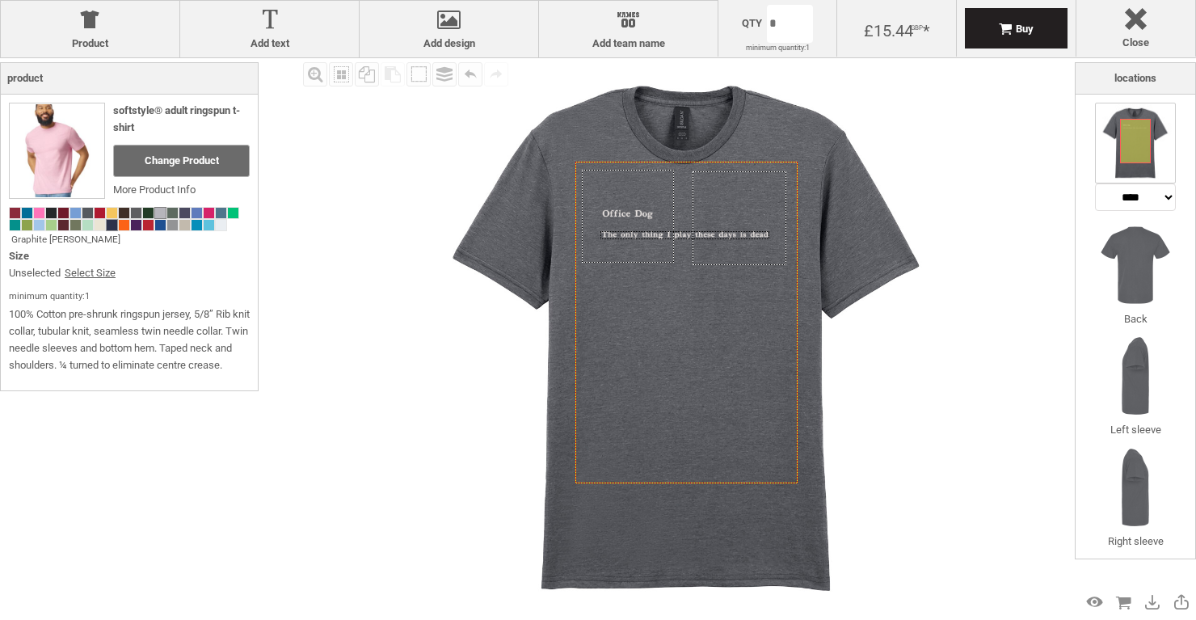
click at [111, 226] on span at bounding box center [112, 225] width 11 height 11
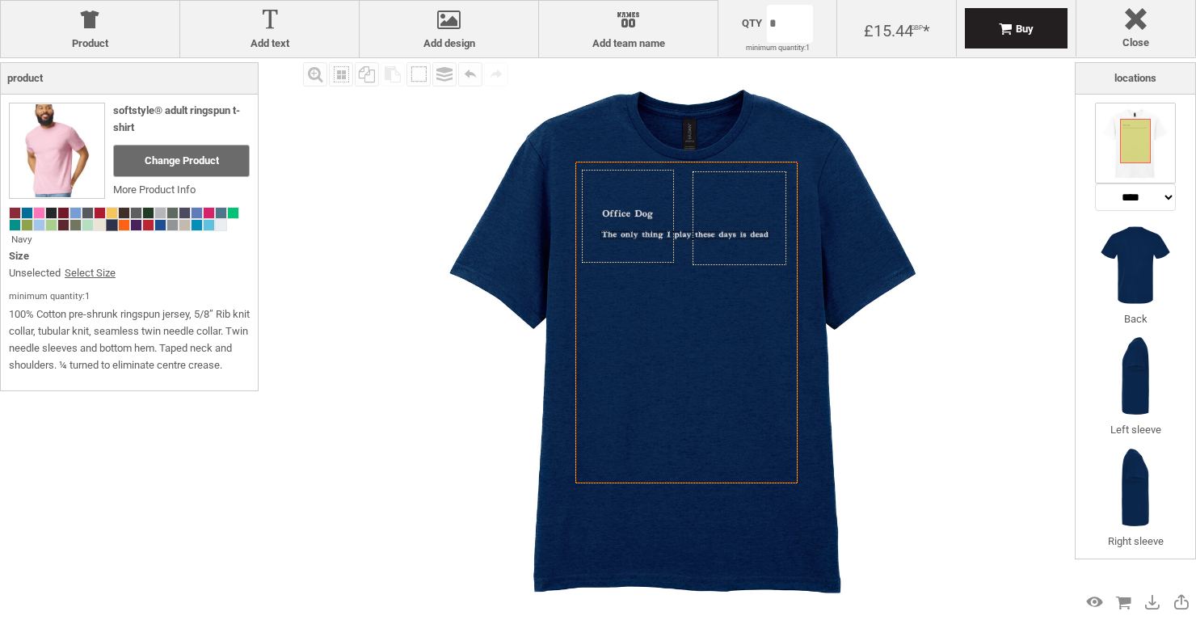
click at [423, 278] on img at bounding box center [686, 337] width 559 height 559
click at [171, 226] on span at bounding box center [172, 225] width 11 height 11
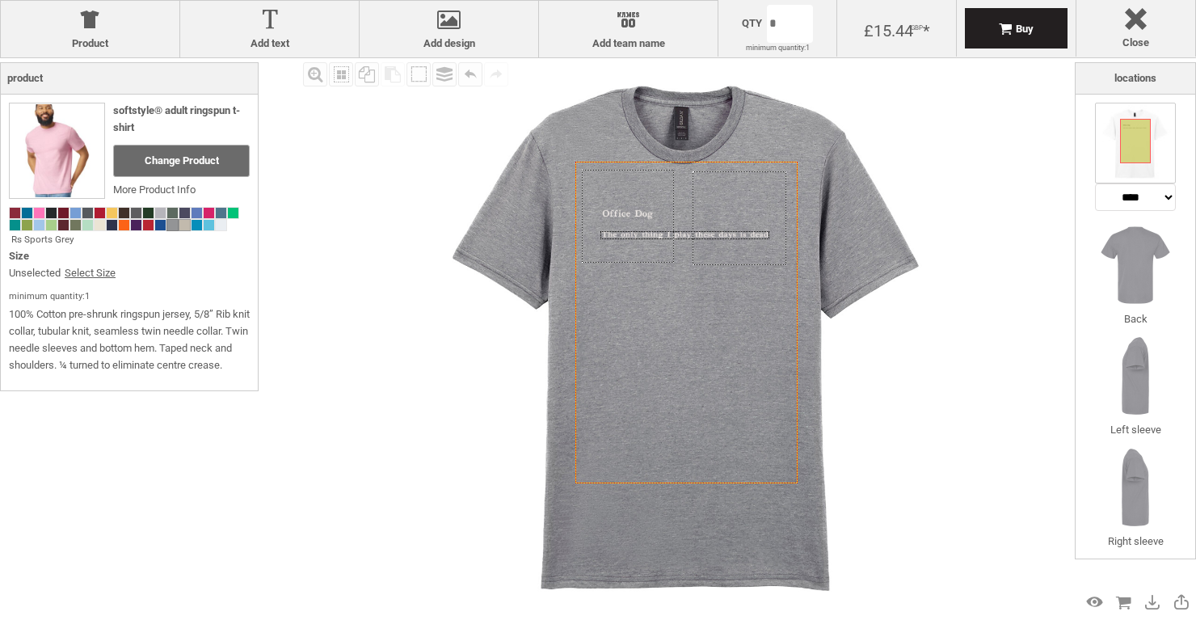
click at [183, 227] on span at bounding box center [184, 225] width 11 height 11
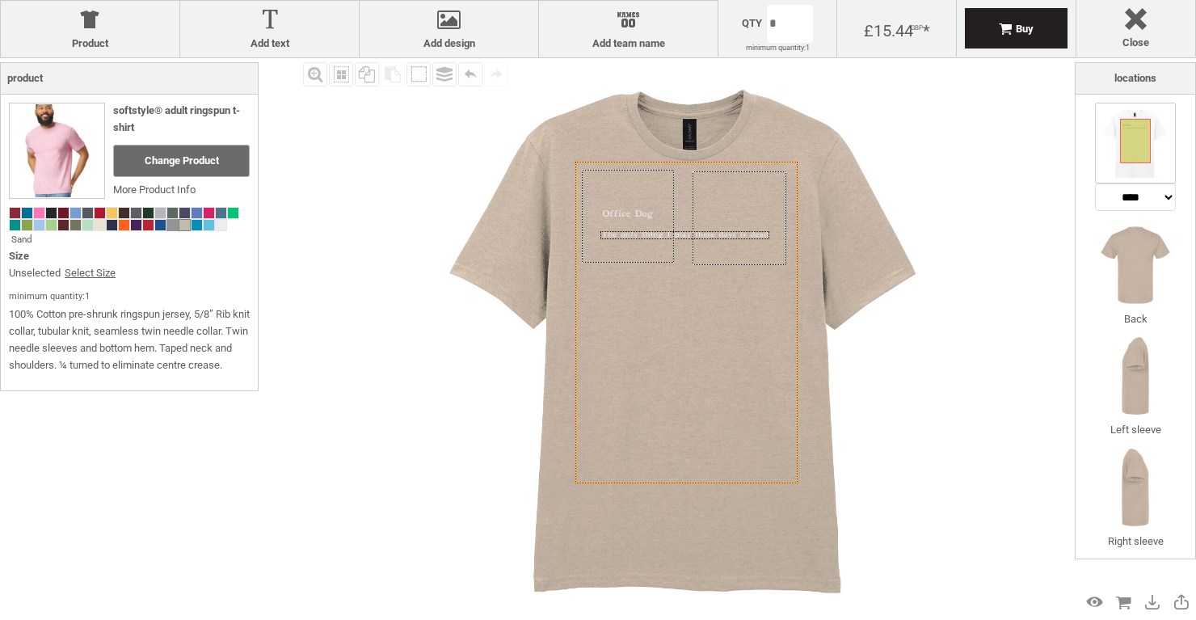
click at [169, 226] on span at bounding box center [172, 225] width 11 height 11
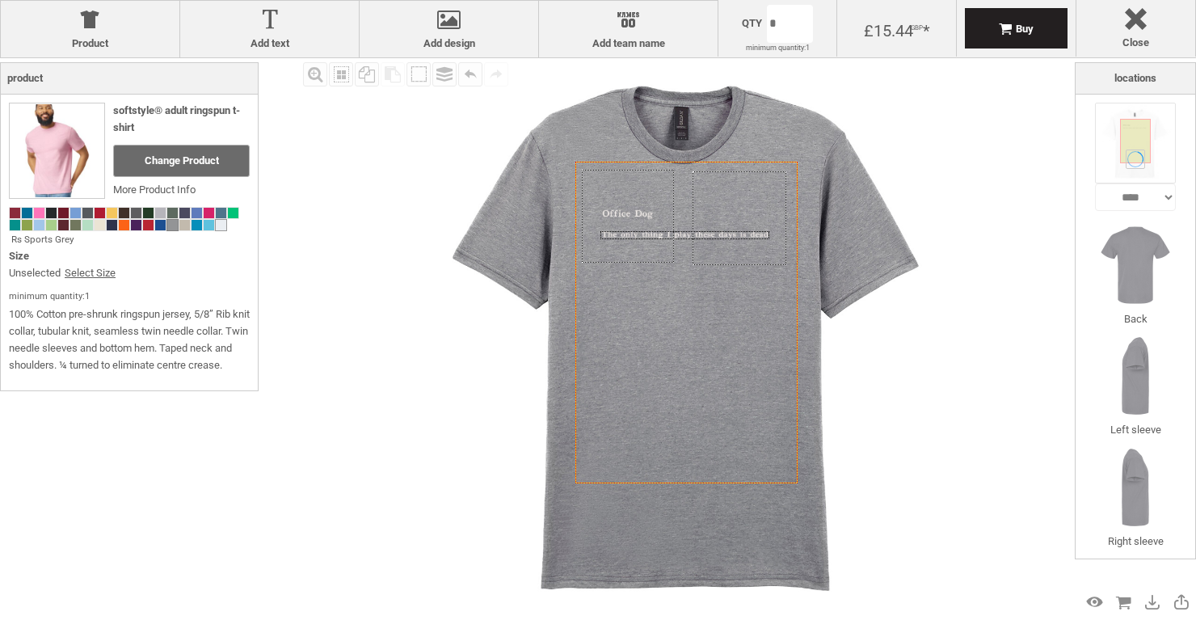
click at [216, 226] on span at bounding box center [221, 225] width 11 height 11
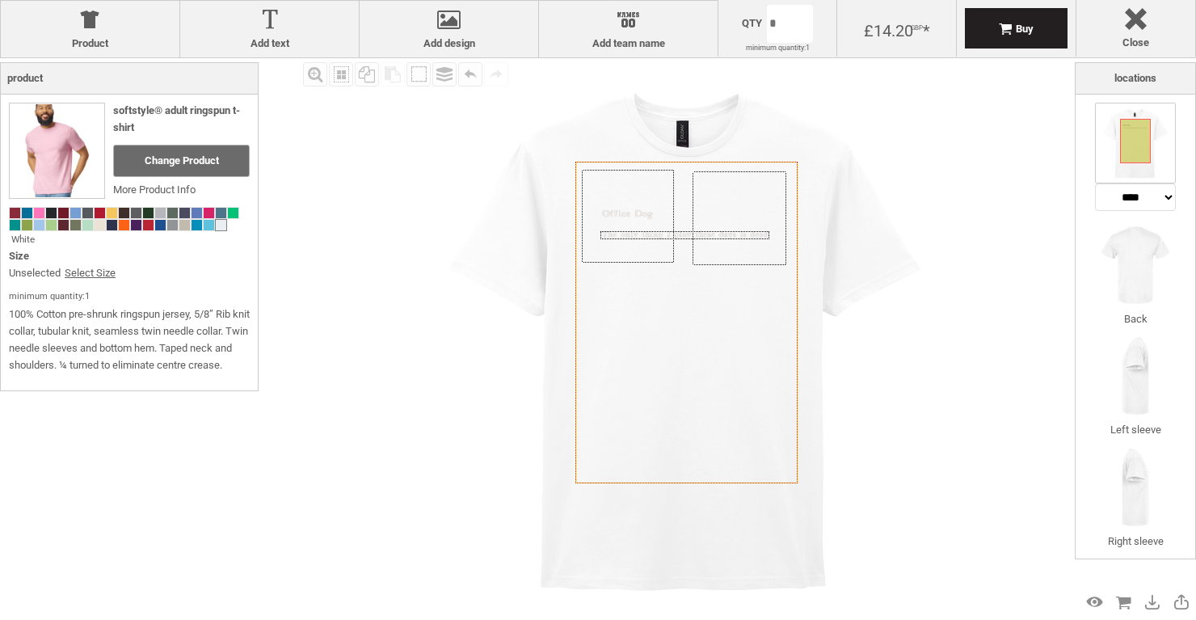
click at [216, 226] on span at bounding box center [221, 225] width 11 height 11
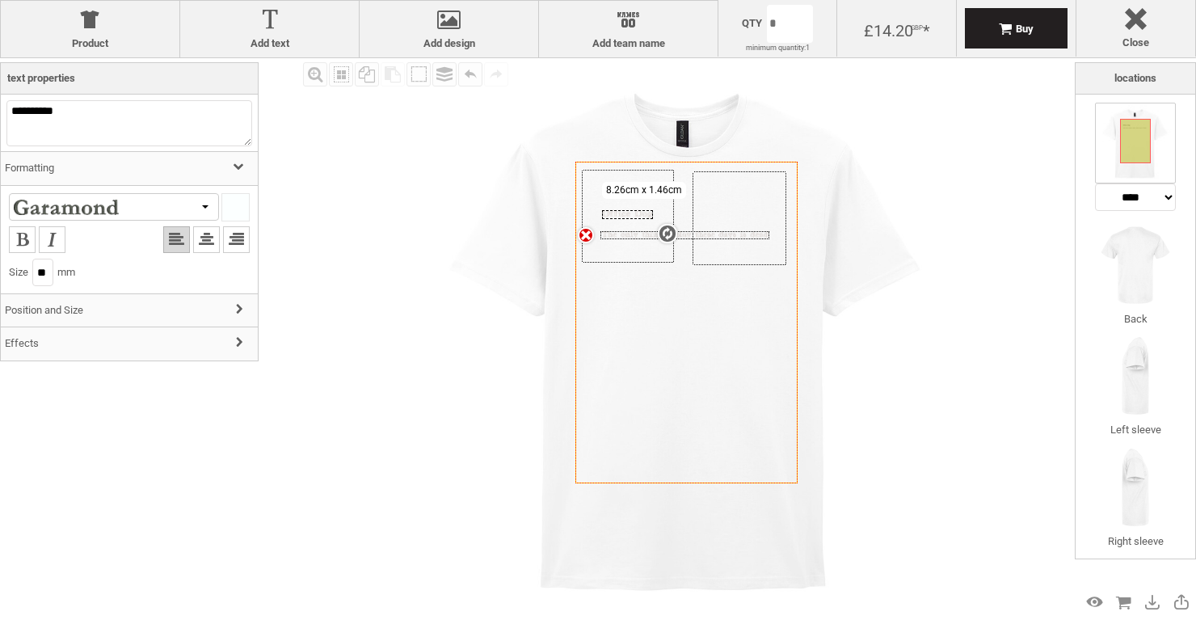
click at [609, 211] on image at bounding box center [606, 214] width 8 height 8
click at [238, 204] on div at bounding box center [235, 207] width 27 height 27
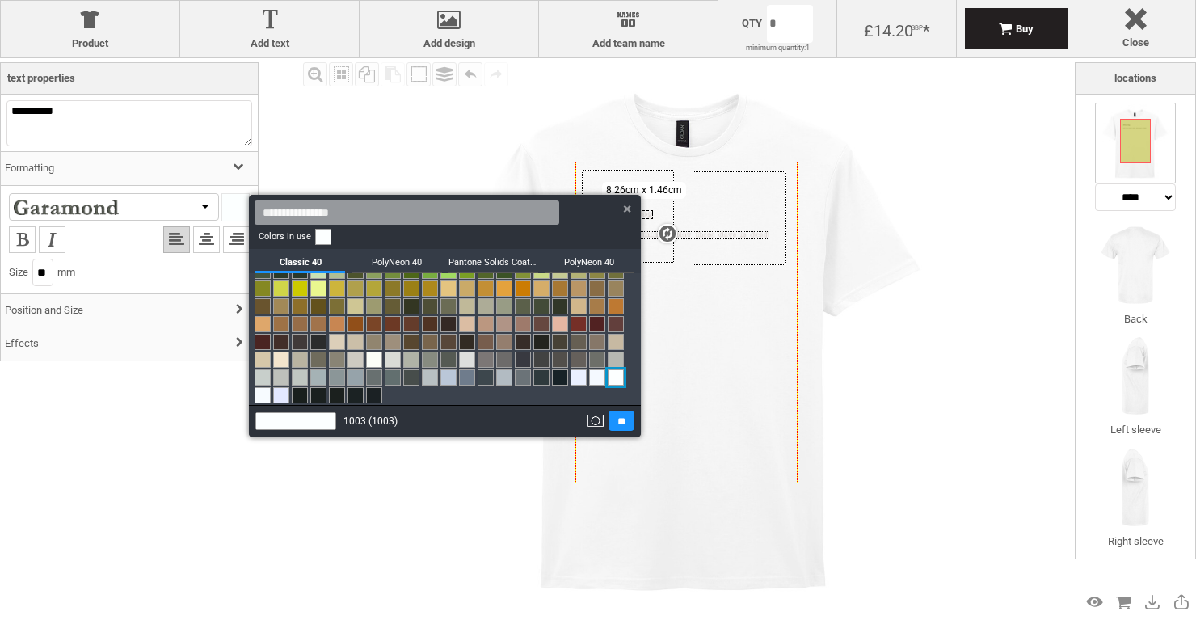
scroll to position [230, 0]
click at [373, 389] on link at bounding box center [374, 395] width 16 height 16
click at [620, 422] on input "**" at bounding box center [622, 421] width 26 height 20
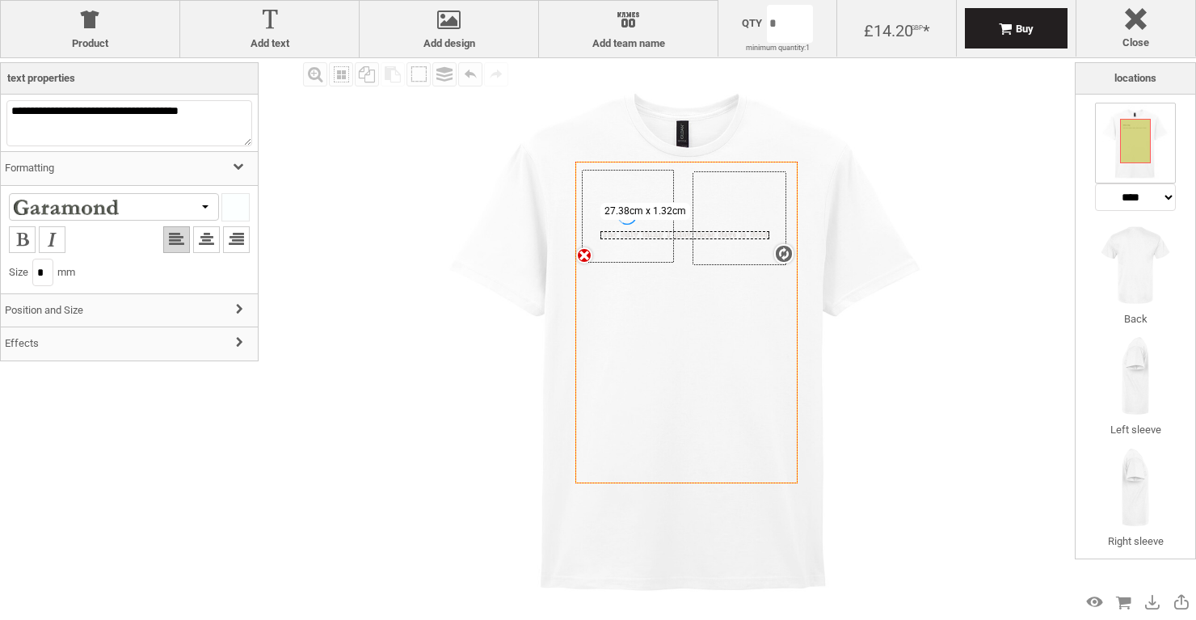
click at [617, 236] on div "Created with Raphaël 2.1.2 settings 27.38cm x 1.32cm" at bounding box center [686, 235] width 170 height 8
click at [245, 209] on div at bounding box center [235, 207] width 27 height 27
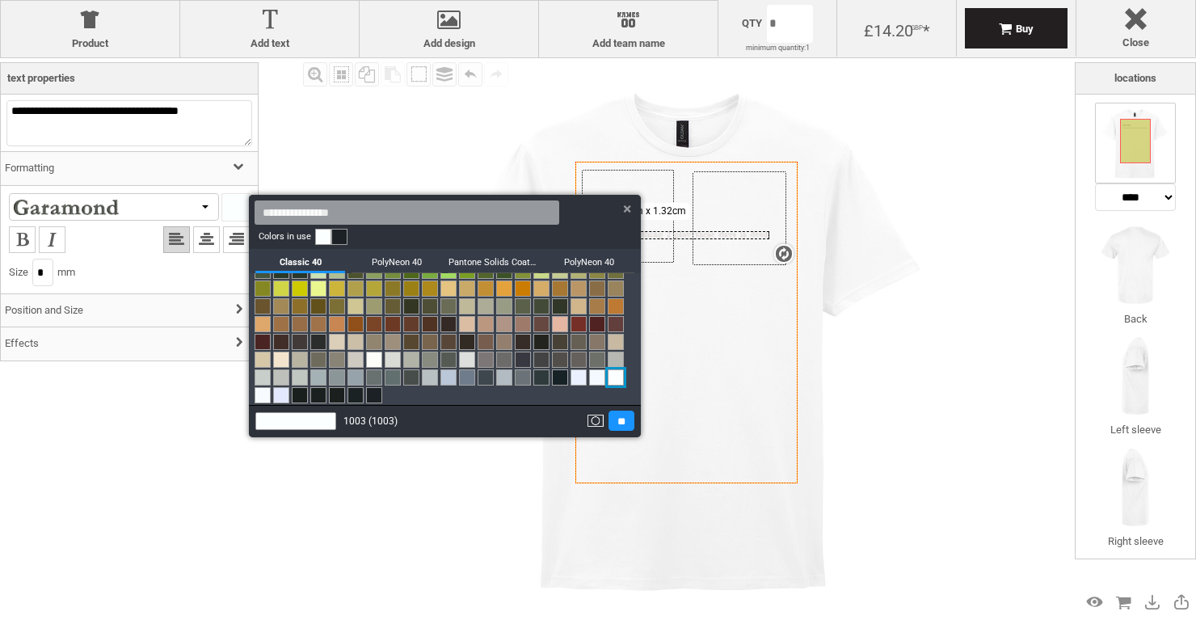
click at [377, 395] on link at bounding box center [374, 395] width 16 height 16
click at [626, 425] on input "**" at bounding box center [622, 421] width 26 height 20
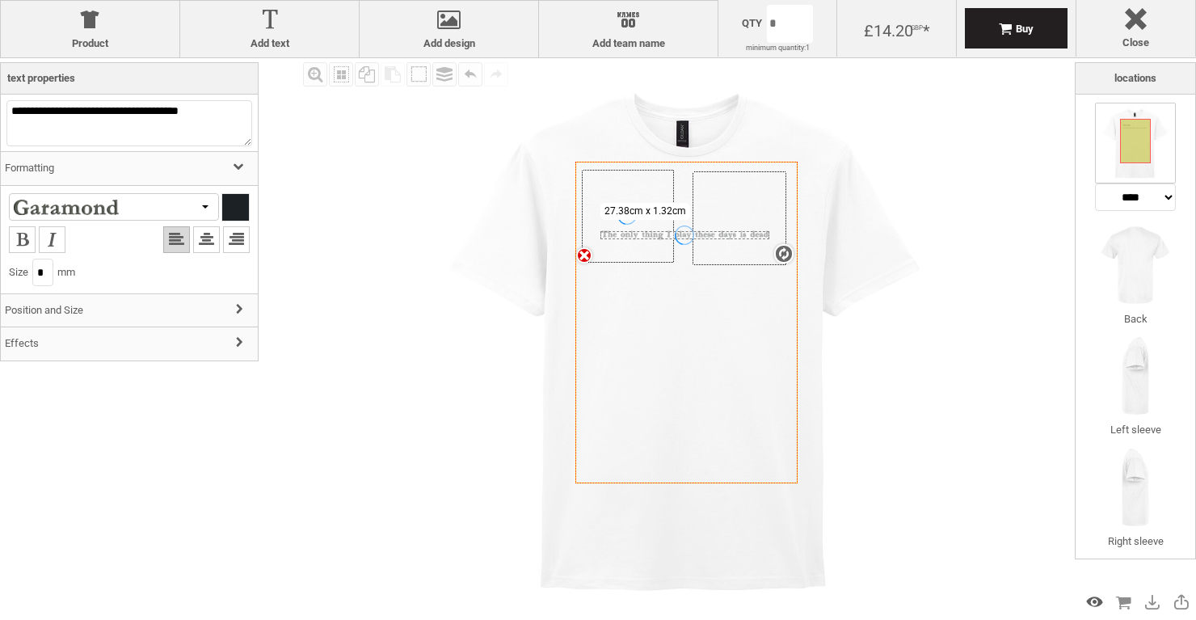
click at [1087, 597] on div "Preview Design" at bounding box center [1095, 602] width 26 height 26
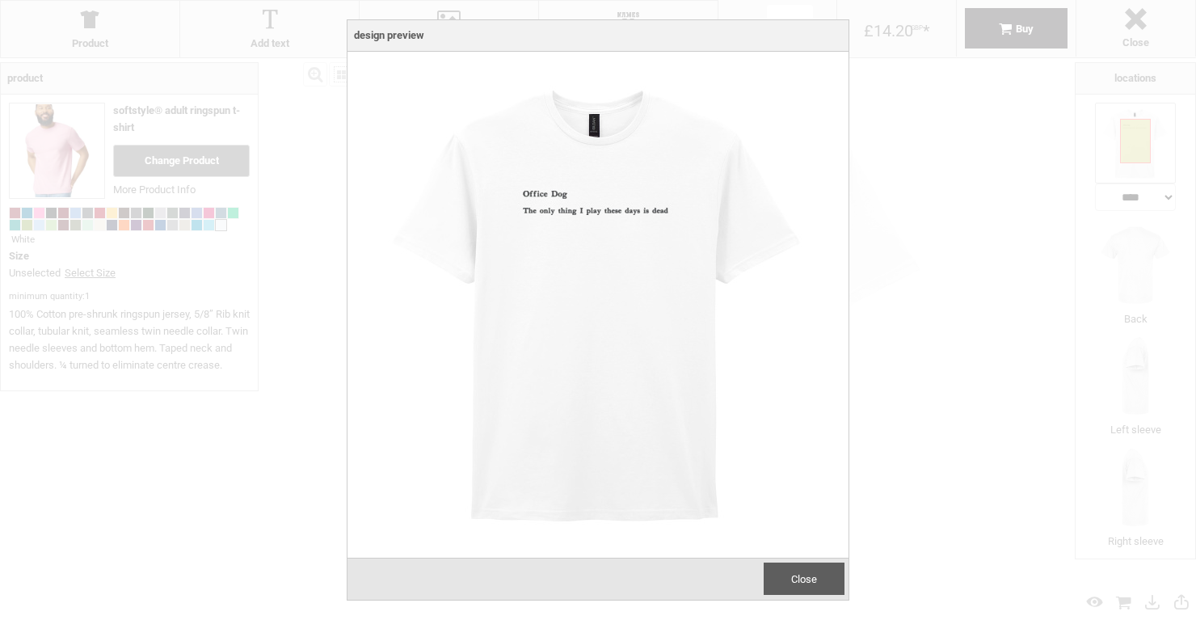
click at [800, 577] on span "Close" at bounding box center [804, 579] width 26 height 12
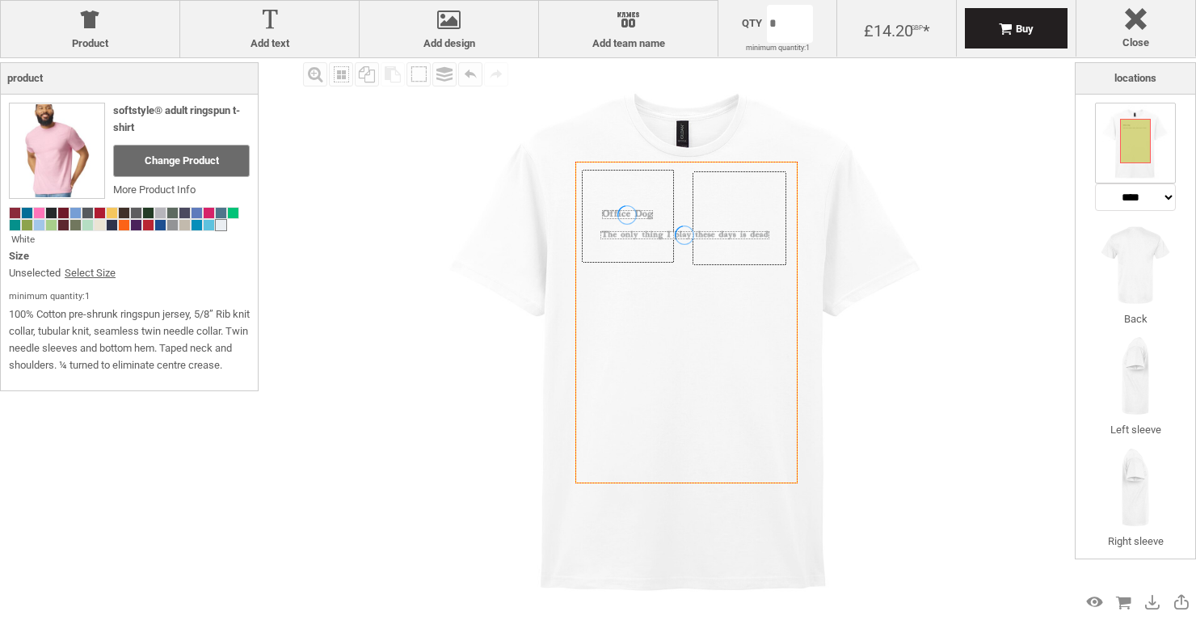
click at [512, 271] on img at bounding box center [686, 337] width 559 height 559
click at [310, 70] on div "Zoom in" at bounding box center [315, 74] width 24 height 24
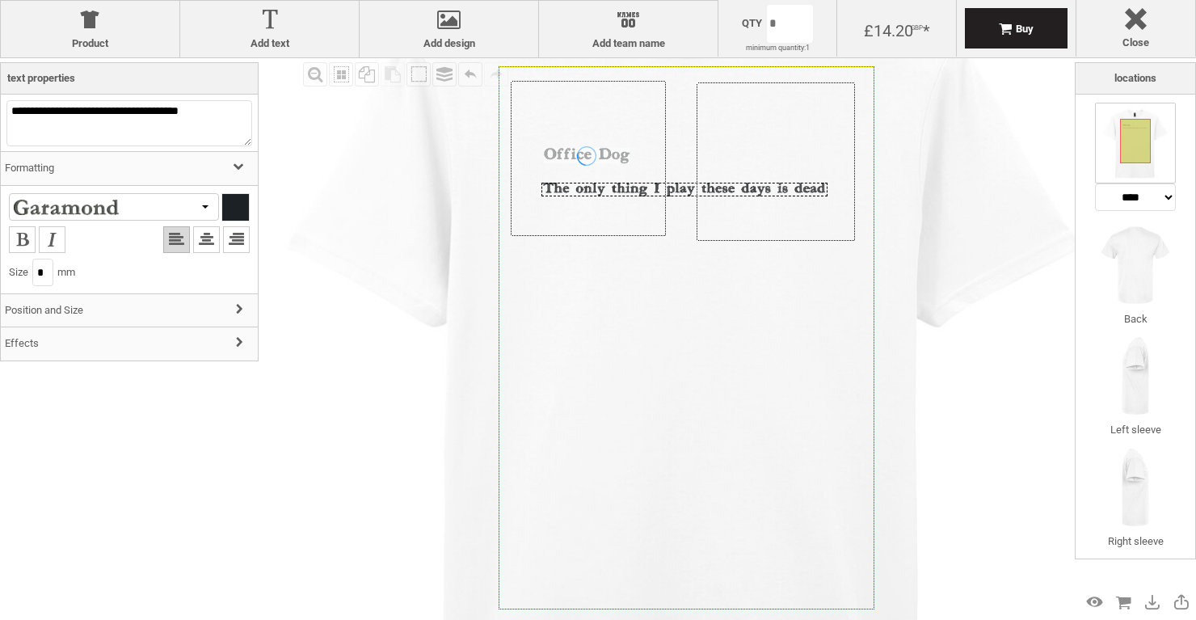
click at [592, 191] on div "Created with [PERSON_NAME] 2.1.2" at bounding box center [685, 190] width 286 height 14
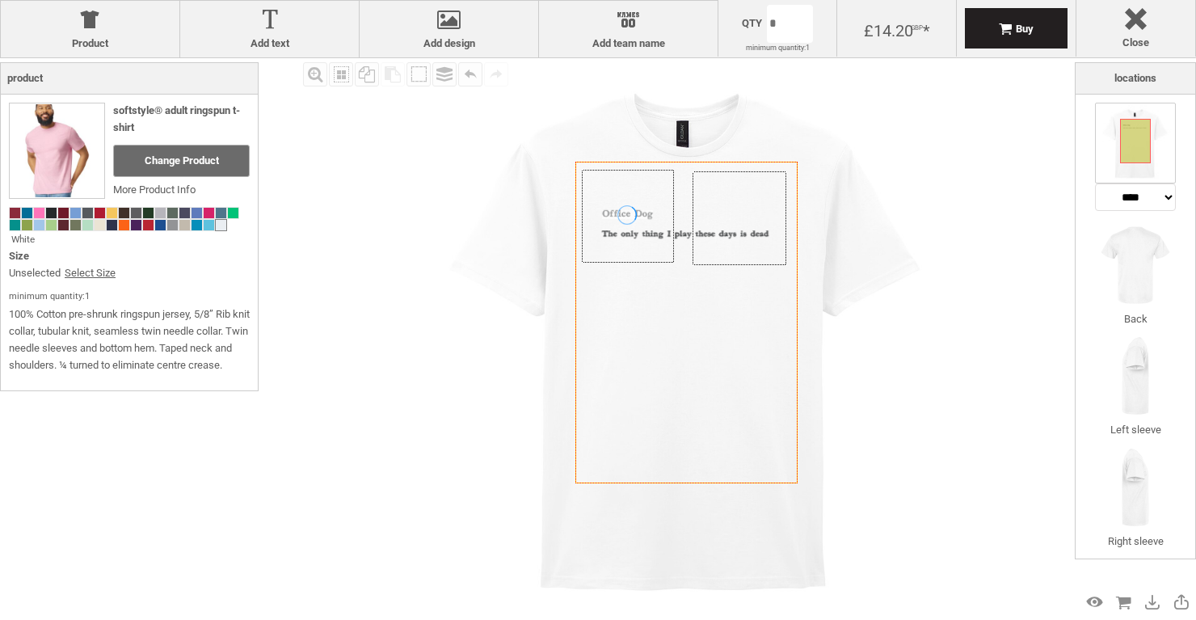
click at [407, 340] on div "Fill Background Zoom in Zoom out Select All Copy All Selected Paste Off On Grou…" at bounding box center [687, 337] width 776 height 559
click at [471, 383] on img at bounding box center [686, 337] width 559 height 559
click at [315, 76] on div "Zoom in" at bounding box center [315, 74] width 24 height 24
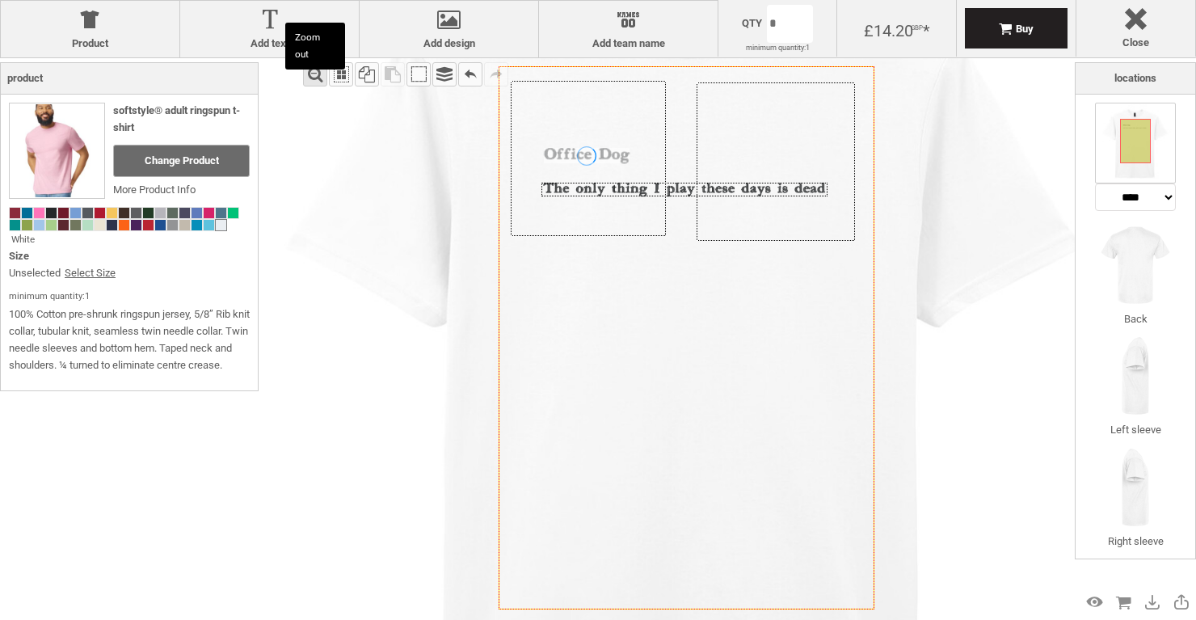
click at [315, 76] on div "Zoom out" at bounding box center [315, 74] width 24 height 24
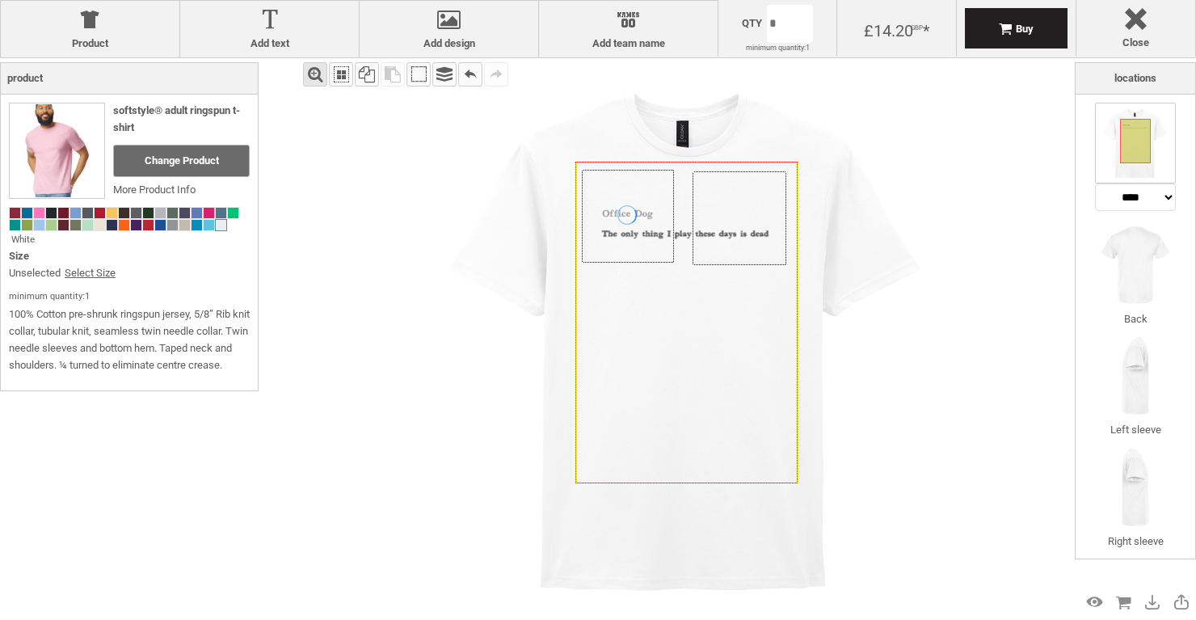
click at [315, 76] on div "Zoom in" at bounding box center [315, 74] width 24 height 24
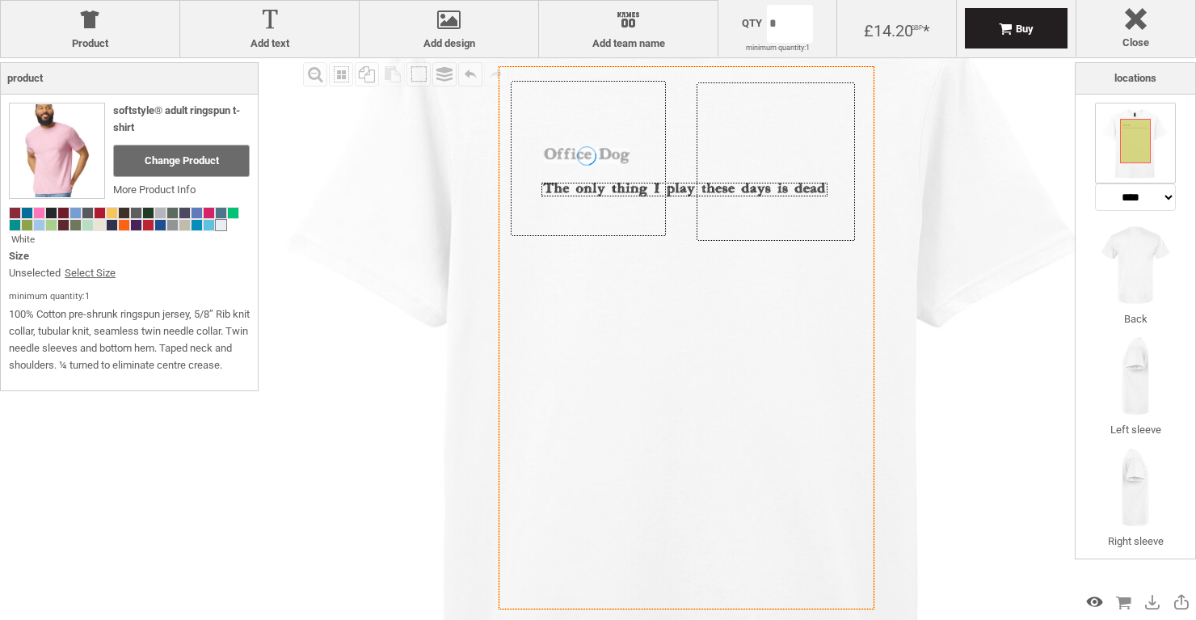
click at [1095, 599] on div "Preview Design" at bounding box center [1095, 602] width 26 height 26
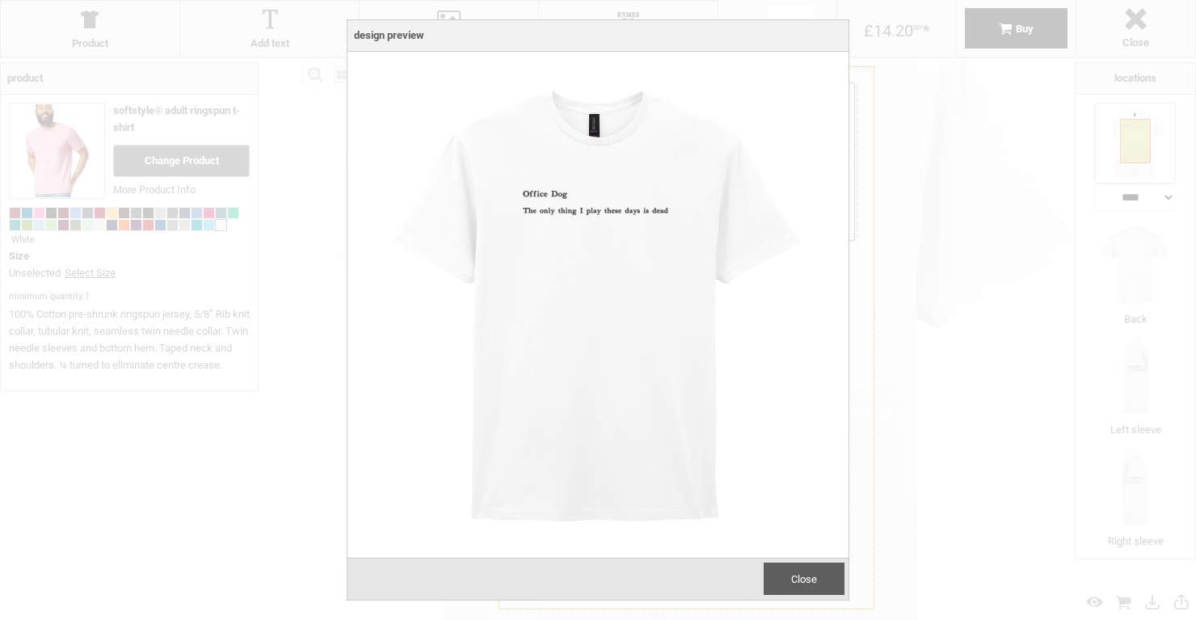
click at [1131, 31] on div at bounding box center [598, 310] width 1196 height 620
click at [792, 578] on span "Close" at bounding box center [804, 579] width 26 height 12
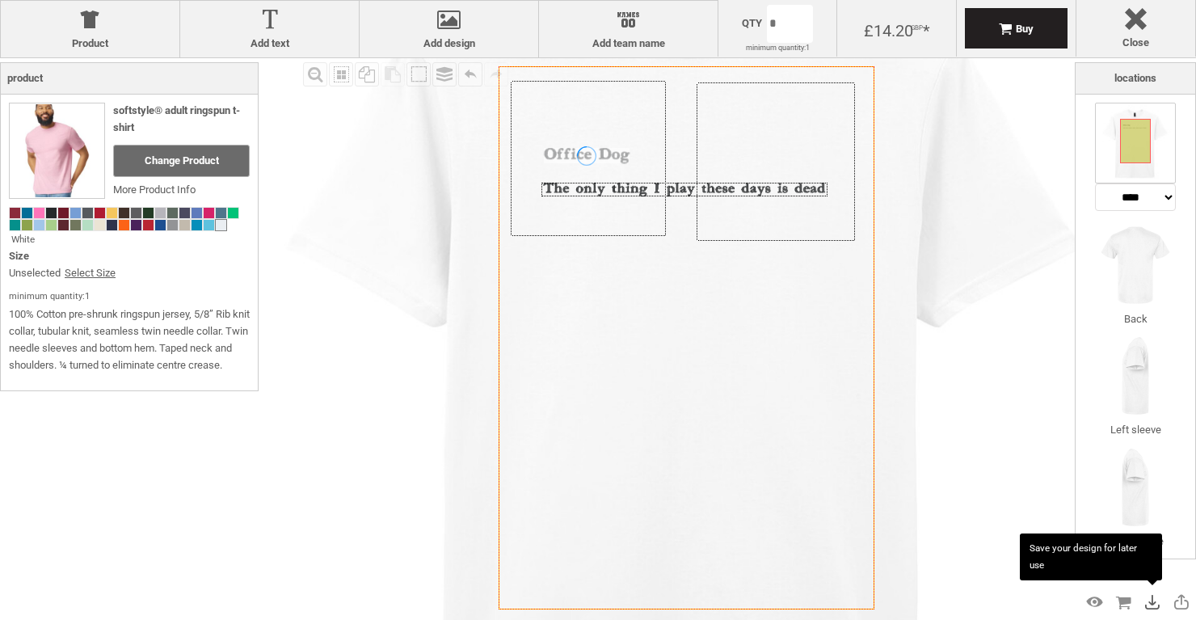
click at [1152, 601] on div "Save Design" at bounding box center [1153, 602] width 26 height 26
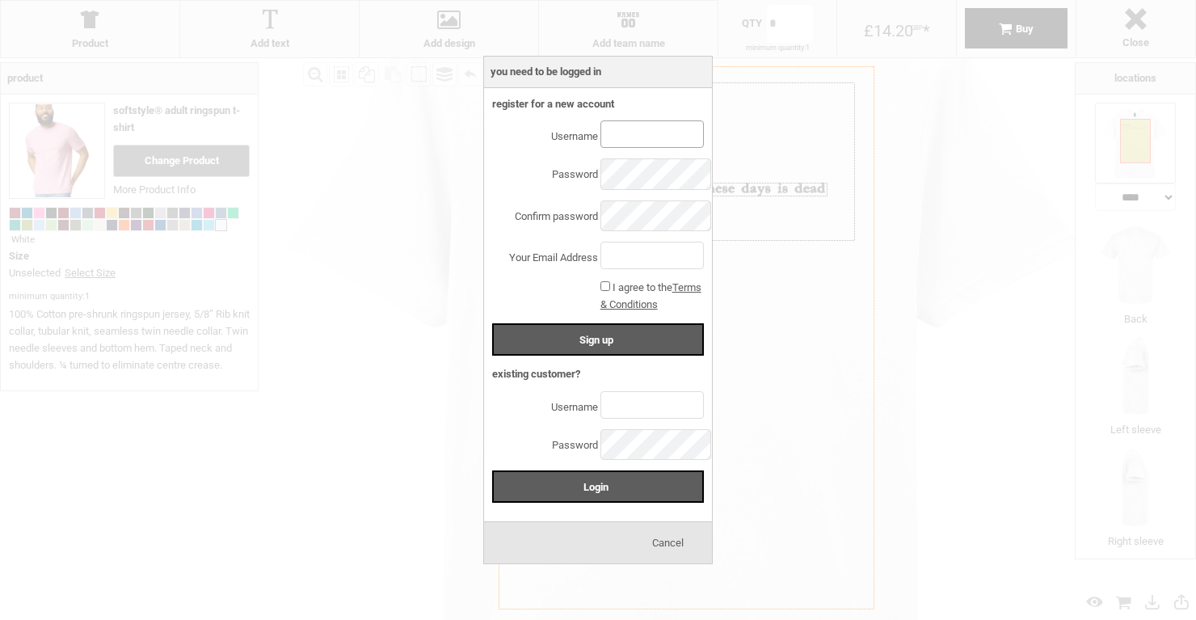
click at [624, 141] on input "text" at bounding box center [652, 133] width 103 height 27
type input "*"
type input "*****"
click at [614, 258] on input "text" at bounding box center [652, 255] width 103 height 27
type input "**********"
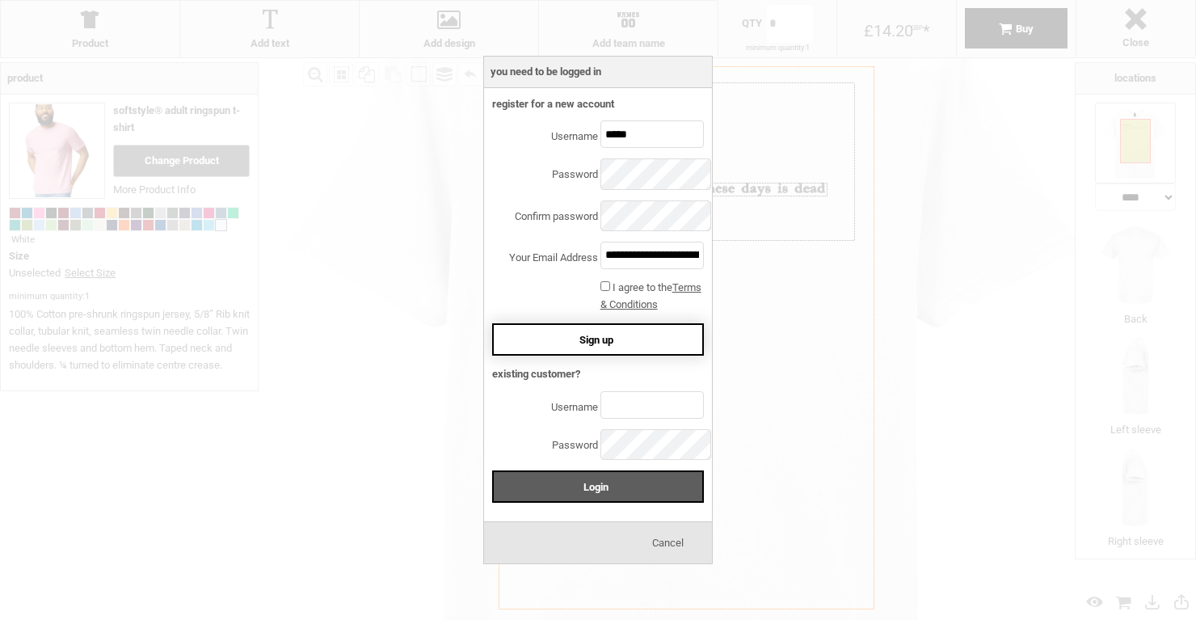
click at [574, 341] on div "Sign up" at bounding box center [598, 339] width 212 height 32
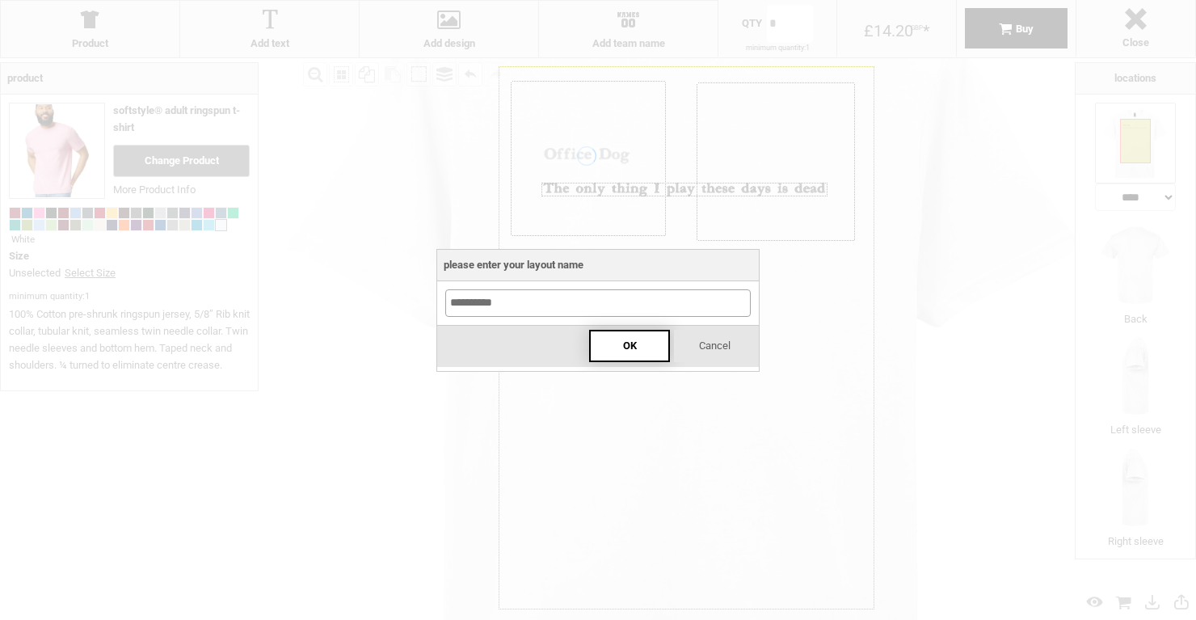
type input "**********"
click at [617, 339] on div "OK" at bounding box center [629, 346] width 81 height 32
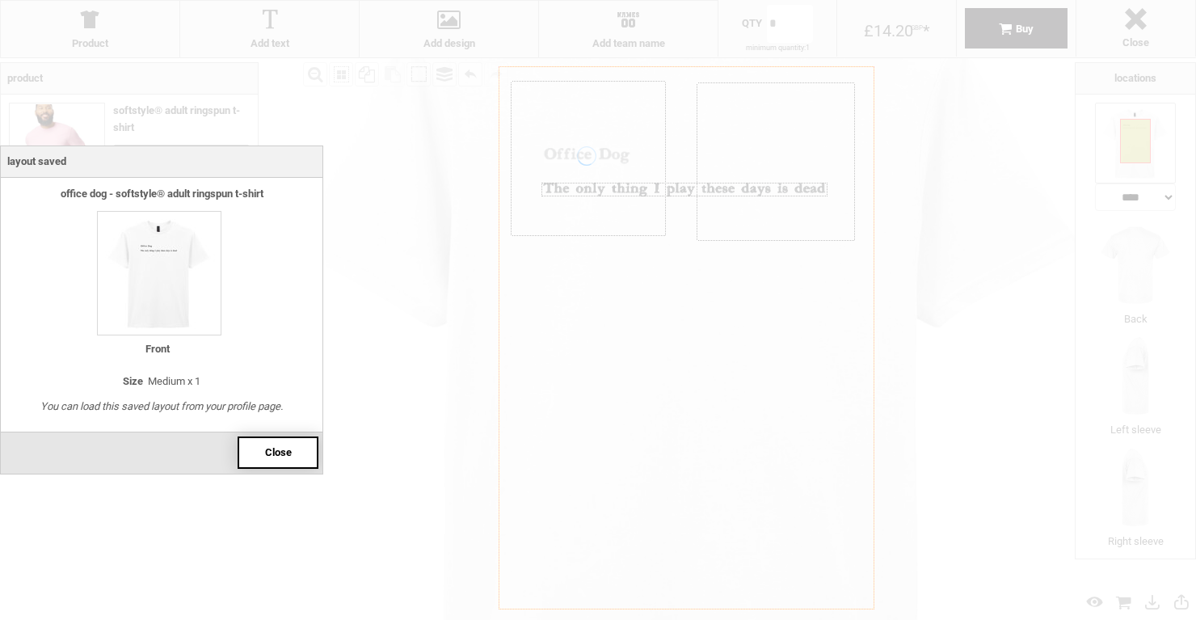
click at [301, 464] on div "Close" at bounding box center [278, 452] width 81 height 32
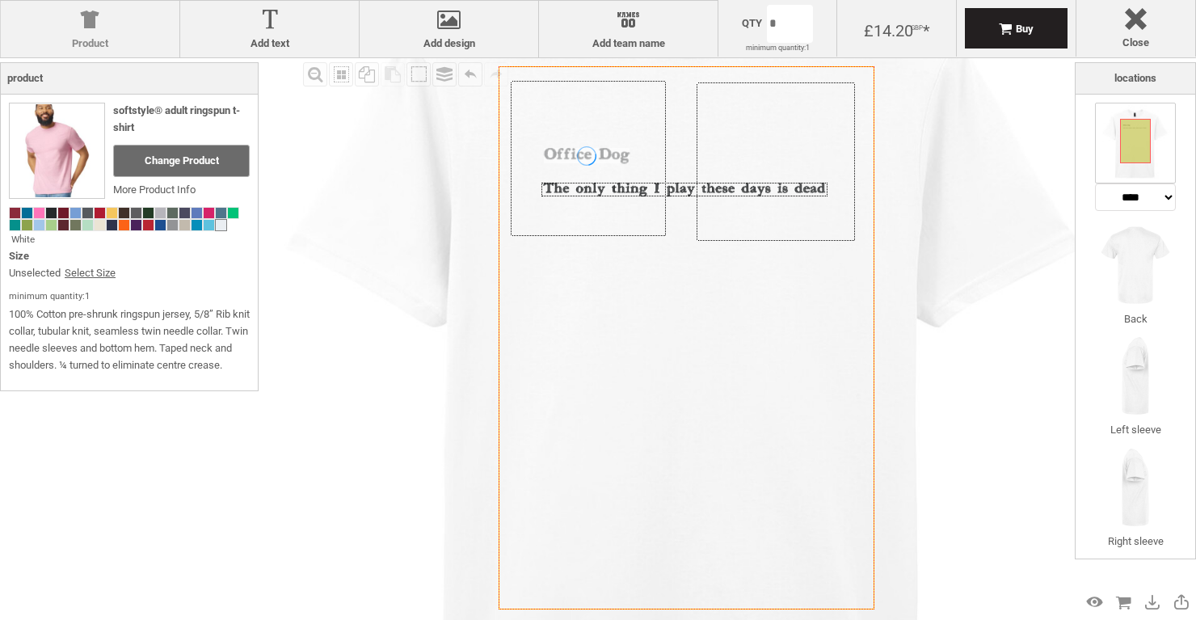
click at [94, 41] on label "Product" at bounding box center [90, 43] width 162 height 13
click at [91, 37] on label "Product" at bounding box center [90, 43] width 162 height 13
click at [213, 151] on div "Change Product" at bounding box center [181, 161] width 137 height 32
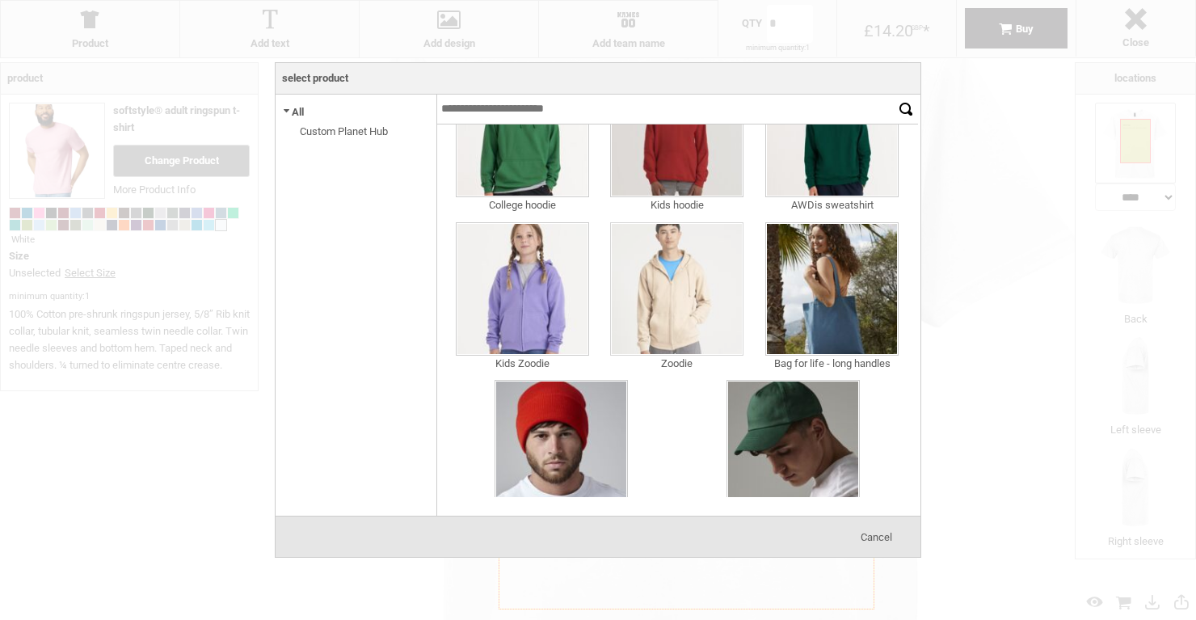
scroll to position [432, 0]
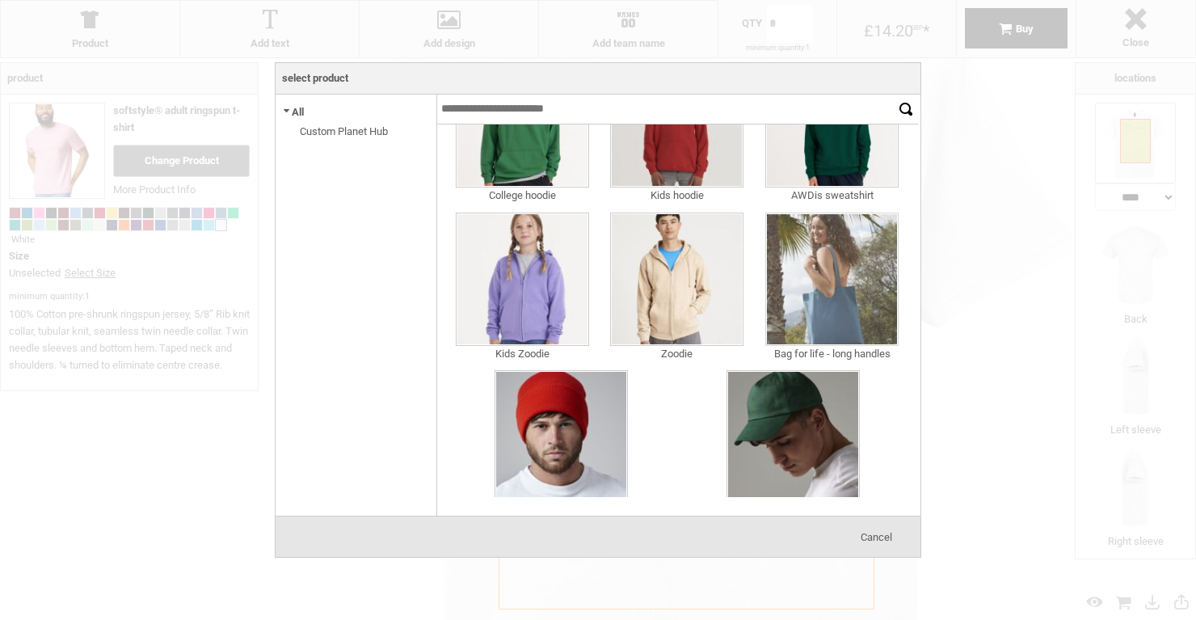
click at [830, 322] on img at bounding box center [831, 279] width 133 height 133
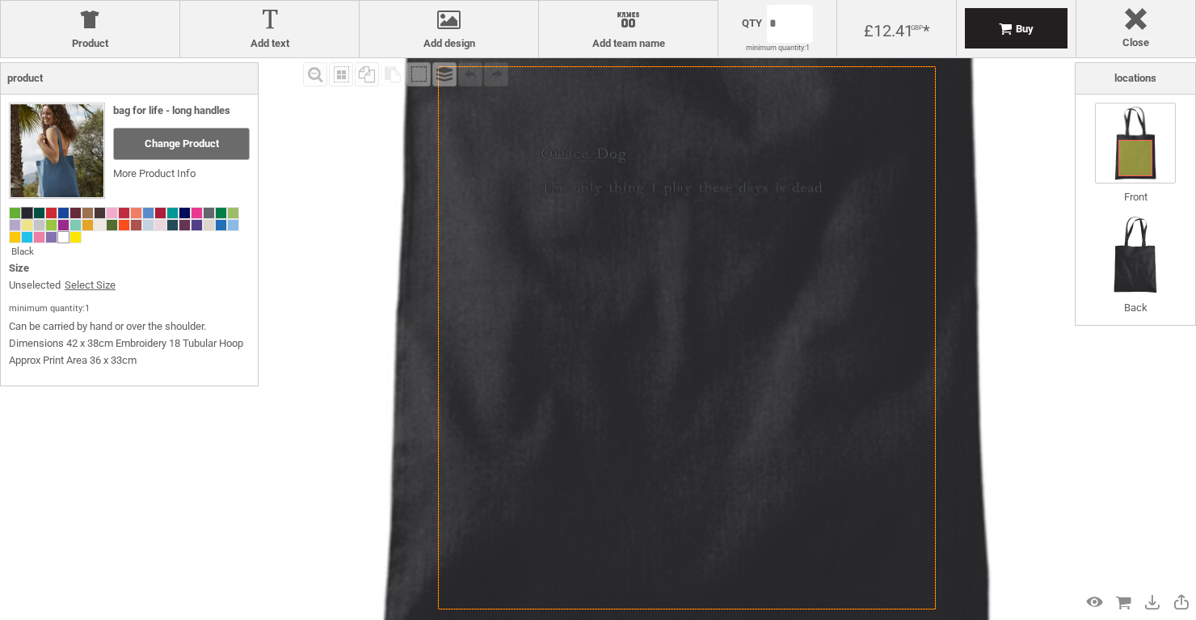
click at [60, 240] on span at bounding box center [63, 237] width 11 height 11
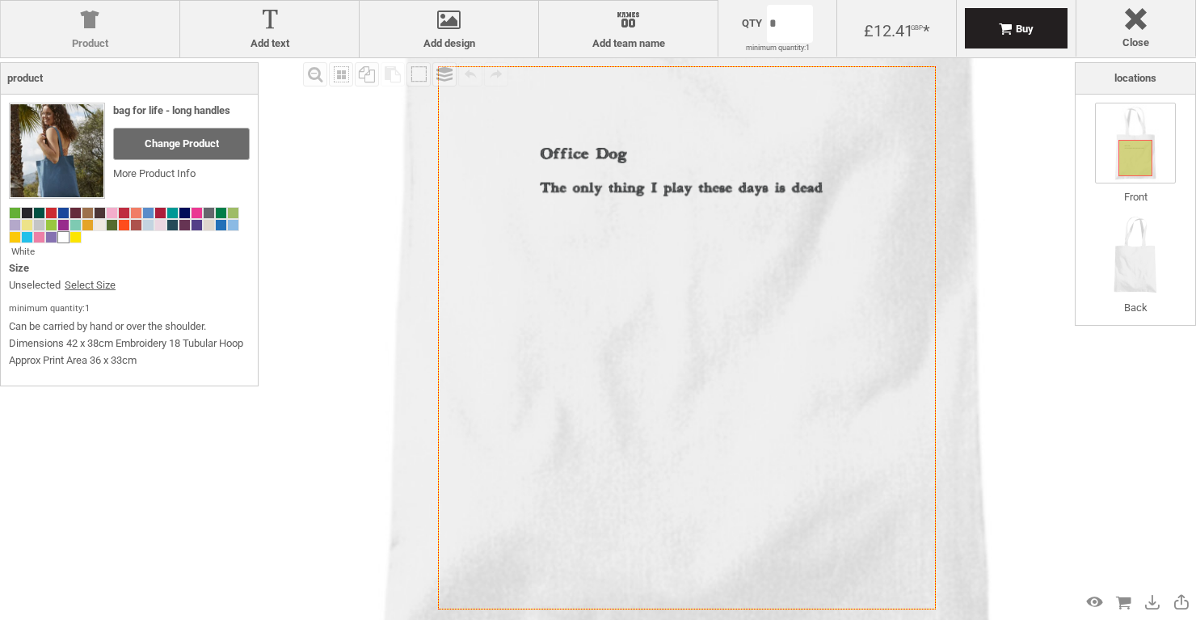
click at [99, 31] on div at bounding box center [90, 23] width 162 height 28
click at [192, 140] on span "Change Product" at bounding box center [182, 143] width 74 height 12
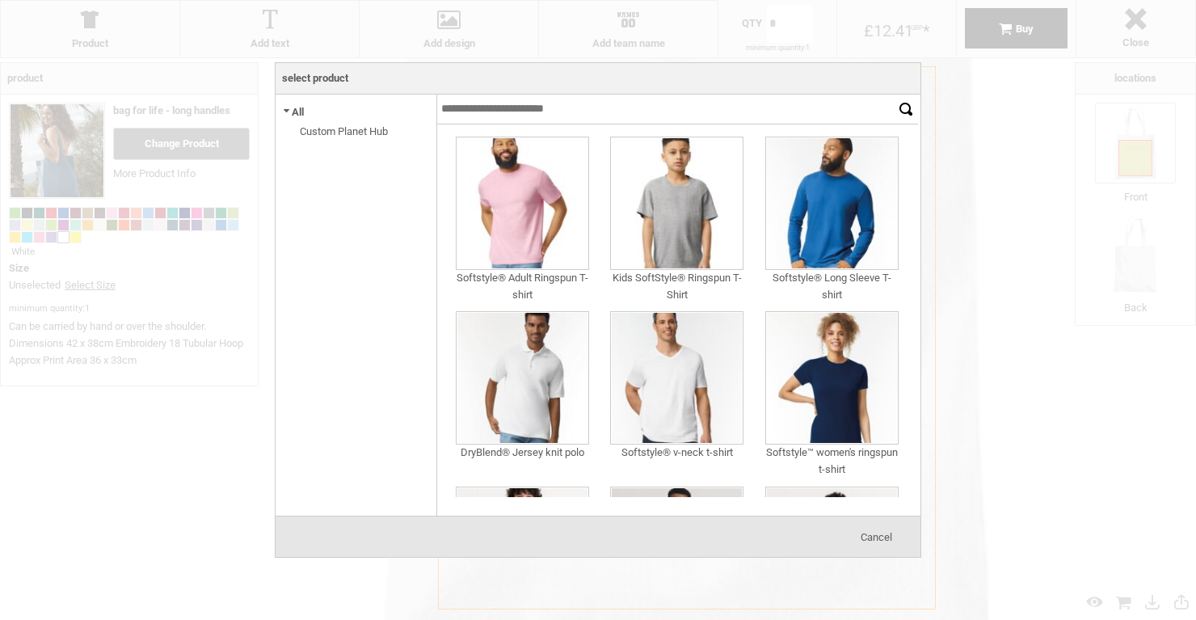
scroll to position [0, 0]
click at [339, 129] on link "Custom Planet Hub" at bounding box center [344, 131] width 88 height 12
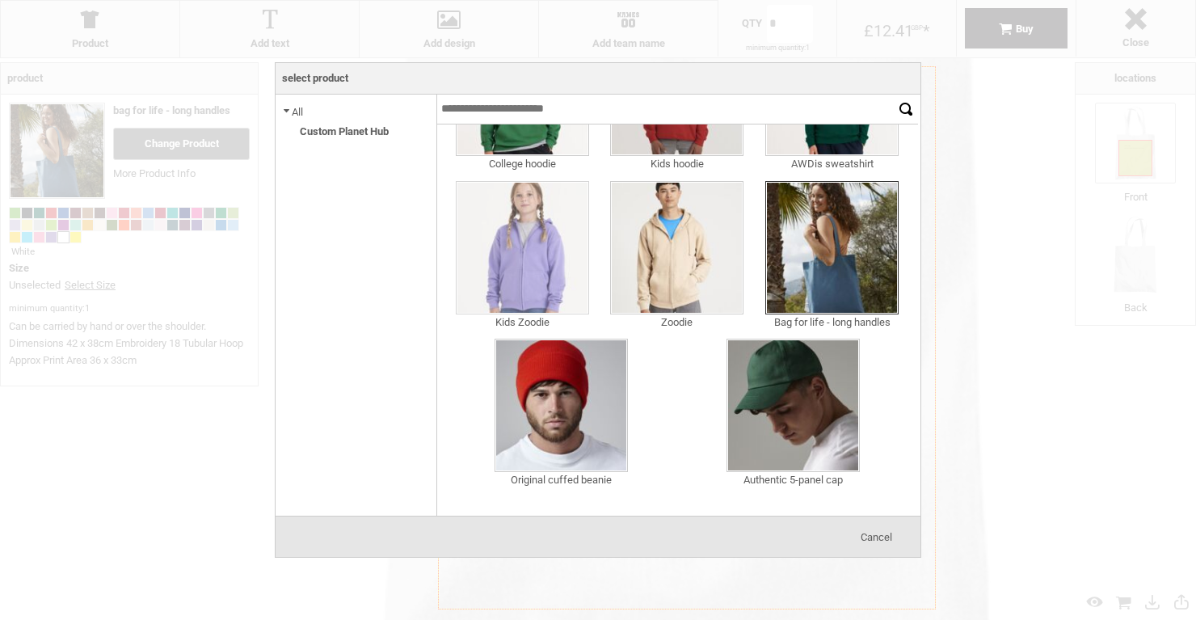
scroll to position [463, 0]
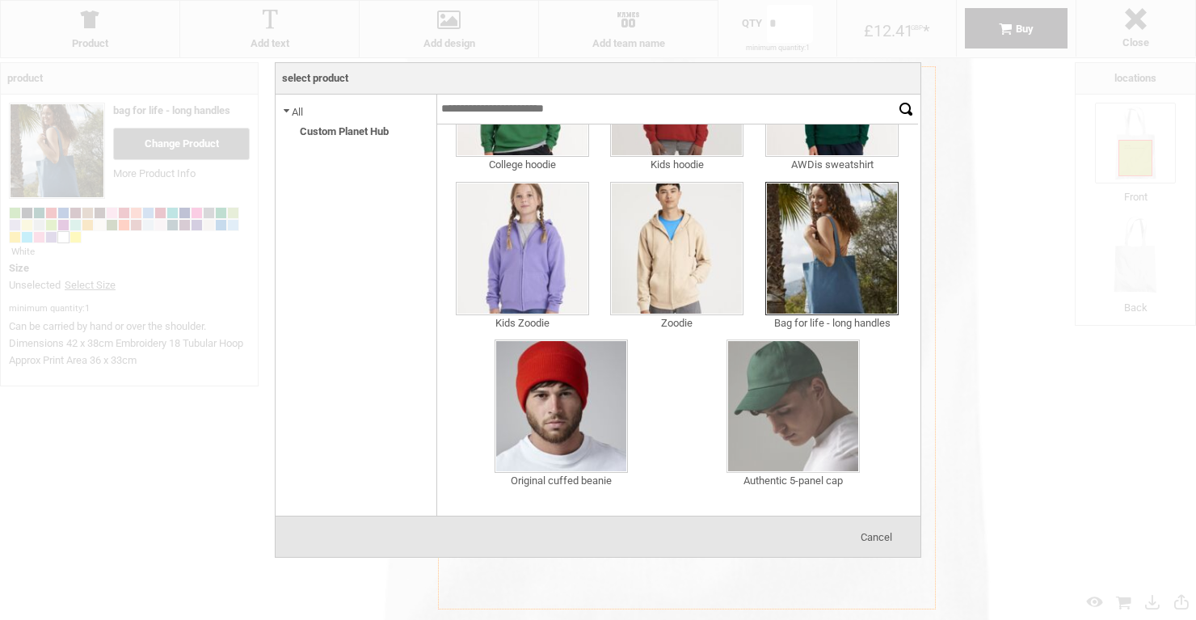
click at [781, 388] on img at bounding box center [793, 405] width 133 height 133
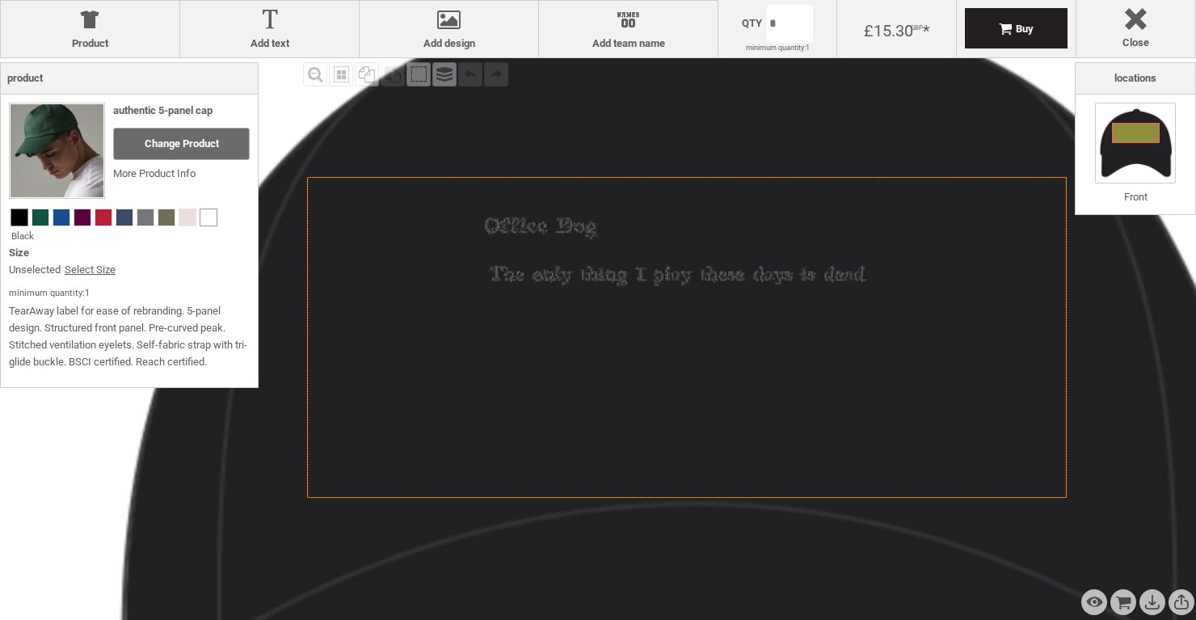
click at [212, 219] on span at bounding box center [208, 217] width 16 height 16
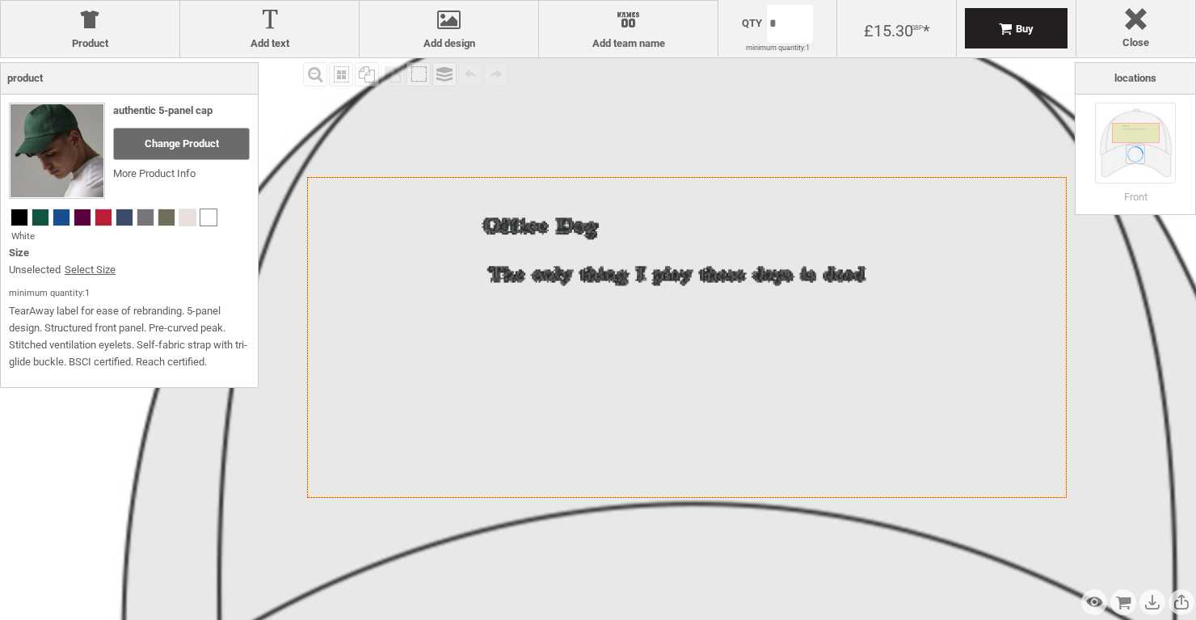
click at [580, 278] on image at bounding box center [677, 275] width 399 height 19
click at [576, 277] on image at bounding box center [677, 275] width 399 height 19
click at [531, 293] on icon "Created with [PERSON_NAME] 2.1.2" at bounding box center [687, 337] width 760 height 321
click at [525, 273] on image at bounding box center [677, 275] width 399 height 19
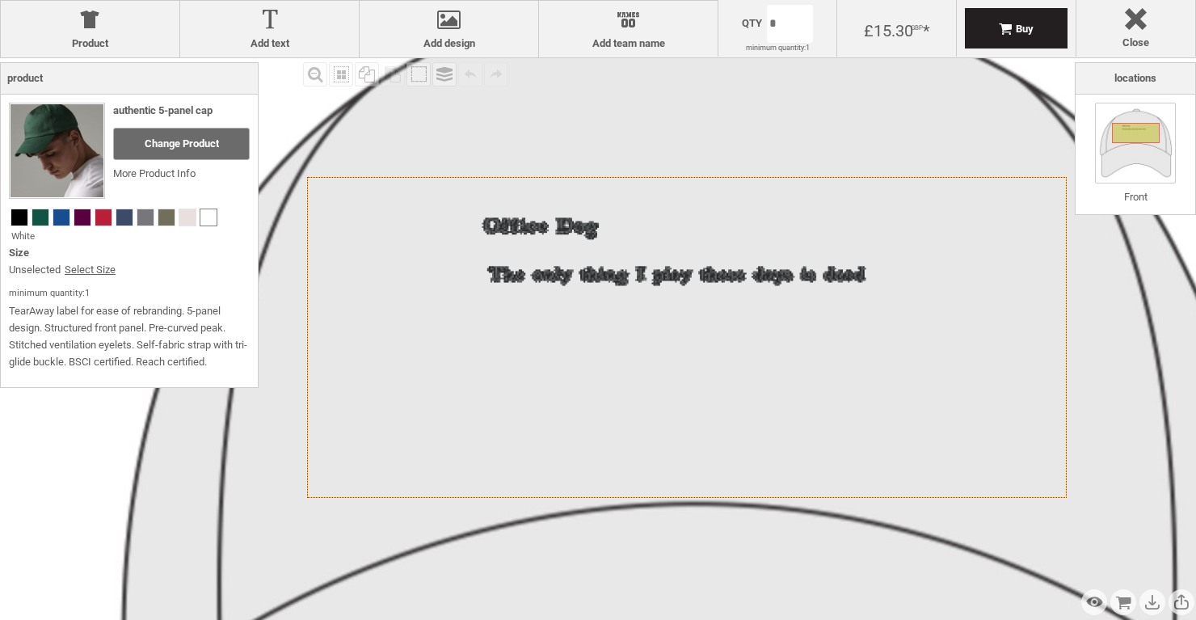
click at [1080, 600] on div "Preview Design View Cart Save Design Share/Email Design" at bounding box center [1107, 602] width 178 height 29
click at [1086, 600] on div "Preview Design" at bounding box center [1095, 602] width 26 height 26
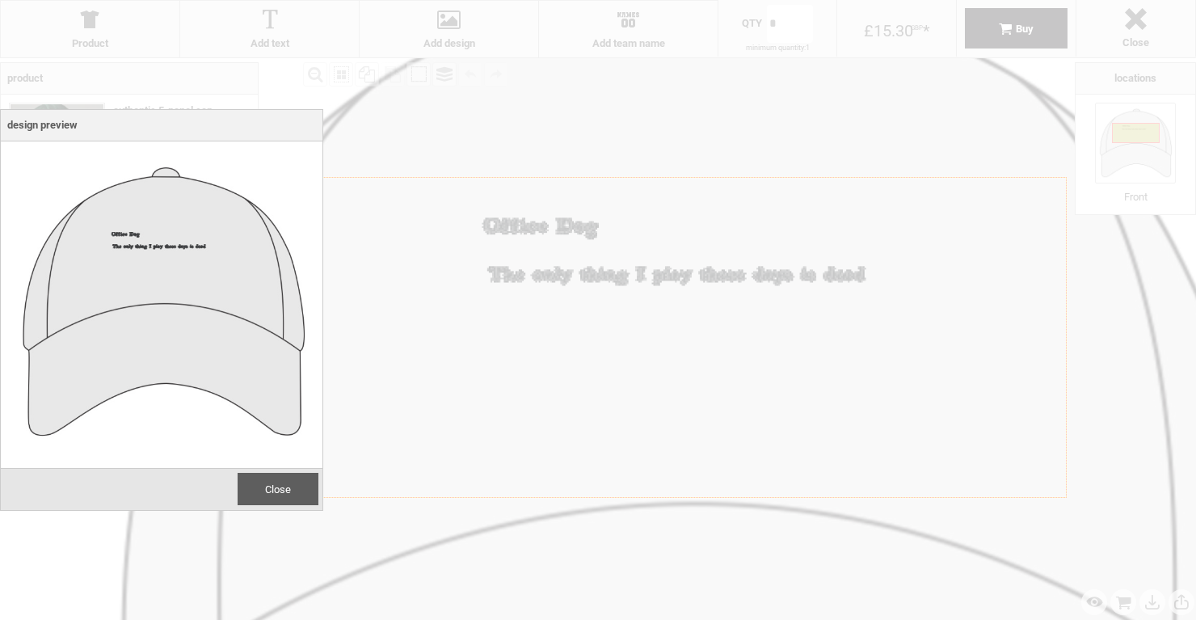
click at [294, 494] on div "Close" at bounding box center [278, 489] width 81 height 32
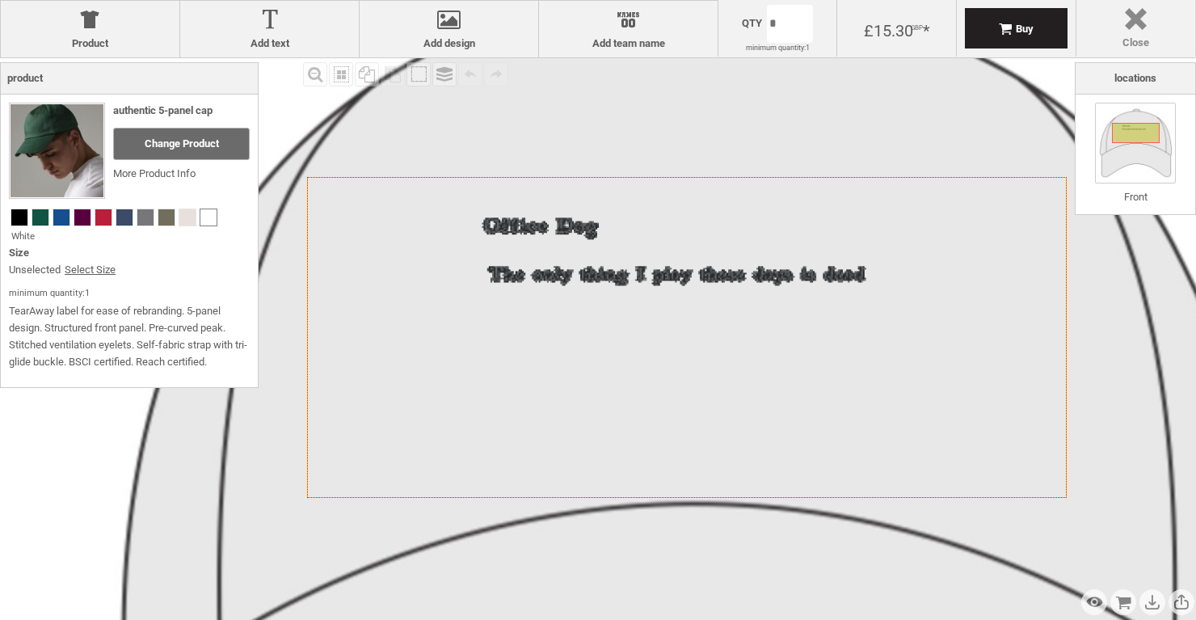
click at [1135, 35] on div at bounding box center [1136, 22] width 103 height 28
